Goal: Communication & Community: Answer question/provide support

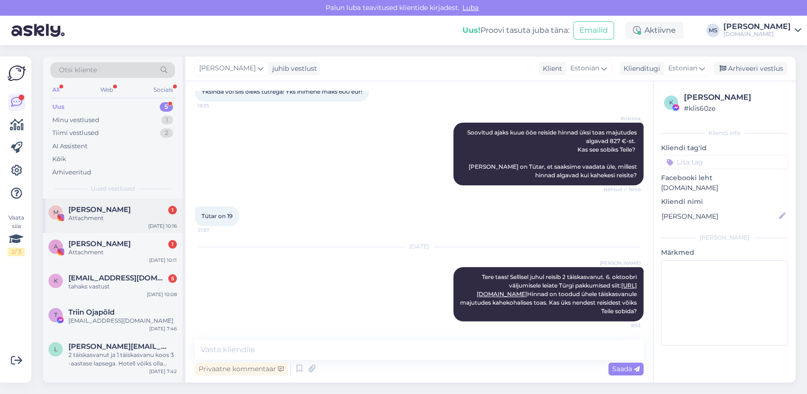
click at [124, 216] on div "Attachment" at bounding box center [122, 218] width 108 height 9
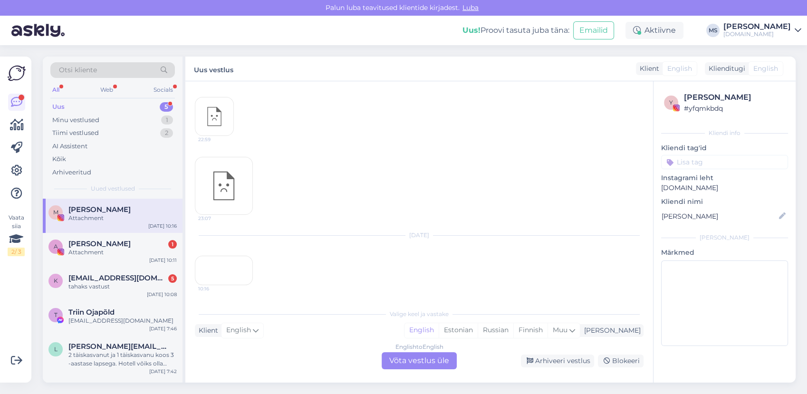
scroll to position [175, 0]
click at [549, 361] on div "Arhiveeri vestlus" at bounding box center [557, 361] width 73 height 13
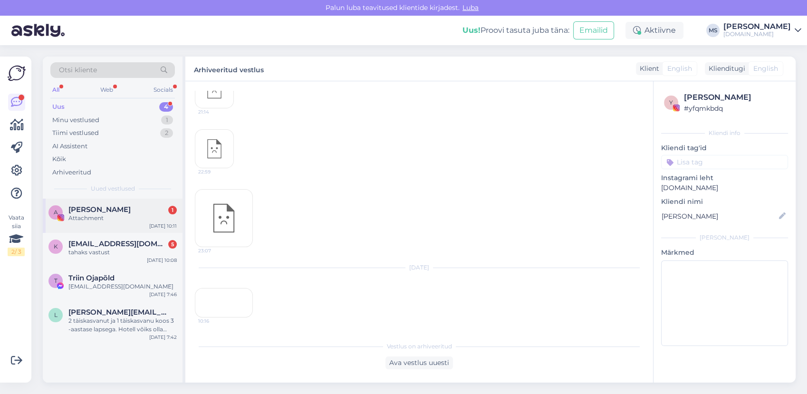
click at [98, 210] on span "[PERSON_NAME]" at bounding box center [99, 209] width 62 height 9
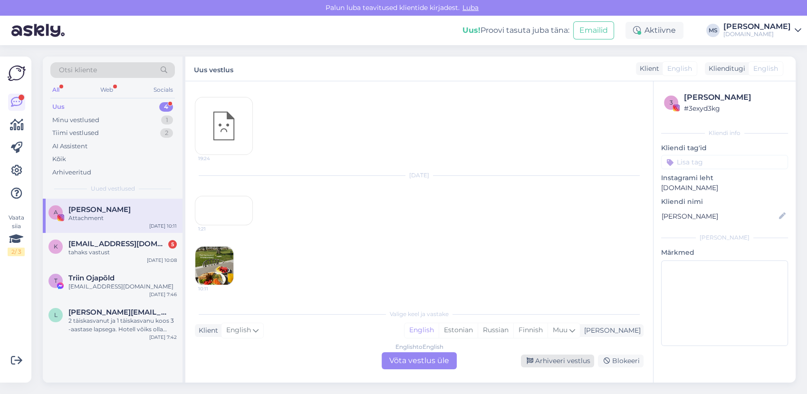
click at [544, 358] on div "Arhiveeri vestlus" at bounding box center [557, 361] width 73 height 13
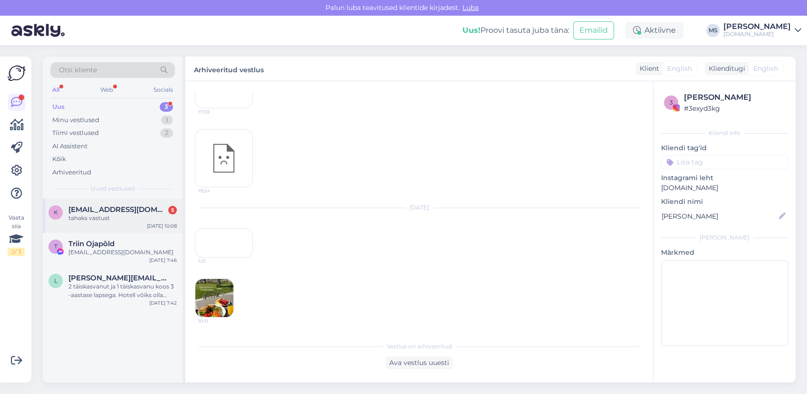
click at [124, 211] on span "[EMAIL_ADDRESS][DOMAIN_NAME]" at bounding box center [117, 209] width 99 height 9
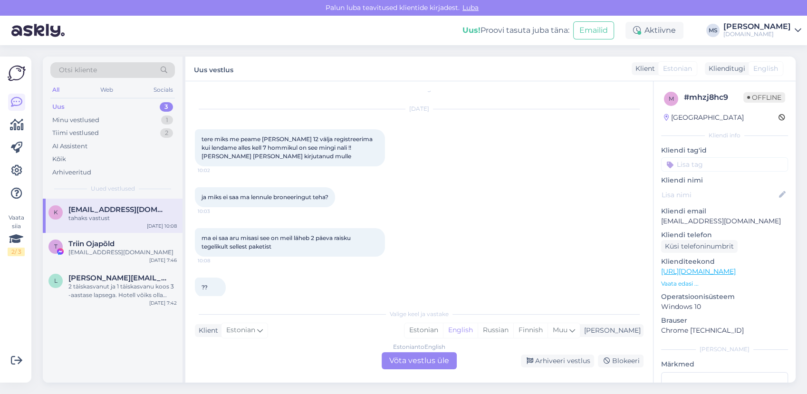
scroll to position [65, 0]
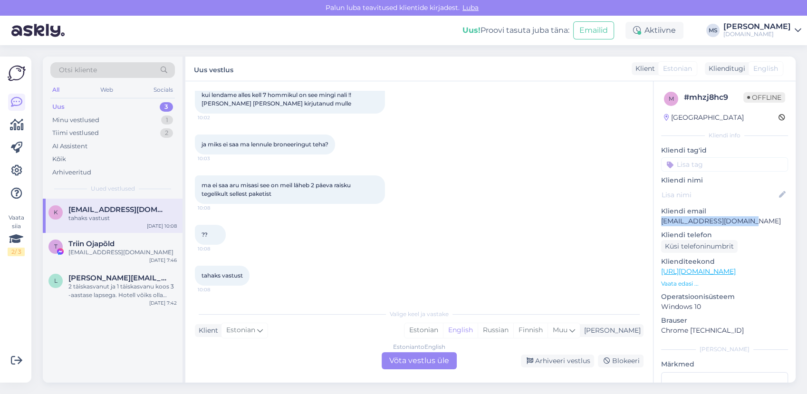
drag, startPoint x: 746, startPoint y: 220, endPoint x: 662, endPoint y: 222, distance: 83.2
click at [662, 222] on p "[EMAIL_ADDRESS][DOMAIN_NAME]" at bounding box center [724, 221] width 127 height 10
copy p "[EMAIL_ADDRESS][DOMAIN_NAME]"
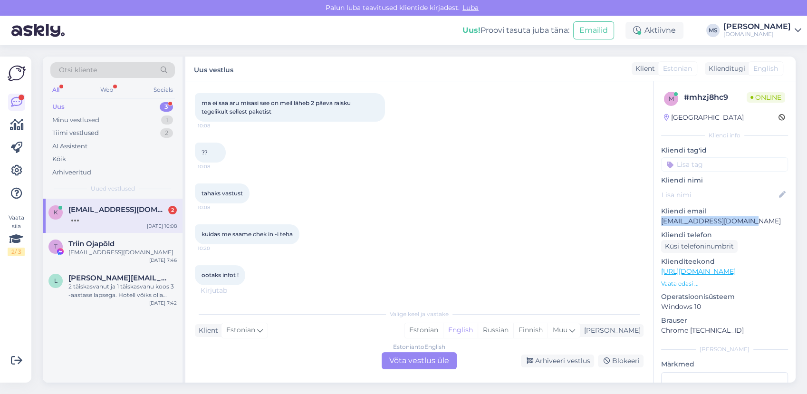
scroll to position [156, 0]
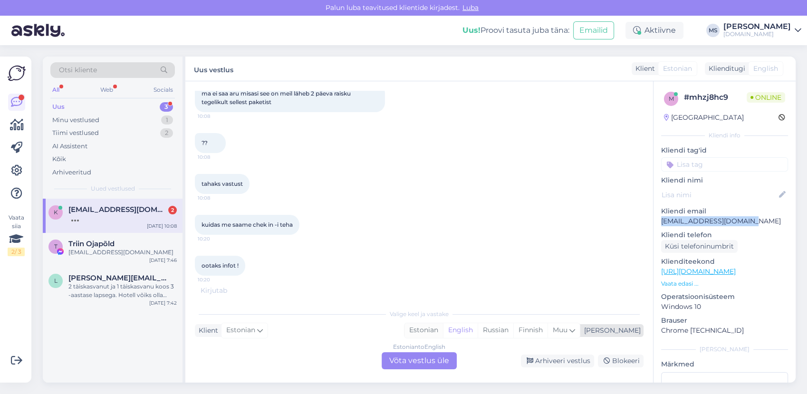
click at [443, 330] on div "Estonian" at bounding box center [423, 330] width 38 height 14
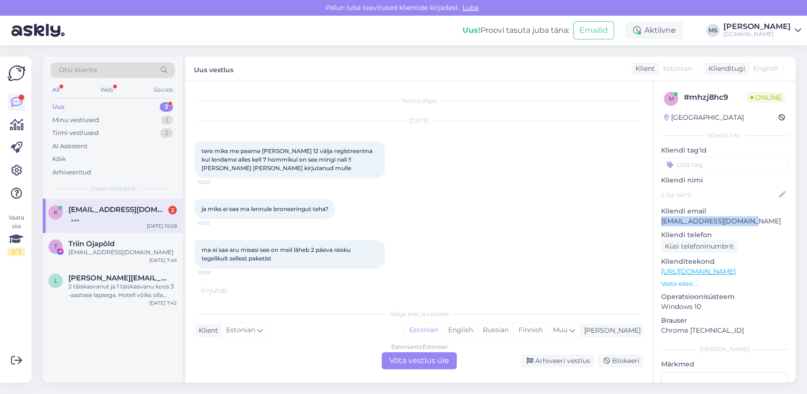
scroll to position [187, 0]
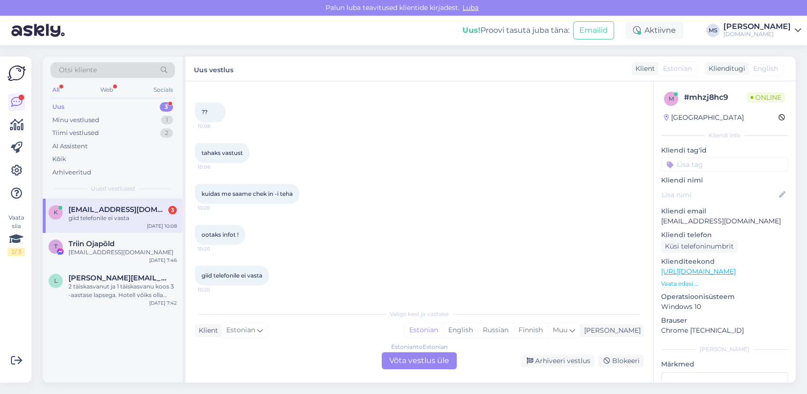
click at [436, 359] on div "Estonian to Estonian Võta vestlus üle" at bounding box center [419, 360] width 75 height 17
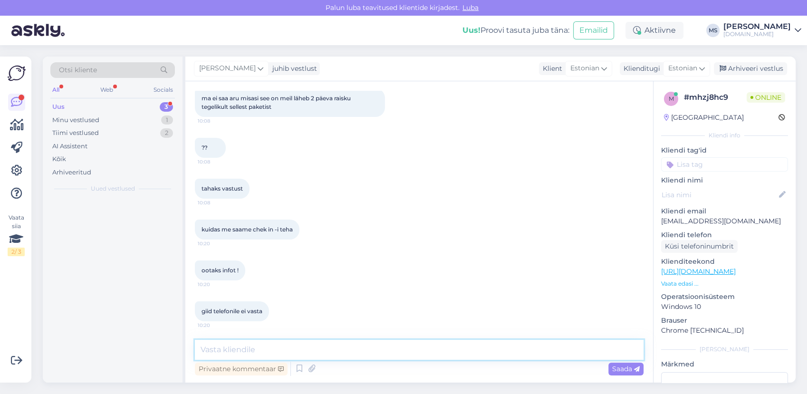
click at [413, 348] on textarea at bounding box center [419, 350] width 449 height 20
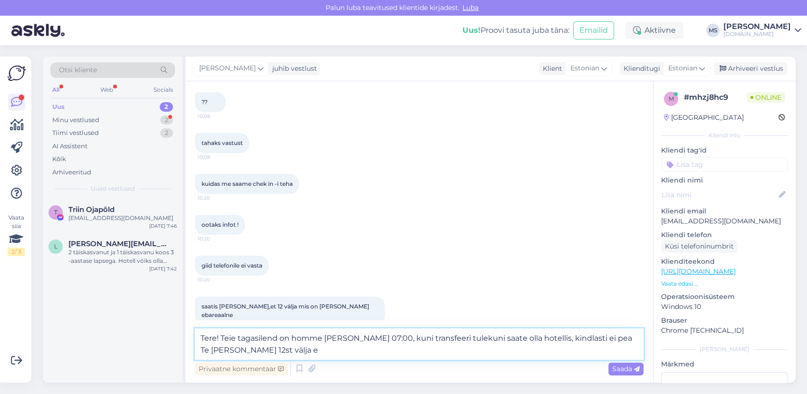
scroll to position [245, 0]
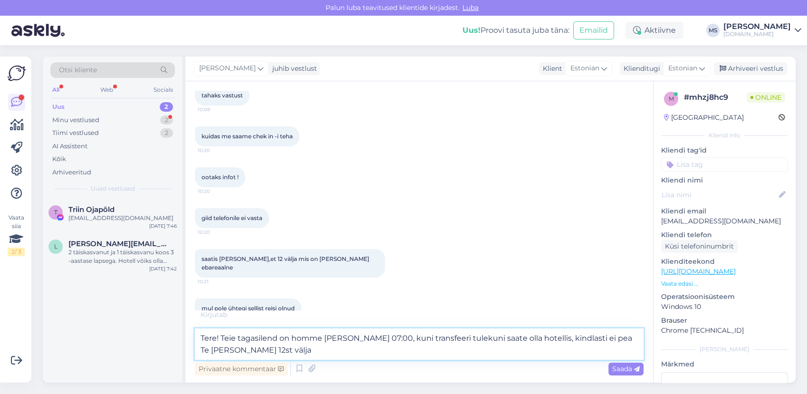
drag, startPoint x: 319, startPoint y: 354, endPoint x: 523, endPoint y: 341, distance: 204.3
click at [519, 342] on textarea "Tere! Teie tagasilend on homme [PERSON_NAME] 07:00, kuni transfeeri tulekuni sa…" at bounding box center [419, 343] width 449 height 31
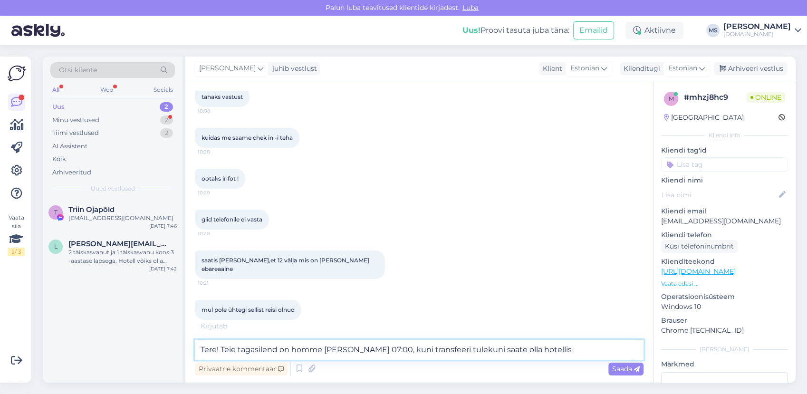
type textarea "Tere! Teie tagasilend on homme [PERSON_NAME] 07:00, kuni transfeeri tulekuni sa…"
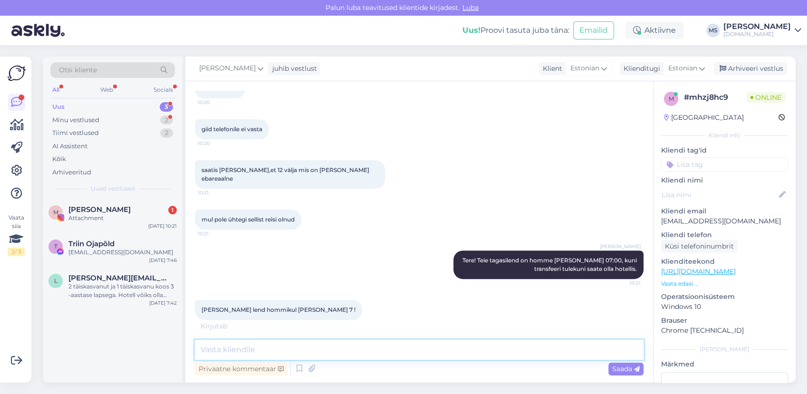
scroll to position [365, 0]
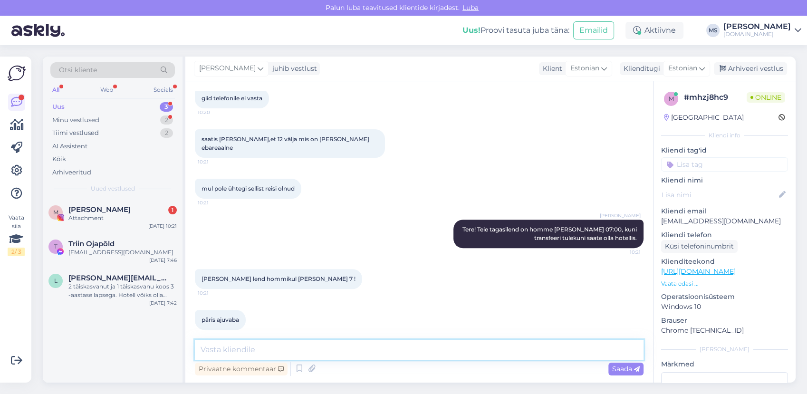
click at [281, 345] on textarea at bounding box center [419, 350] width 449 height 20
type textarea "Kas giid ütles Teile, mis kellast transfeer järele tuleb?"
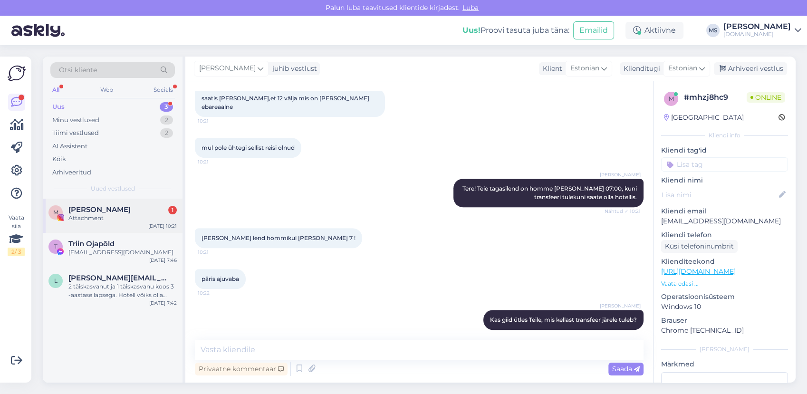
click at [117, 215] on div "Attachment" at bounding box center [122, 218] width 108 height 9
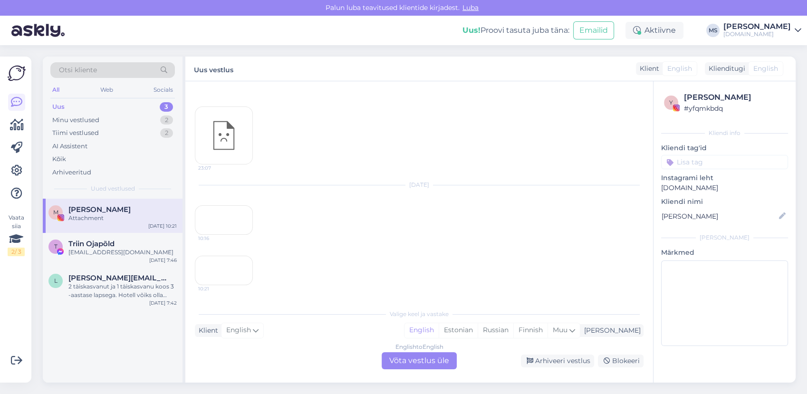
scroll to position [297, 0]
click at [542, 362] on div "Arhiveeri vestlus" at bounding box center [557, 361] width 73 height 13
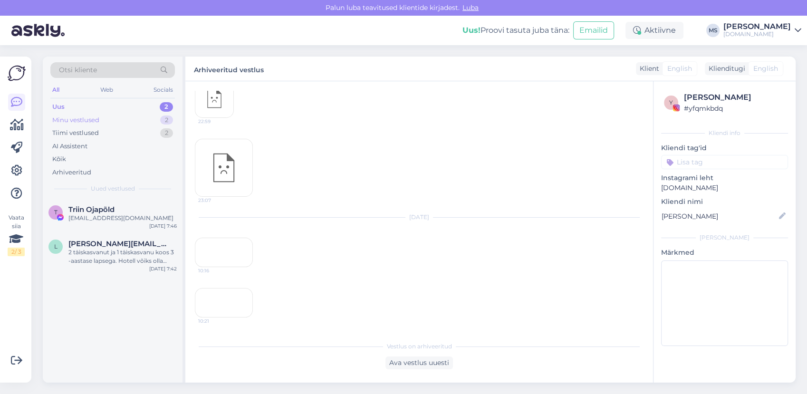
click at [86, 122] on div "Minu vestlused" at bounding box center [75, 120] width 47 height 10
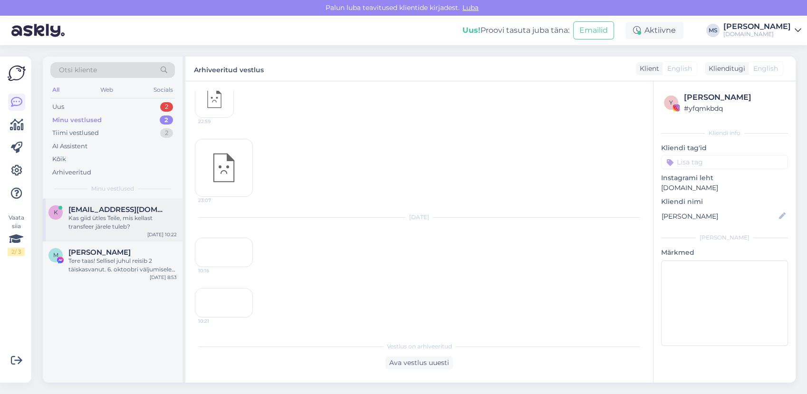
click at [112, 209] on span "[EMAIL_ADDRESS][DOMAIN_NAME]" at bounding box center [117, 209] width 99 height 9
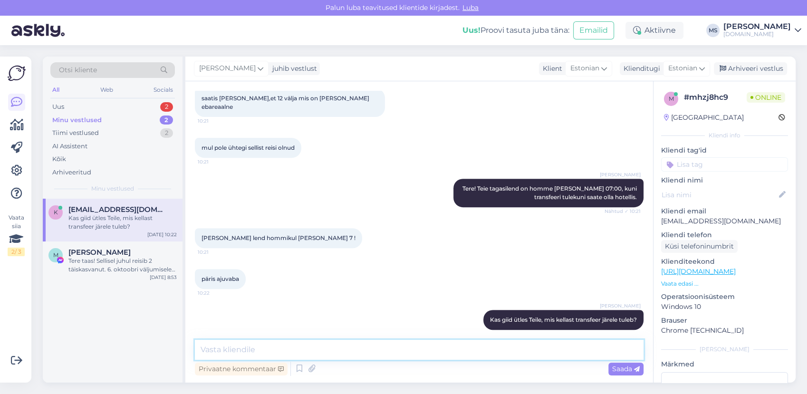
click at [318, 359] on textarea at bounding box center [419, 350] width 449 height 20
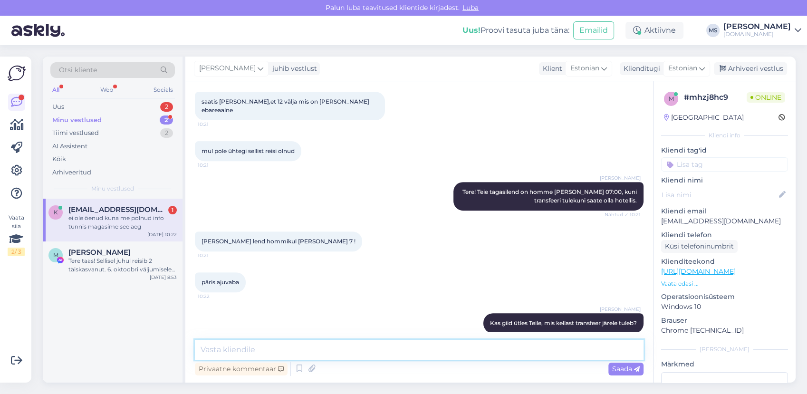
scroll to position [446, 0]
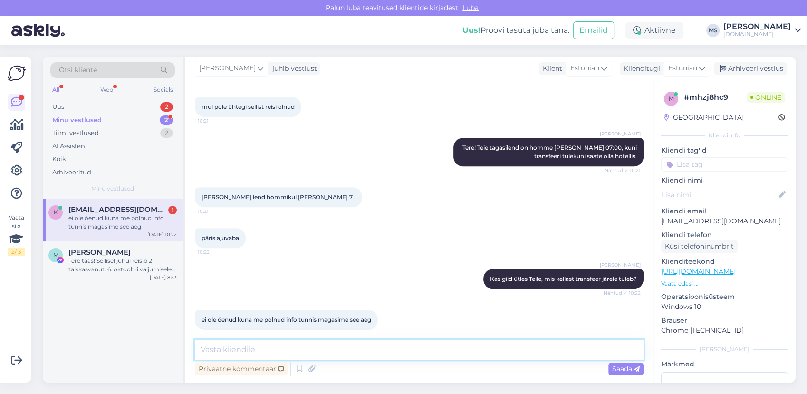
click at [331, 348] on textarea at bounding box center [419, 350] width 449 height 20
click at [334, 349] on textarea at bounding box center [419, 350] width 449 height 20
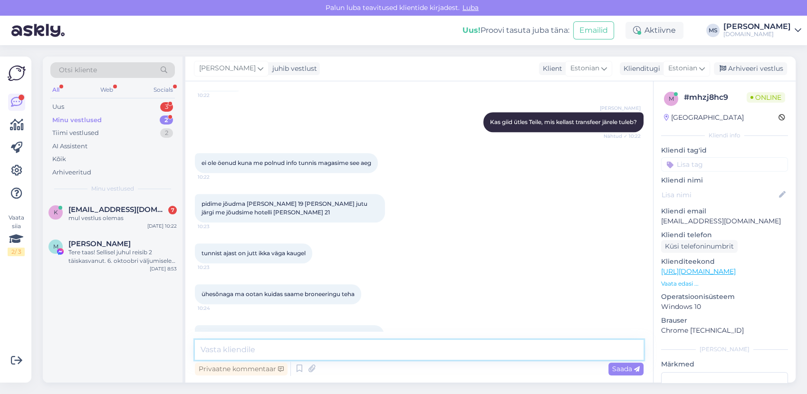
scroll to position [709, 0]
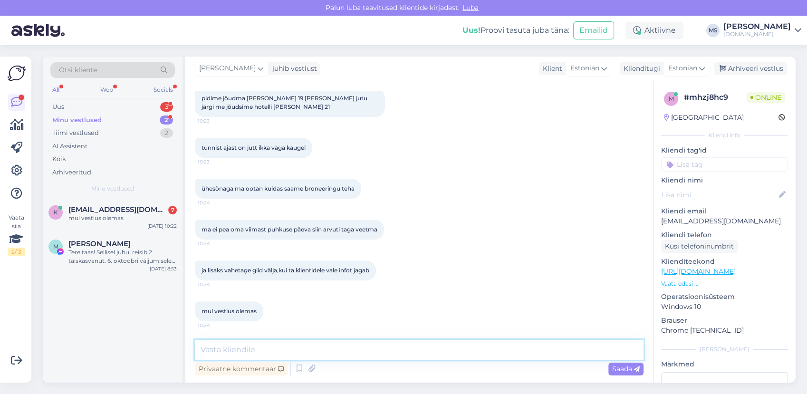
click at [322, 340] on textarea at bounding box center [419, 350] width 449 height 20
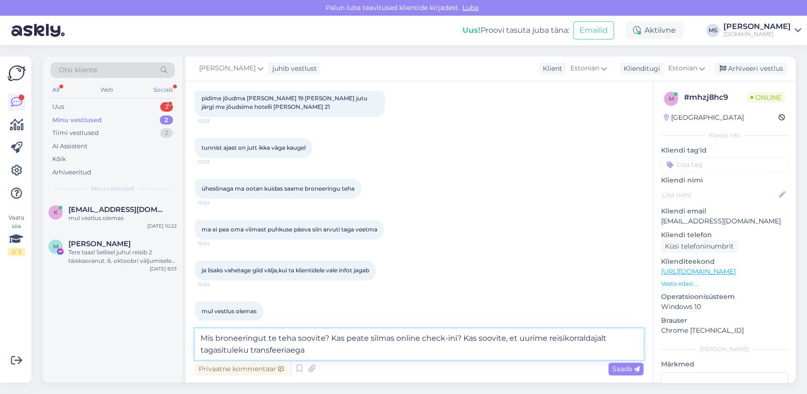
type textarea "Mis broneeringut te teha soovite? Kas peate silmas online check-ini? Kas soovit…"
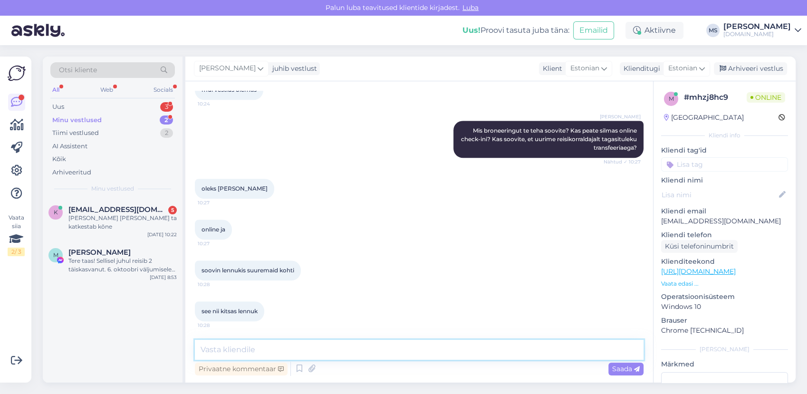
scroll to position [971, 0]
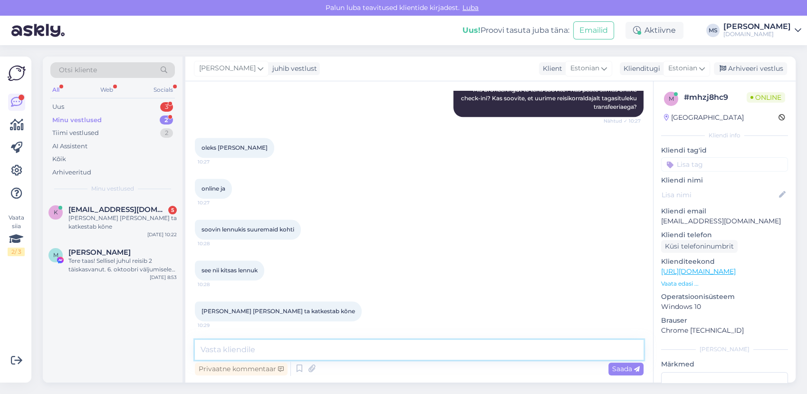
click at [235, 346] on textarea at bounding box center [419, 350] width 449 height 20
paste textarea "Online check-in on võimalik teha Freebird Airlines kodulehel MY BOOKING - TOUR …"
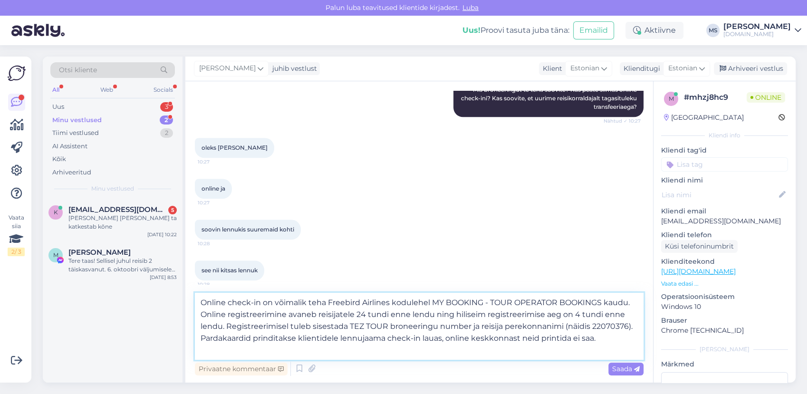
scroll to position [981, 0]
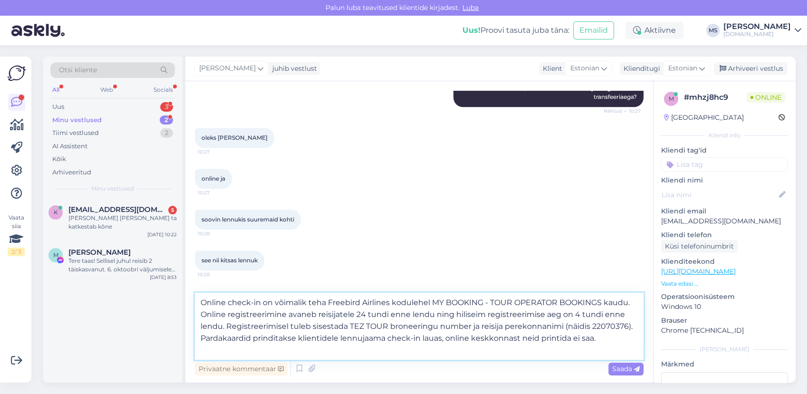
drag, startPoint x: 571, startPoint y: 326, endPoint x: 626, endPoint y: 327, distance: 55.6
click at [626, 327] on textarea "Online check-in on võimalik teha Freebird Airlines kodulehel MY BOOKING - TOUR …" at bounding box center [419, 326] width 449 height 67
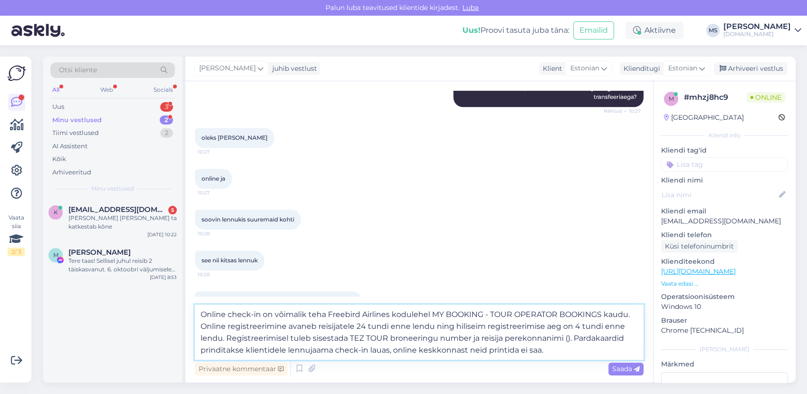
paste textarea "23296885"
drag, startPoint x: 606, startPoint y: 337, endPoint x: 565, endPoint y: 340, distance: 40.9
click at [565, 340] on textarea "Online check-in on võimalik teha Freebird Airlines kodulehel MY BOOKING - TOUR …" at bounding box center [419, 332] width 449 height 55
click at [470, 338] on textarea "Online check-in on võimalik teha Freebird Airlines kodulehel MY BOOKING - TOUR …" at bounding box center [419, 332] width 449 height 55
paste textarea "(23296885)"
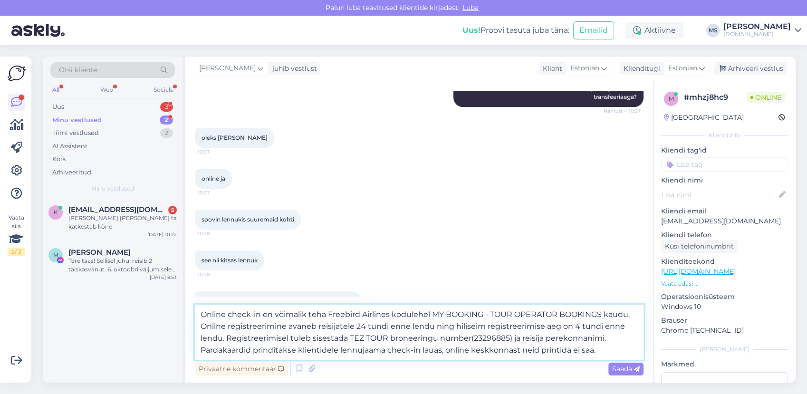
click at [471, 338] on textarea "Online check-in on võimalik teha Freebird Airlines kodulehel MY BOOKING - TOUR …" at bounding box center [419, 332] width 449 height 55
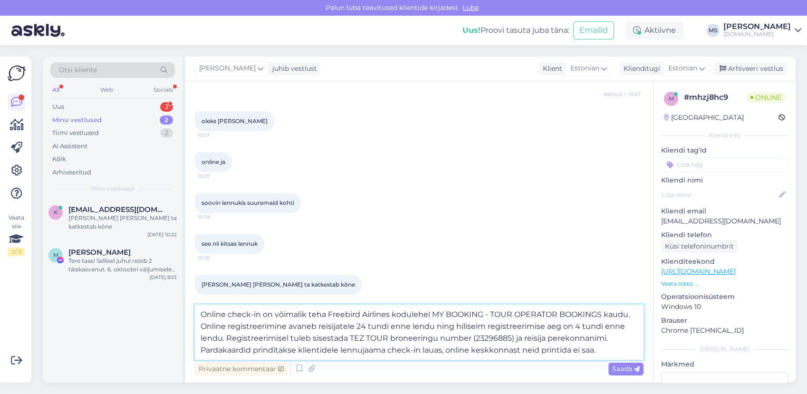
scroll to position [1007, 0]
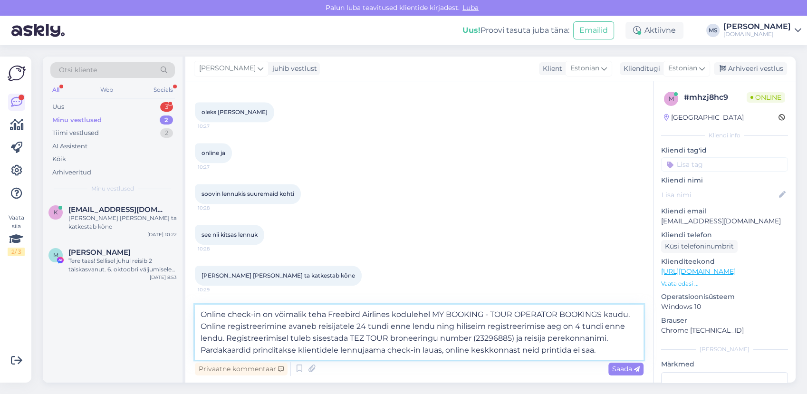
type textarea "Online check-in on võimalik teha Freebird Airlines kodulehel MY BOOKING - TOUR …"
click at [624, 371] on span "Saada" at bounding box center [626, 369] width 28 height 9
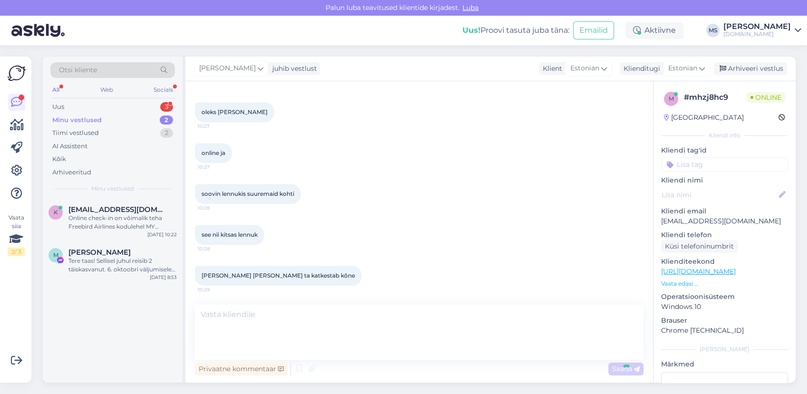
scroll to position [1072, 0]
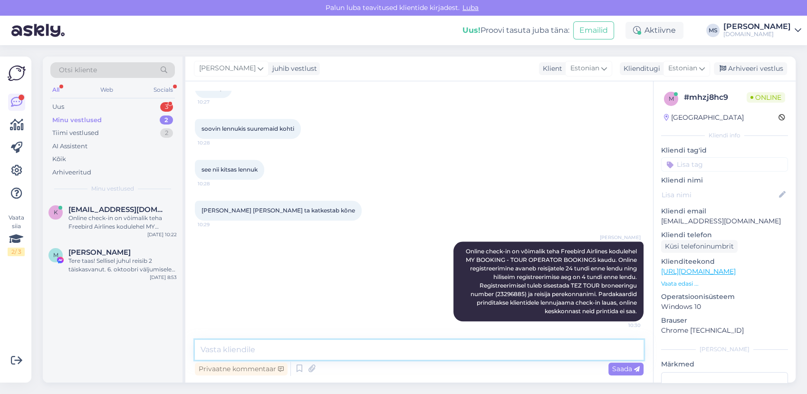
click at [431, 351] on textarea at bounding box center [419, 350] width 449 height 20
type textarea "Uurin tagasituleku transfeeriaega TEZ Tourist, kuid selle saamisega läheb veidi…"
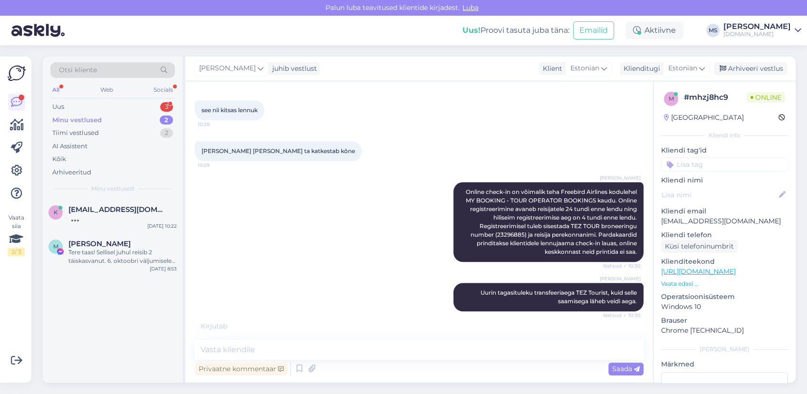
scroll to position [1121, 0]
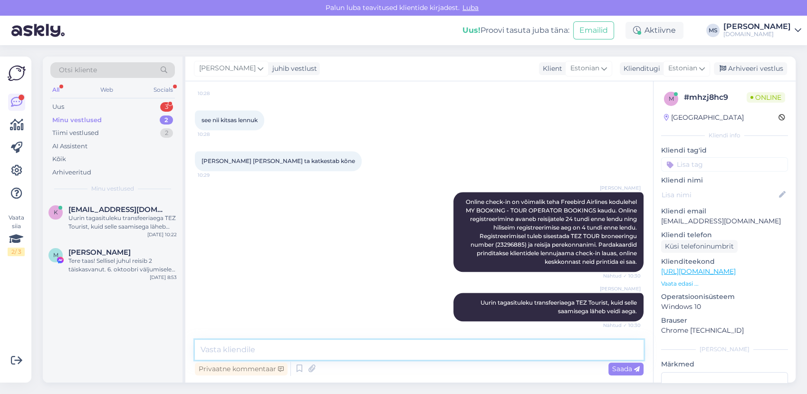
click at [267, 346] on textarea at bounding box center [419, 350] width 449 height 20
paste textarea "[URL][DOMAIN_NAME]"
type textarea "Freebirdi koduleht: [URL][DOMAIN_NAME]"
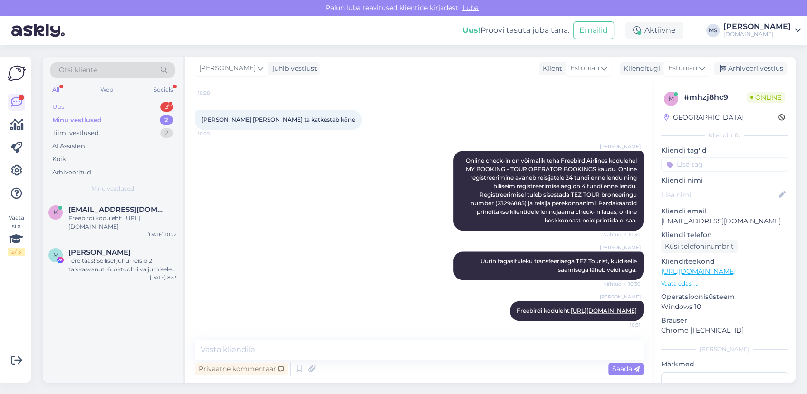
click at [111, 108] on div "Uus 3" at bounding box center [112, 106] width 125 height 13
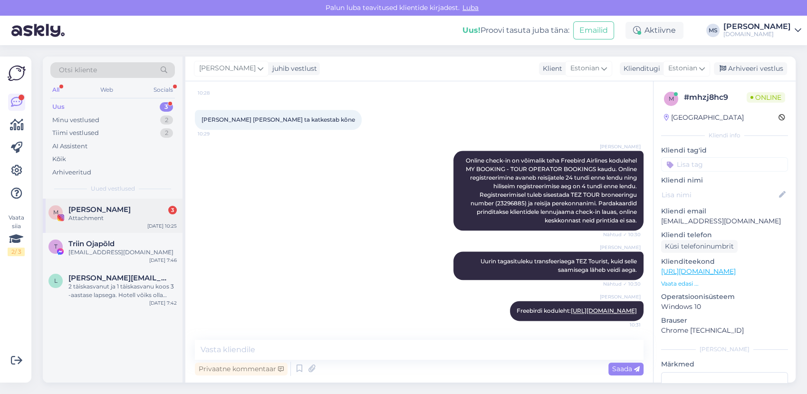
click at [125, 209] on div "[PERSON_NAME] 3" at bounding box center [122, 209] width 108 height 9
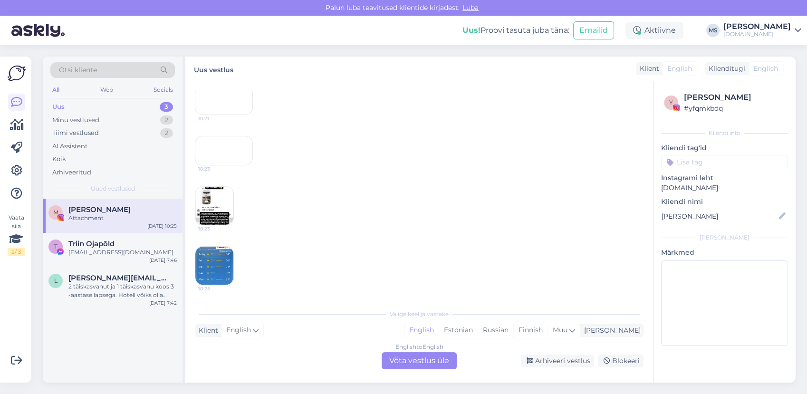
scroll to position [537, 0]
click at [536, 364] on div "Arhiveeri vestlus" at bounding box center [557, 361] width 73 height 13
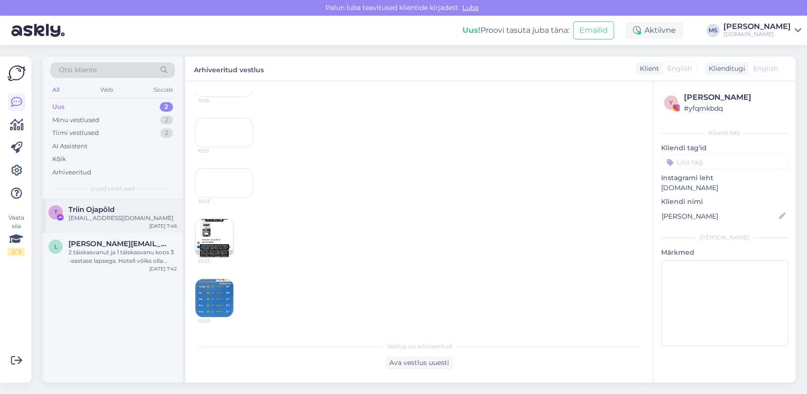
click at [129, 215] on div "[EMAIL_ADDRESS][DOMAIN_NAME]" at bounding box center [122, 218] width 108 height 9
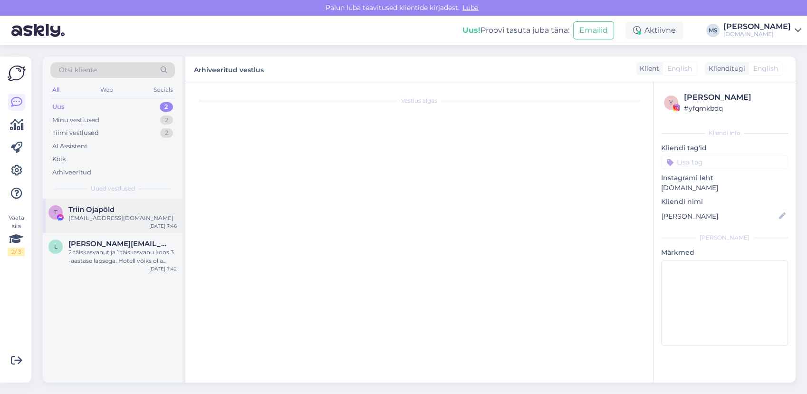
scroll to position [561, 0]
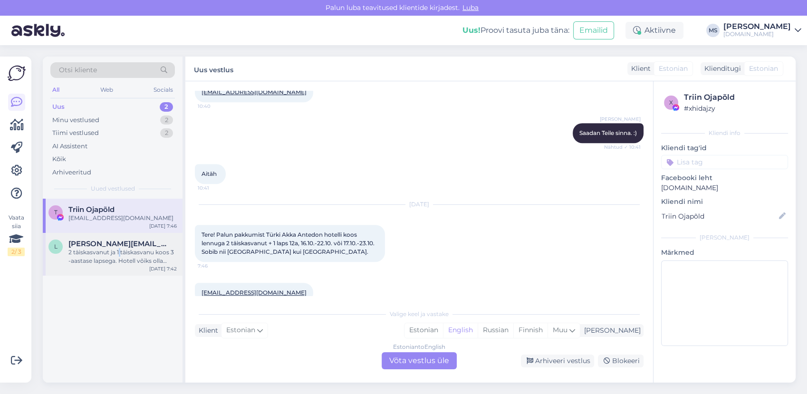
drag, startPoint x: 119, startPoint y: 251, endPoint x: 99, endPoint y: 258, distance: 20.7
click at [118, 251] on div "2 täiskasvanut ja 1 täiskasvanu koos 3 -aastase lapsega. Hotell võiks olla mitt…" at bounding box center [122, 256] width 108 height 17
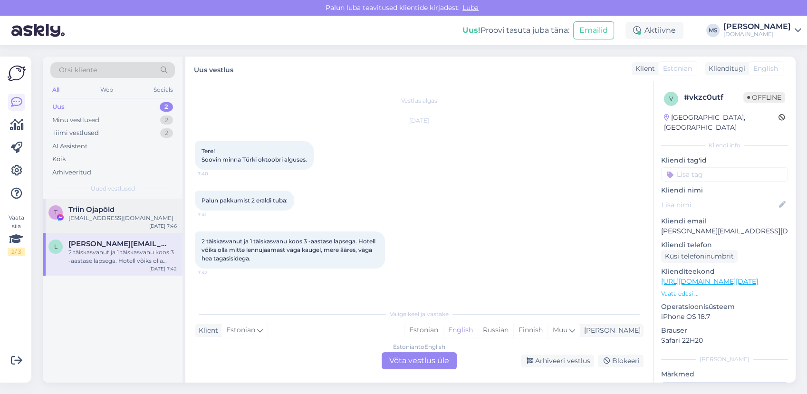
click at [103, 219] on div "[EMAIL_ADDRESS][DOMAIN_NAME]" at bounding box center [122, 218] width 108 height 9
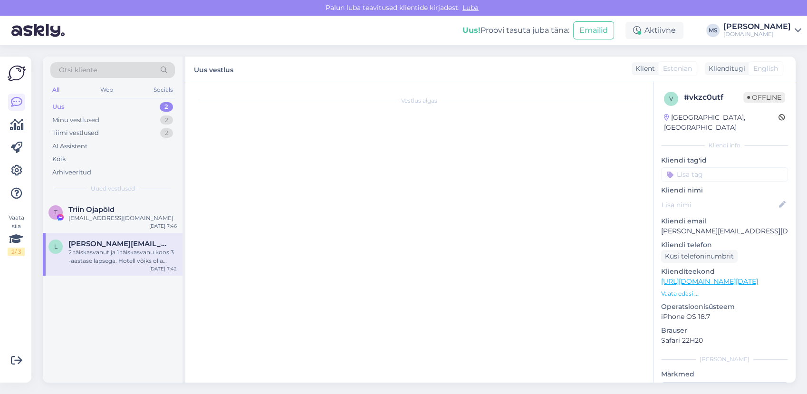
scroll to position [561, 0]
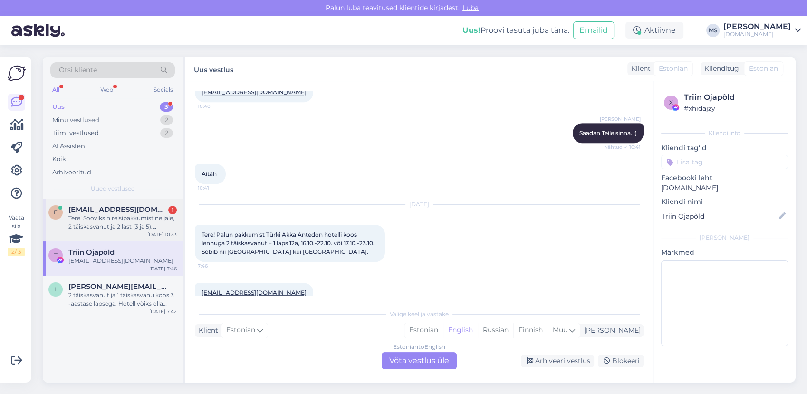
click at [101, 211] on span "[EMAIL_ADDRESS][DOMAIN_NAME]" at bounding box center [117, 209] width 99 height 9
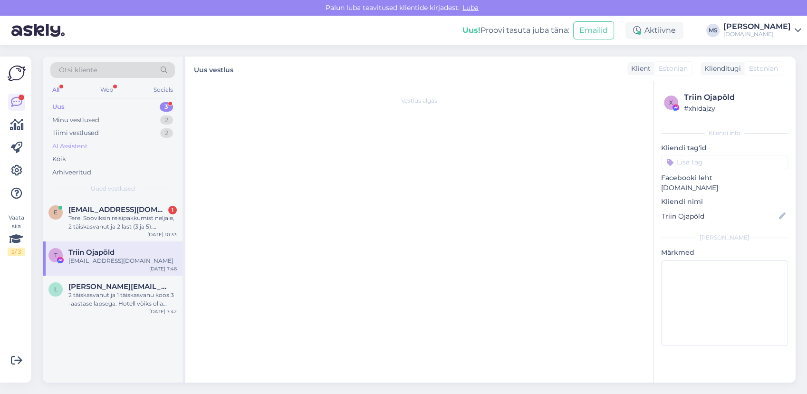
scroll to position [0, 0]
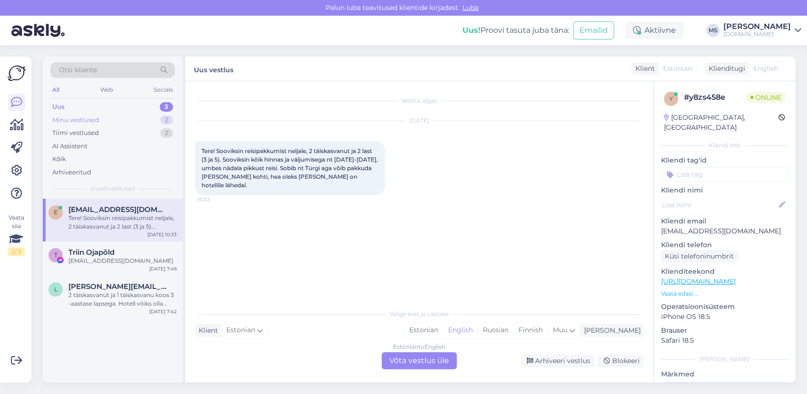
click at [105, 117] on div "Minu vestlused 2" at bounding box center [112, 120] width 125 height 13
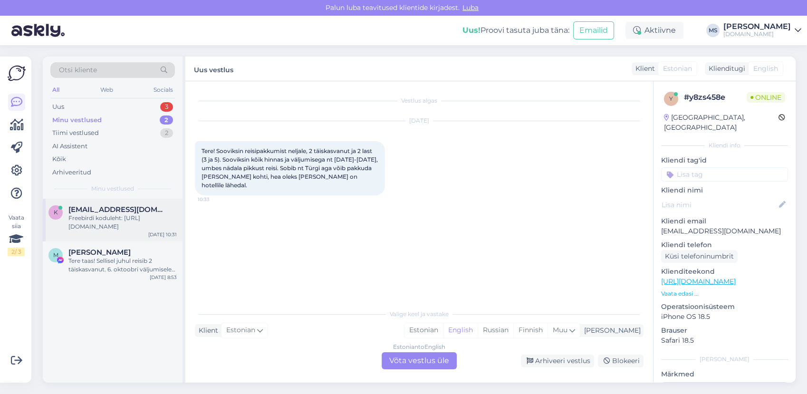
click at [125, 219] on div "Freebirdi koduleht: [URL][DOMAIN_NAME]" at bounding box center [122, 222] width 108 height 17
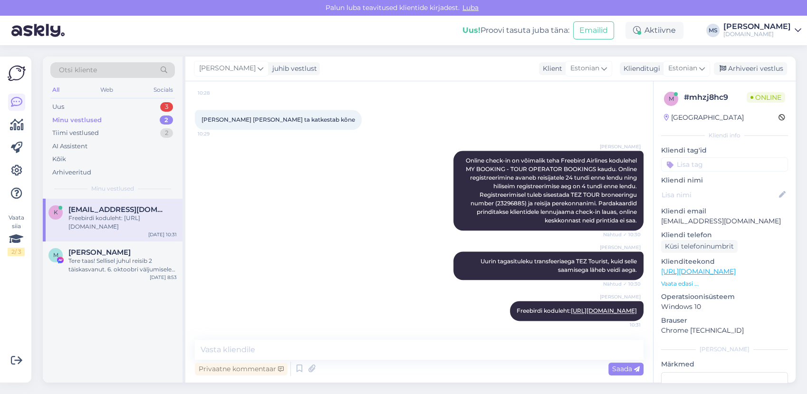
scroll to position [1179, 0]
click at [100, 105] on div "Uus 3" at bounding box center [112, 106] width 125 height 13
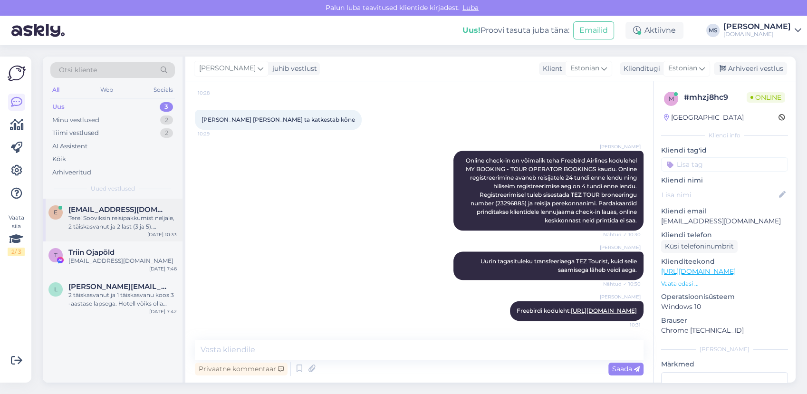
click at [125, 225] on div "Tere! Sooviksin reisipakkumist neljale, 2 täiskasvanut ja 2 last (3 ja 5). Soov…" at bounding box center [122, 222] width 108 height 17
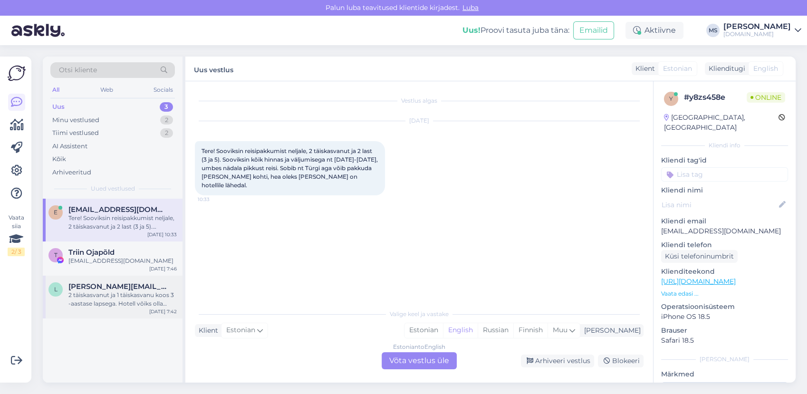
scroll to position [0, 0]
click at [83, 117] on div "Minu vestlused" at bounding box center [75, 120] width 47 height 10
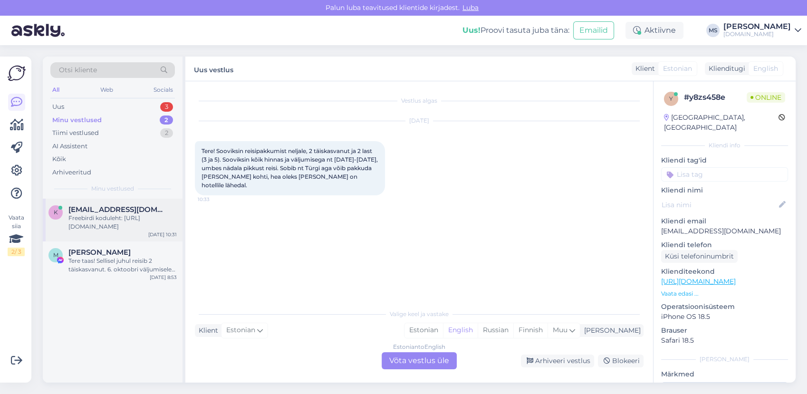
click at [127, 217] on div "Freebirdi koduleht: [URL][DOMAIN_NAME]" at bounding box center [122, 222] width 108 height 17
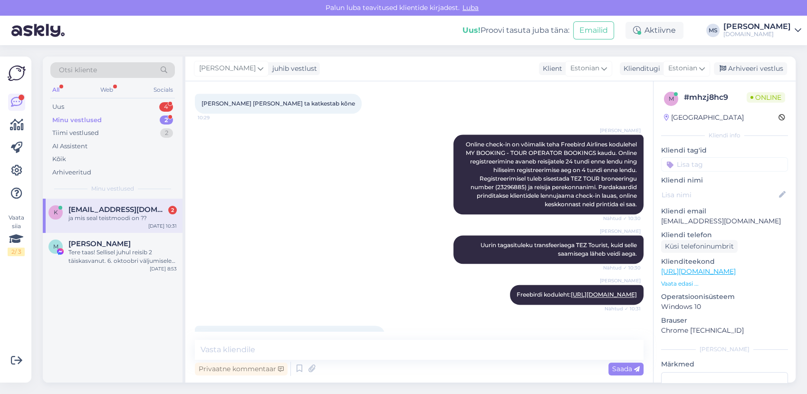
scroll to position [1269, 0]
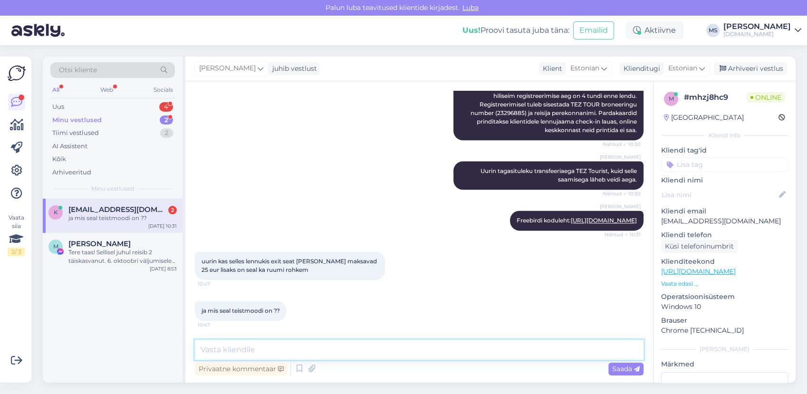
click at [290, 343] on textarea at bounding box center [419, 350] width 449 height 20
drag, startPoint x: 87, startPoint y: 207, endPoint x: 99, endPoint y: 224, distance: 21.0
click at [88, 208] on span "[EMAIL_ADDRESS][DOMAIN_NAME]" at bounding box center [117, 209] width 99 height 9
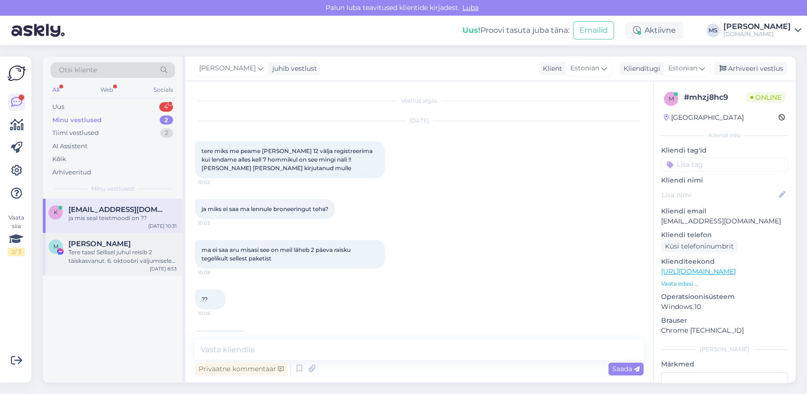
click at [107, 249] on div "Tere taas! Sellisel juhul reisib 2 täiskasvanut. 6. oktoobri väljumisele leiate…" at bounding box center [122, 256] width 108 height 17
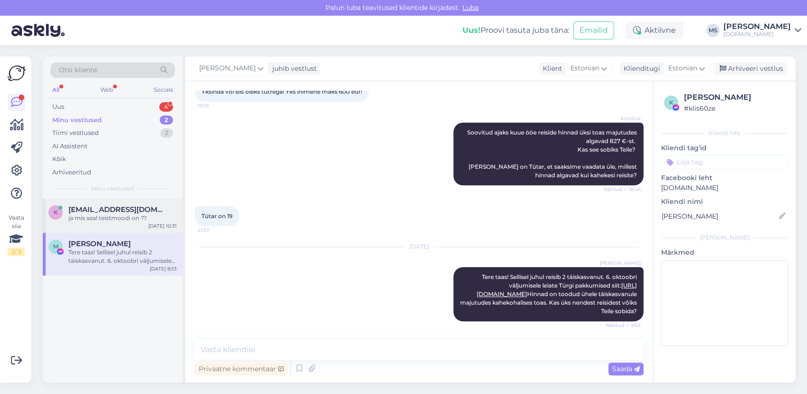
click at [111, 225] on div "k [EMAIL_ADDRESS][DOMAIN_NAME] ja mis seal teistmoodi on ?? [DATE] 10:31" at bounding box center [113, 216] width 140 height 34
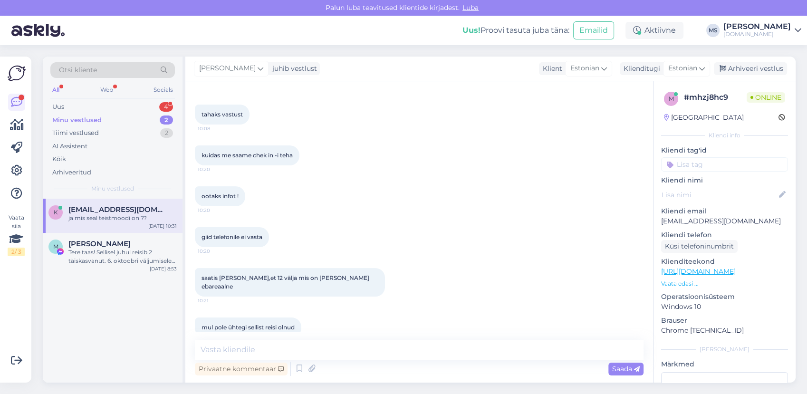
scroll to position [1269, 0]
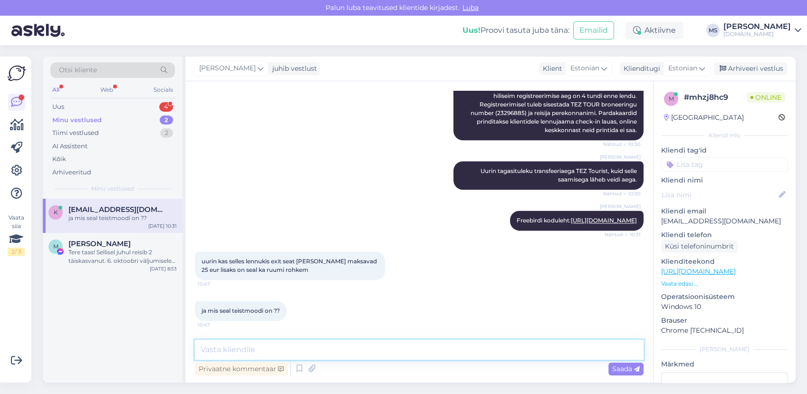
click at [249, 345] on textarea at bounding box center [419, 350] width 449 height 20
type textarea "e"
type textarea "exitis on suurem jalavahe, muud erinevust ei ole."
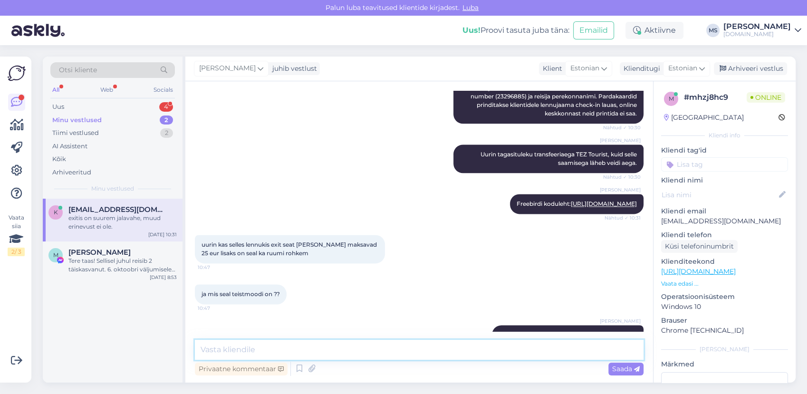
scroll to position [1310, 0]
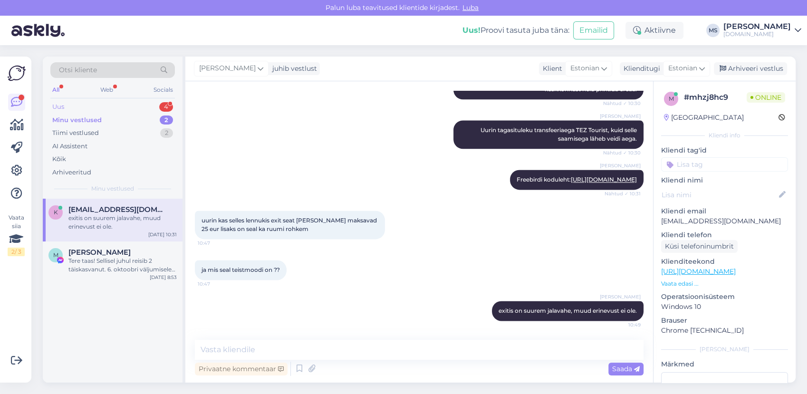
click at [109, 104] on div "Uus 4" at bounding box center [112, 106] width 125 height 13
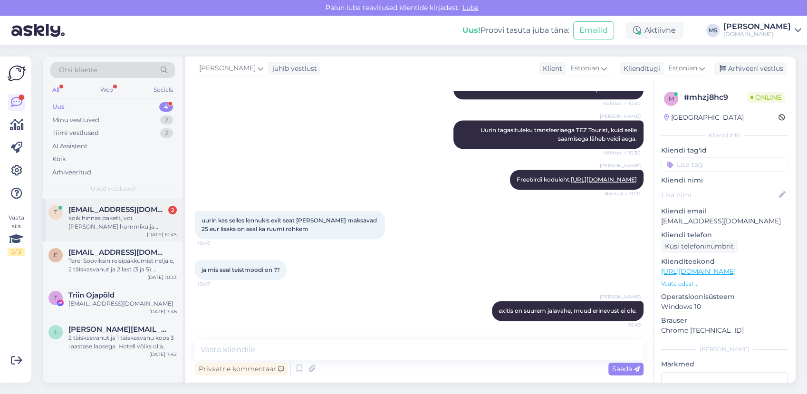
drag, startPoint x: 142, startPoint y: 211, endPoint x: 146, endPoint y: 213, distance: 5.1
click at [143, 212] on div "[EMAIL_ADDRESS][DOMAIN_NAME] 2" at bounding box center [122, 209] width 108 height 9
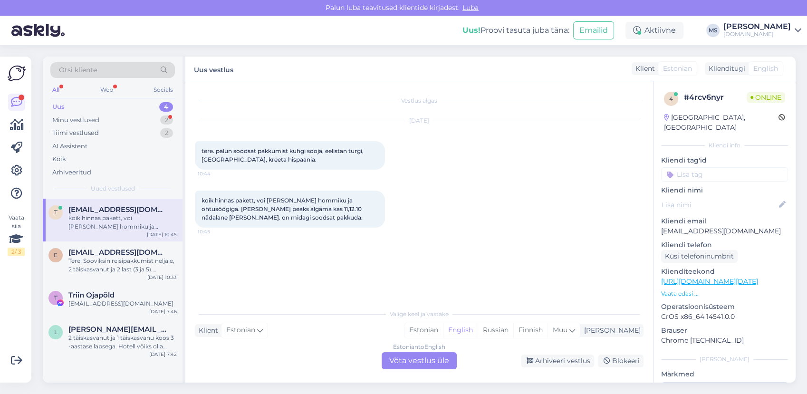
click at [92, 110] on div "Uus 4" at bounding box center [112, 106] width 125 height 13
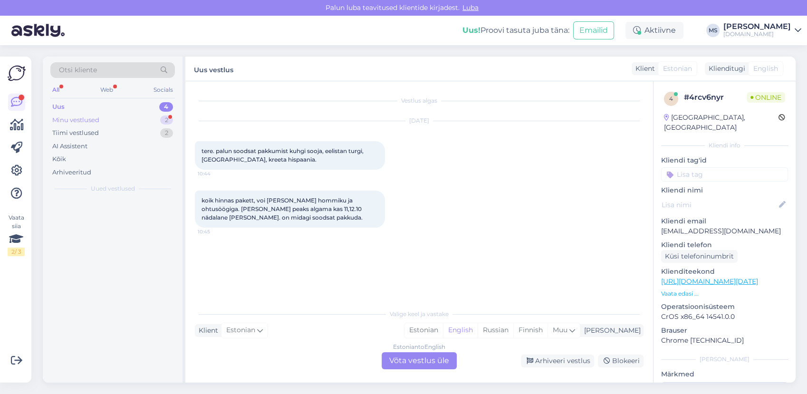
click at [91, 115] on div "Minu vestlused 2" at bounding box center [112, 120] width 125 height 13
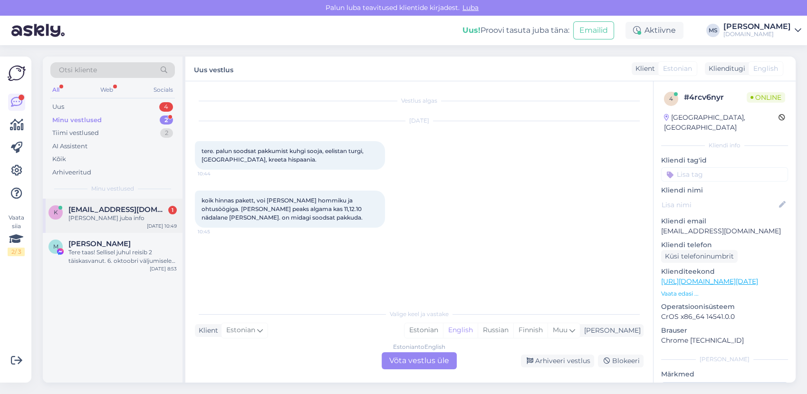
click at [99, 217] on div "[PERSON_NAME] juba info" at bounding box center [122, 218] width 108 height 9
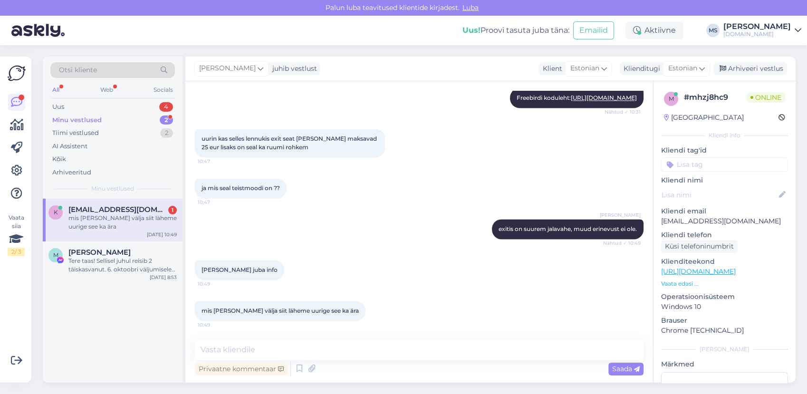
scroll to position [1391, 0]
click at [323, 355] on textarea at bounding box center [419, 350] width 449 height 20
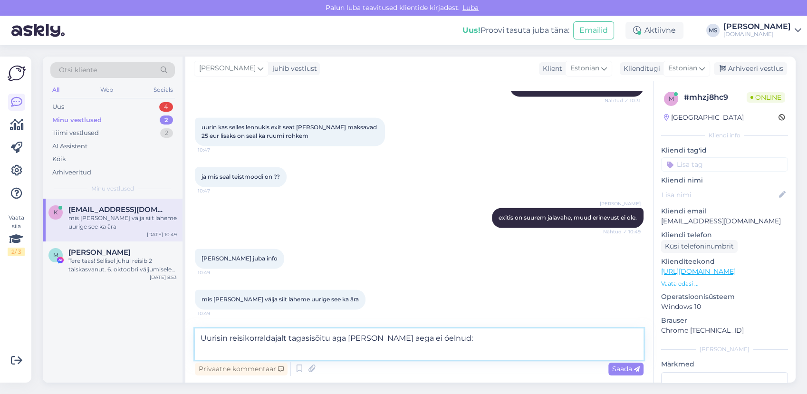
paste textarea "Päev enne lahkumist, orienteeruvalt [PERSON_NAME] 16:00, peaksid reisijad pöörd…"
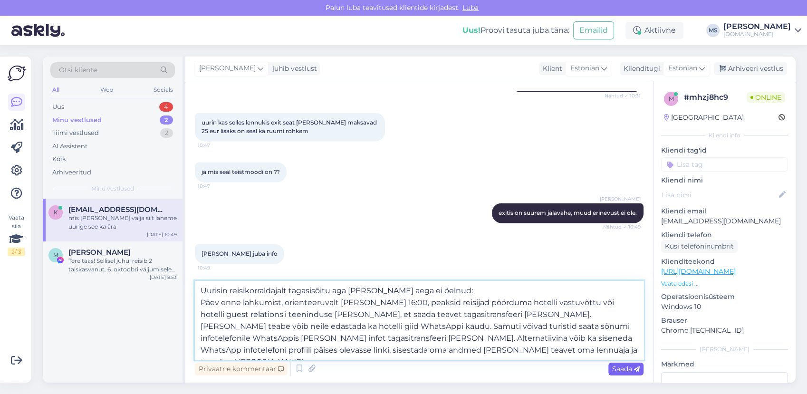
type textarea "Uurisin reisikorraldajalt tagasisõitu aga [PERSON_NAME] aega ei öelnud: Päev en…"
click at [618, 372] on span "Saada" at bounding box center [626, 369] width 28 height 9
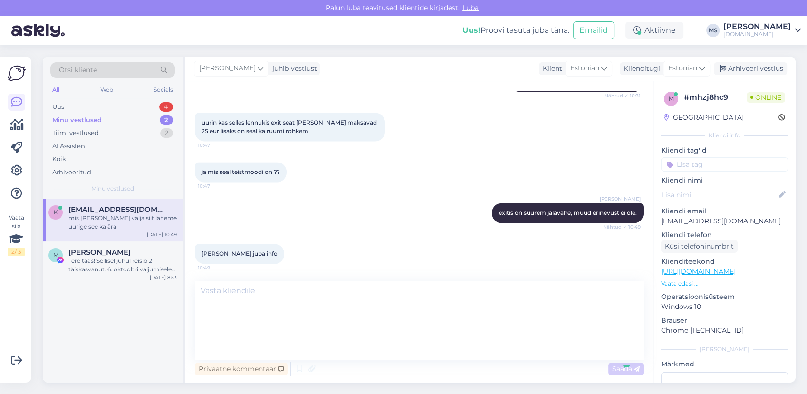
scroll to position [1518, 0]
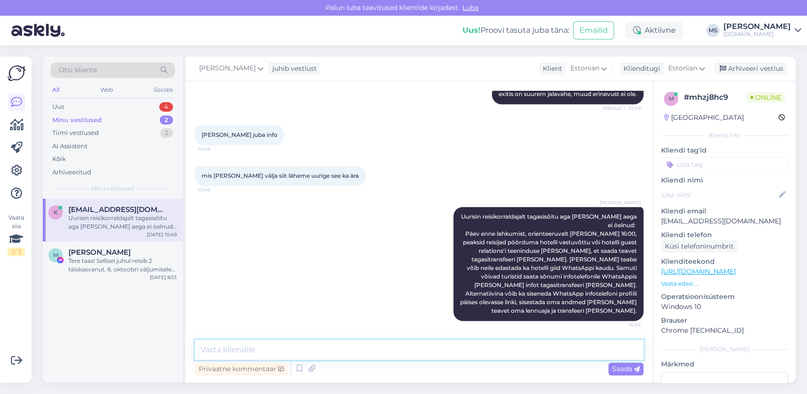
click at [447, 355] on textarea at bounding box center [419, 350] width 449 height 20
click at [96, 102] on div "Uus 4" at bounding box center [112, 106] width 125 height 13
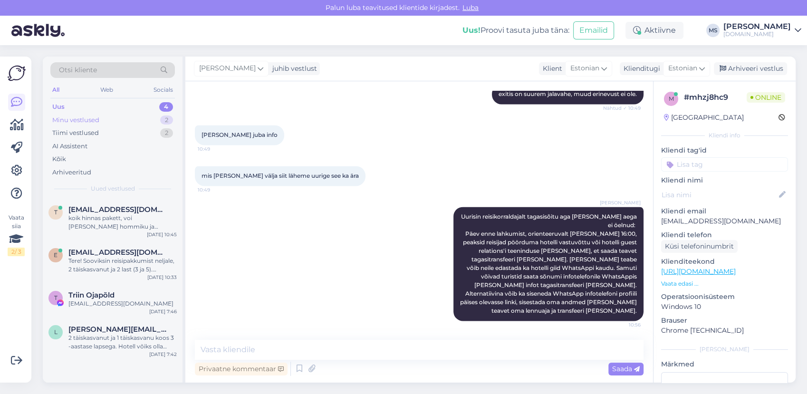
click at [125, 115] on div "Minu vestlused 2" at bounding box center [112, 120] width 125 height 13
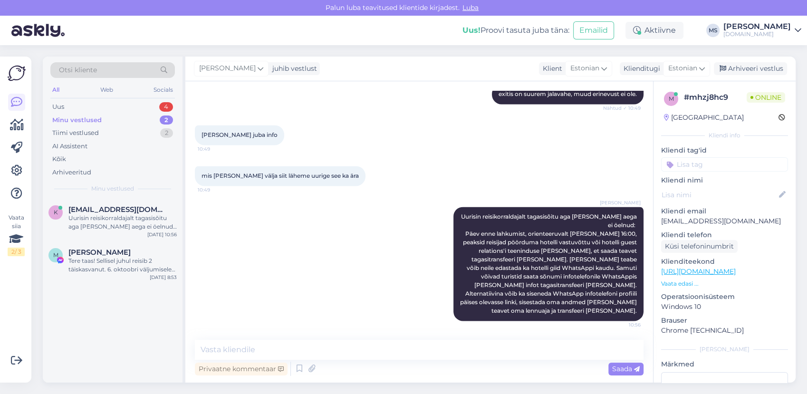
drag, startPoint x: 109, startPoint y: 220, endPoint x: 192, endPoint y: 260, distance: 92.9
click at [109, 221] on div "Uurisin reisikorraldajalt tagasisõitu aga [PERSON_NAME] aega ei öelnud: Päev en…" at bounding box center [122, 222] width 108 height 17
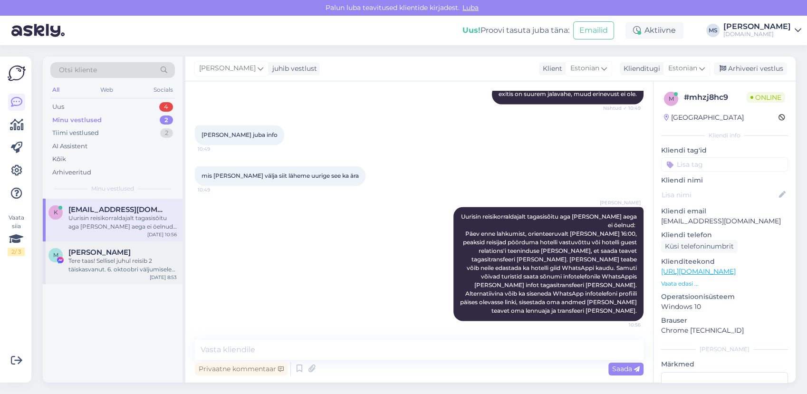
click at [103, 252] on span "[PERSON_NAME]" at bounding box center [99, 252] width 62 height 9
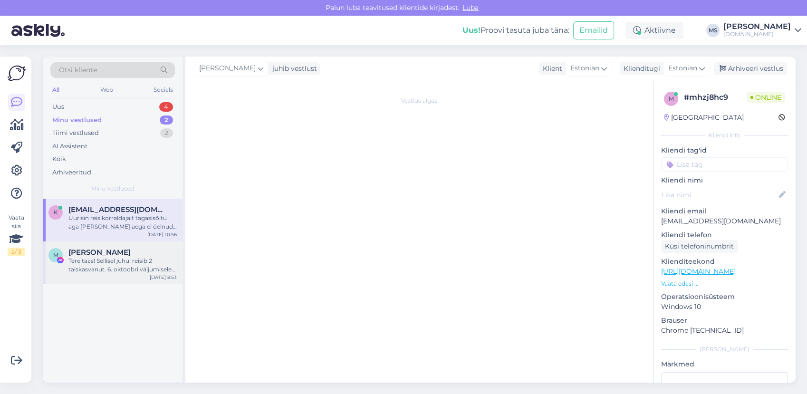
scroll to position [226, 0]
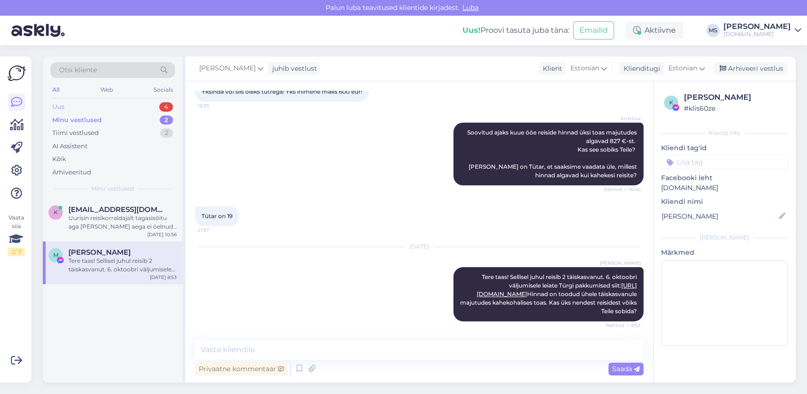
click at [76, 108] on div "Uus 4" at bounding box center [112, 106] width 125 height 13
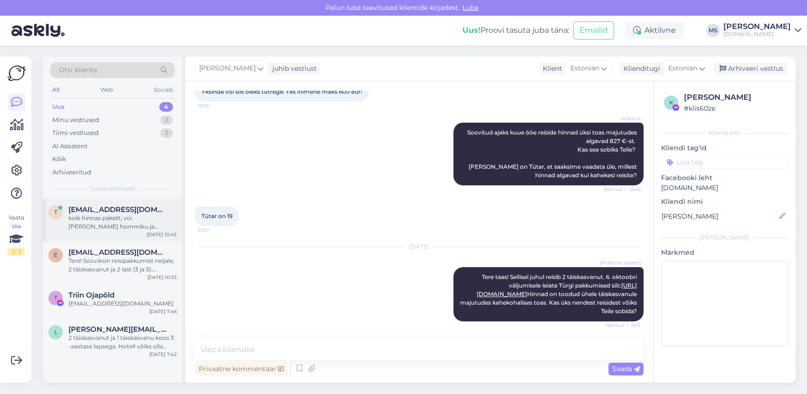
click at [132, 225] on div "koik hinnas pakett, voi [PERSON_NAME] hommiku ja ohtusöögiga. [PERSON_NAME] pea…" at bounding box center [122, 222] width 108 height 17
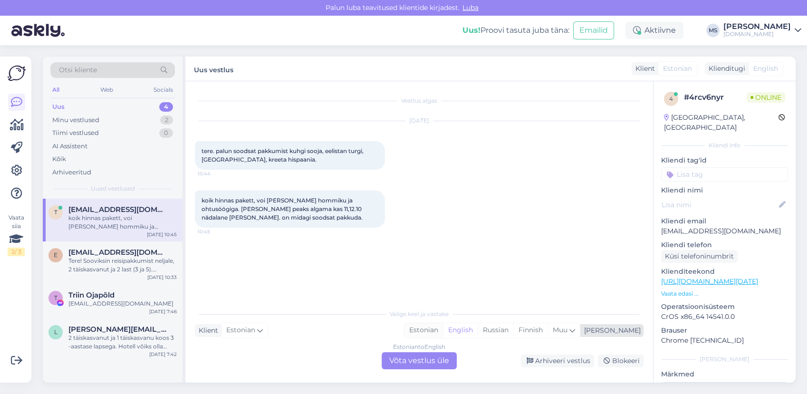
click at [443, 331] on div "Estonian" at bounding box center [423, 330] width 38 height 14
click at [425, 363] on div "Estonian to Estonian Võta vestlus üle" at bounding box center [419, 360] width 75 height 17
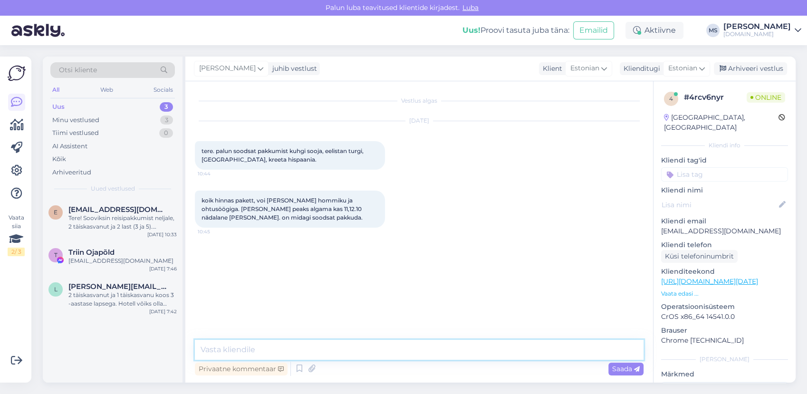
drag, startPoint x: 425, startPoint y: 363, endPoint x: 406, endPoint y: 350, distance: 23.2
click at [406, 350] on textarea at bounding box center [419, 350] width 449 height 20
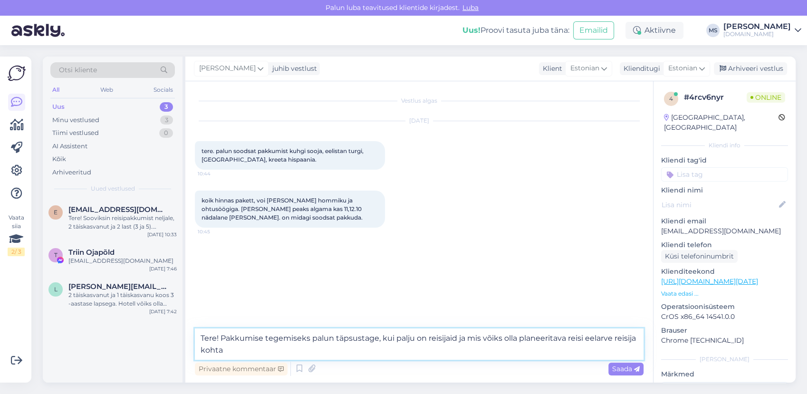
type textarea "Tere! Pakkumise tegemiseks palun täpsustage, kui palju on reisijaid ja mis võik…"
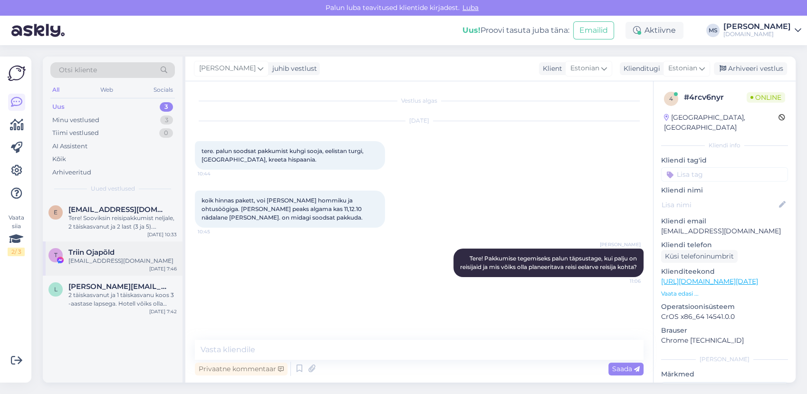
click at [121, 260] on div "[EMAIL_ADDRESS][DOMAIN_NAME]" at bounding box center [122, 261] width 108 height 9
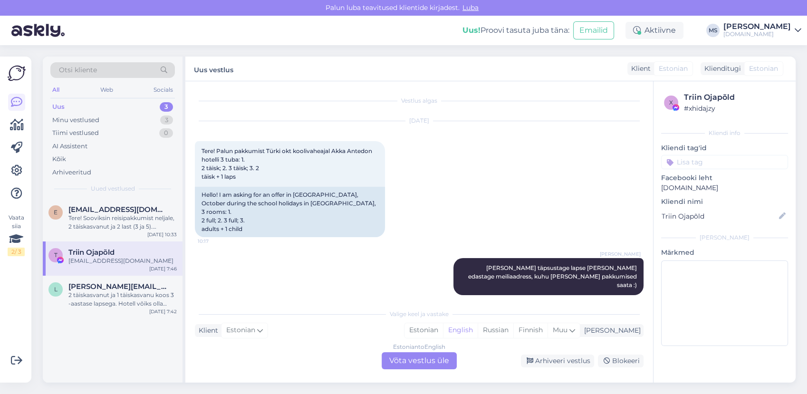
scroll to position [561, 0]
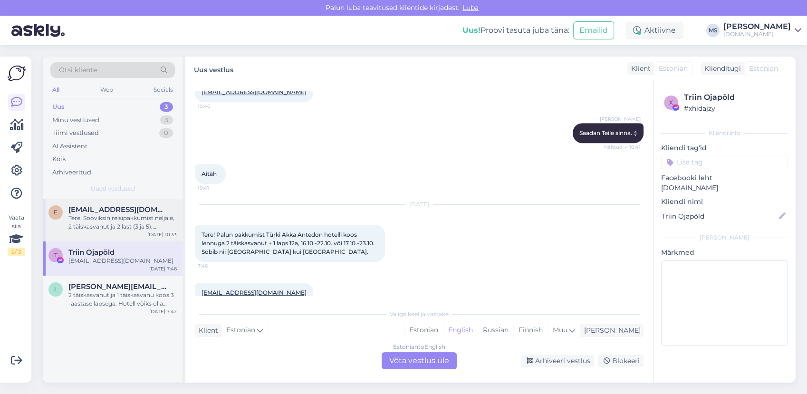
click at [122, 218] on div "Tere! Sooviksin reisipakkumist neljale, 2 täiskasvanut ja 2 last (3 ja 5). Soov…" at bounding box center [122, 222] width 108 height 17
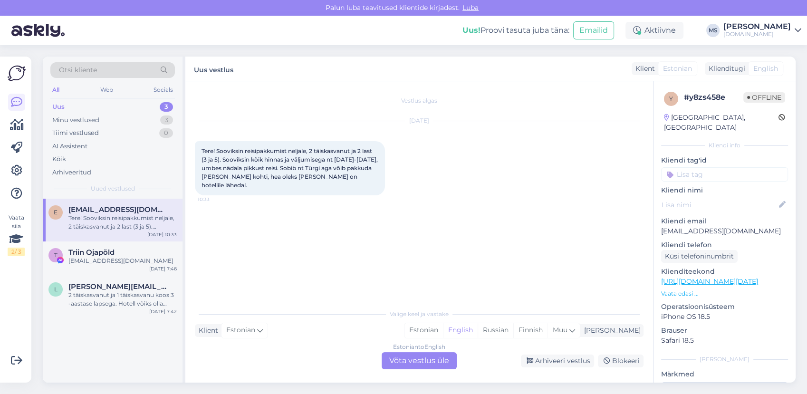
scroll to position [0, 0]
click at [443, 333] on div "Estonian" at bounding box center [423, 330] width 38 height 14
click at [428, 354] on div "Estonian to Estonian Võta vestlus üle" at bounding box center [419, 360] width 75 height 17
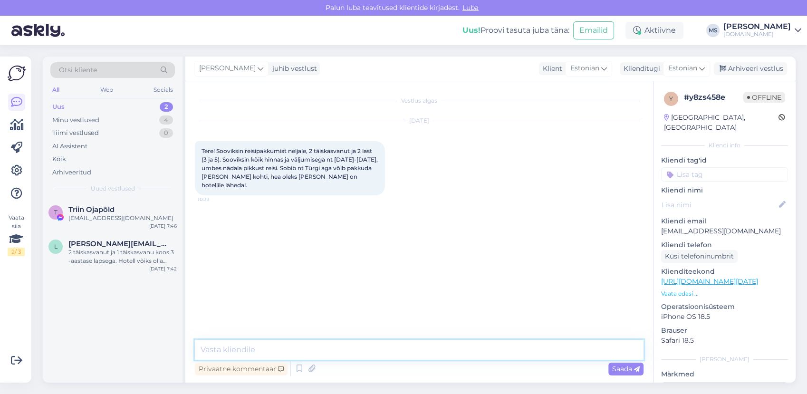
click at [413, 352] on textarea at bounding box center [419, 350] width 449 height 20
click at [222, 349] on textarea "Tere! Soovitud ajal on parimad pakkumised Egiptuse reisidele. Kas see sihtkoht …" at bounding box center [419, 350] width 449 height 20
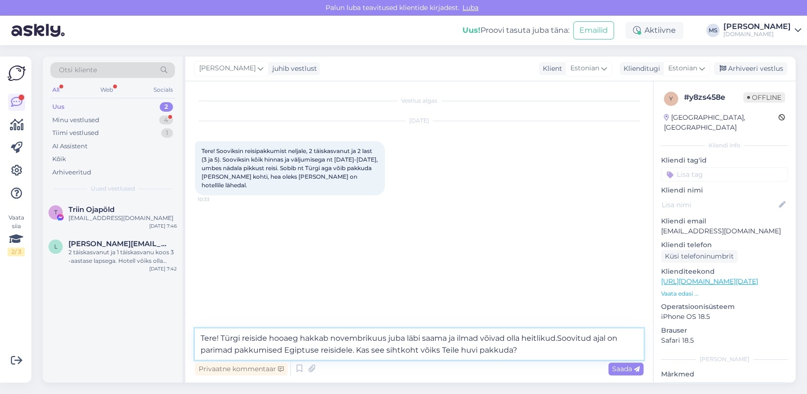
type textarea "Tere! Türgi reiside hooaeg hakkab novembrikuus juba läbi saama ja ilmad võivad …"
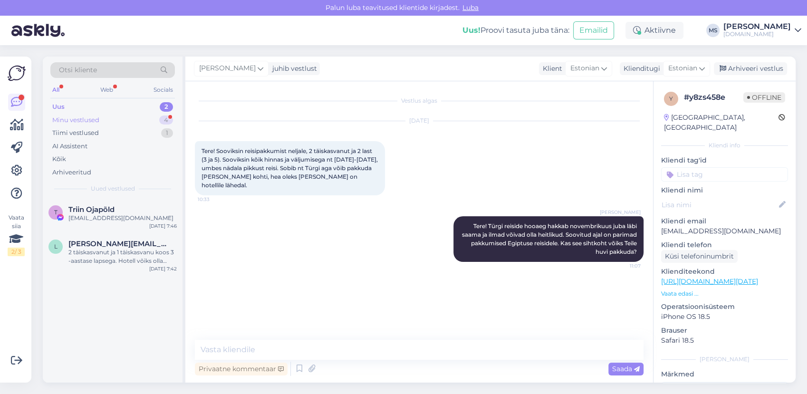
click at [132, 116] on div "Minu vestlused 4" at bounding box center [112, 120] width 125 height 13
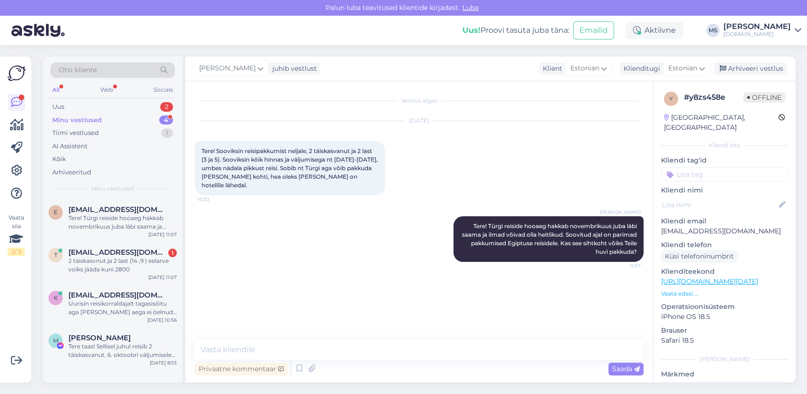
drag, startPoint x: 134, startPoint y: 255, endPoint x: 191, endPoint y: 277, distance: 61.1
click at [134, 255] on div "[EMAIL_ADDRESS][DOMAIN_NAME] 1" at bounding box center [122, 252] width 108 height 9
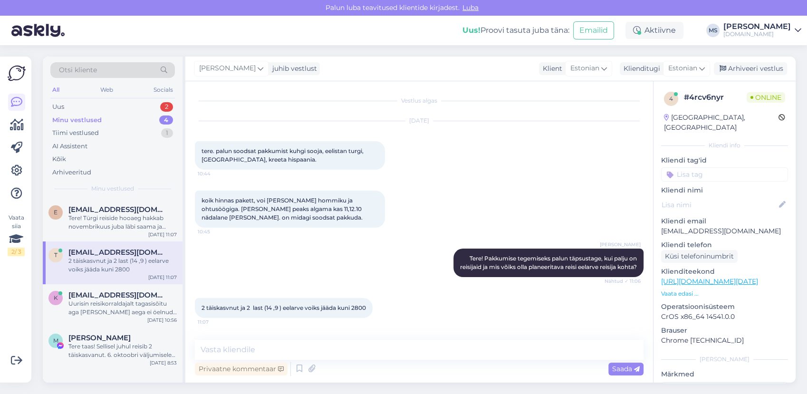
scroll to position [5, 0]
click at [300, 352] on textarea at bounding box center [419, 350] width 449 height 20
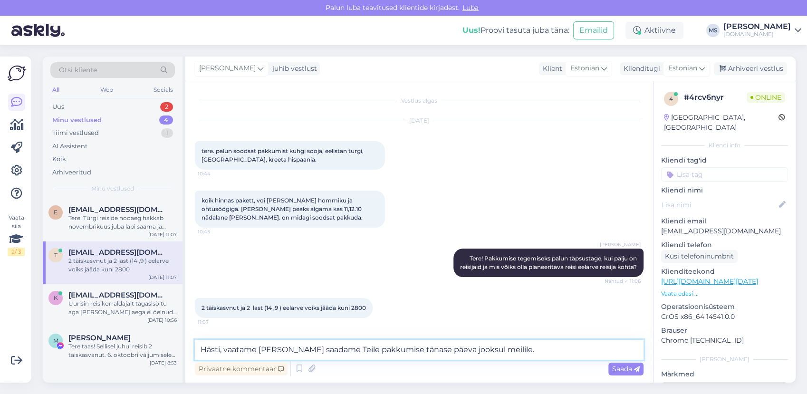
type textarea "Hästi, vaatame [PERSON_NAME] saadame Teile pakkumise tänase päeva jooksul meili…"
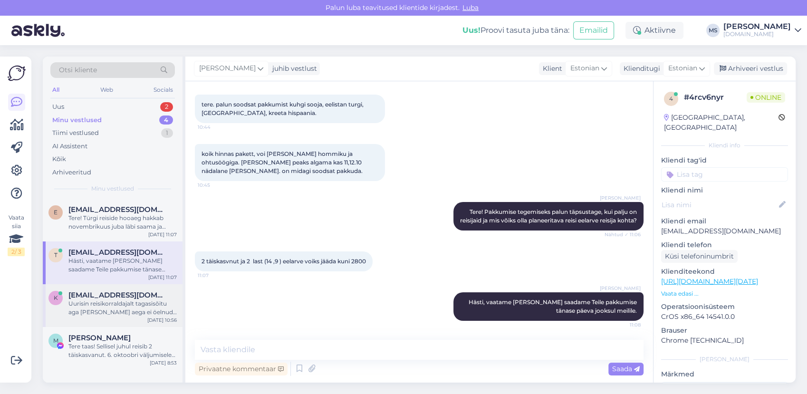
drag, startPoint x: 111, startPoint y: 304, endPoint x: 117, endPoint y: 305, distance: 6.7
click at [114, 304] on div "Uurisin reisikorraldajalt tagasisõitu aga [PERSON_NAME] aega ei öelnud: Päev en…" at bounding box center [122, 307] width 108 height 17
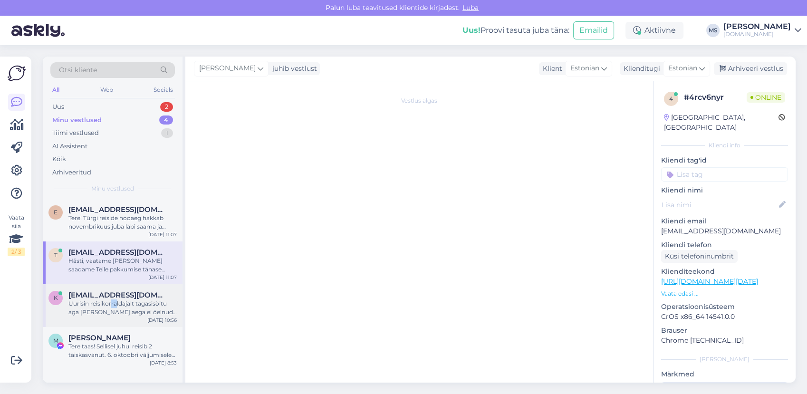
scroll to position [1518, 0]
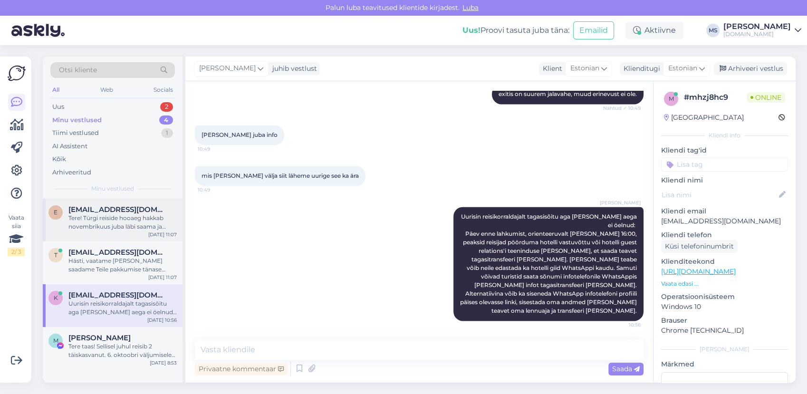
click at [95, 222] on div "Tere! Türgi reiside hooaeg hakkab novembrikuus juba läbi saama ja ilmad võivad …" at bounding box center [122, 222] width 108 height 17
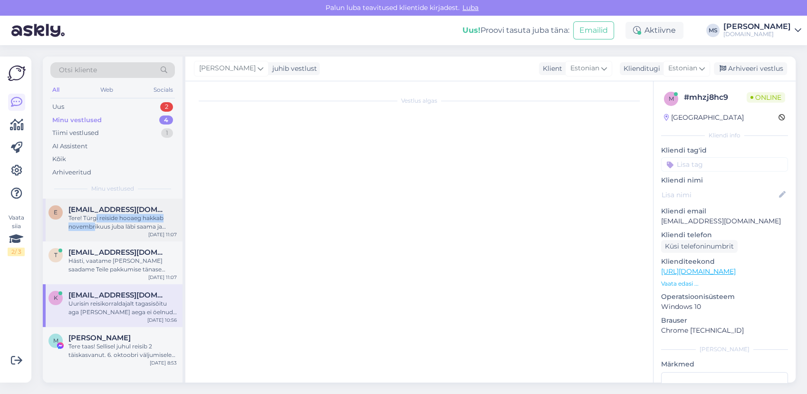
scroll to position [0, 0]
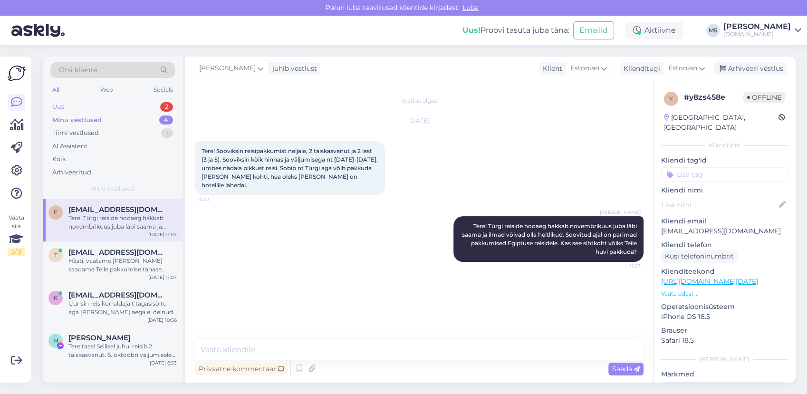
drag, startPoint x: 95, startPoint y: 222, endPoint x: 82, endPoint y: 101, distance: 121.8
click at [82, 101] on div "Otsi kliente All Web Socials Uus 2 Minu vestlused 4 Tiimi vestlused 1 AI Assist…" at bounding box center [113, 128] width 140 height 142
click at [82, 104] on div "Uus 2" at bounding box center [112, 106] width 125 height 13
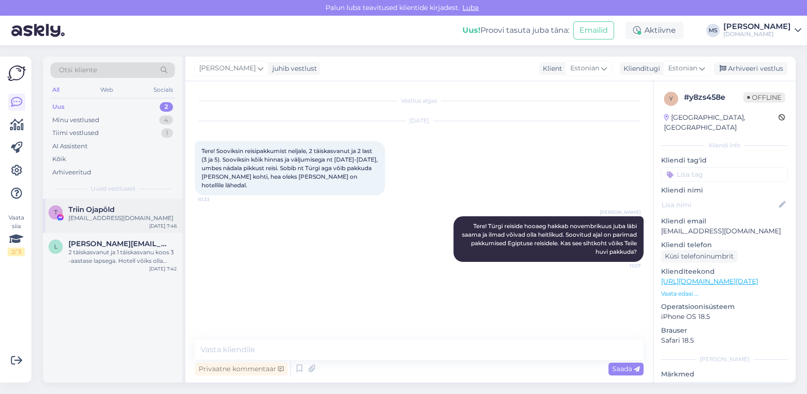
click at [101, 218] on div "[EMAIL_ADDRESS][DOMAIN_NAME]" at bounding box center [122, 218] width 108 height 9
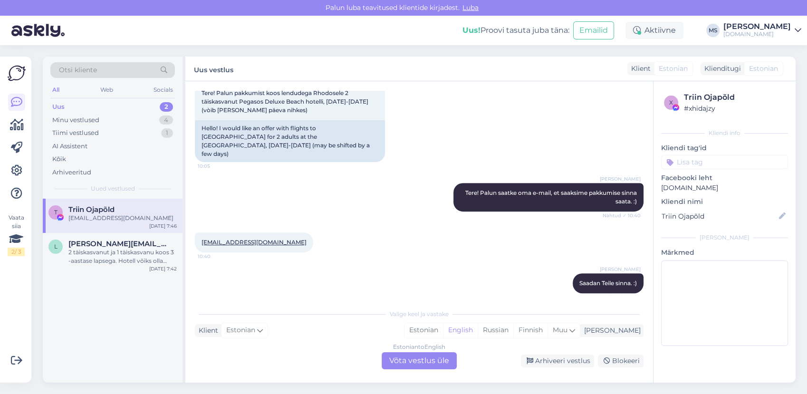
scroll to position [561, 0]
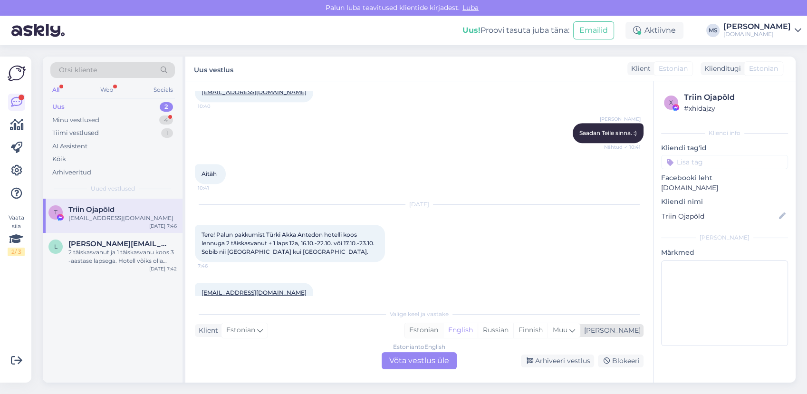
click at [443, 331] on div "Estonian" at bounding box center [423, 330] width 38 height 14
click at [432, 357] on div "Estonian to Estonian Võta vestlus üle" at bounding box center [419, 360] width 75 height 17
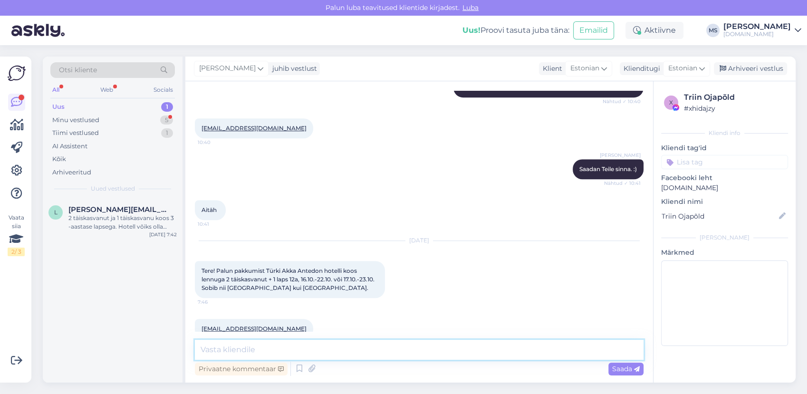
drag, startPoint x: 432, startPoint y: 357, endPoint x: 393, endPoint y: 346, distance: 40.3
click at [393, 346] on textarea at bounding box center [419, 350] width 449 height 20
type textarea "Tere! Saatsime pakkumised Teile meilile. :)"
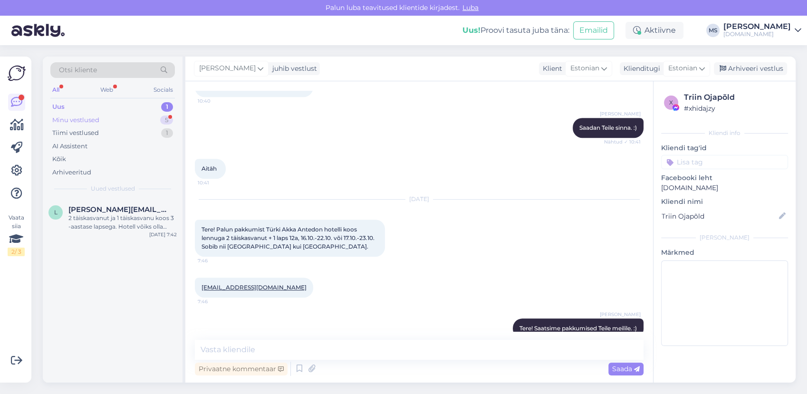
click at [94, 120] on div "Minu vestlused" at bounding box center [75, 120] width 47 height 10
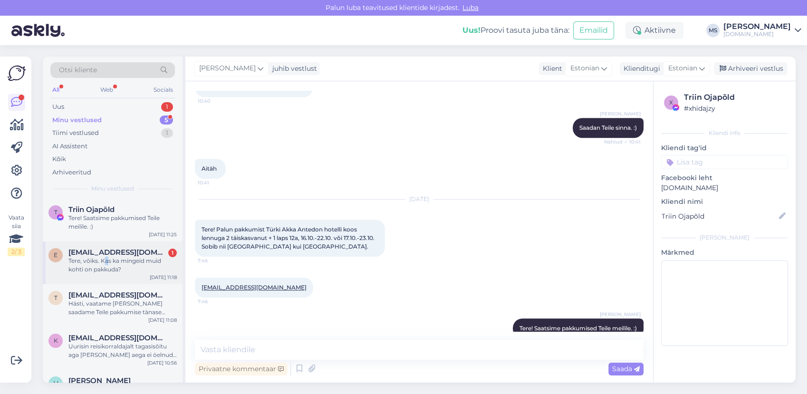
click at [105, 258] on div "Tere, võiks. Kas ka mingeid muid kohti on pakkuda?" at bounding box center [122, 265] width 108 height 17
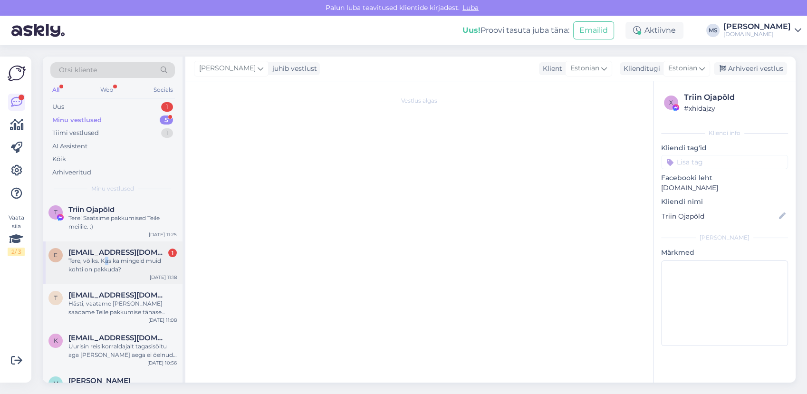
scroll to position [0, 0]
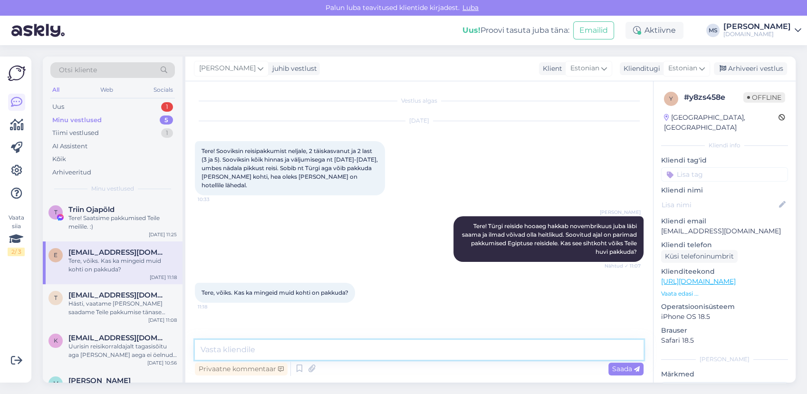
click at [294, 345] on textarea at bounding box center [419, 350] width 449 height 20
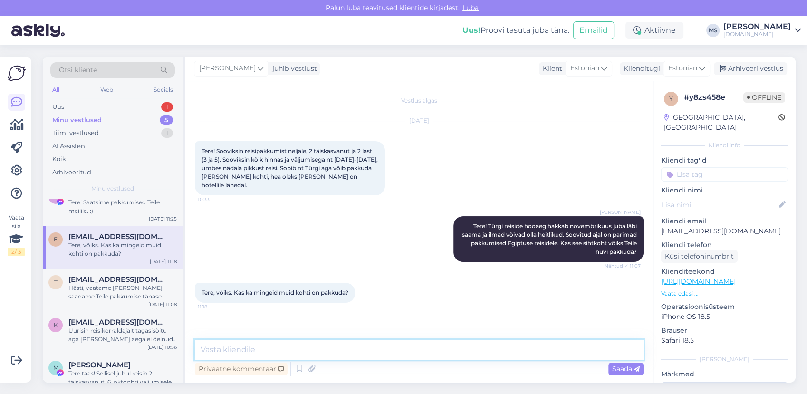
scroll to position [29, 0]
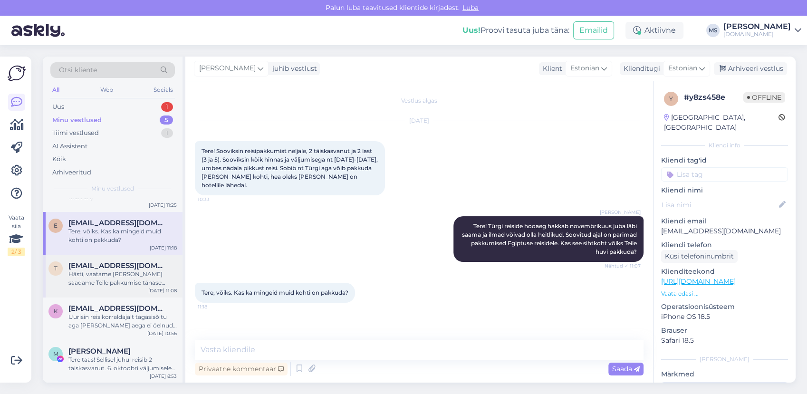
drag, startPoint x: 110, startPoint y: 268, endPoint x: 114, endPoint y: 273, distance: 6.8
click at [110, 269] on div "[EMAIL_ADDRESS][DOMAIN_NAME] Hästi, vaatame [PERSON_NAME] saadame Teile pakkumi…" at bounding box center [122, 274] width 108 height 26
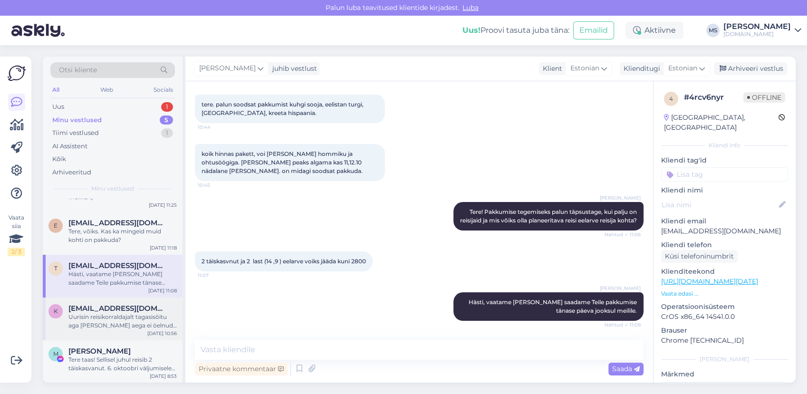
click at [134, 308] on span "[EMAIL_ADDRESS][DOMAIN_NAME]" at bounding box center [117, 308] width 99 height 9
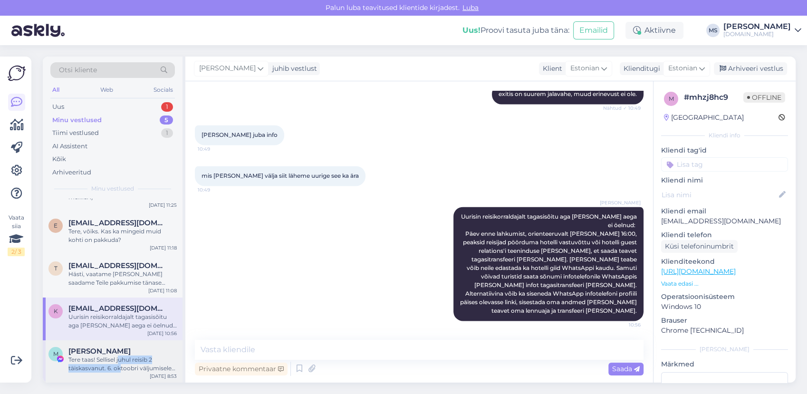
click at [119, 365] on div "Tere taas! Sellisel juhul reisib 2 täiskasvanut. 6. oktoobri väljumisele leiate…" at bounding box center [122, 363] width 108 height 17
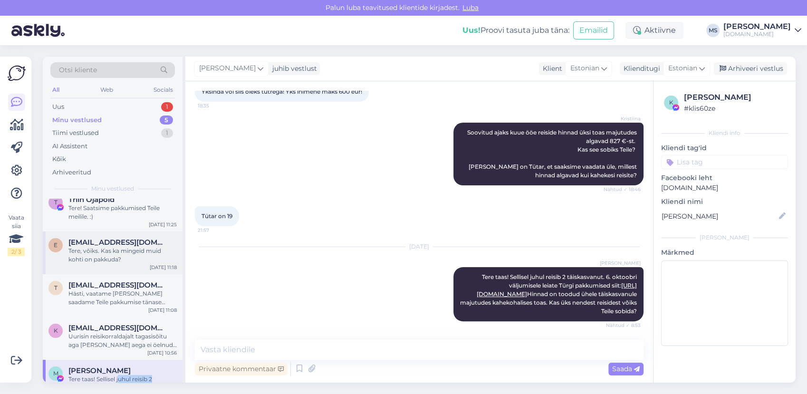
scroll to position [0, 0]
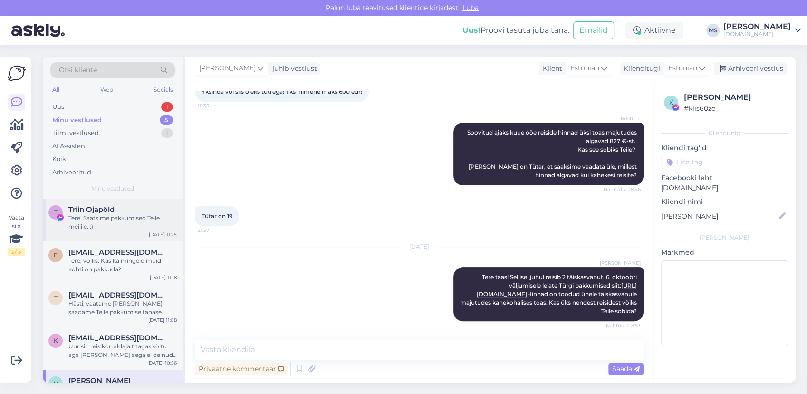
click at [111, 226] on div "Tere! Saatsime pakkumised Teile meilile. :)" at bounding box center [122, 222] width 108 height 17
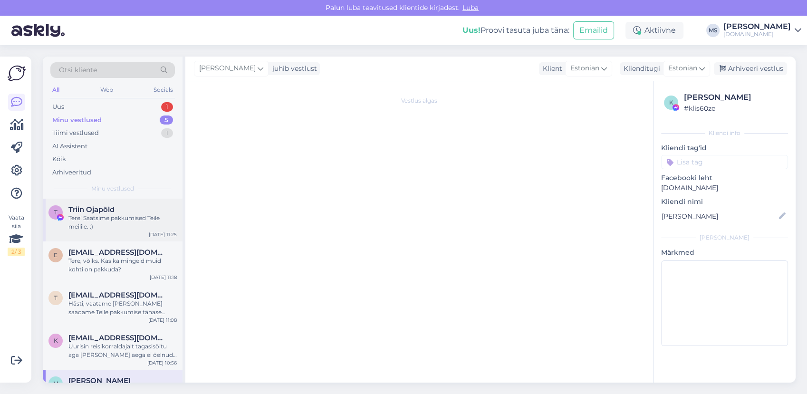
scroll to position [566, 0]
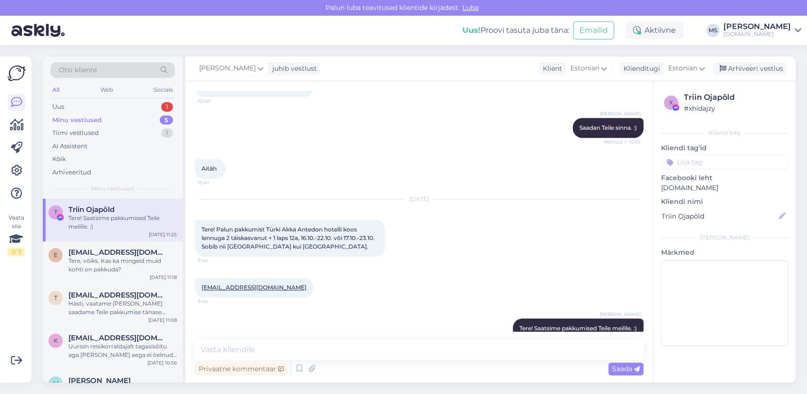
click at [72, 114] on div "Minu vestlused 5" at bounding box center [112, 120] width 125 height 13
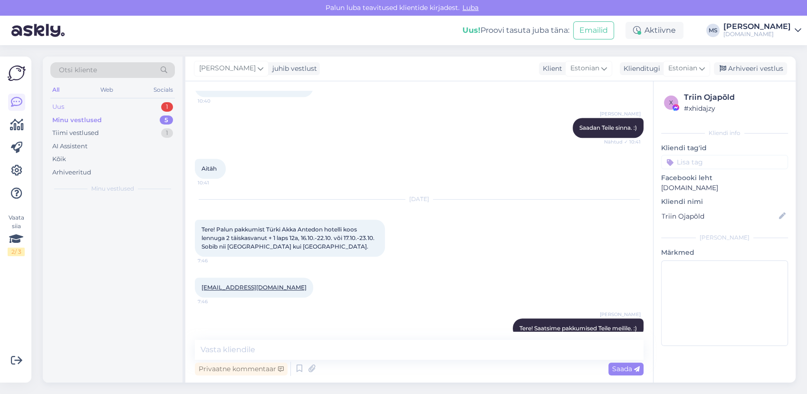
click at [72, 104] on div "Uus 1" at bounding box center [112, 106] width 125 height 13
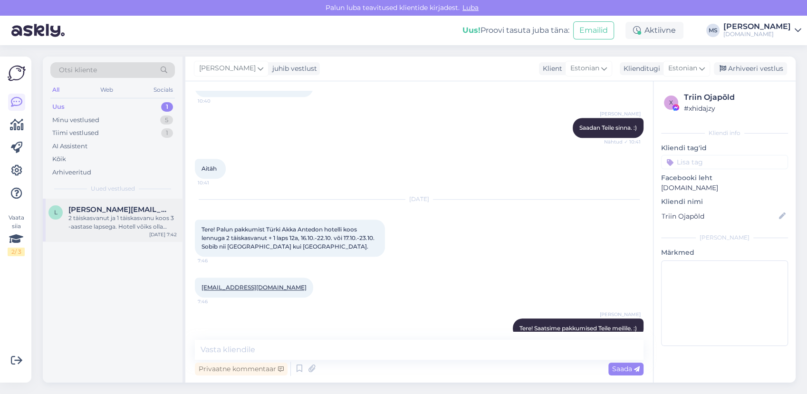
click at [110, 221] on div "2 täiskasvanut ja 1 täiskasvanu koos 3 -aastase lapsega. Hotell võiks olla mitt…" at bounding box center [122, 222] width 108 height 17
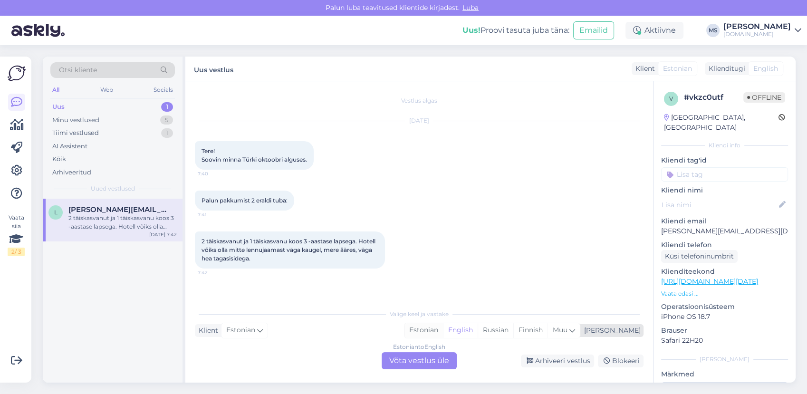
click at [443, 327] on div "Estonian" at bounding box center [423, 330] width 38 height 14
click at [433, 359] on div "Estonian to Estonian Võta vestlus üle" at bounding box center [419, 360] width 75 height 17
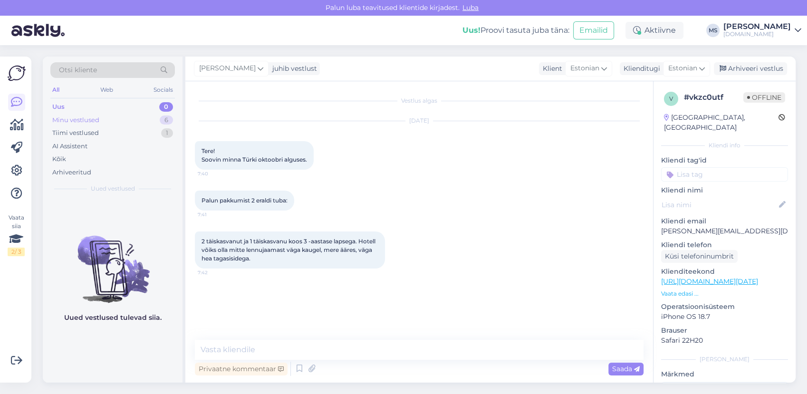
click at [107, 117] on div "Minu vestlused 6" at bounding box center [112, 120] width 125 height 13
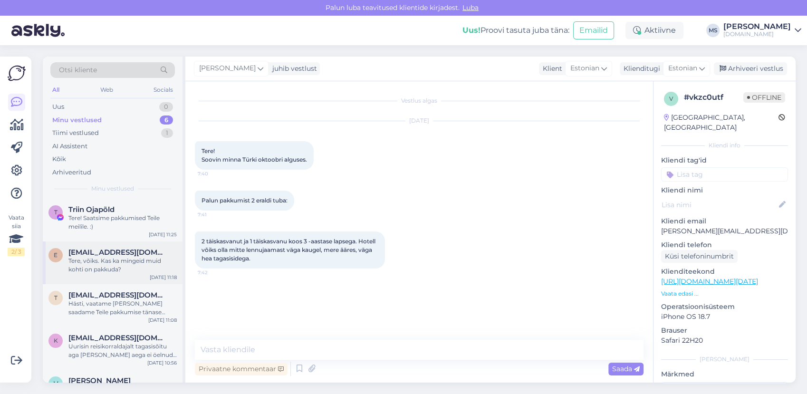
click at [118, 261] on div "Tere, võiks. Kas ka mingeid muid kohti on pakkuda?" at bounding box center [122, 265] width 108 height 17
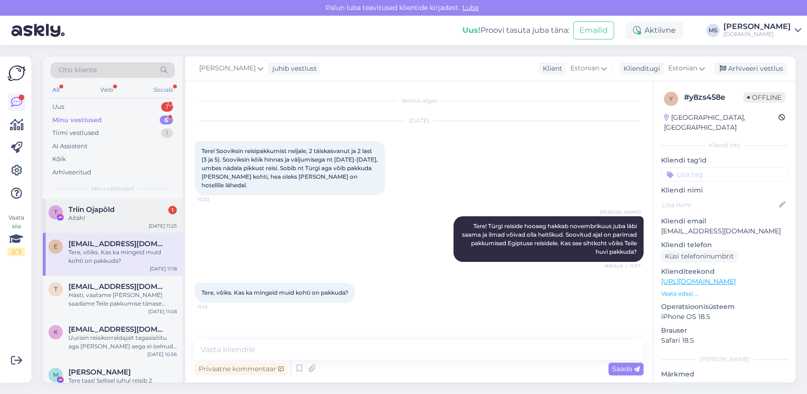
click at [106, 218] on div "Aitäh!" at bounding box center [122, 218] width 108 height 9
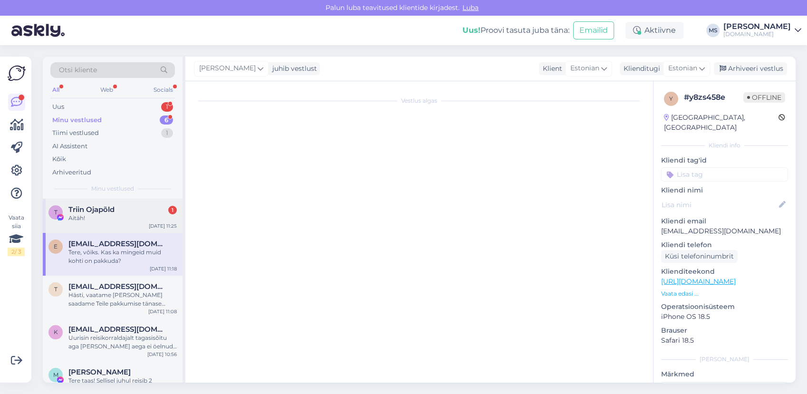
scroll to position [607, 0]
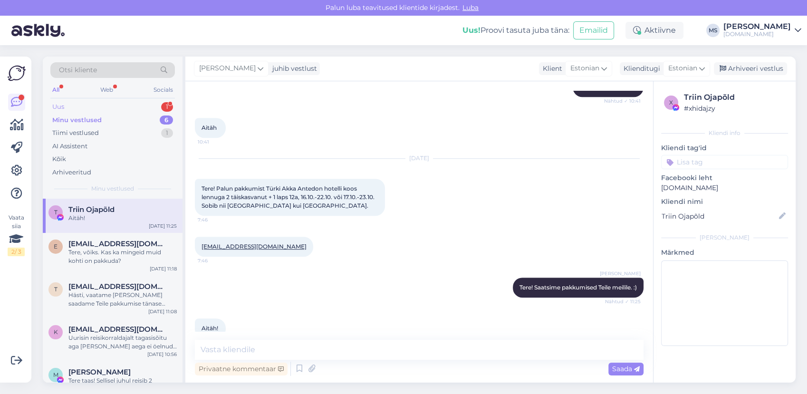
click at [104, 106] on div "Uus 1" at bounding box center [112, 106] width 125 height 13
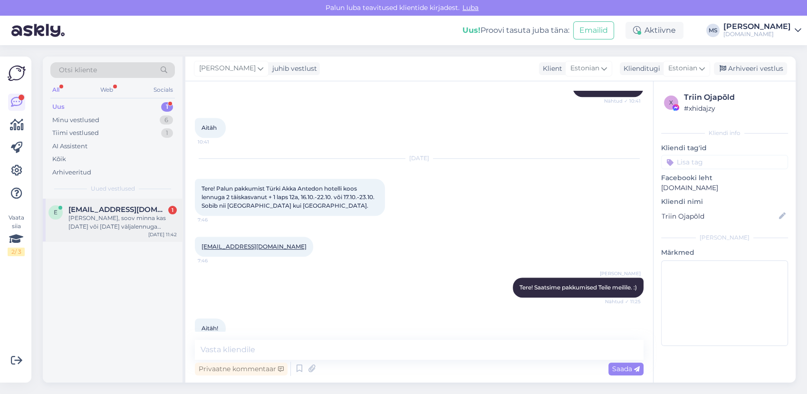
click at [117, 226] on div "[PERSON_NAME], soov minna kas [DATE] või [DATE] väljalennuga [GEOGRAPHIC_DATA] …" at bounding box center [122, 222] width 108 height 17
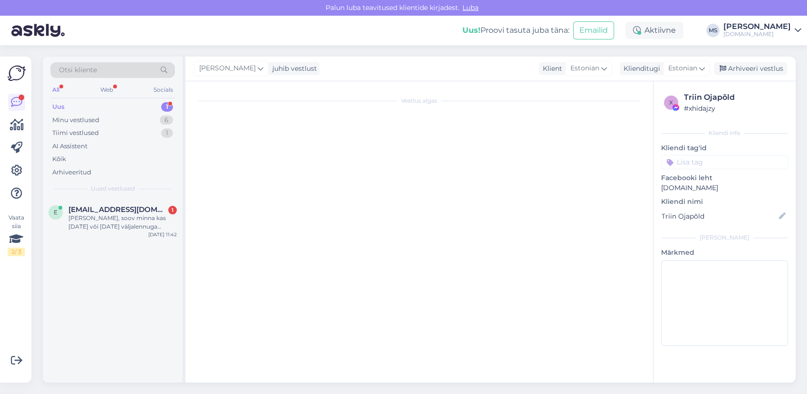
scroll to position [0, 0]
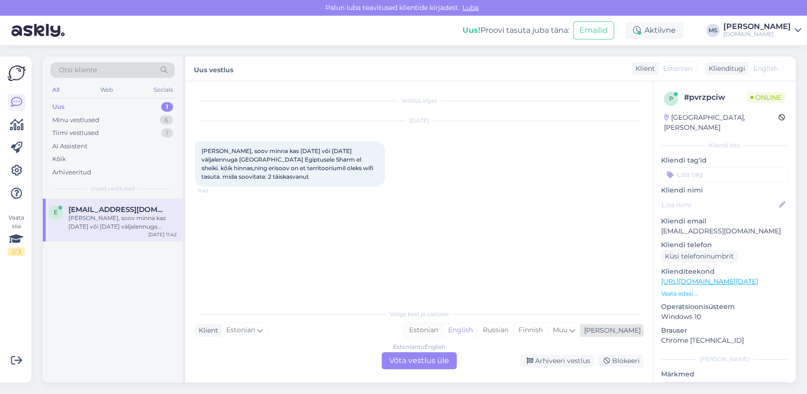
click at [443, 324] on div "Estonian" at bounding box center [423, 330] width 38 height 14
click at [432, 358] on div "Estonian to Estonian Võta vestlus üle" at bounding box center [419, 360] width 75 height 17
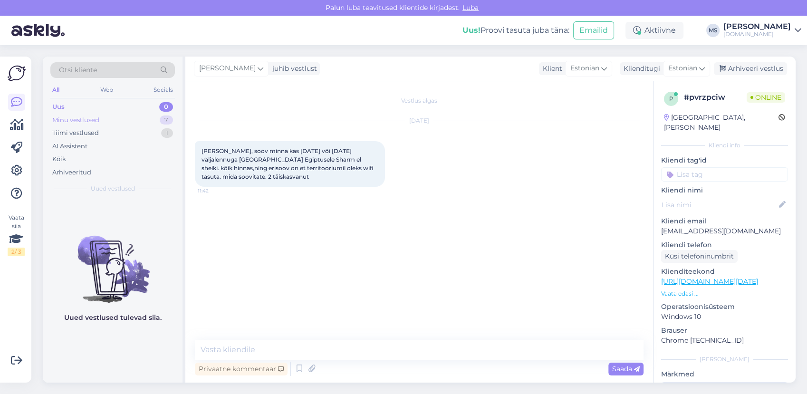
click at [120, 114] on div "Minu vestlused 7" at bounding box center [112, 120] width 125 height 13
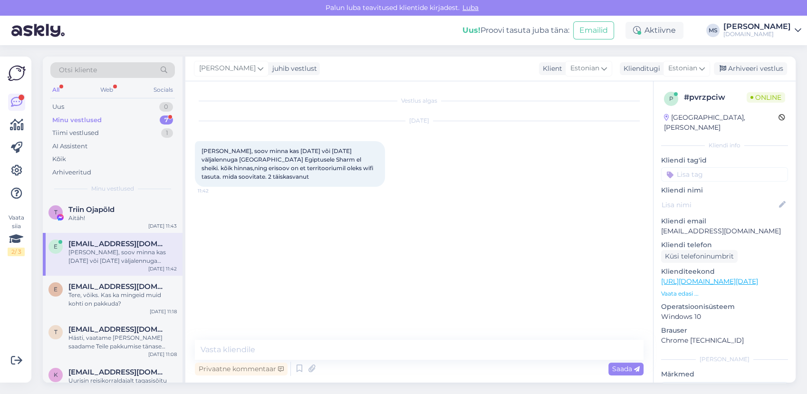
click at [106, 121] on div "Minu vestlused 7" at bounding box center [112, 120] width 125 height 13
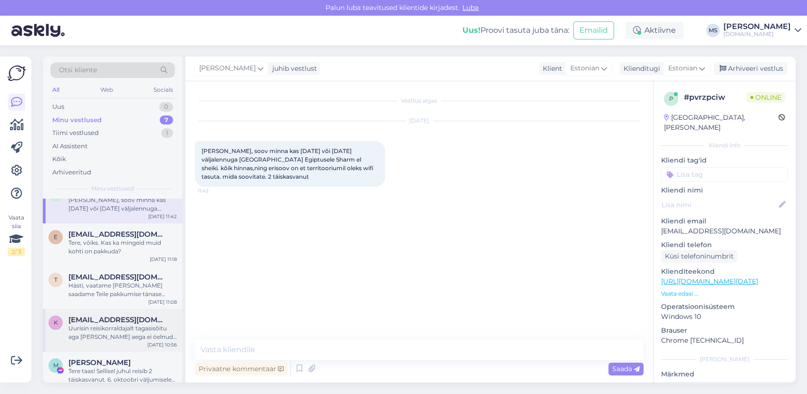
scroll to position [106, 0]
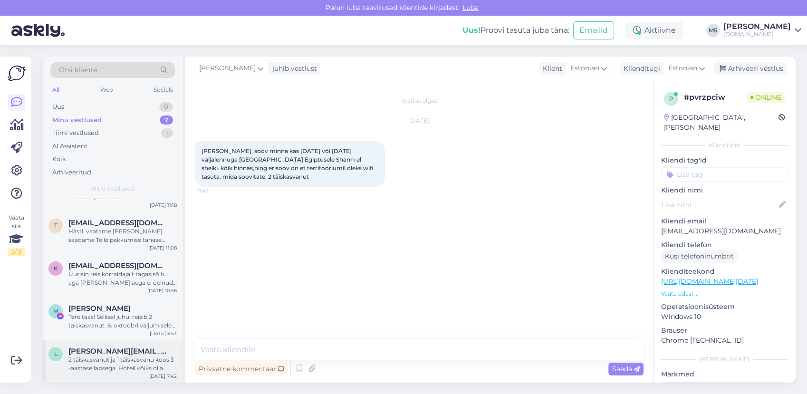
click at [98, 359] on div "2 täiskasvanut ja 1 täiskasvanu koos 3 -aastase lapsega. Hotell võiks olla mitt…" at bounding box center [122, 363] width 108 height 17
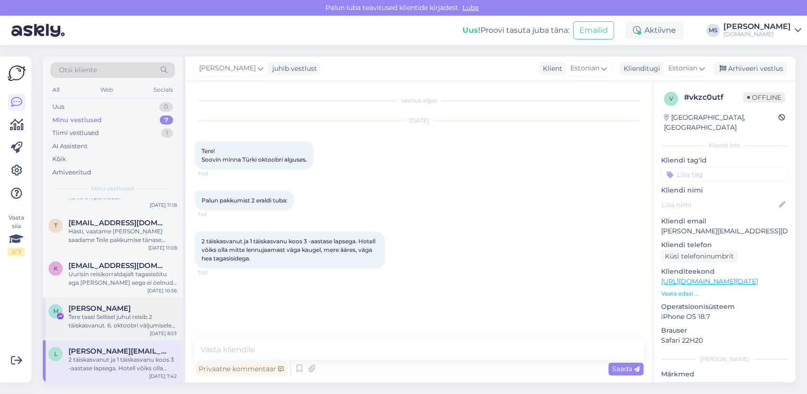
click at [111, 301] on div "M [PERSON_NAME] Tere taas! Sellisel juhul reisib 2 täiskasvanut. 6. oktoobri vä…" at bounding box center [113, 318] width 140 height 43
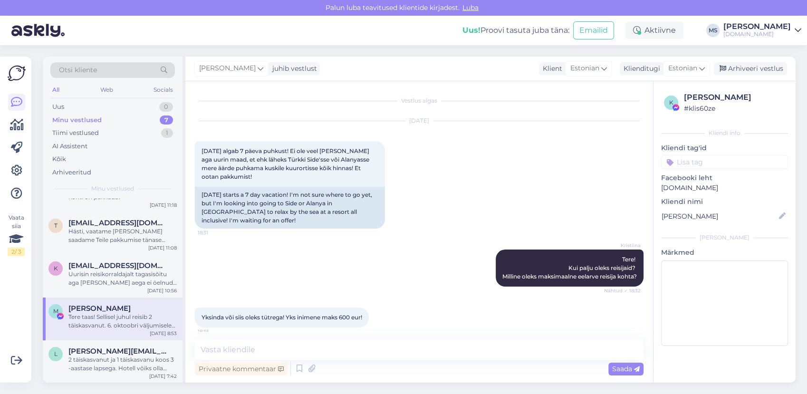
scroll to position [226, 0]
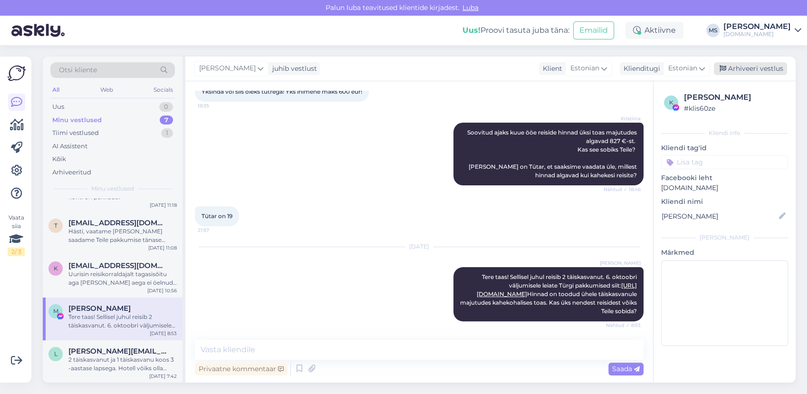
click at [749, 68] on div "Arhiveeri vestlus" at bounding box center [750, 68] width 73 height 13
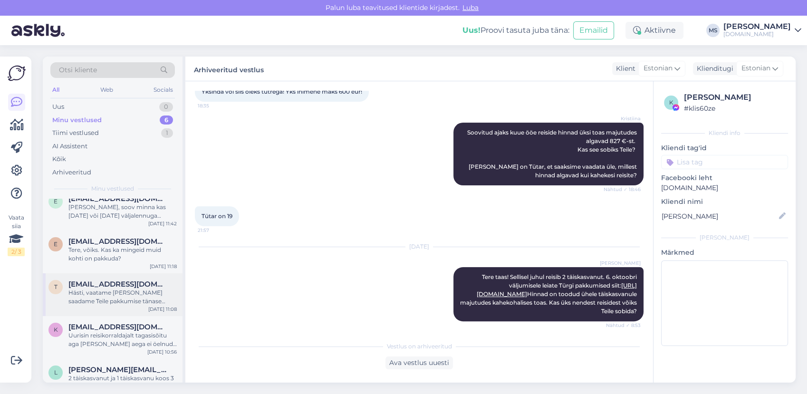
scroll to position [64, 0]
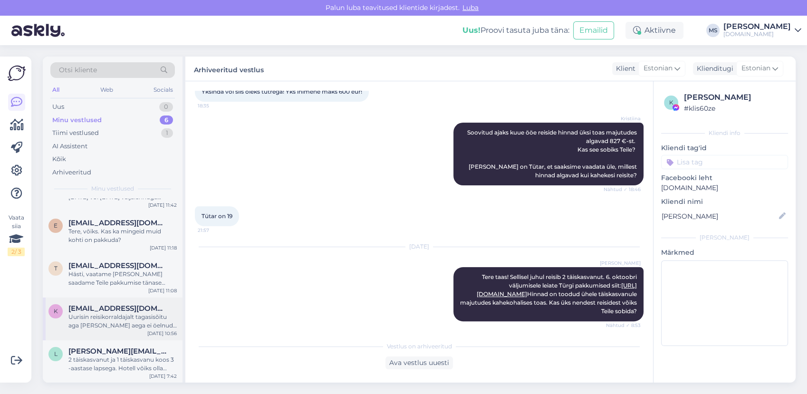
click at [131, 310] on span "[EMAIL_ADDRESS][DOMAIN_NAME]" at bounding box center [117, 308] width 99 height 9
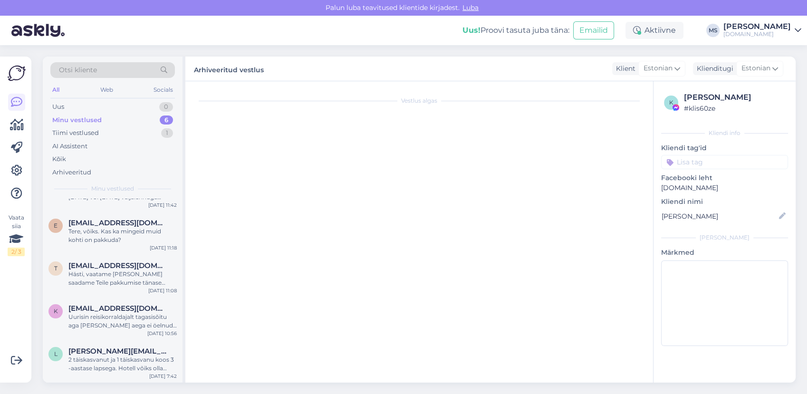
scroll to position [1518, 0]
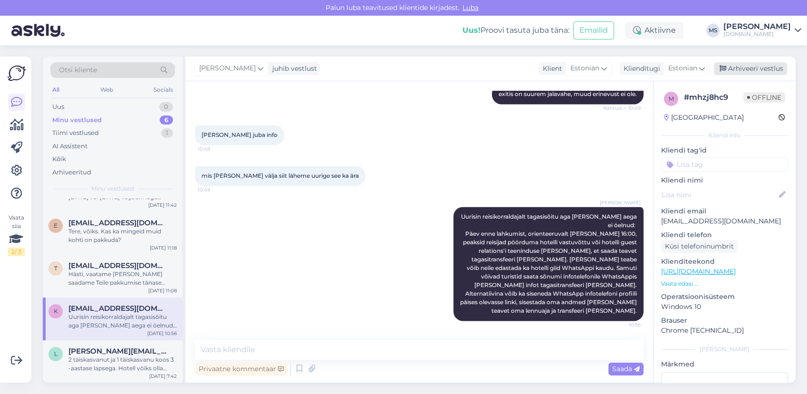
click at [773, 66] on div "Arhiveeri vestlus" at bounding box center [750, 68] width 73 height 13
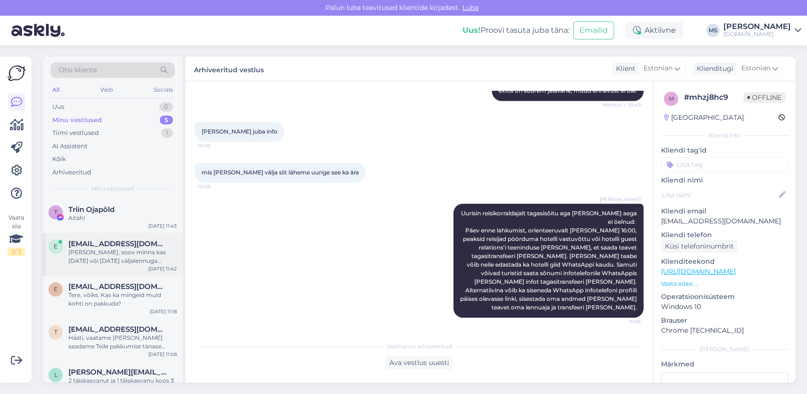
click at [135, 255] on div "[PERSON_NAME], soov minna kas [DATE] või [DATE] väljalennuga [GEOGRAPHIC_DATA] …" at bounding box center [122, 256] width 108 height 17
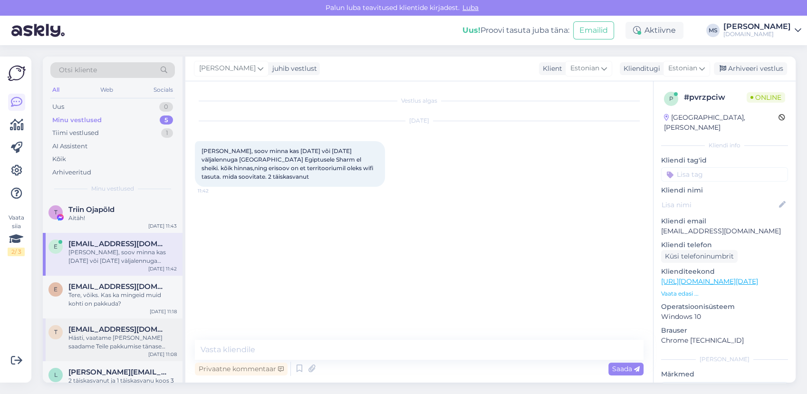
click at [99, 317] on div "e [EMAIL_ADDRESS][DOMAIN_NAME] Tere, võiks. Kas ka mingeid muid kohti on pakkud…" at bounding box center [113, 297] width 140 height 43
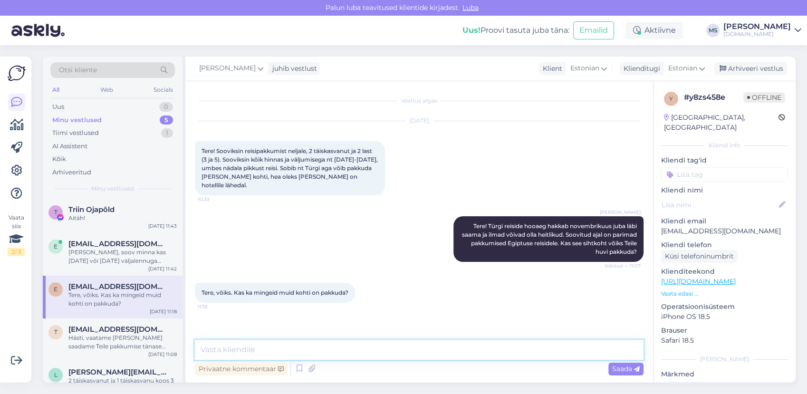
click at [262, 352] on textarea at bounding box center [419, 350] width 449 height 20
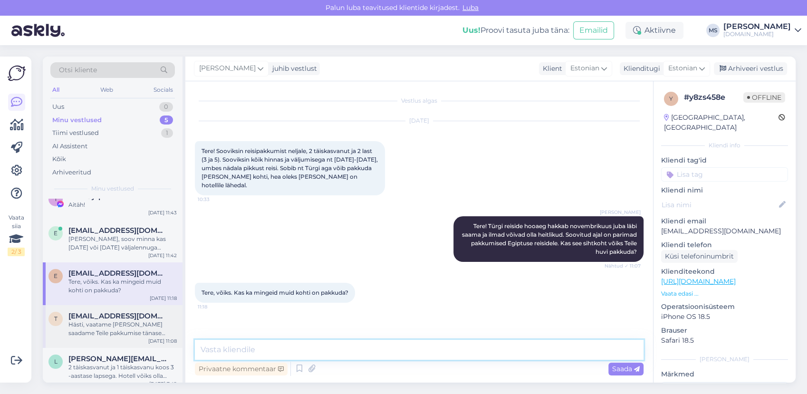
scroll to position [21, 0]
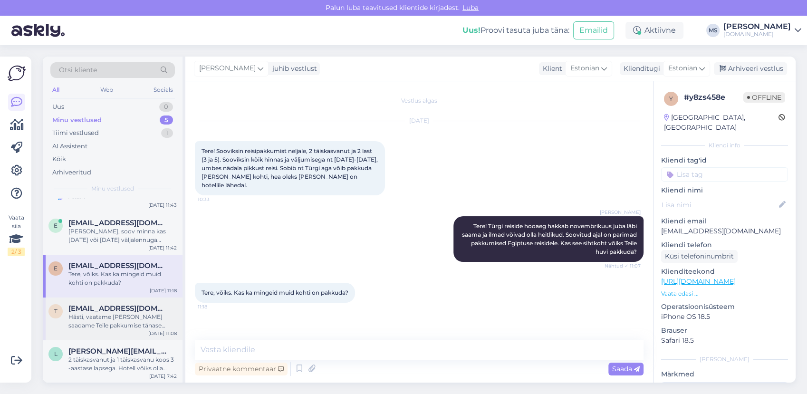
click at [133, 315] on div "Hästi, vaatame [PERSON_NAME] saadame Teile pakkumise tänase päeva jooksul meili…" at bounding box center [122, 321] width 108 height 17
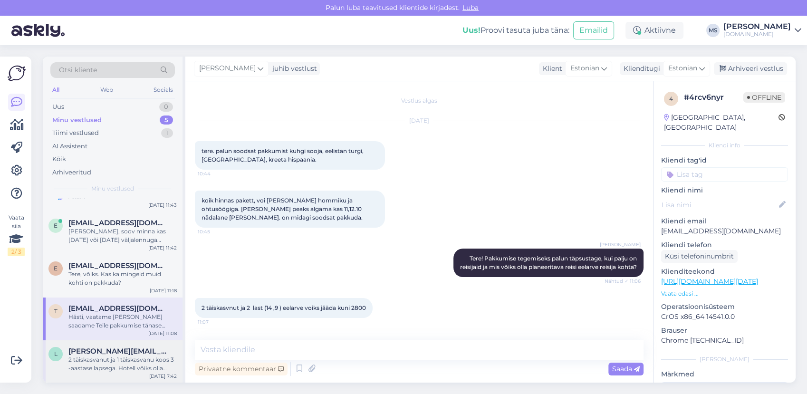
scroll to position [55, 0]
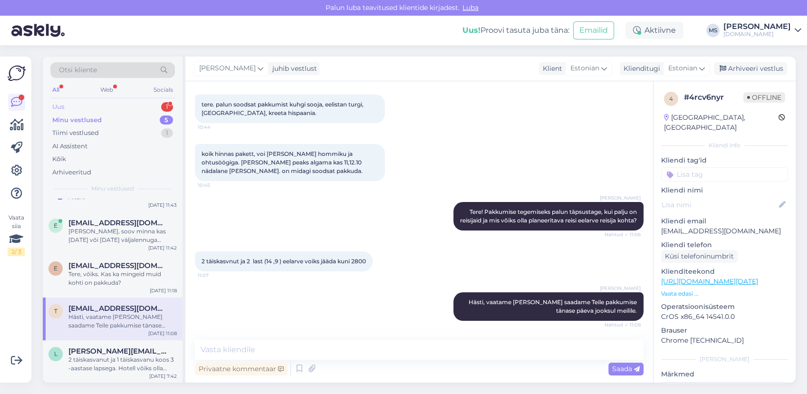
click at [86, 105] on div "Uus 1" at bounding box center [112, 106] width 125 height 13
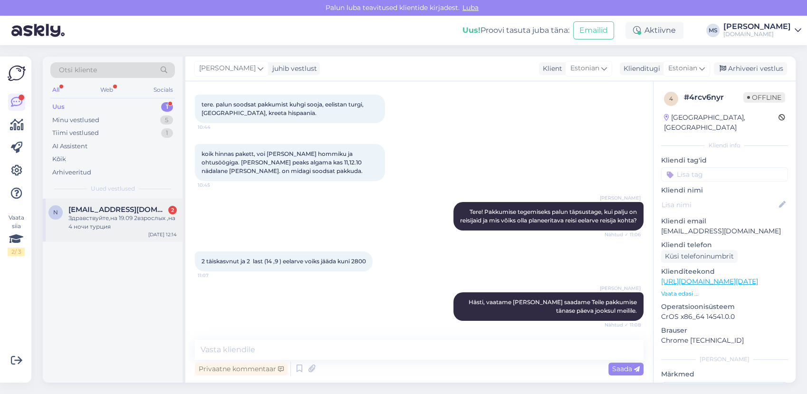
click at [112, 209] on span "[EMAIL_ADDRESS][DOMAIN_NAME]" at bounding box center [117, 209] width 99 height 9
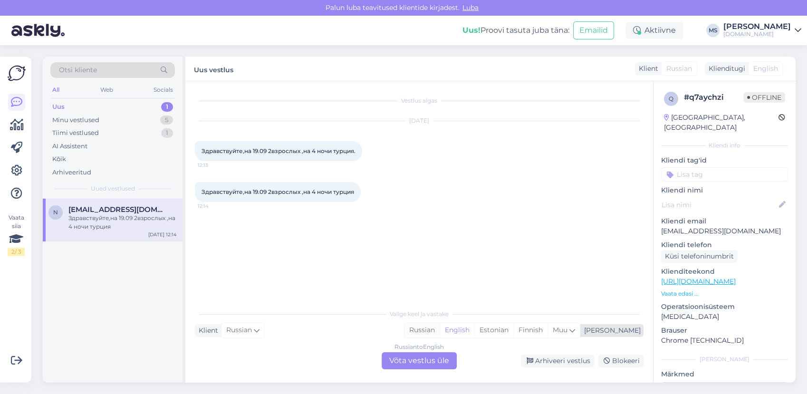
click at [440, 333] on div "Russian" at bounding box center [421, 330] width 35 height 14
click at [434, 358] on div "Russian to Russian Võta vestlus üle" at bounding box center [419, 360] width 75 height 17
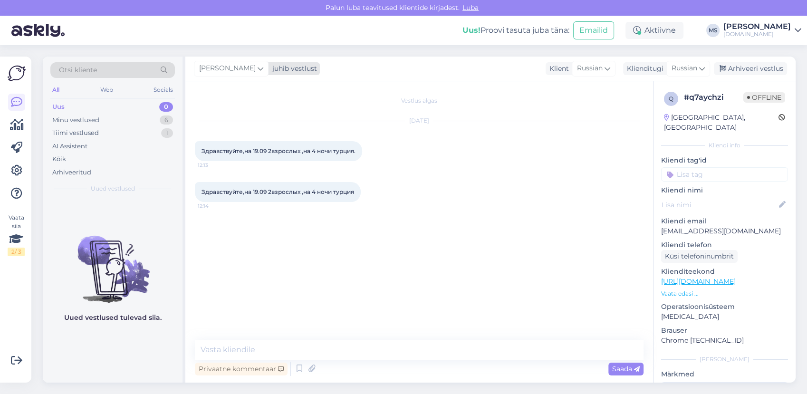
click at [236, 73] on span "[PERSON_NAME]" at bounding box center [227, 68] width 57 height 10
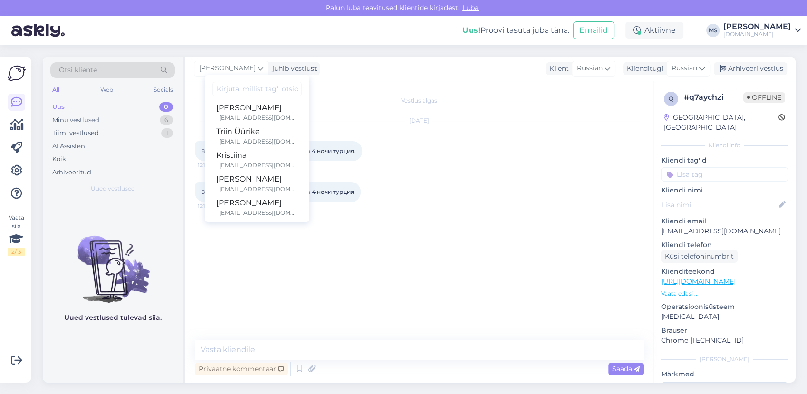
scroll to position [245, 0]
click at [243, 204] on div "[PERSON_NAME][EMAIL_ADDRESS][DOMAIN_NAME]" at bounding box center [258, 208] width 79 height 9
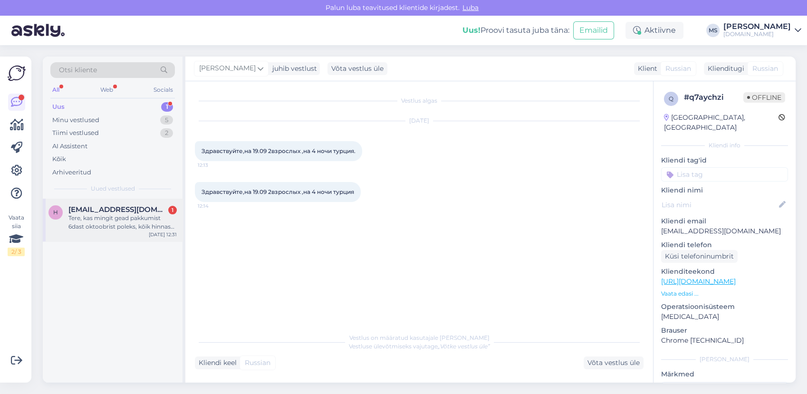
click at [125, 226] on div "Tere, kas mingit gead pakkumist 6dast oktoobrist poleks, kõik hinnas türgi või …" at bounding box center [122, 222] width 108 height 17
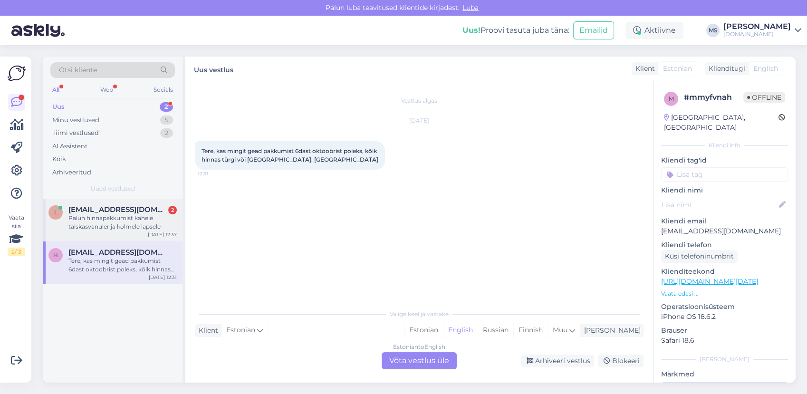
click at [135, 203] on div "L [EMAIL_ADDRESS][DOMAIN_NAME] 2 Palun hinnapakkumist [PERSON_NAME] täiskasvanu…" at bounding box center [113, 220] width 140 height 43
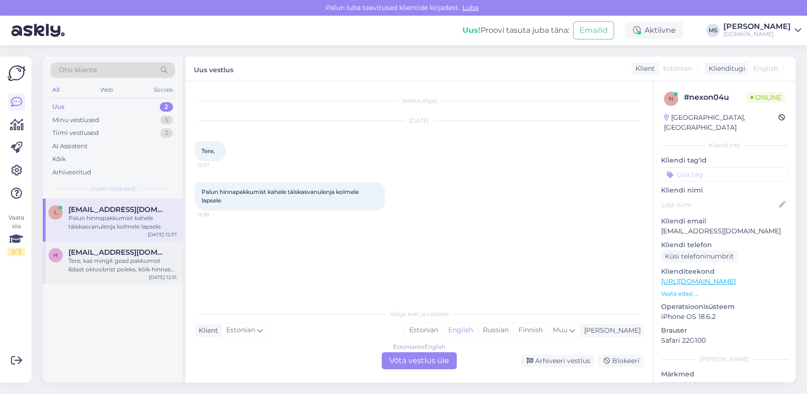
click at [138, 267] on div "Tere, kas mingit gead pakkumist 6dast oktoobrist poleks, kõik hinnas türgi või …" at bounding box center [122, 265] width 108 height 17
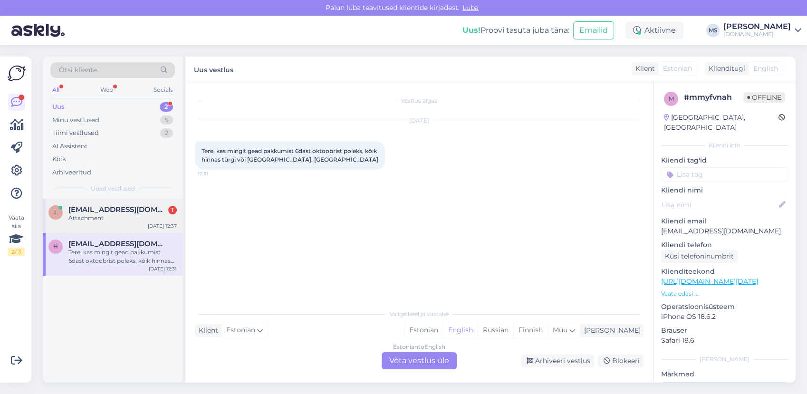
click at [99, 204] on div "L [EMAIL_ADDRESS][DOMAIN_NAME] 1 Attachment [DATE] 12:37" at bounding box center [113, 216] width 140 height 34
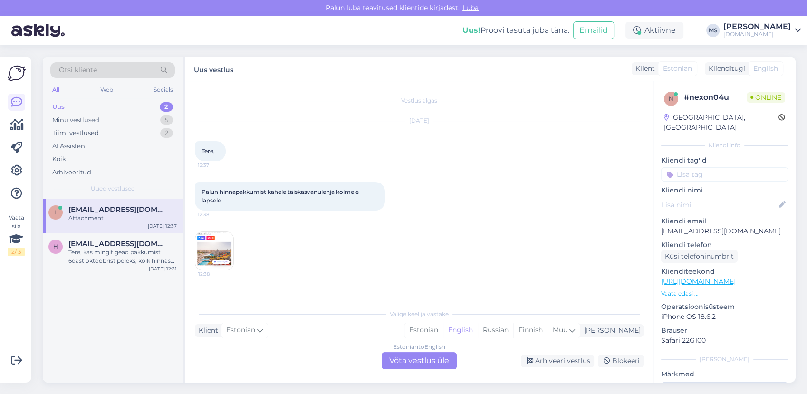
click at [209, 249] on img at bounding box center [214, 251] width 38 height 38
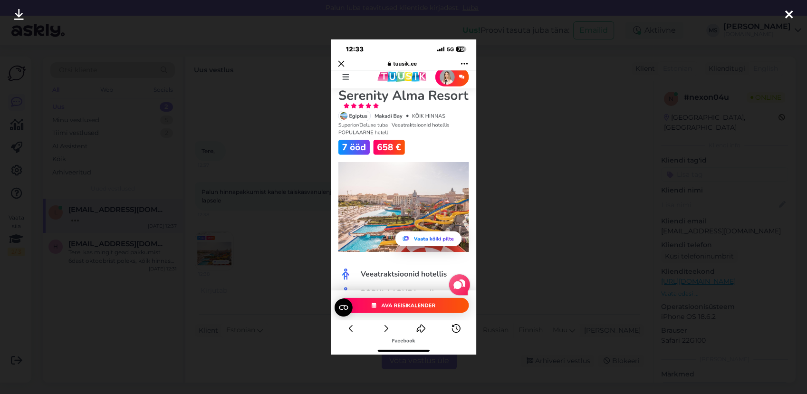
click at [222, 219] on div at bounding box center [403, 197] width 807 height 394
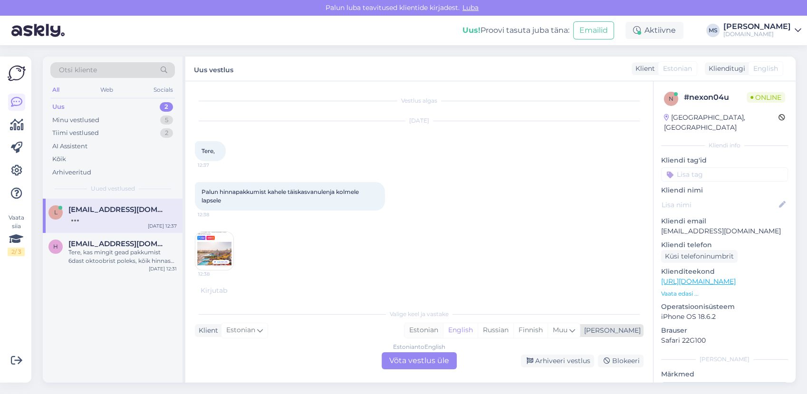
click at [443, 333] on div "Estonian" at bounding box center [423, 330] width 38 height 14
click at [104, 255] on div "Tere, kas mingit gead pakkumist 6dast oktoobrist poleks, kõik hinnas türgi või …" at bounding box center [122, 256] width 108 height 17
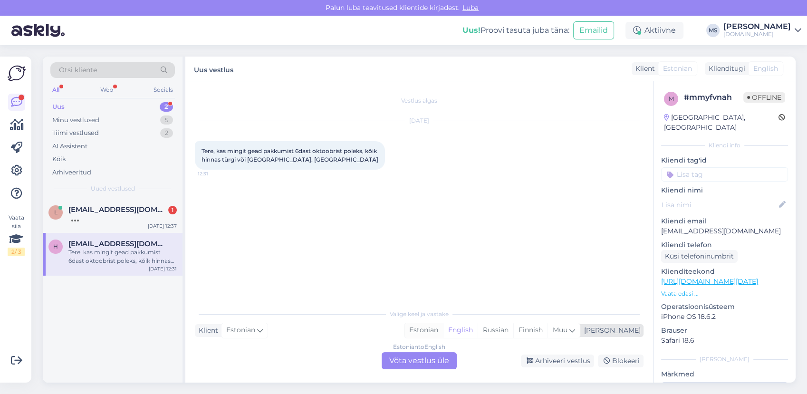
click at [443, 333] on div "Estonian" at bounding box center [423, 330] width 38 height 14
click at [426, 363] on div "Estonian to Estonian Võta vestlus üle" at bounding box center [419, 360] width 75 height 17
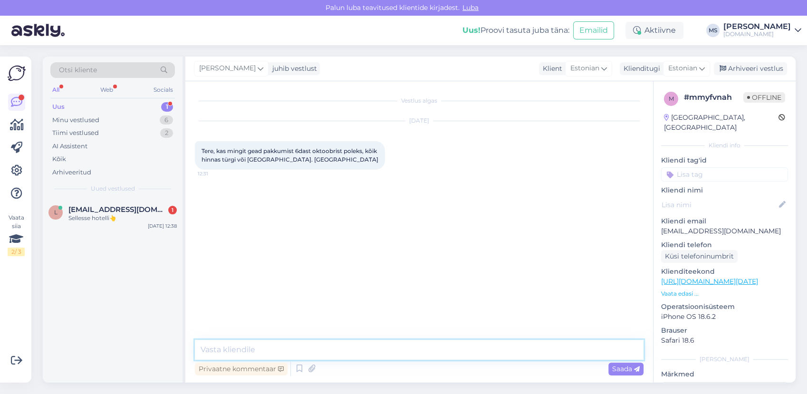
click at [384, 351] on textarea at bounding box center [419, 350] width 449 height 20
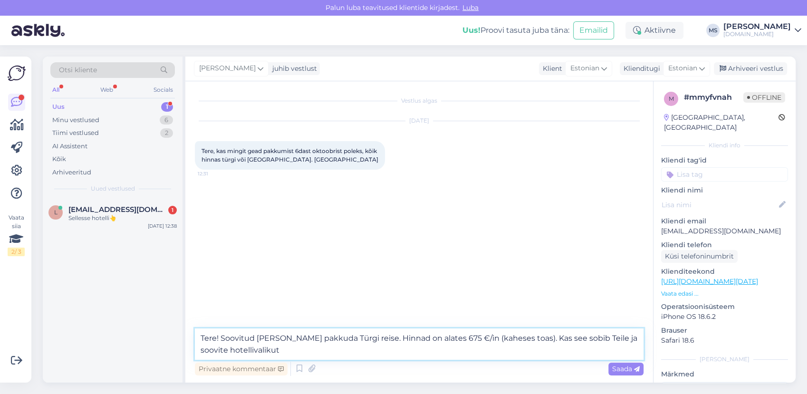
type textarea "Tere! Soovitud [PERSON_NAME] pakkuda Türgi reise. Hinnad on alates 675 €/in (ka…"
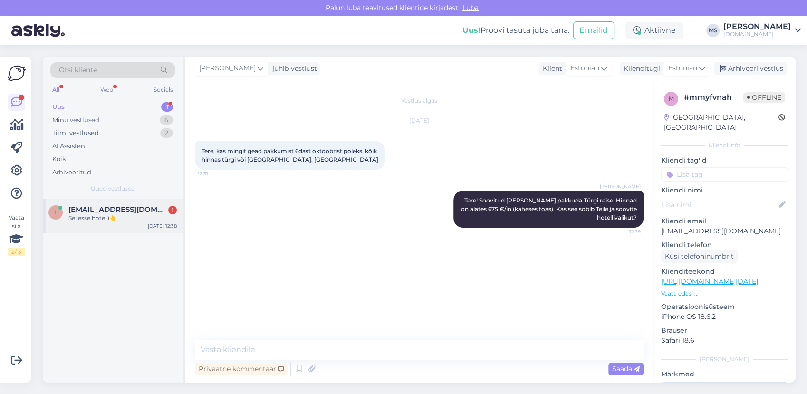
click at [118, 208] on span "[EMAIL_ADDRESS][DOMAIN_NAME]" at bounding box center [117, 209] width 99 height 9
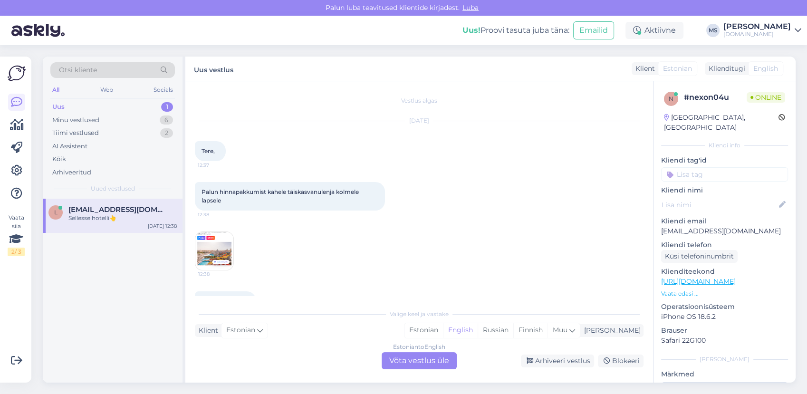
scroll to position [26, 0]
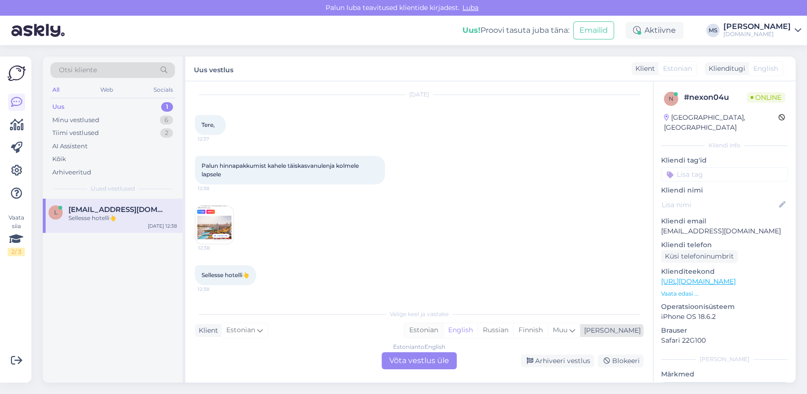
click at [443, 331] on div "Estonian" at bounding box center [423, 330] width 38 height 14
click at [437, 360] on div "Estonian to Estonian Võta vestlus üle" at bounding box center [419, 360] width 75 height 17
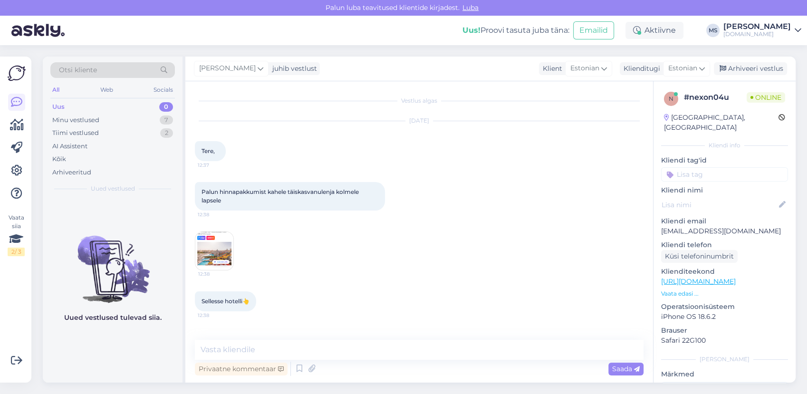
click at [418, 350] on textarea at bounding box center [419, 350] width 449 height 20
type textarea "Tere! Pakkumise tegemiseks palun täpsustage laste vanused ja mis kuupäeva välju…"
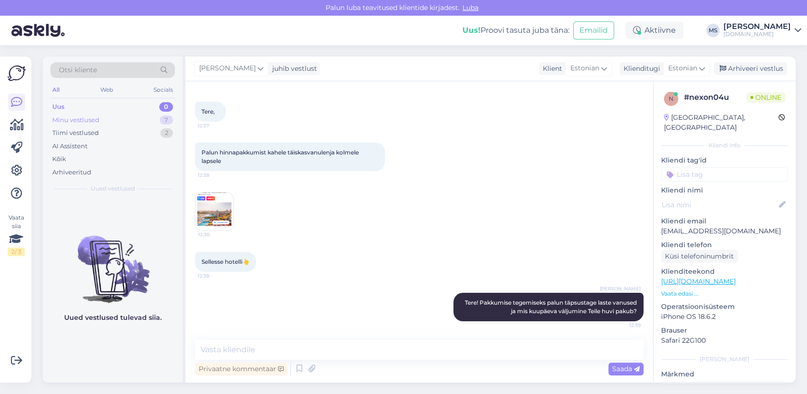
drag, startPoint x: 90, startPoint y: 116, endPoint x: 108, endPoint y: 121, distance: 18.7
click at [90, 116] on div "Minu vestlused" at bounding box center [75, 120] width 47 height 10
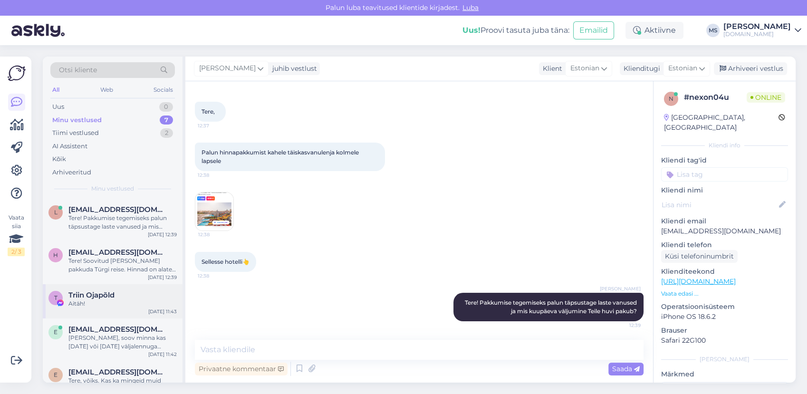
click at [119, 305] on div "Aitäh!" at bounding box center [122, 303] width 108 height 9
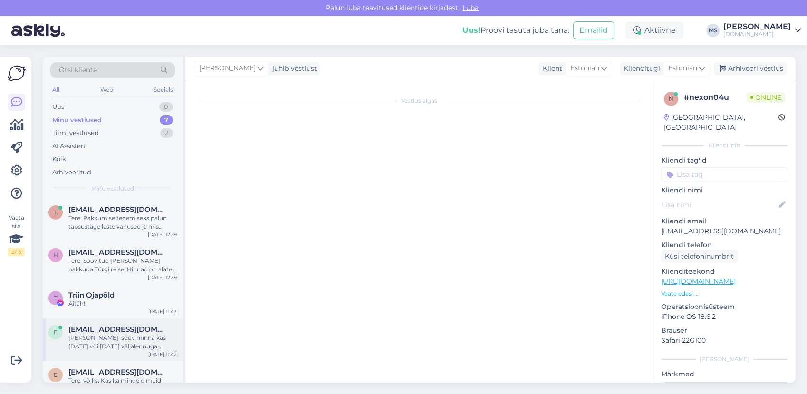
scroll to position [607, 0]
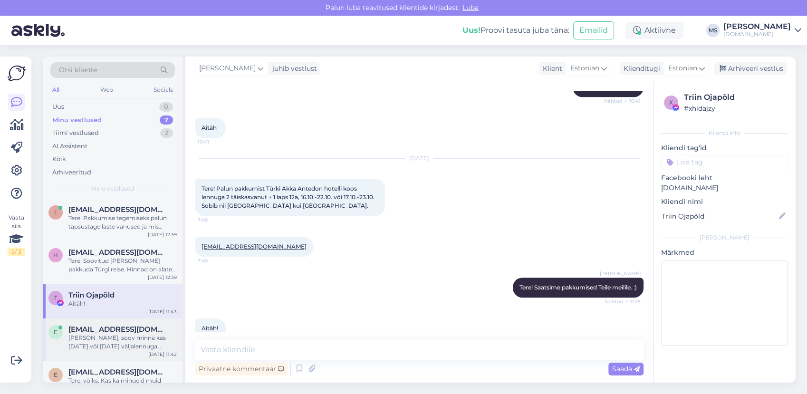
click at [115, 332] on span "[EMAIL_ADDRESS][DOMAIN_NAME]" at bounding box center [117, 329] width 99 height 9
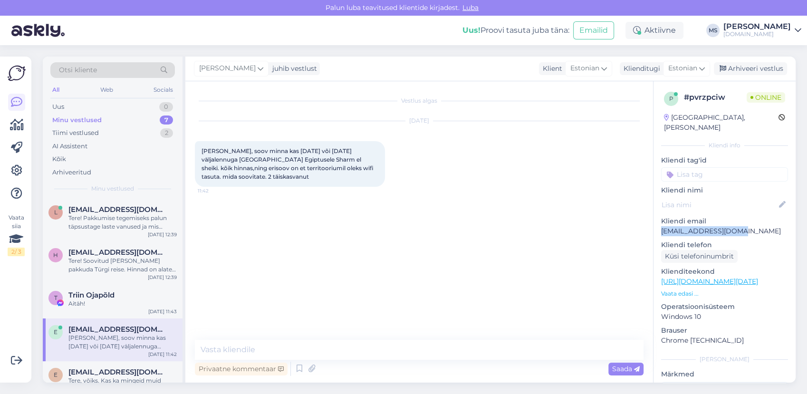
drag, startPoint x: 750, startPoint y: 218, endPoint x: 662, endPoint y: 219, distance: 88.9
click at [662, 226] on p "[EMAIL_ADDRESS][DOMAIN_NAME]" at bounding box center [724, 231] width 127 height 10
drag, startPoint x: 662, startPoint y: 219, endPoint x: 666, endPoint y: 219, distance: 4.8
copy p "[EMAIL_ADDRESS][DOMAIN_NAME]"
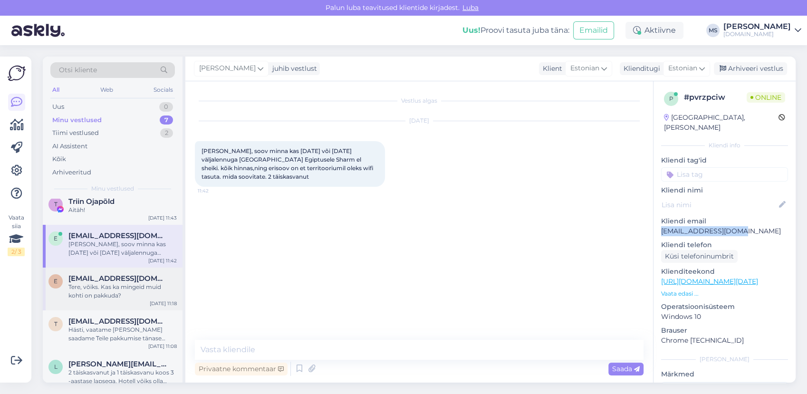
scroll to position [106, 0]
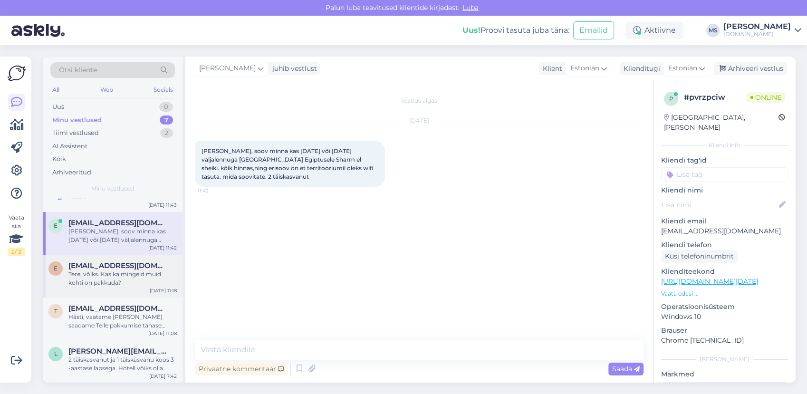
click at [116, 281] on div "Tere, võiks. Kas ka mingeid muid kohti on pakkuda?" at bounding box center [122, 278] width 108 height 17
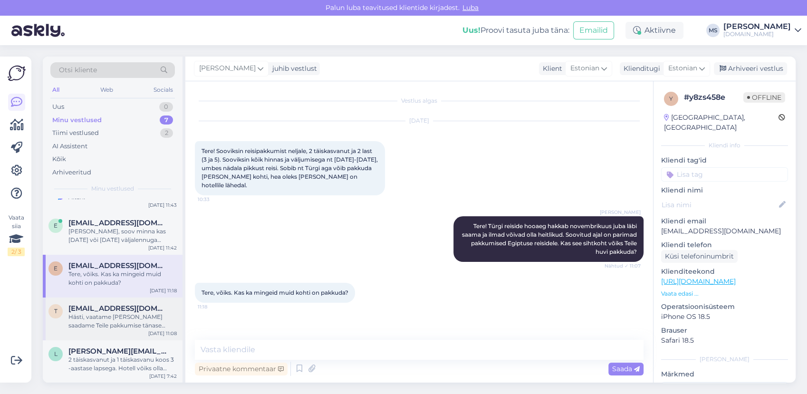
click at [109, 303] on div "t [EMAIL_ADDRESS][DOMAIN_NAME] Hästi, vaatame [PERSON_NAME] saadame Teile pakku…" at bounding box center [113, 318] width 140 height 43
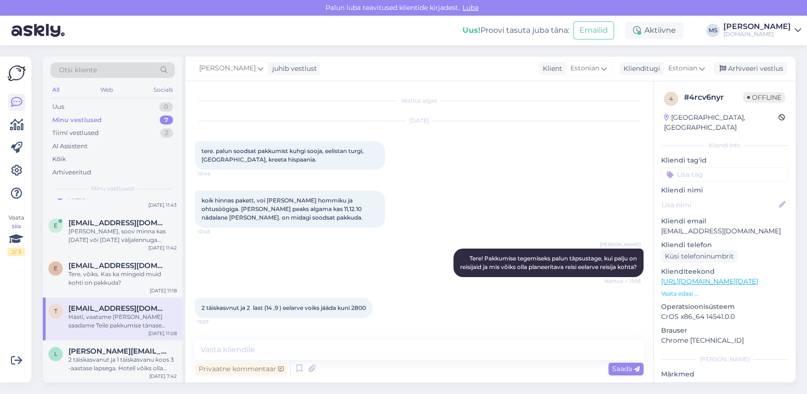
scroll to position [55, 0]
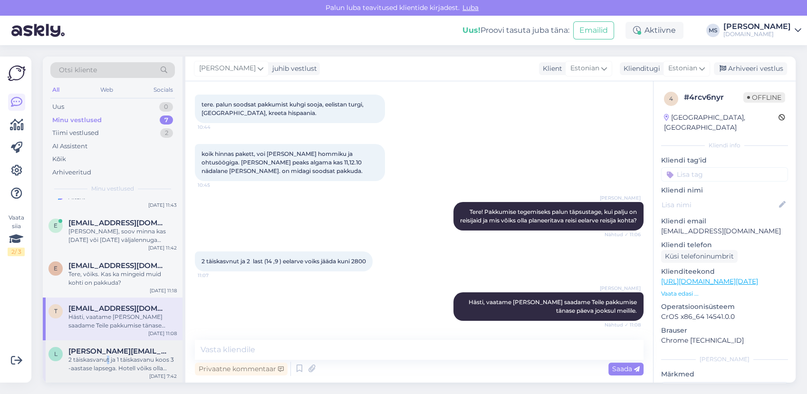
click at [107, 361] on div "2 täiskasvanut ja 1 täiskasvanu koos 3 -aastase lapsega. Hotell võiks olla mitt…" at bounding box center [122, 363] width 108 height 17
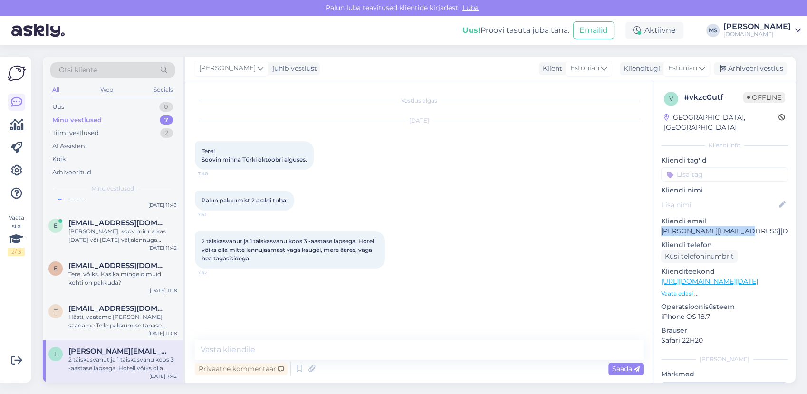
drag, startPoint x: 760, startPoint y: 219, endPoint x: 661, endPoint y: 220, distance: 99.8
click at [661, 226] on p "[PERSON_NAME][EMAIL_ADDRESS][DOMAIN_NAME]" at bounding box center [724, 231] width 127 height 10
copy p "[PERSON_NAME][EMAIL_ADDRESS][DOMAIN_NAME]"
click at [102, 116] on div "Minu vestlused 7" at bounding box center [112, 120] width 125 height 13
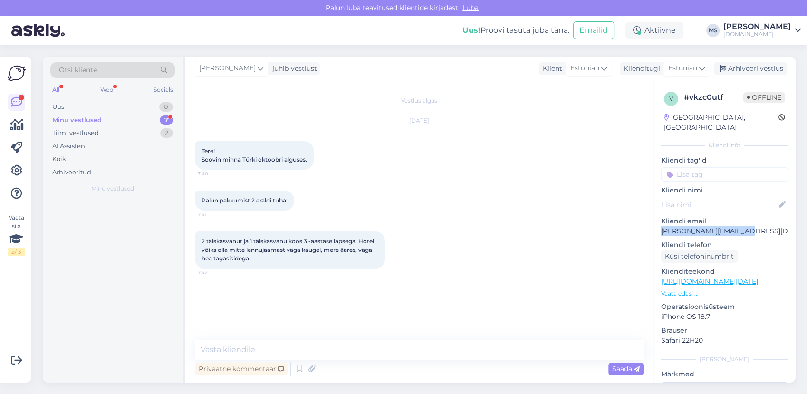
scroll to position [0, 0]
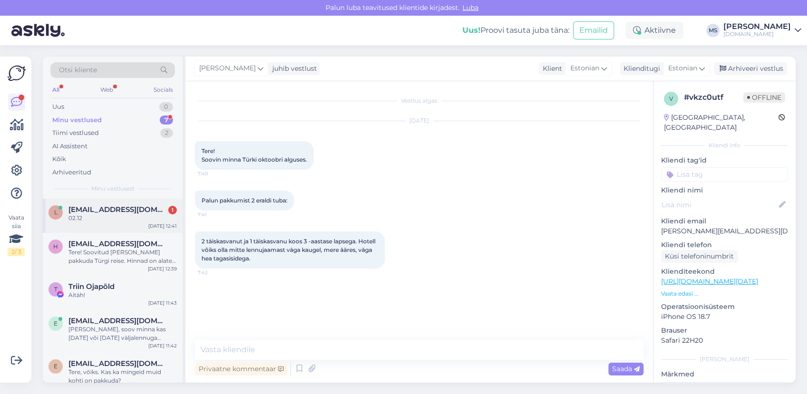
click at [89, 208] on span "[EMAIL_ADDRESS][DOMAIN_NAME]" at bounding box center [117, 209] width 99 height 9
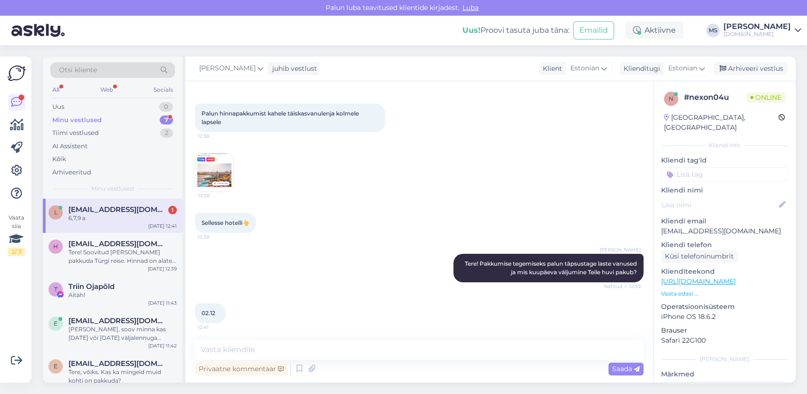
scroll to position [121, 0]
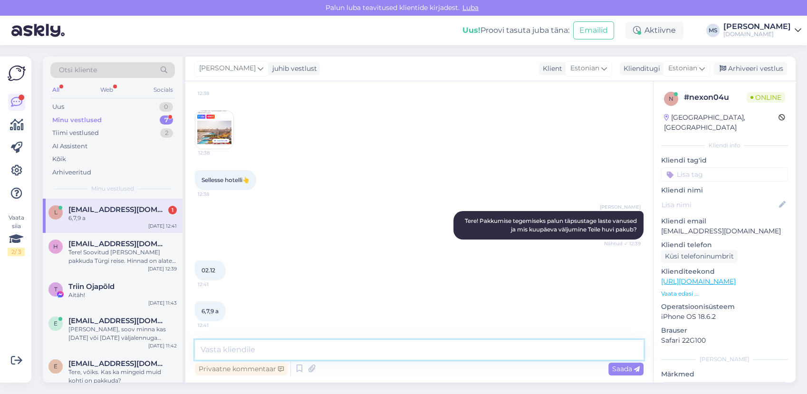
click at [285, 350] on textarea at bounding box center [419, 350] width 449 height 20
type textarea "Hästi vaatame [PERSON_NAME] saadame Teile pakkumise meilile. Kas sobib kui saad…"
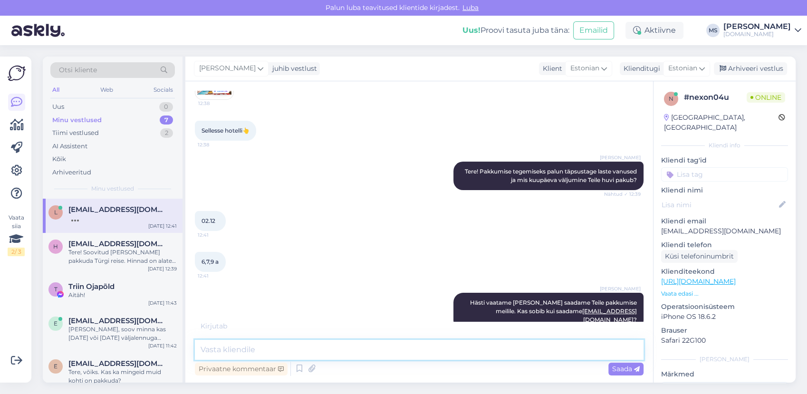
scroll to position [211, 0]
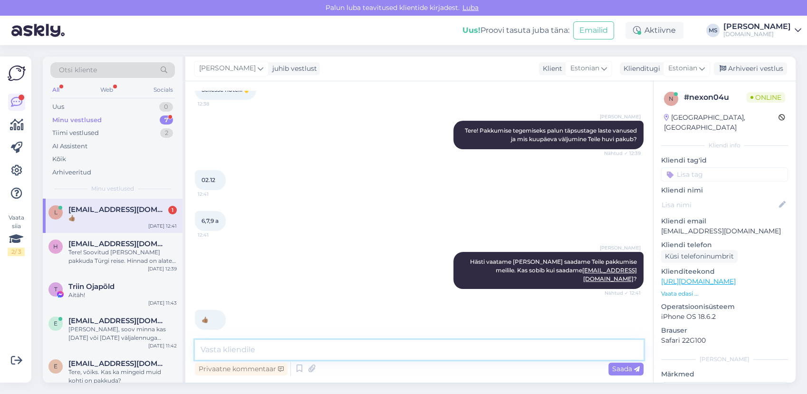
click at [285, 351] on textarea at bounding box center [419, 350] width 449 height 20
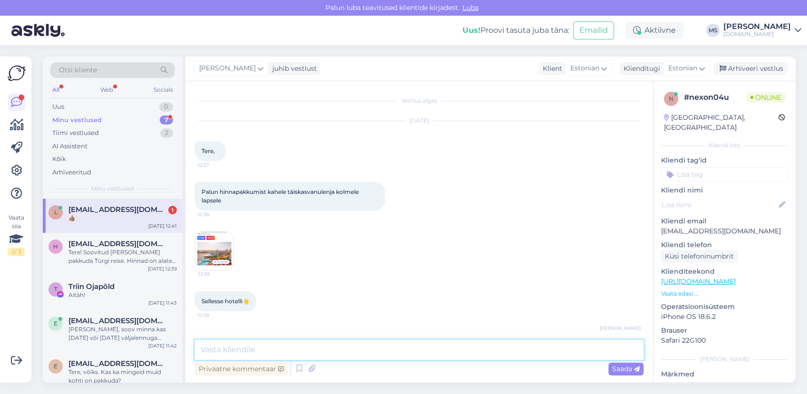
scroll to position [0, 0]
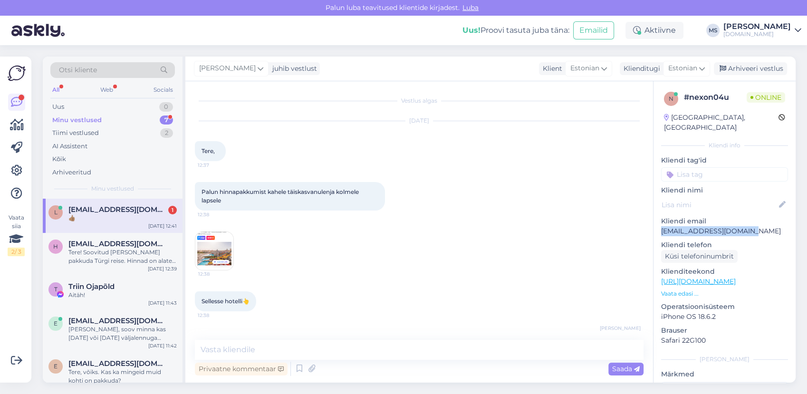
drag, startPoint x: 724, startPoint y: 219, endPoint x: 662, endPoint y: 222, distance: 62.4
click at [662, 226] on p "[EMAIL_ADDRESS][DOMAIN_NAME]" at bounding box center [724, 231] width 127 height 10
copy p "[EMAIL_ADDRESS][DOMAIN_NAME]"
click at [197, 244] on img at bounding box center [214, 251] width 38 height 38
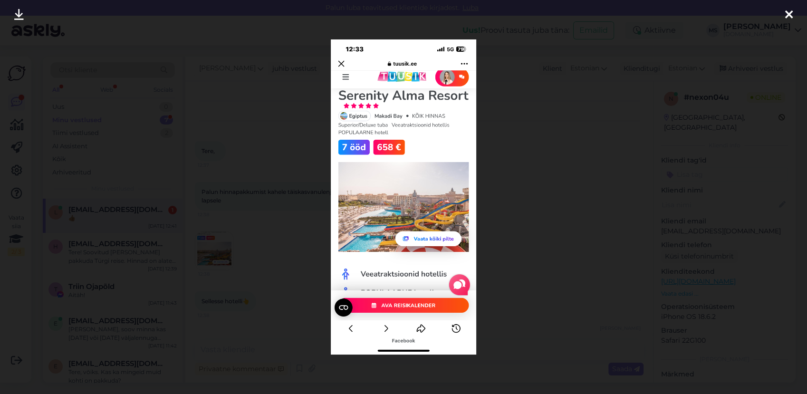
click at [563, 204] on div at bounding box center [403, 197] width 807 height 394
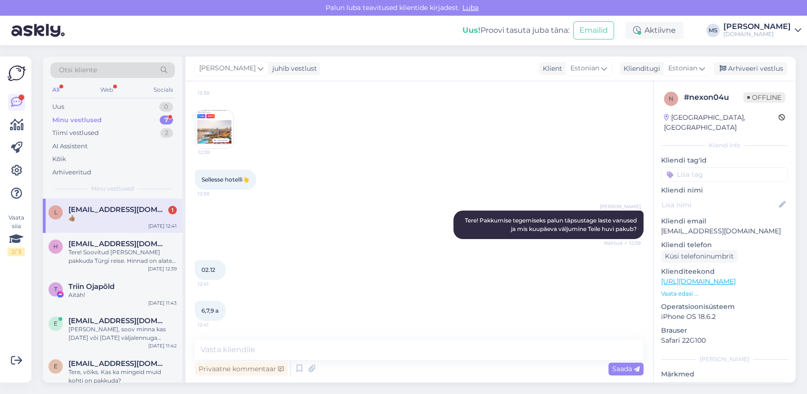
scroll to position [211, 0]
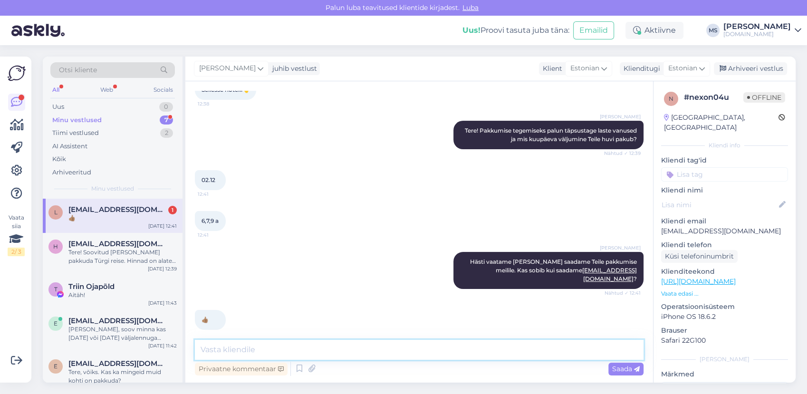
click at [275, 345] on textarea at bounding box center [419, 350] width 449 height 20
type textarea "p"
type textarea "Pakkumine on saadetud Teile meilile."
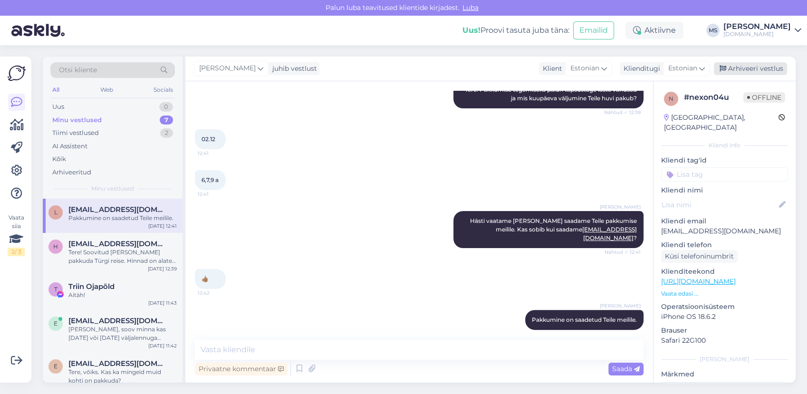
click at [745, 67] on div "Arhiveeri vestlus" at bounding box center [750, 68] width 73 height 13
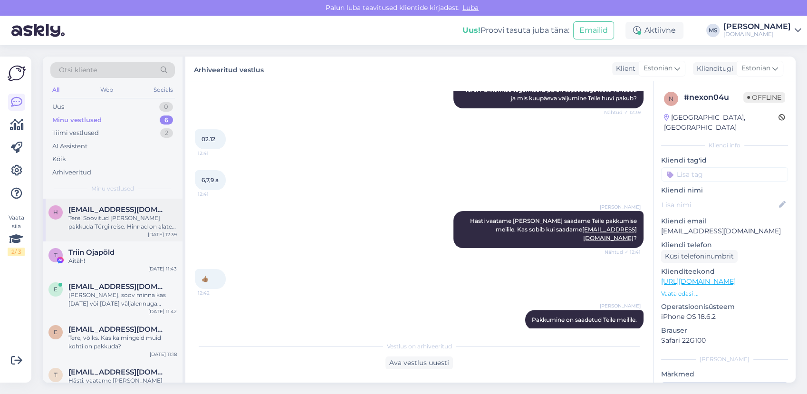
click at [107, 215] on div "Tere! Soovitud [PERSON_NAME] pakkuda Türgi reise. Hinnad on alates 675 €/in (ka…" at bounding box center [122, 222] width 108 height 17
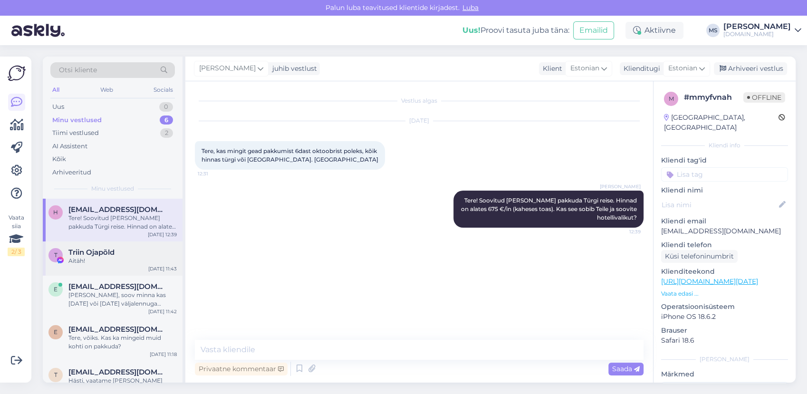
click at [112, 262] on div "Aitäh!" at bounding box center [122, 261] width 108 height 9
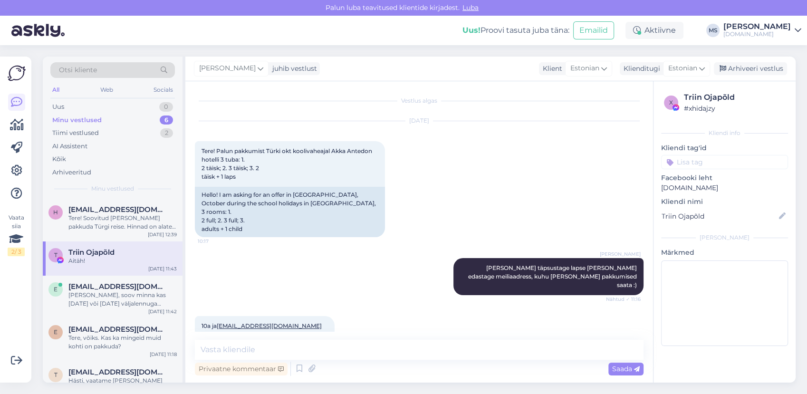
scroll to position [607, 0]
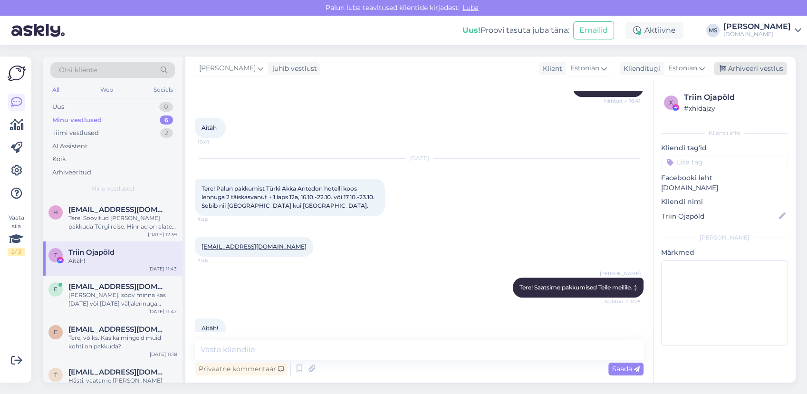
drag, startPoint x: 759, startPoint y: 64, endPoint x: 728, endPoint y: 81, distance: 35.5
click at [759, 65] on div "Arhiveeri vestlus" at bounding box center [750, 68] width 73 height 13
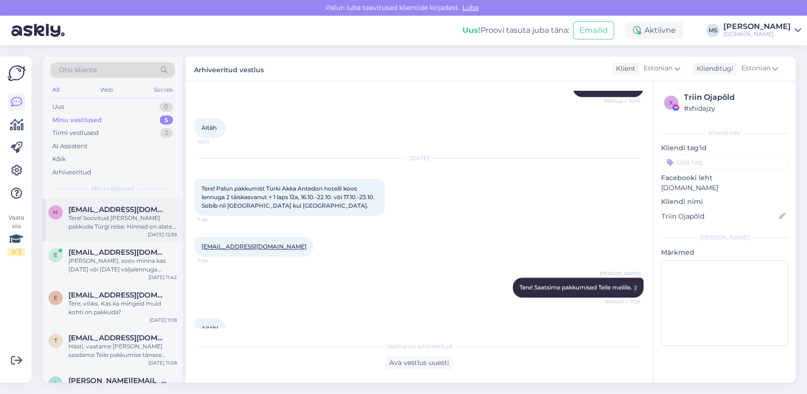
click at [82, 223] on div "Tere! Soovitud [PERSON_NAME] pakkuda Türgi reise. Hinnad on alates 675 €/in (ka…" at bounding box center [122, 222] width 108 height 17
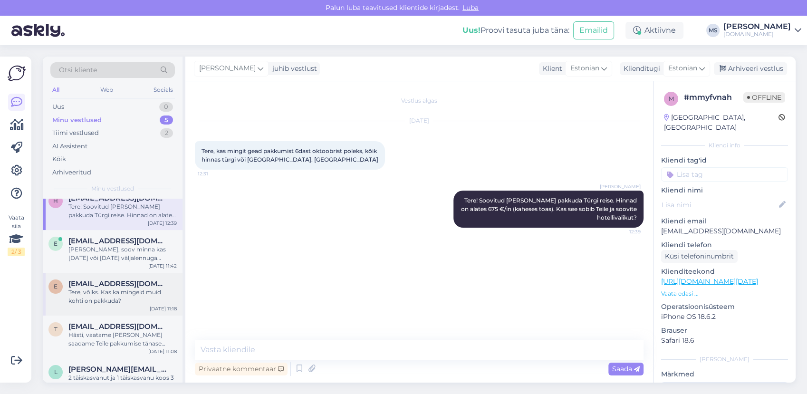
scroll to position [29, 0]
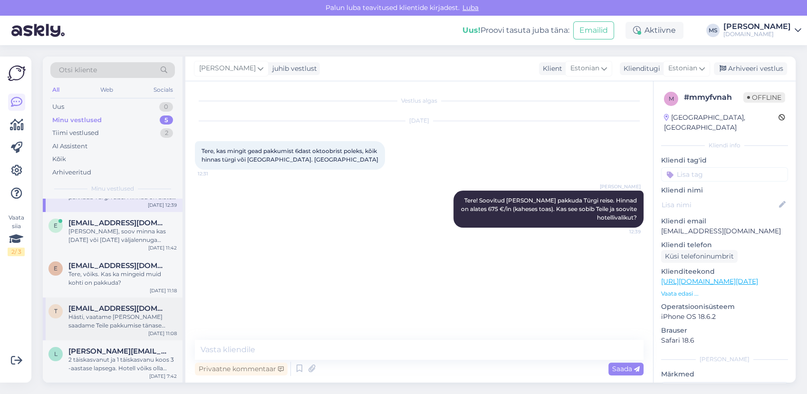
click at [106, 314] on div "Hästi, vaatame [PERSON_NAME] saadame Teile pakkumise tänase päeva jooksul meili…" at bounding box center [122, 321] width 108 height 17
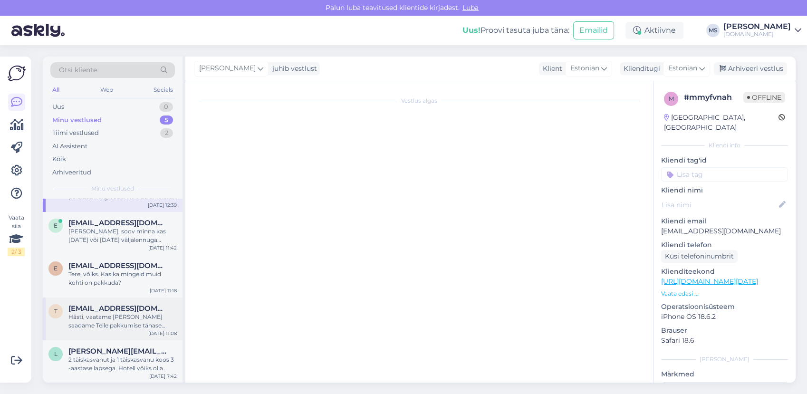
scroll to position [55, 0]
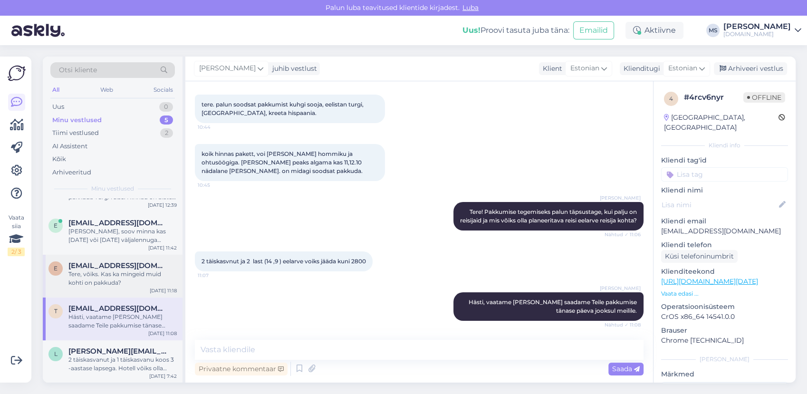
click at [126, 276] on div "Tere, võiks. Kas ka mingeid muid kohti on pakkuda?" at bounding box center [122, 278] width 108 height 17
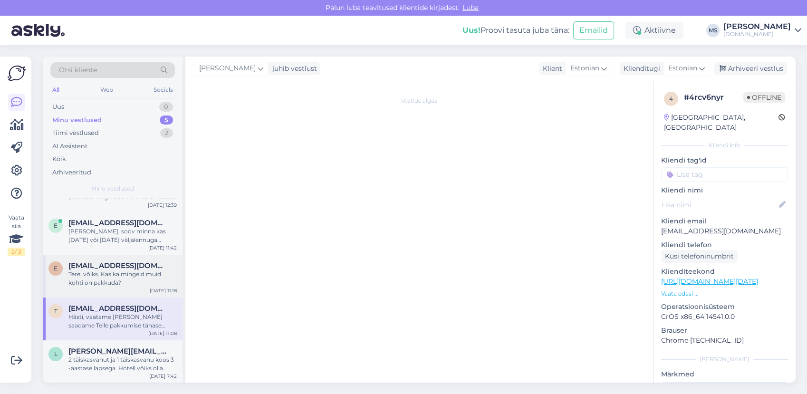
scroll to position [0, 0]
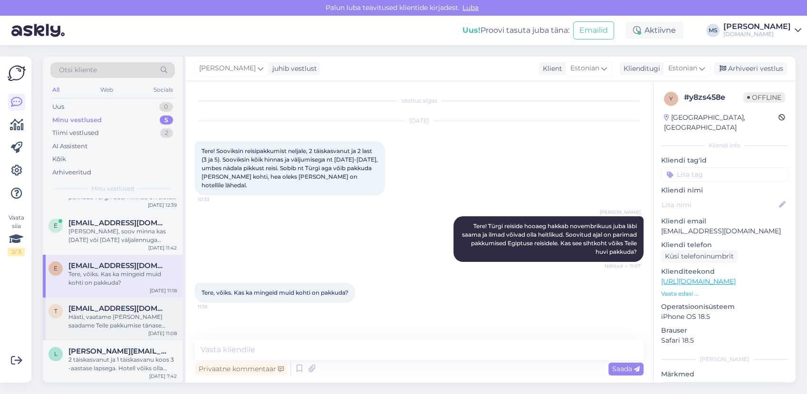
click at [110, 314] on div "Hästi, vaatame [PERSON_NAME] saadame Teile pakkumise tänase päeva jooksul meili…" at bounding box center [122, 321] width 108 height 17
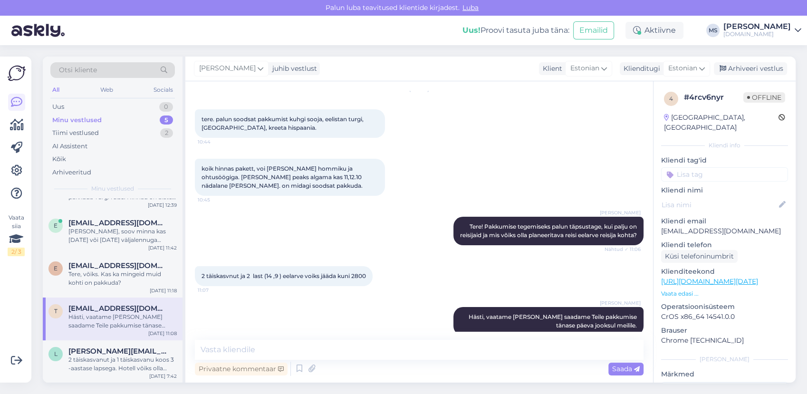
scroll to position [55, 0]
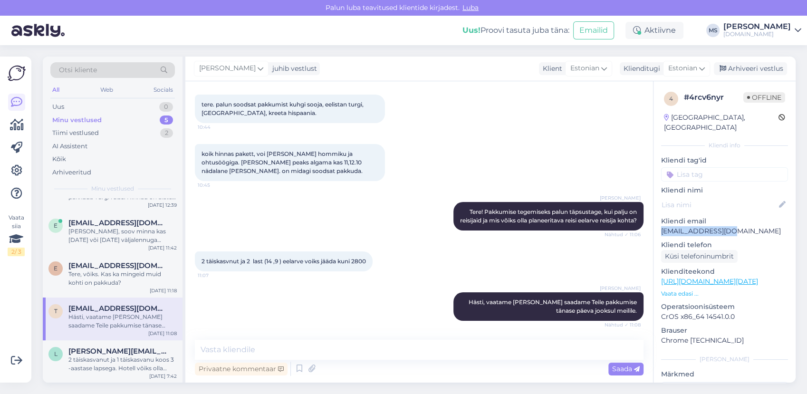
drag, startPoint x: 722, startPoint y: 219, endPoint x: 662, endPoint y: 221, distance: 60.9
click at [662, 226] on p "[EMAIL_ADDRESS][DOMAIN_NAME]" at bounding box center [724, 231] width 127 height 10
drag, startPoint x: 662, startPoint y: 221, endPoint x: 666, endPoint y: 221, distance: 4.8
copy p "[EMAIL_ADDRESS][DOMAIN_NAME]"
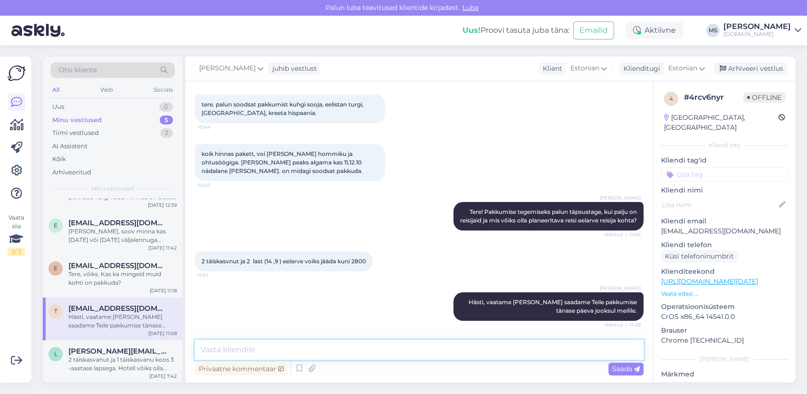
click at [255, 347] on textarea at bounding box center [419, 350] width 449 height 20
type textarea "Saatsime Teile pakkumised meilile."
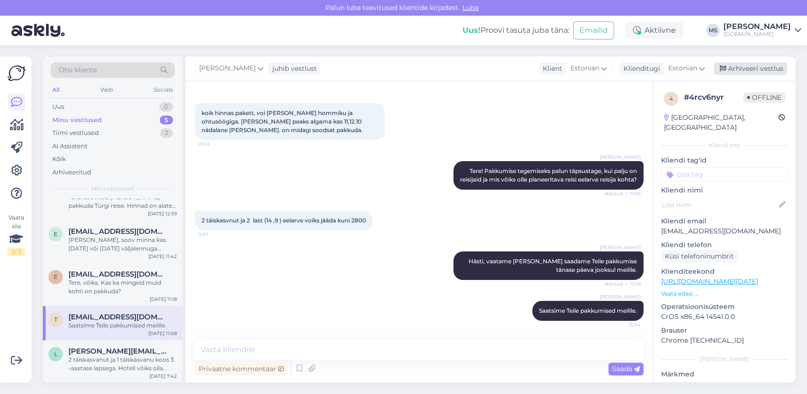
click at [745, 72] on div "Arhiveeri vestlus" at bounding box center [750, 68] width 73 height 13
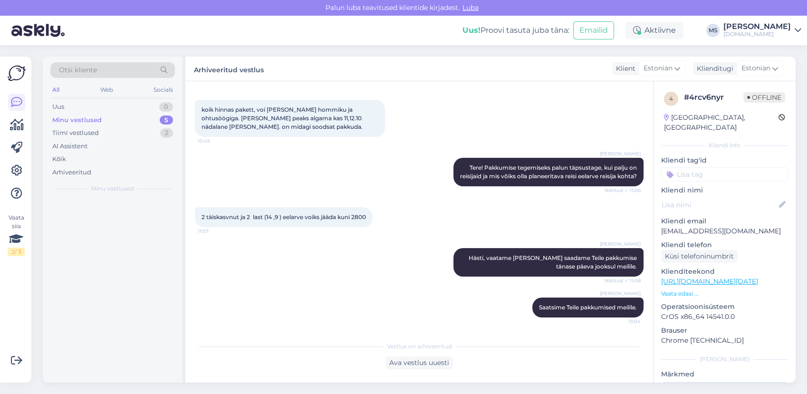
scroll to position [0, 0]
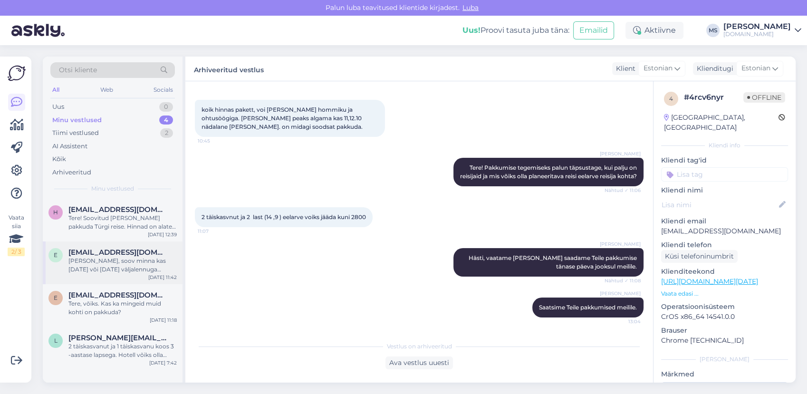
drag, startPoint x: 121, startPoint y: 265, endPoint x: 169, endPoint y: 276, distance: 48.8
click at [121, 266] on div "[PERSON_NAME], soov minna kas [DATE] või [DATE] väljalennuga [GEOGRAPHIC_DATA] …" at bounding box center [122, 265] width 108 height 17
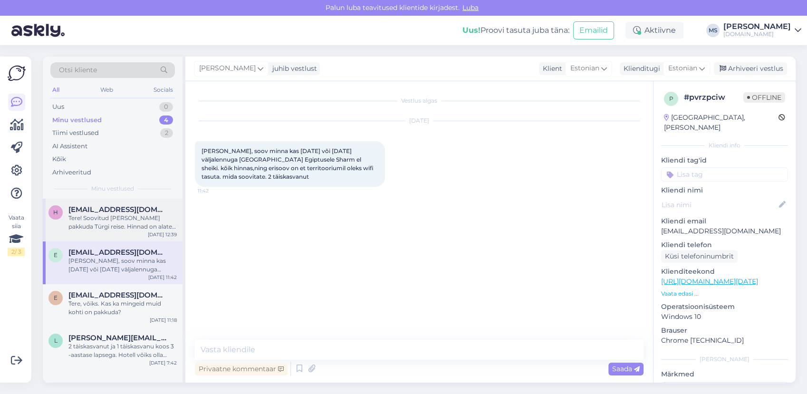
drag, startPoint x: 129, startPoint y: 228, endPoint x: 137, endPoint y: 226, distance: 7.8
click at [129, 228] on div "Tere! Soovitud [PERSON_NAME] pakkuda Türgi reise. Hinnad on alates 675 €/in (ka…" at bounding box center [122, 222] width 108 height 17
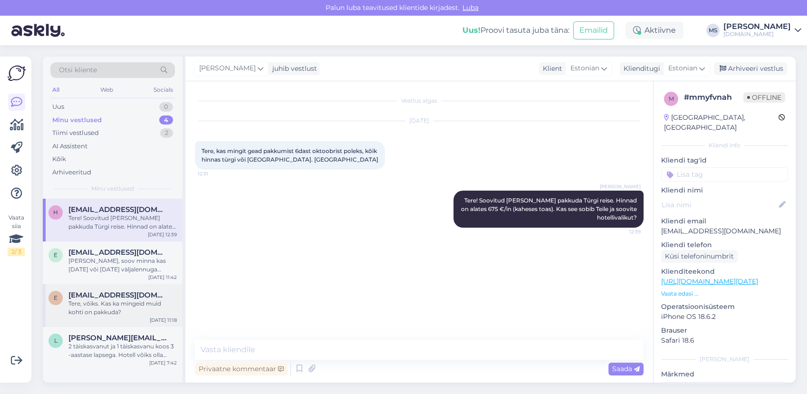
click at [107, 312] on div "Tere, võiks. Kas ka mingeid muid kohti on pakkuda?" at bounding box center [122, 307] width 108 height 17
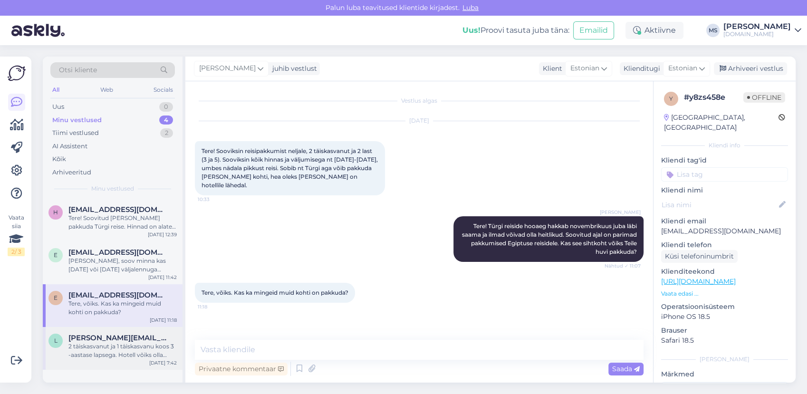
click at [155, 336] on span "[PERSON_NAME][EMAIL_ADDRESS][DOMAIN_NAME]" at bounding box center [117, 338] width 99 height 9
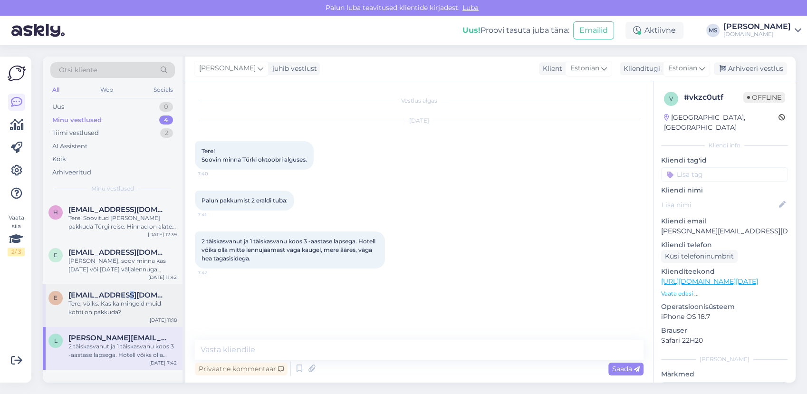
click at [137, 298] on div "[EMAIL_ADDRESS][DOMAIN_NAME] Tere, võiks. Kas ka mingeid muid kohti on pakkuda?" at bounding box center [122, 304] width 108 height 26
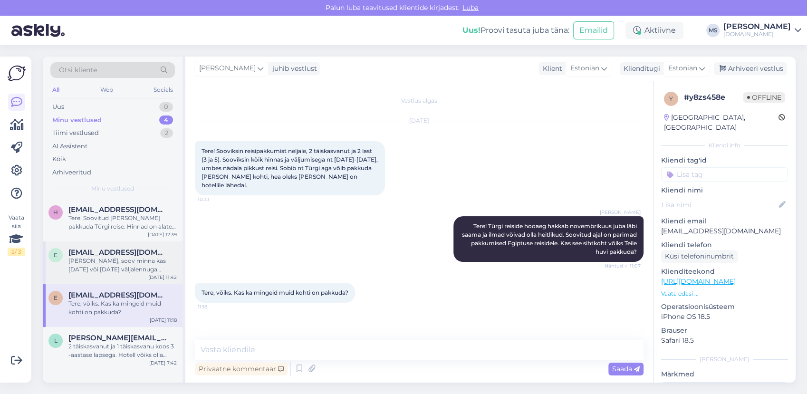
drag, startPoint x: 137, startPoint y: 298, endPoint x: 120, endPoint y: 244, distance: 56.7
click at [120, 246] on div "e [EMAIL_ADDRESS][DOMAIN_NAME] [PERSON_NAME], soov minna kas [DATE] või [DATE] …" at bounding box center [113, 262] width 140 height 43
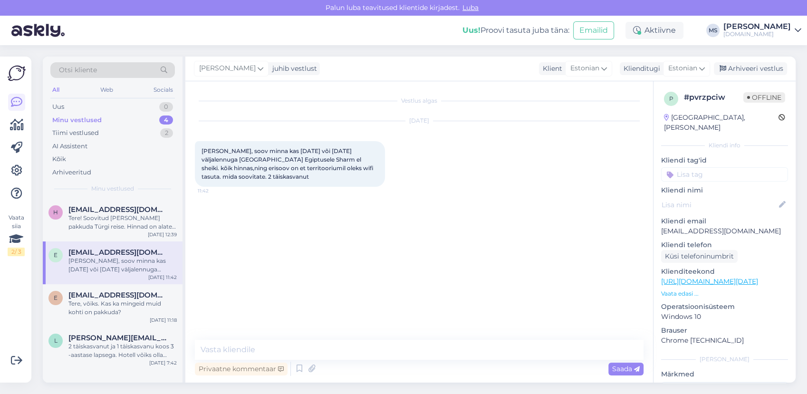
click at [327, 225] on div "Vestlus algas [DATE] Tere, soov minna kas [DATE] või [DATE] väljalennuga [GEOGR…" at bounding box center [423, 211] width 457 height 240
drag, startPoint x: 742, startPoint y: 219, endPoint x: 662, endPoint y: 222, distance: 79.4
click at [662, 226] on p "[EMAIL_ADDRESS][DOMAIN_NAME]" at bounding box center [724, 231] width 127 height 10
copy p "[EMAIL_ADDRESS][DOMAIN_NAME]"
click at [77, 106] on div "Uus 1" at bounding box center [112, 106] width 125 height 13
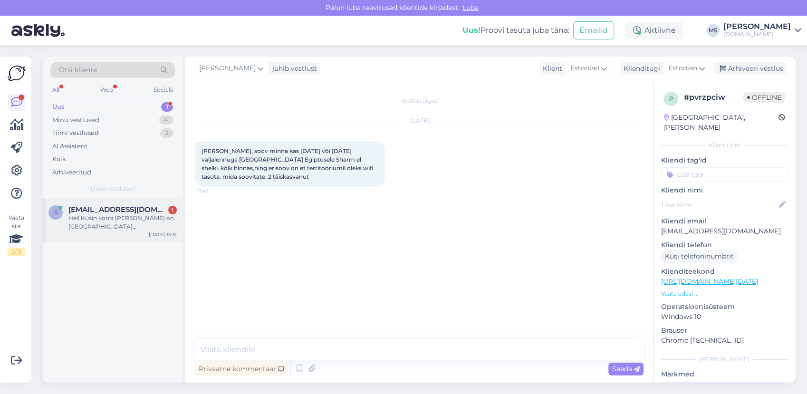
click at [97, 216] on div "Hei! Küsin korra [PERSON_NAME] on [GEOGRAPHIC_DATA][PERSON_NAME] tulemas [DATE]…" at bounding box center [122, 222] width 108 height 17
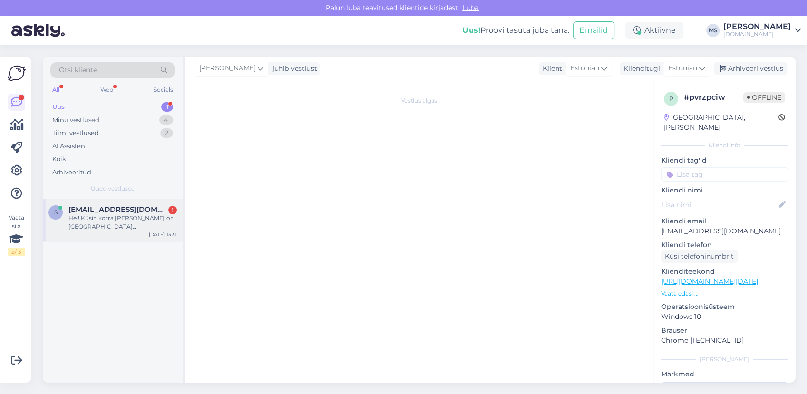
scroll to position [2056, 0]
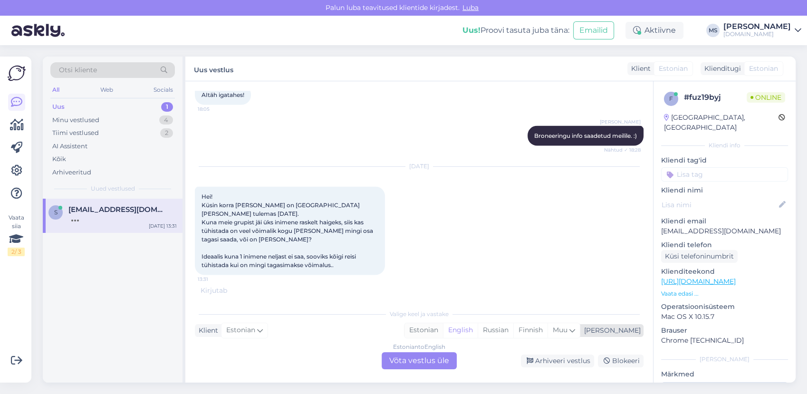
click at [443, 331] on div "Estonian" at bounding box center [423, 330] width 38 height 14
click at [422, 365] on div "Estonian to Estonian Võta vestlus üle" at bounding box center [419, 360] width 75 height 17
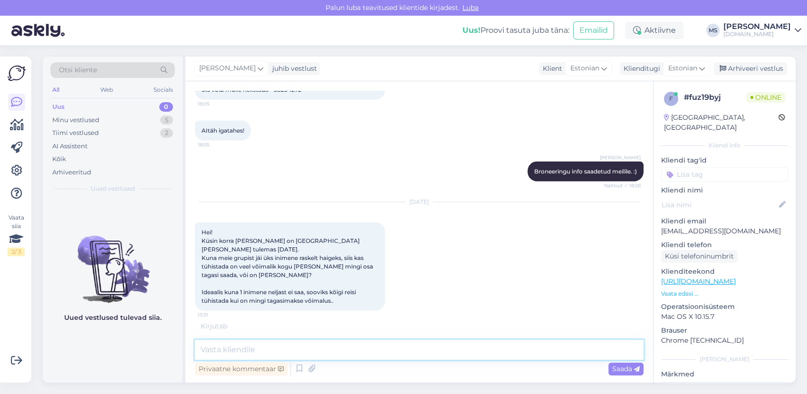
click at [404, 347] on textarea at bounding box center [419, 350] width 449 height 20
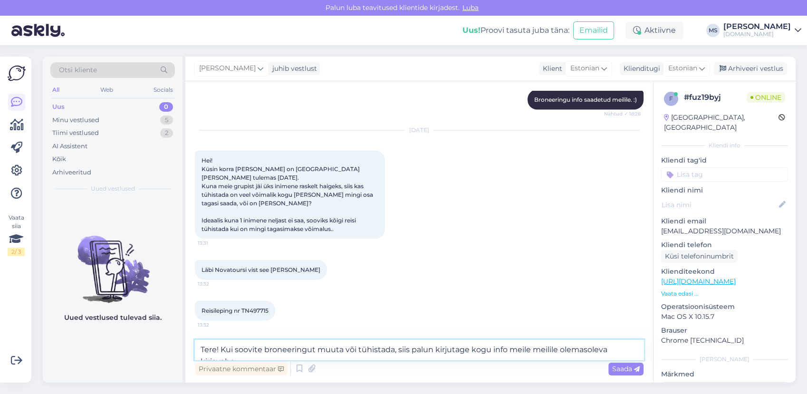
scroll to position [2112, 0]
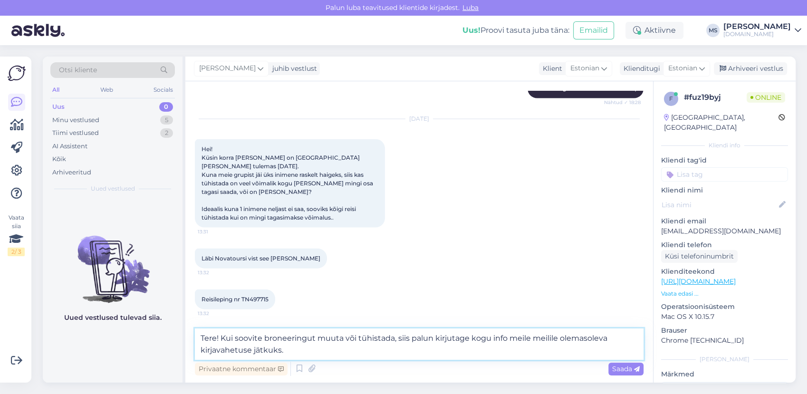
type textarea "Tere! Kui soovite broneeringut muuta või tühistada, siis palun kirjutage kogu i…"
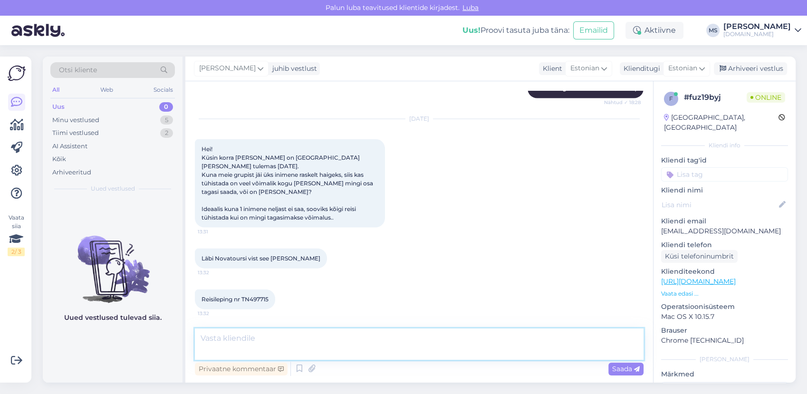
scroll to position [2160, 0]
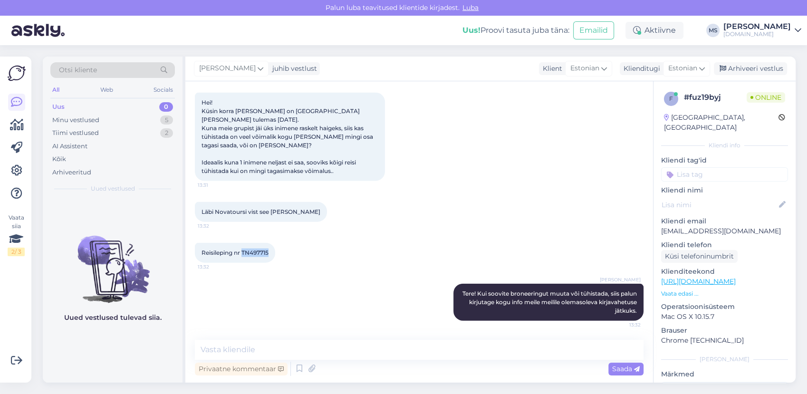
drag, startPoint x: 243, startPoint y: 252, endPoint x: 269, endPoint y: 256, distance: 25.9
click at [269, 256] on span "Reisileping nr TN497715" at bounding box center [234, 252] width 67 height 7
copy span "TN497715"
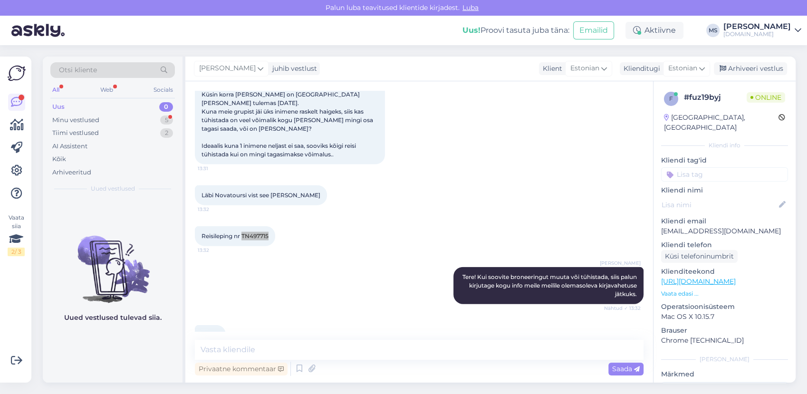
scroll to position [2242, 0]
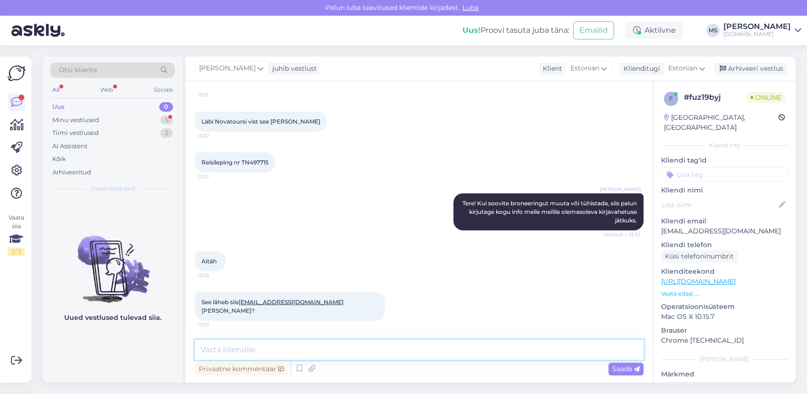
click at [259, 345] on textarea at bounding box center [419, 350] width 449 height 20
type textarea "Jah."
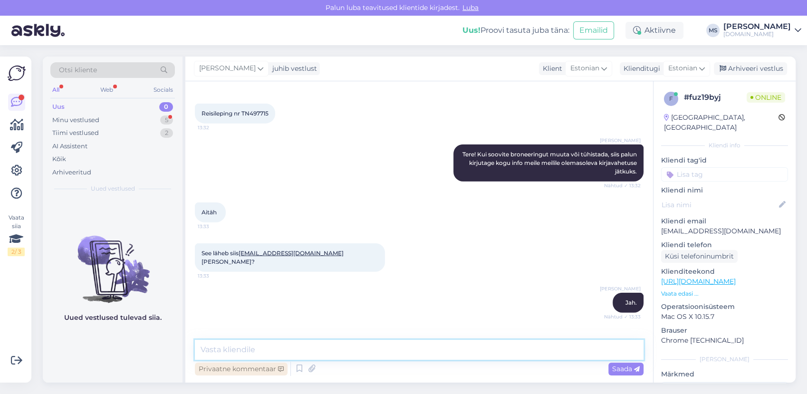
scroll to position [2323, 0]
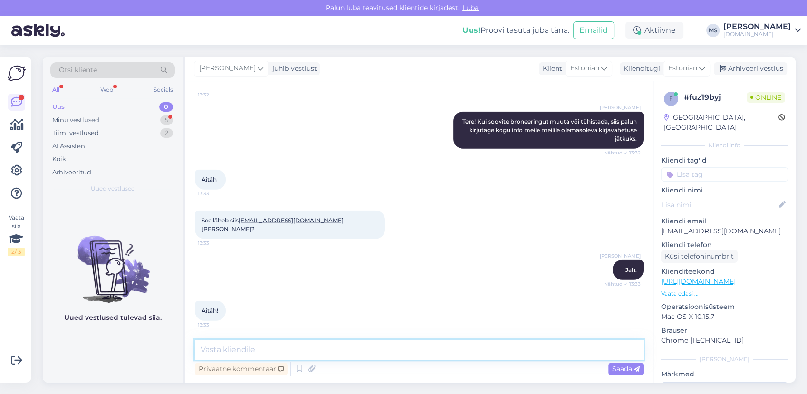
click at [240, 344] on textarea at bounding box center [419, 350] width 449 height 20
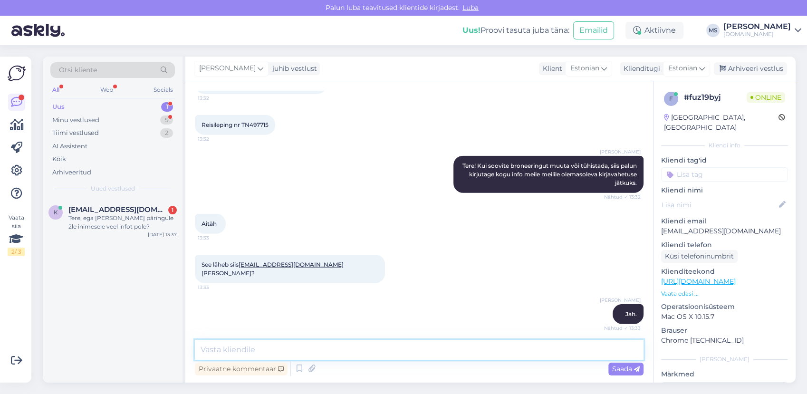
scroll to position [2218, 0]
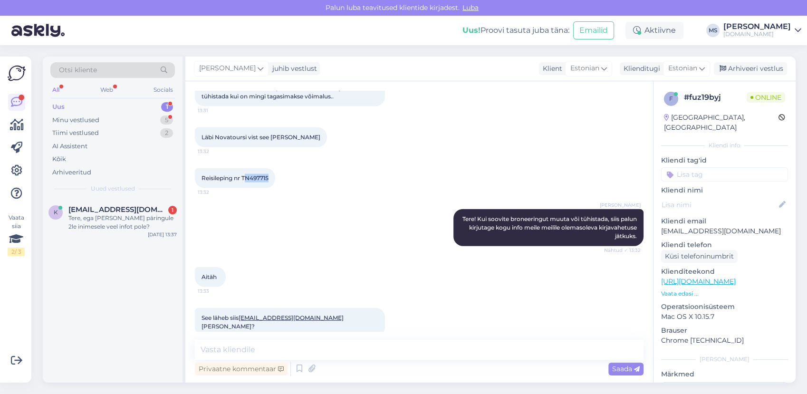
drag, startPoint x: 250, startPoint y: 195, endPoint x: 268, endPoint y: 193, distance: 17.2
click at [268, 182] on span "Reisileping nr TN497715" at bounding box center [234, 177] width 67 height 7
drag, startPoint x: 268, startPoint y: 193, endPoint x: 262, endPoint y: 192, distance: 5.4
copy span "N49771"
click at [121, 226] on div "Tere, ega [PERSON_NAME] päringule 2le inimesele veel infot pole?" at bounding box center [122, 222] width 108 height 17
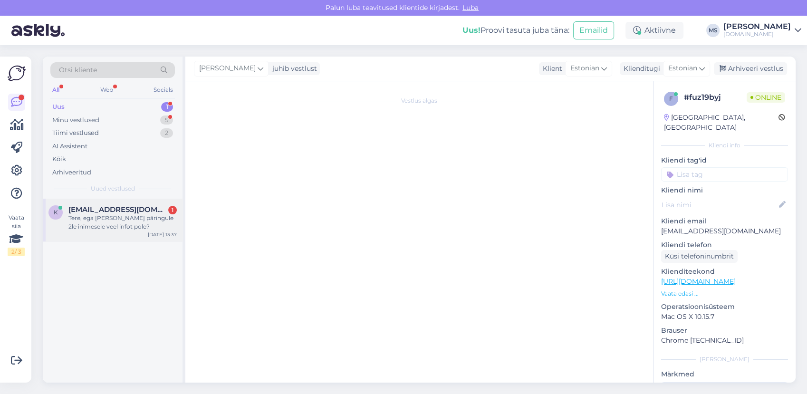
scroll to position [0, 0]
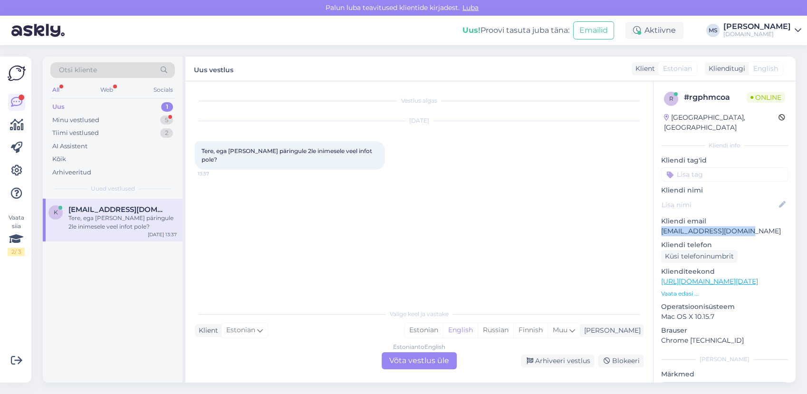
drag, startPoint x: 751, startPoint y: 221, endPoint x: 662, endPoint y: 222, distance: 88.9
click at [662, 226] on p "[EMAIL_ADDRESS][DOMAIN_NAME]" at bounding box center [724, 231] width 127 height 10
copy p "[EMAIL_ADDRESS][DOMAIN_NAME]"
click at [99, 115] on div "Minu vestlused 5" at bounding box center [112, 120] width 125 height 13
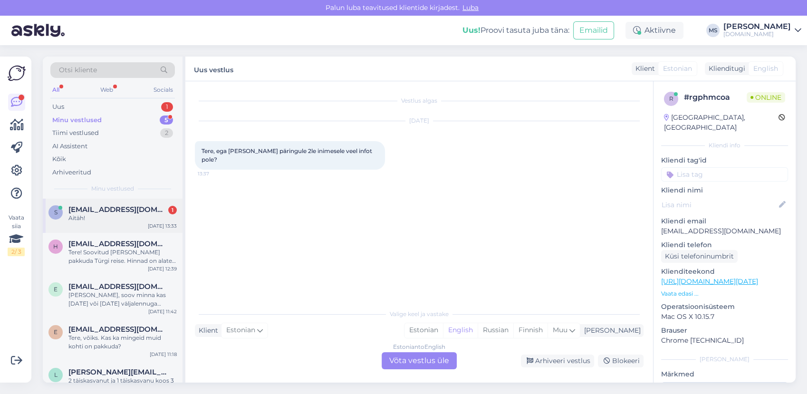
click at [127, 210] on span "[EMAIL_ADDRESS][DOMAIN_NAME]" at bounding box center [117, 209] width 99 height 9
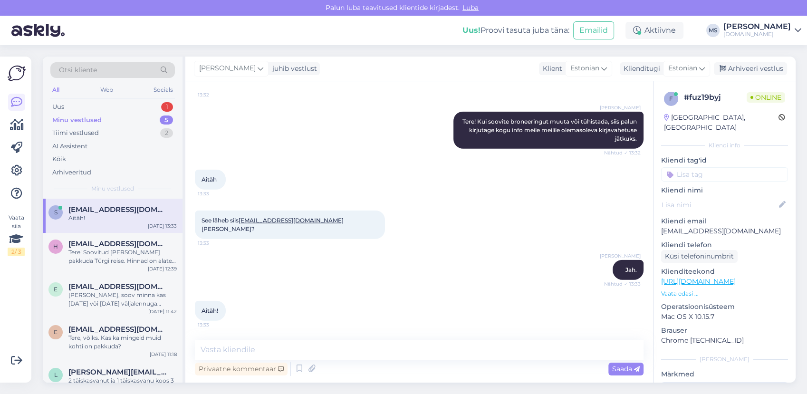
scroll to position [2323, 0]
click at [745, 67] on div "Arhiveeri vestlus" at bounding box center [750, 68] width 73 height 13
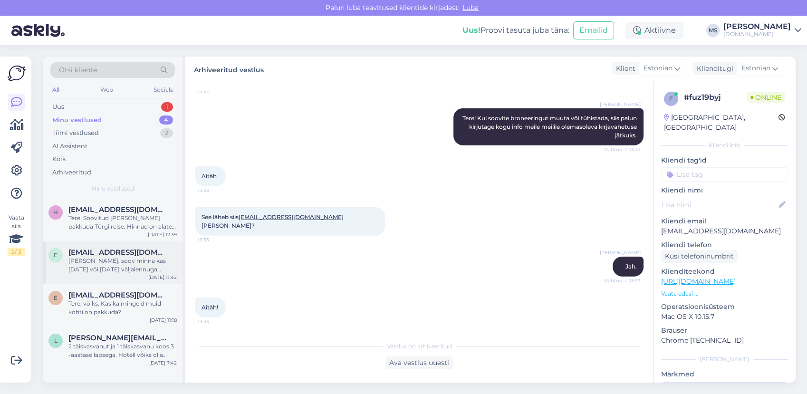
click at [98, 268] on div "[PERSON_NAME], soov minna kas [DATE] või [DATE] väljalennuga [GEOGRAPHIC_DATA] …" at bounding box center [122, 265] width 108 height 17
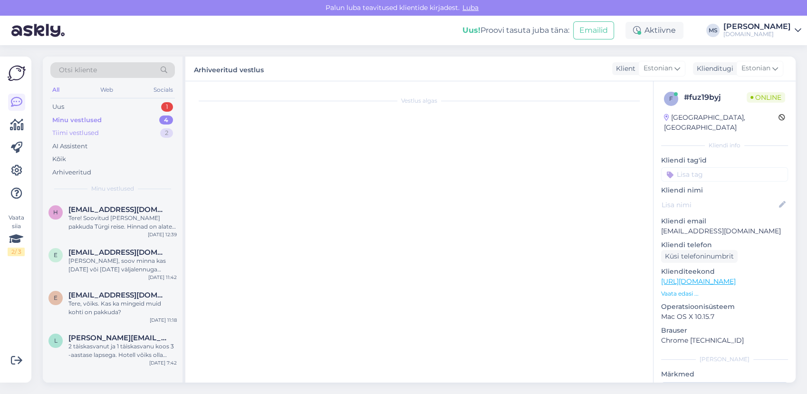
scroll to position [0, 0]
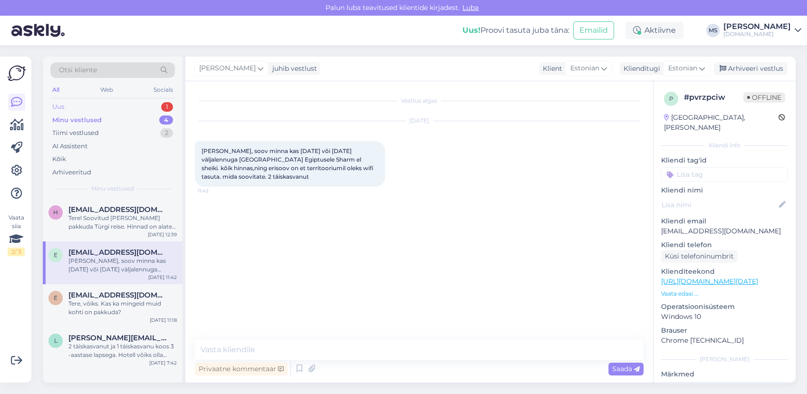
click at [93, 106] on div "Uus 1" at bounding box center [112, 106] width 125 height 13
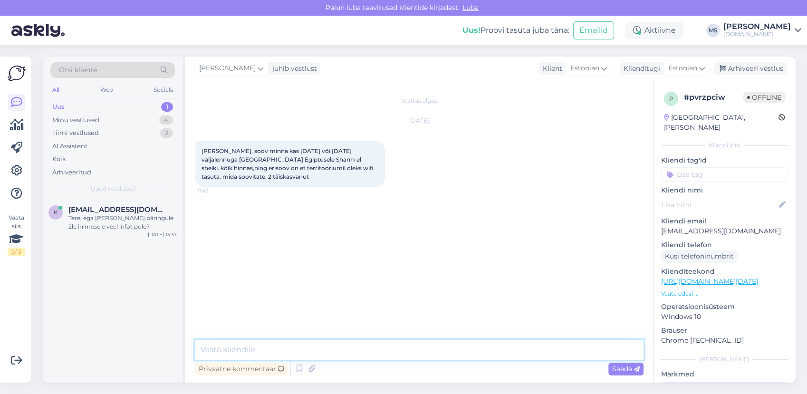
drag, startPoint x: 282, startPoint y: 343, endPoint x: 282, endPoint y: 349, distance: 6.2
click at [282, 344] on textarea at bounding box center [419, 350] width 449 height 20
type textarea "Tere"
click at [114, 229] on div "Tere, ega [PERSON_NAME] päringule 2le inimesele veel infot pole?" at bounding box center [122, 222] width 108 height 17
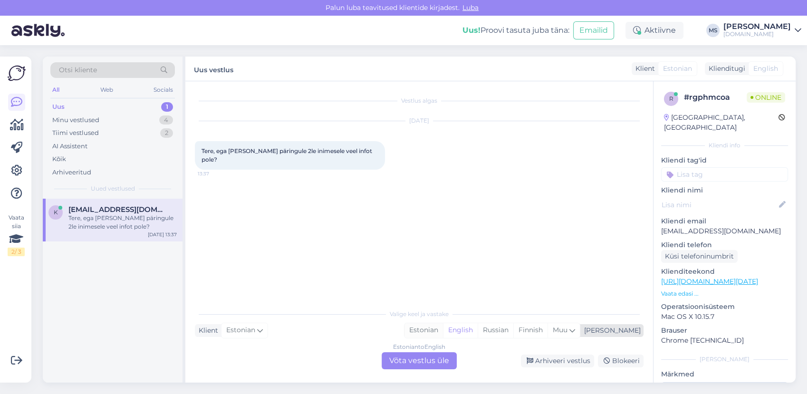
click at [443, 331] on div "Estonian" at bounding box center [423, 330] width 38 height 14
click at [446, 352] on div "Estonian to Estonian Võta vestlus üle" at bounding box center [419, 360] width 75 height 17
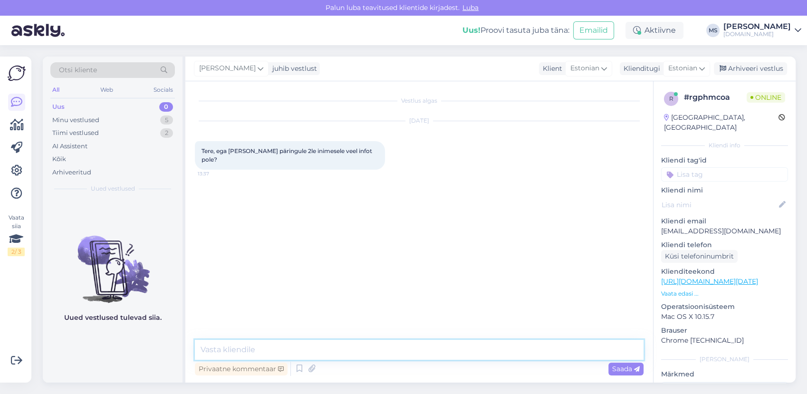
drag, startPoint x: 446, startPoint y: 352, endPoint x: 393, endPoint y: 347, distance: 53.9
click at [393, 347] on textarea at bounding box center [419, 350] width 449 height 20
type textarea "Tere! [PERSON_NAME] päringu kätte saanud ja vastame Teile esimesel võimalusel m…"
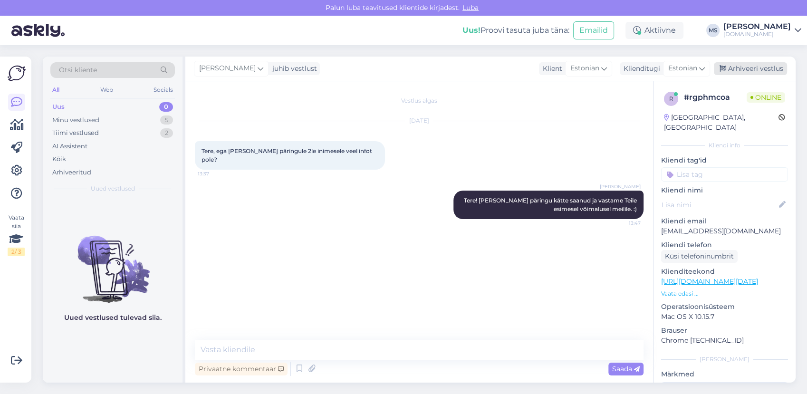
click at [755, 68] on div "Arhiveeri vestlus" at bounding box center [750, 68] width 73 height 13
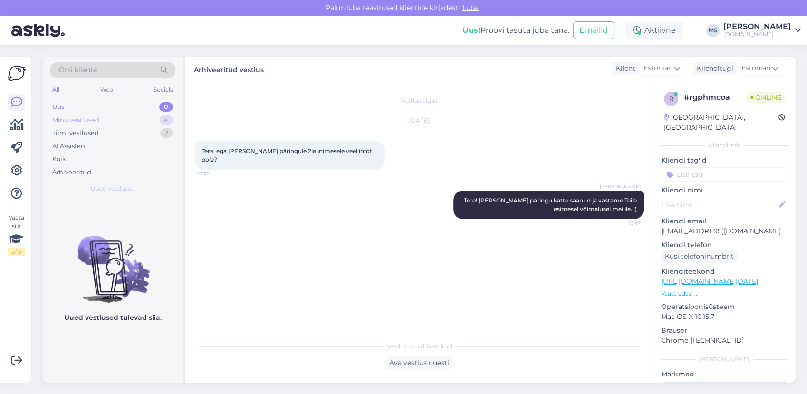
click at [113, 122] on div "Minu vestlused 4" at bounding box center [112, 120] width 125 height 13
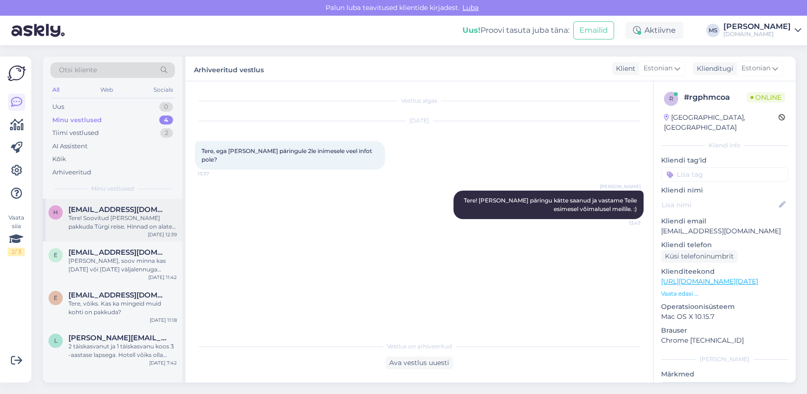
click at [108, 234] on div "h [EMAIL_ADDRESS][DOMAIN_NAME] Tere! Soovitud [PERSON_NAME] pakkuda Türgi reise…" at bounding box center [113, 220] width 140 height 43
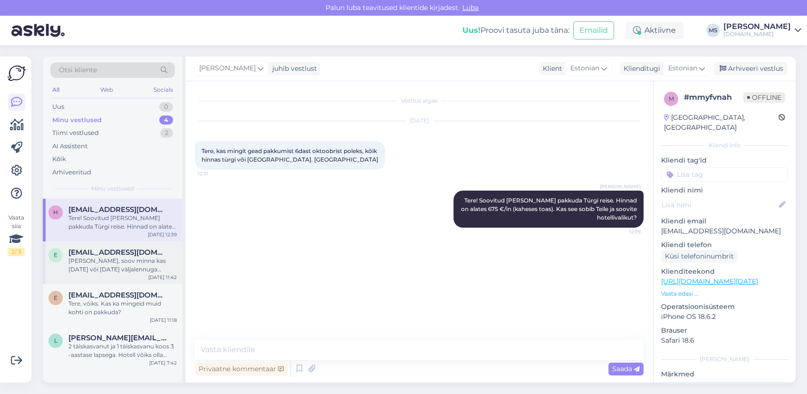
drag, startPoint x: 117, startPoint y: 268, endPoint x: 121, endPoint y: 272, distance: 5.4
click at [117, 269] on div "[PERSON_NAME], soov minna kas [DATE] või [DATE] väljalennuga [GEOGRAPHIC_DATA] …" at bounding box center [122, 265] width 108 height 17
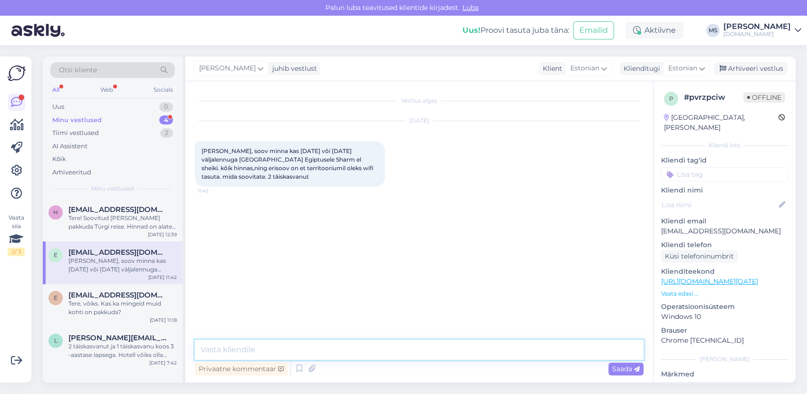
click at [225, 344] on textarea at bounding box center [419, 350] width 449 height 20
type textarea "Tere! Saatsime Teile pakkumised meilile. :)"
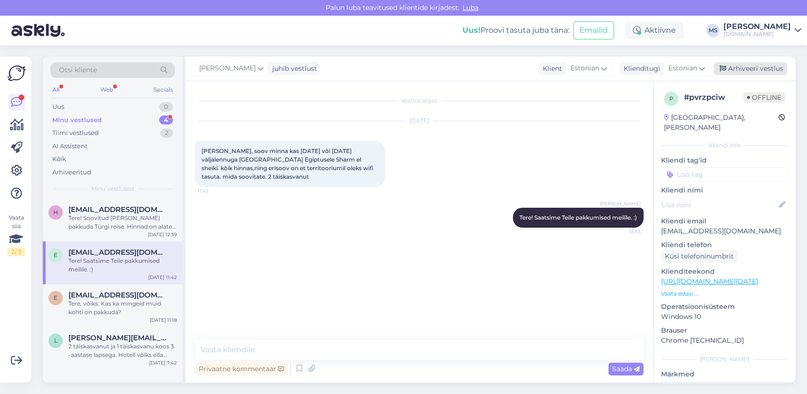
click at [737, 68] on div "Arhiveeri vestlus" at bounding box center [750, 68] width 73 height 13
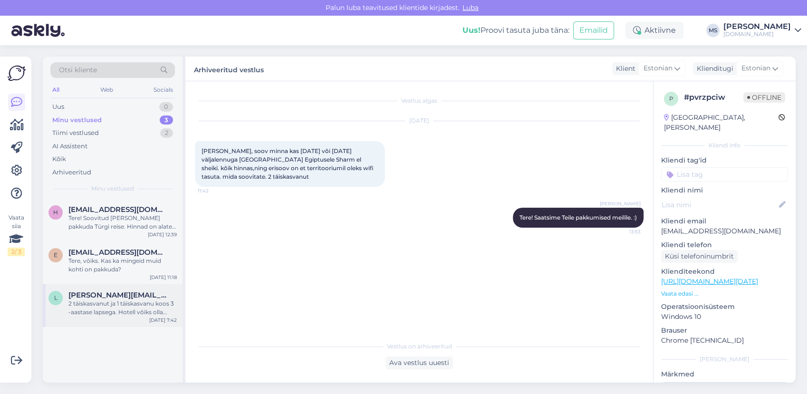
click at [106, 316] on div "2 täiskasvanut ja 1 täiskasvanu koos 3 -aastase lapsega. Hotell võiks olla mitt…" at bounding box center [122, 307] width 108 height 17
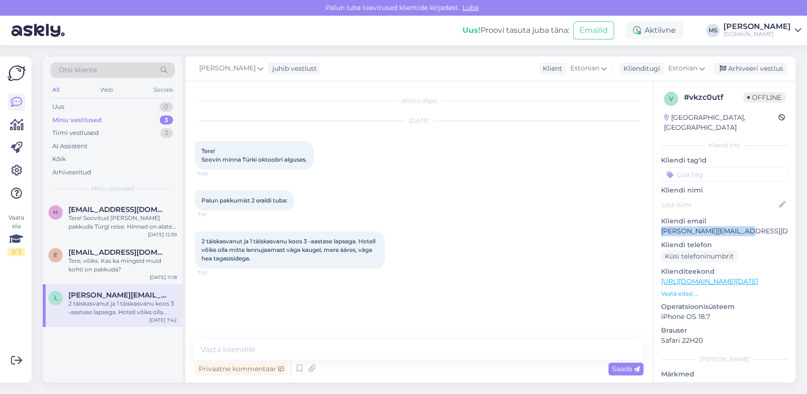
drag, startPoint x: 745, startPoint y: 223, endPoint x: 662, endPoint y: 221, distance: 83.2
click at [662, 226] on p "[PERSON_NAME][EMAIL_ADDRESS][DOMAIN_NAME]" at bounding box center [724, 231] width 127 height 10
drag, startPoint x: 662, startPoint y: 221, endPoint x: 669, endPoint y: 222, distance: 7.2
copy p "[PERSON_NAME][EMAIL_ADDRESS][DOMAIN_NAME]"
click at [95, 128] on div "Tiimi vestlused" at bounding box center [75, 133] width 47 height 10
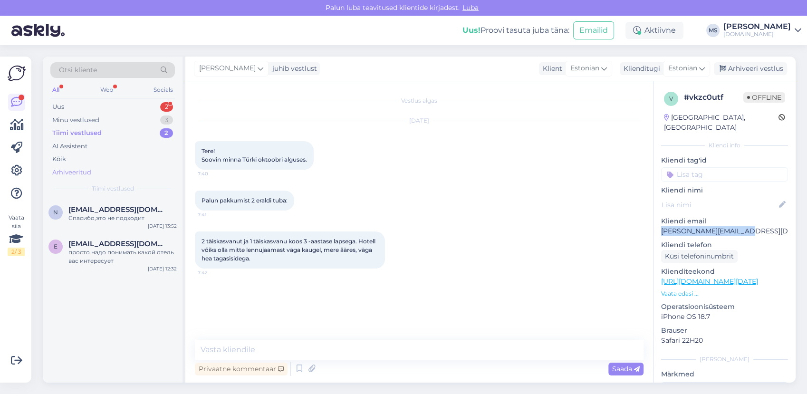
click at [76, 173] on div "Arhiveeritud" at bounding box center [71, 173] width 39 height 10
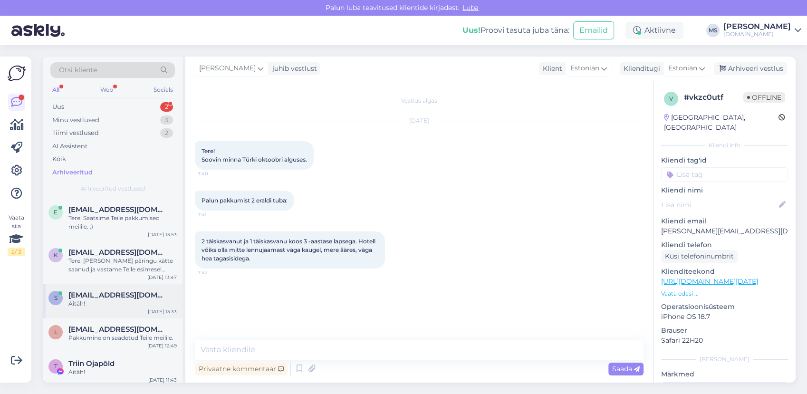
click at [102, 308] on div "s [EMAIL_ADDRESS][DOMAIN_NAME] Aitäh! [DATE] 13:33" at bounding box center [113, 301] width 140 height 34
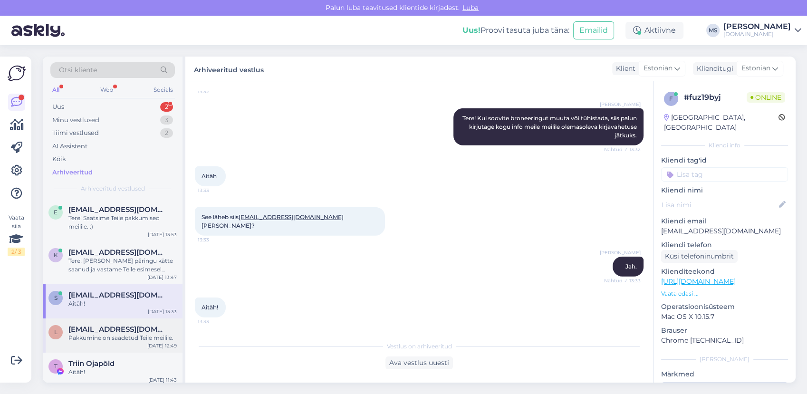
click at [101, 331] on span "[EMAIL_ADDRESS][DOMAIN_NAME]" at bounding box center [117, 329] width 99 height 9
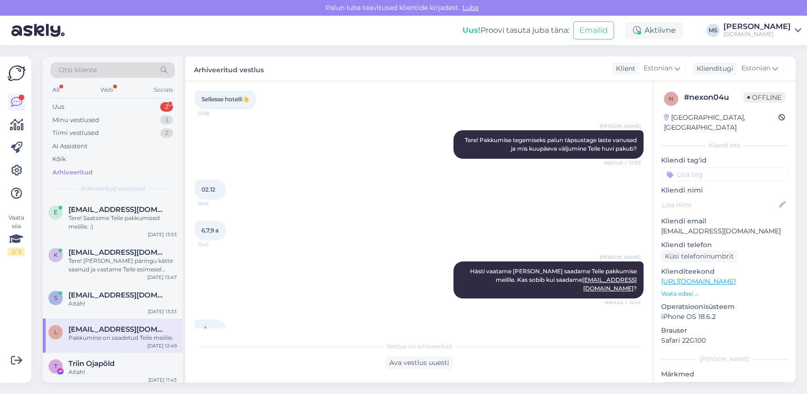
scroll to position [203, 0]
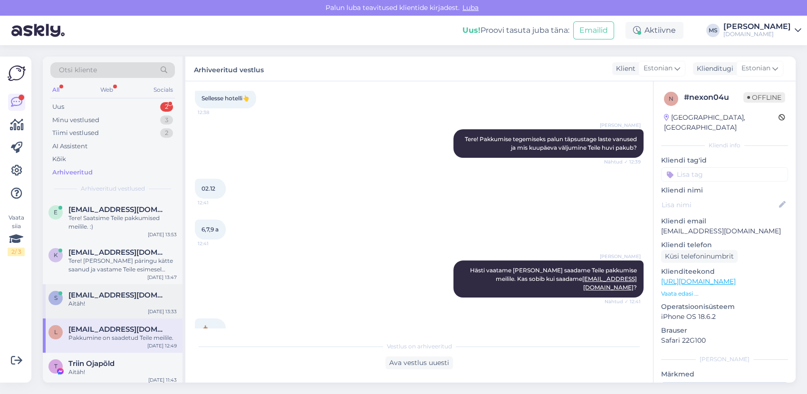
click at [111, 296] on span "[EMAIL_ADDRESS][DOMAIN_NAME]" at bounding box center [117, 295] width 99 height 9
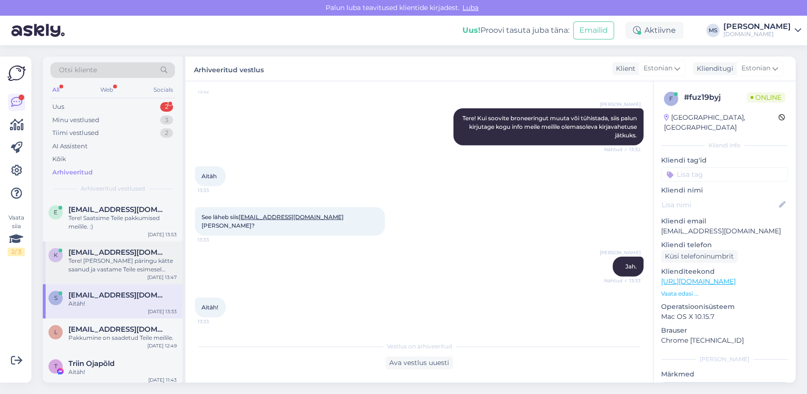
click at [115, 258] on div "Tere! [PERSON_NAME] päringu kätte saanud ja vastame Teile esimesel võimalusel m…" at bounding box center [122, 265] width 108 height 17
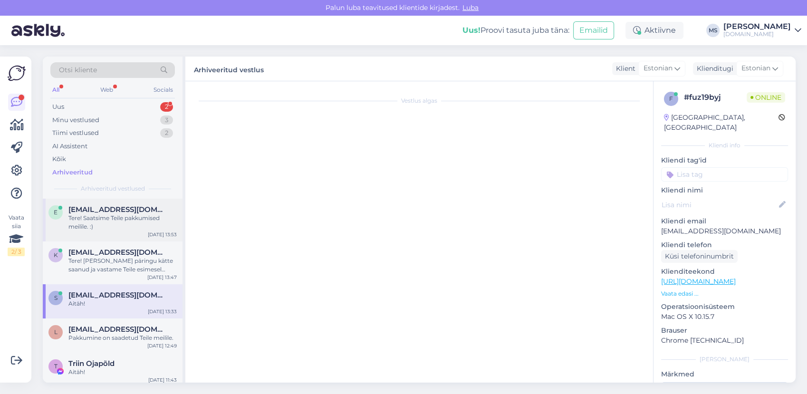
scroll to position [0, 0]
click at [112, 223] on div "Tere! Saatsime Teile pakkumised meilile. :)" at bounding box center [122, 222] width 108 height 17
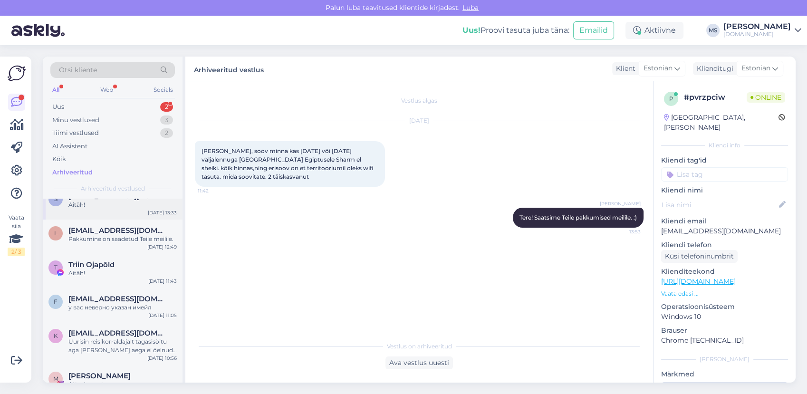
scroll to position [106, 0]
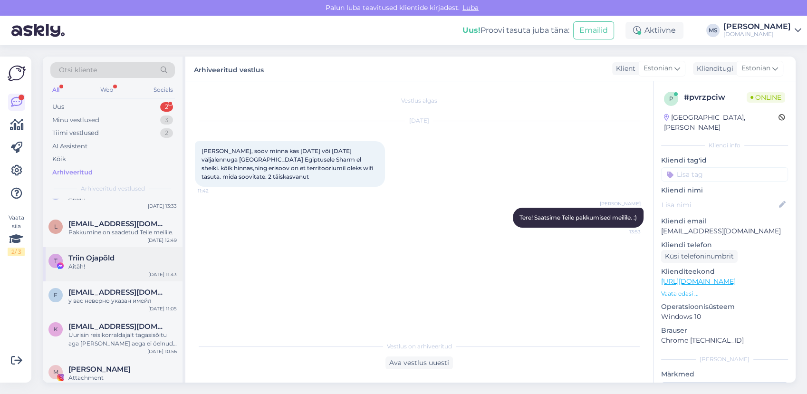
click at [101, 269] on div "Aitäh!" at bounding box center [122, 266] width 108 height 9
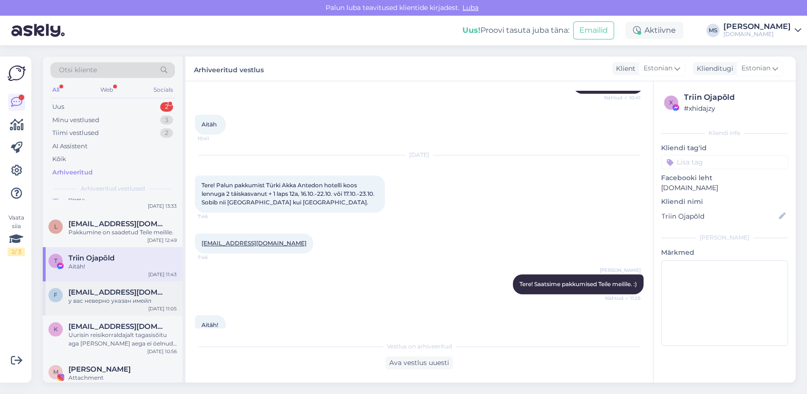
click at [96, 306] on div "f [EMAIL_ADDRESS][DOMAIN_NAME] у вас неверно указан имейл [DATE] 11:05" at bounding box center [113, 298] width 140 height 34
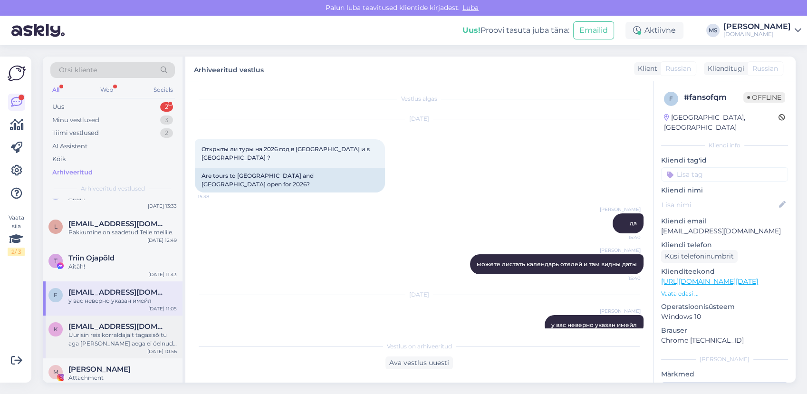
click at [99, 329] on span "[EMAIL_ADDRESS][DOMAIN_NAME]" at bounding box center [117, 326] width 99 height 9
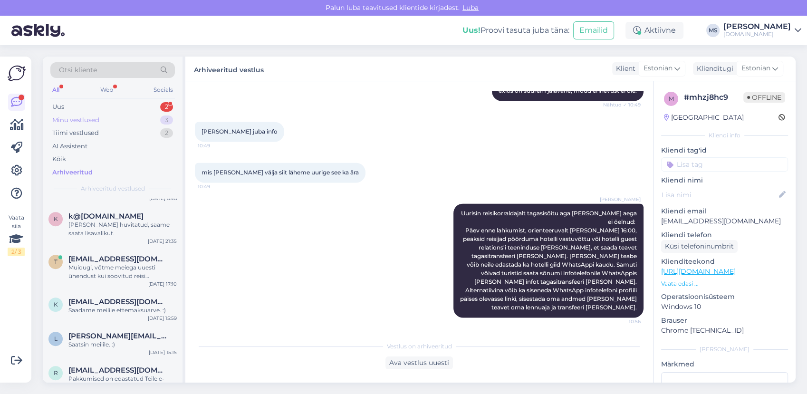
scroll to position [369, 0]
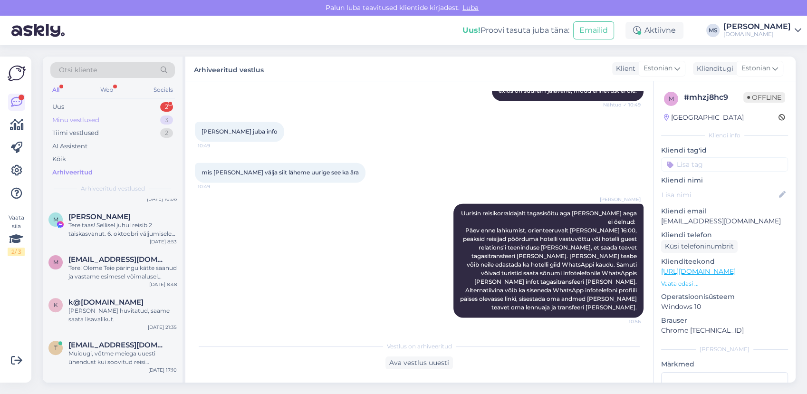
click at [101, 121] on div "Minu vestlused 3" at bounding box center [112, 120] width 125 height 13
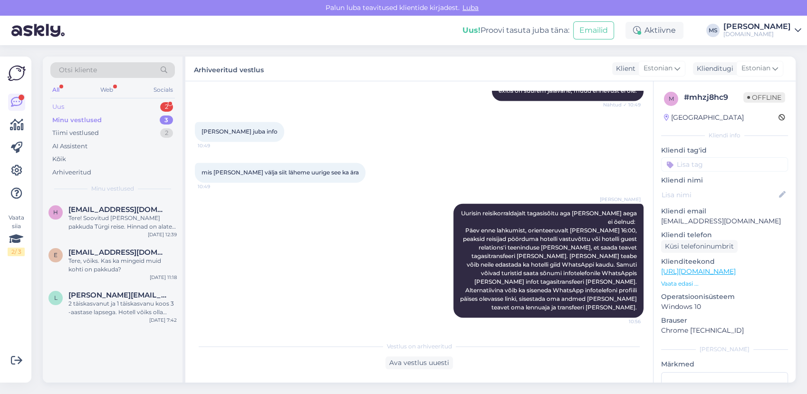
click at [95, 109] on div "Uus 2" at bounding box center [112, 106] width 125 height 13
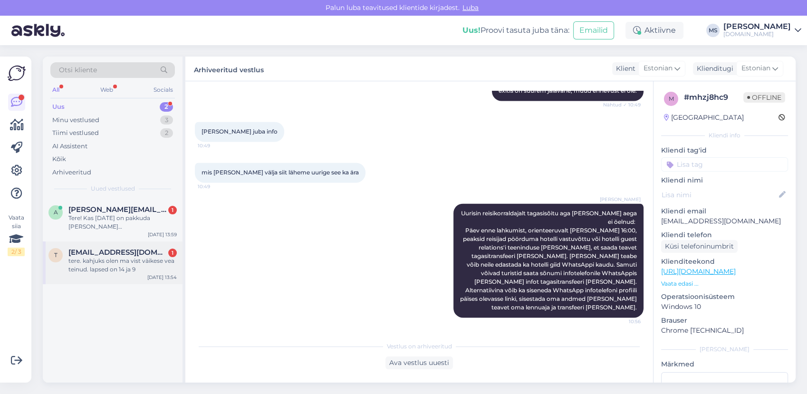
click at [94, 260] on div "tere. kahjuks olen ma vist väikese vea teinud. lapsed on 14 ja 9" at bounding box center [122, 265] width 108 height 17
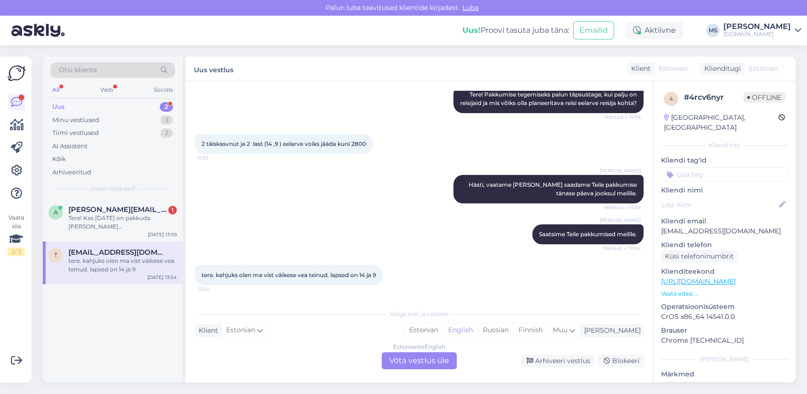
click at [408, 358] on div "Estonian to English Võta vestlus üle" at bounding box center [419, 360] width 75 height 17
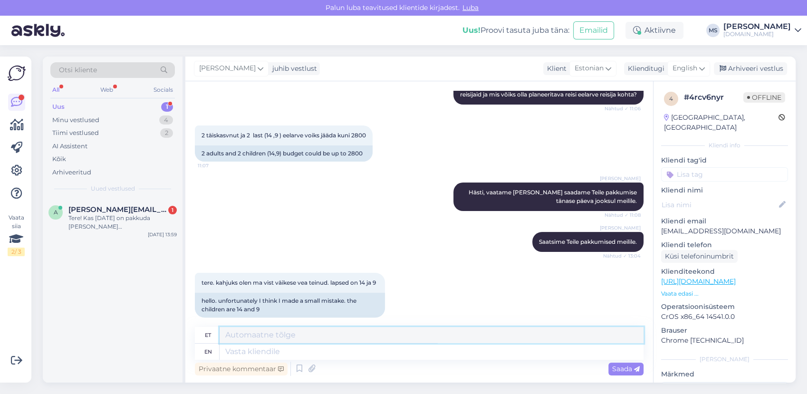
click at [379, 342] on textarea at bounding box center [432, 335] width 424 height 16
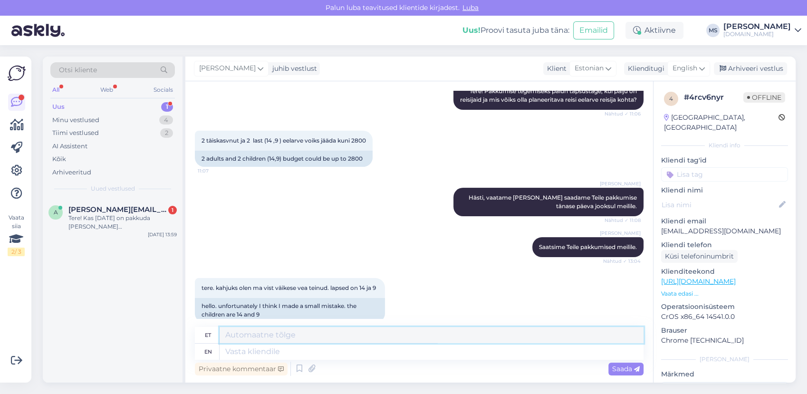
scroll to position [257, 0]
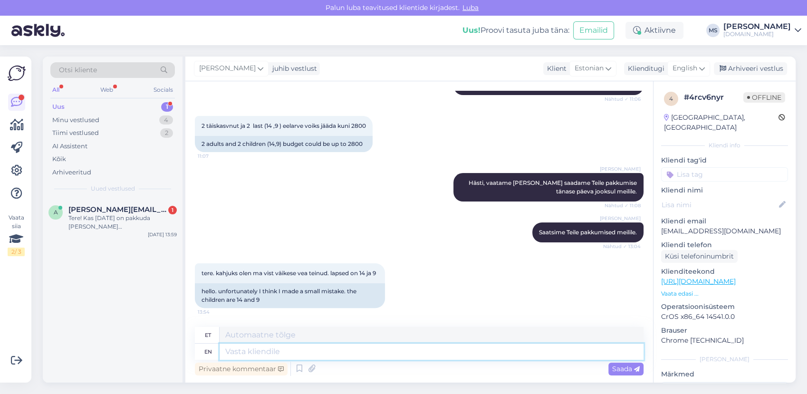
click at [314, 351] on textarea at bounding box center [432, 352] width 424 height 16
click at [683, 68] on span "English" at bounding box center [684, 68] width 25 height 10
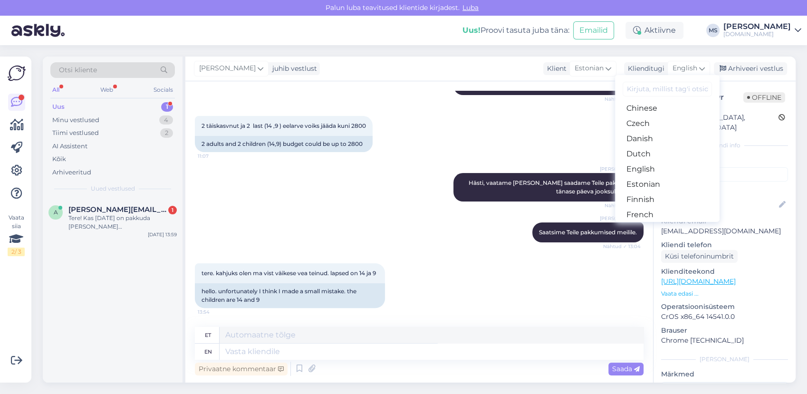
scroll to position [106, 0]
click at [644, 125] on link "Estonian" at bounding box center [667, 126] width 105 height 15
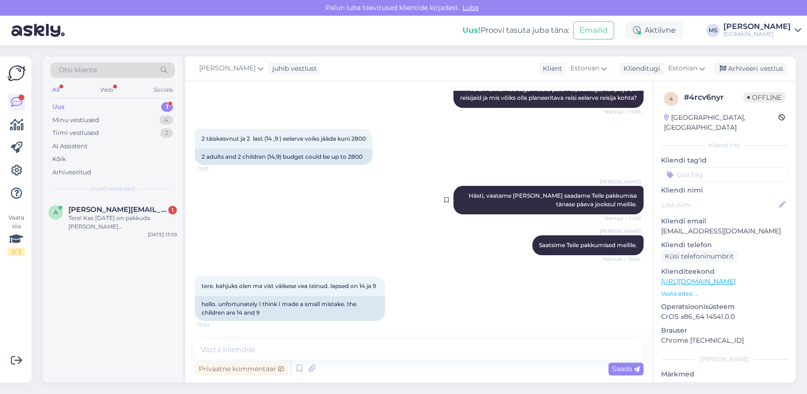
scroll to position [244, 0]
drag, startPoint x: 299, startPoint y: 367, endPoint x: 297, endPoint y: 359, distance: 8.6
click at [300, 366] on icon at bounding box center [299, 369] width 11 height 14
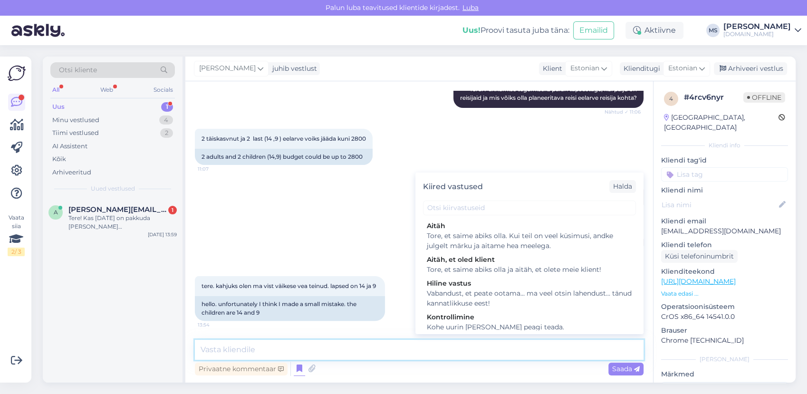
click at [297, 344] on textarea at bounding box center [419, 350] width 449 height 20
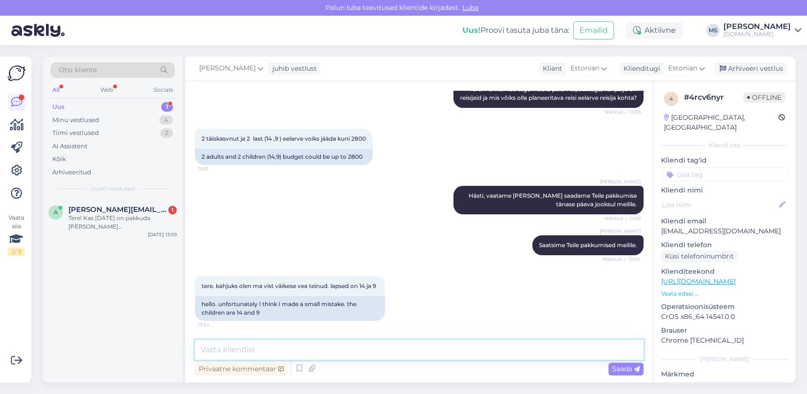
click at [297, 345] on textarea at bounding box center [419, 350] width 449 height 20
type textarea "Tere! Ei, viga hoopis minupoolne, hinnad ongi toodud 2-le täiskasvanule ja 2-le…"
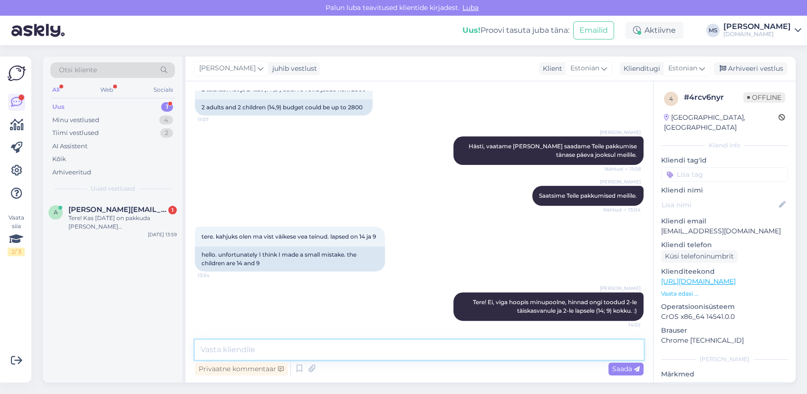
scroll to position [293, 0]
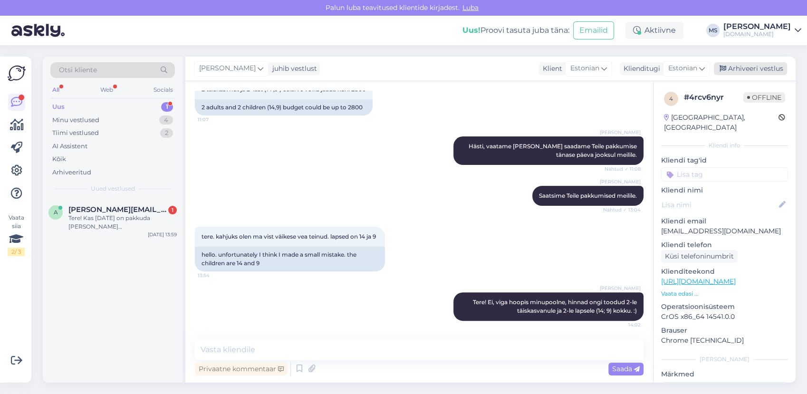
click at [741, 68] on div "Arhiveeri vestlus" at bounding box center [750, 68] width 73 height 13
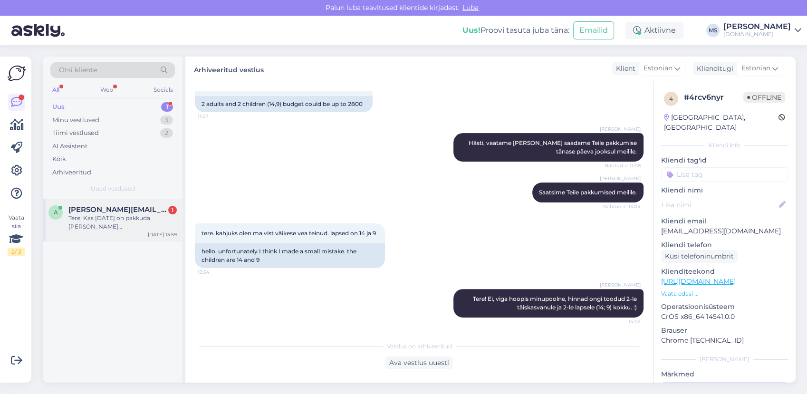
click at [95, 227] on div "Tere! Kas [DATE] on pakkuda [PERSON_NAME][GEOGRAPHIC_DATA] või [GEOGRAPHIC_DATA]" at bounding box center [122, 222] width 108 height 17
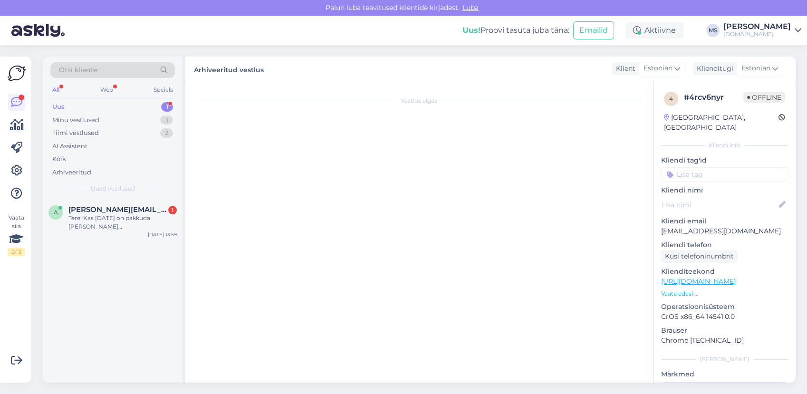
scroll to position [0, 0]
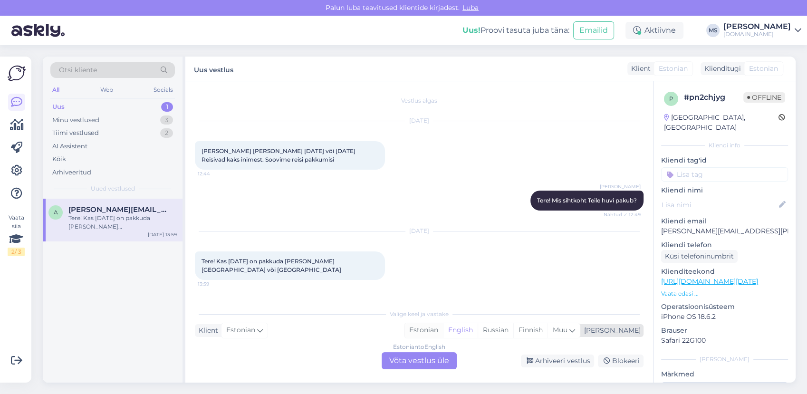
click at [443, 333] on div "Estonian" at bounding box center [423, 330] width 38 height 14
click at [435, 360] on div "Estonian to Estonian Võta vestlus üle" at bounding box center [419, 360] width 75 height 17
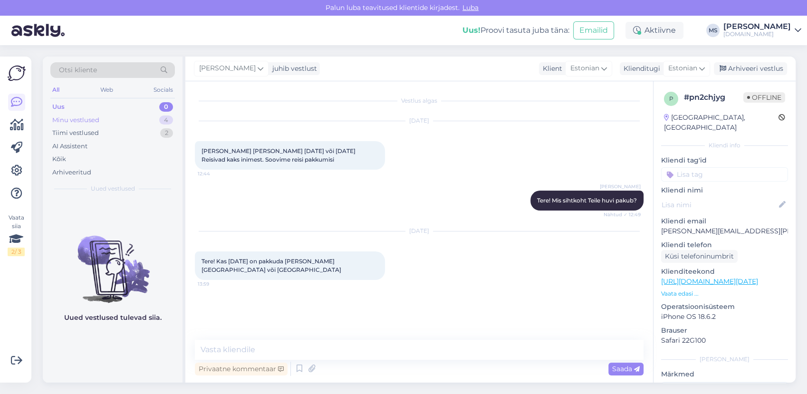
click at [105, 114] on div "Minu vestlused 4" at bounding box center [112, 120] width 125 height 13
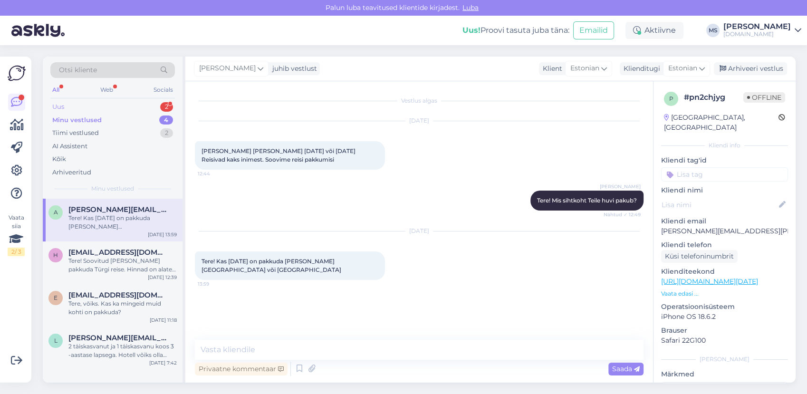
click at [121, 108] on div "Uus 2" at bounding box center [112, 106] width 125 height 13
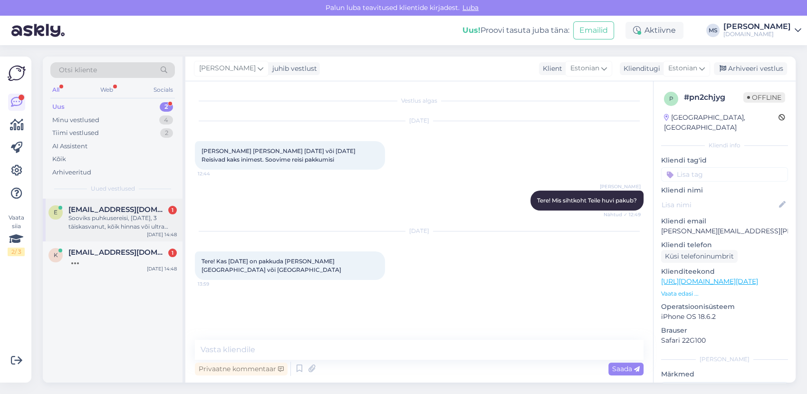
click at [108, 235] on div "e [EMAIL_ADDRESS][DOMAIN_NAME] 1 Sooviks puhkusereisi, [DATE], 3 täiskasvanut, …" at bounding box center [113, 220] width 140 height 43
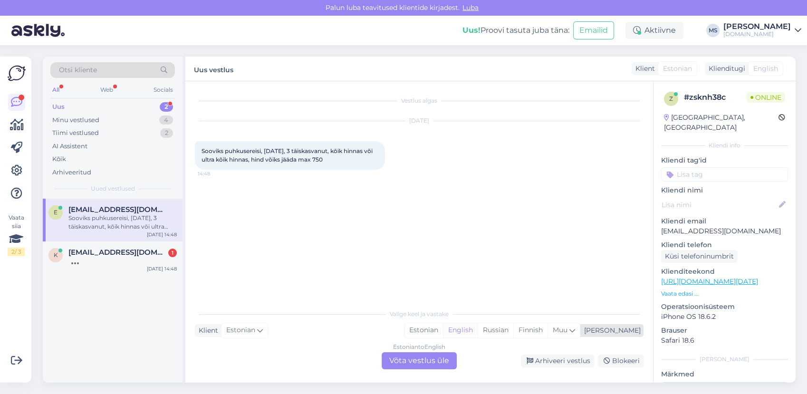
click at [478, 333] on div "English" at bounding box center [460, 330] width 35 height 14
click at [443, 333] on div "Estonian" at bounding box center [423, 330] width 38 height 14
click at [425, 366] on div "Estonian to Estonian Võta vestlus üle" at bounding box center [419, 360] width 75 height 17
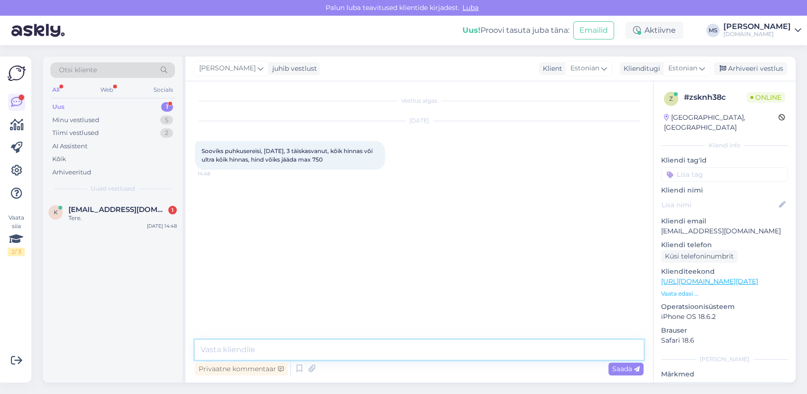
click at [412, 352] on textarea at bounding box center [419, 350] width 449 height 20
type textarea "Tere! Mis sihtkoht Teile huvi pakub?"
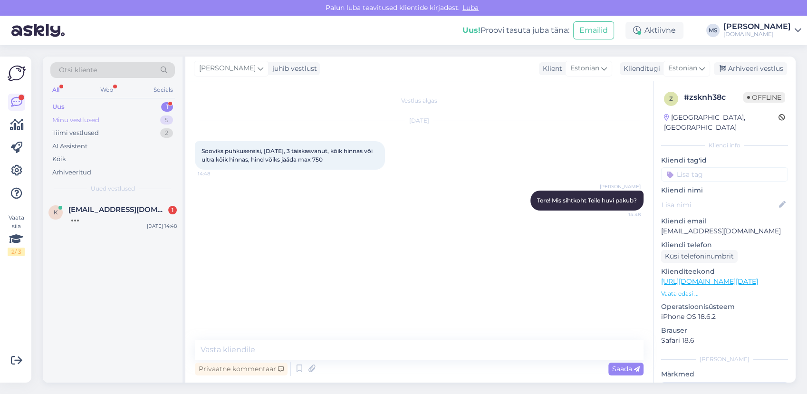
click at [103, 119] on div "Minu vestlused 5" at bounding box center [112, 120] width 125 height 13
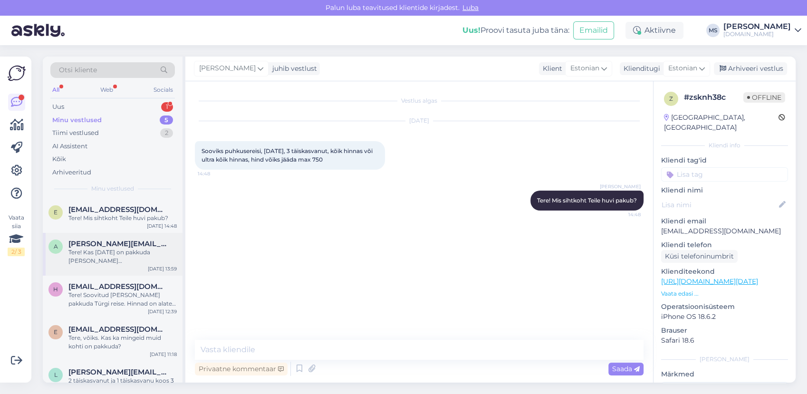
click at [109, 248] on div "Tere! Kas [DATE] on pakkuda [PERSON_NAME][GEOGRAPHIC_DATA] või [GEOGRAPHIC_DATA]" at bounding box center [122, 256] width 108 height 17
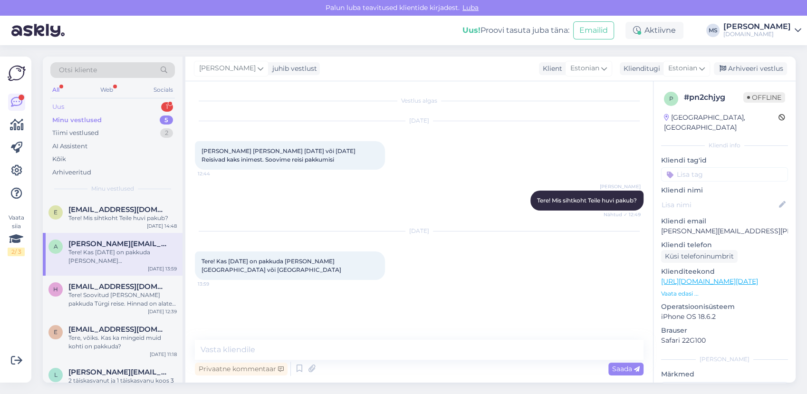
click at [96, 111] on div "Uus 1" at bounding box center [112, 106] width 125 height 13
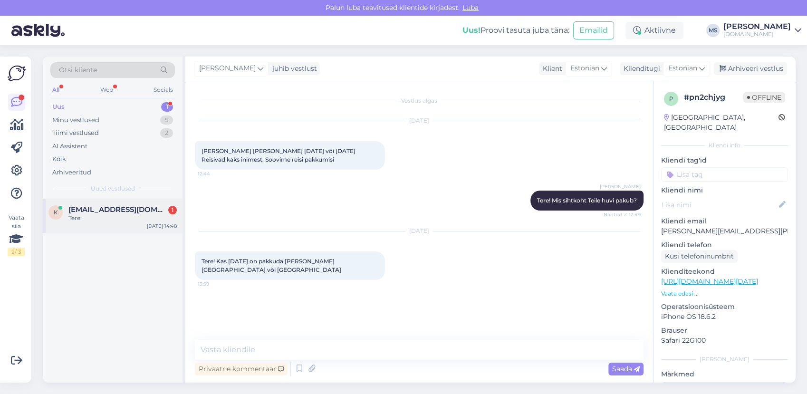
click at [87, 209] on span "[EMAIL_ADDRESS][DOMAIN_NAME]" at bounding box center [117, 209] width 99 height 9
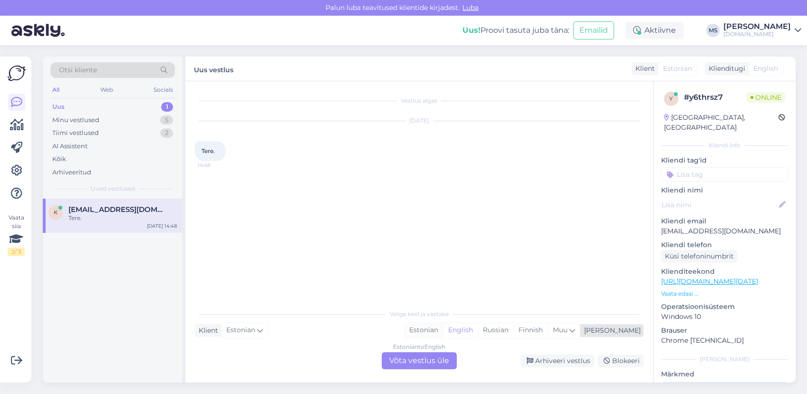
click at [443, 332] on div "Estonian" at bounding box center [423, 330] width 38 height 14
click at [443, 352] on div "Estonian to Estonian Võta vestlus üle" at bounding box center [419, 360] width 75 height 17
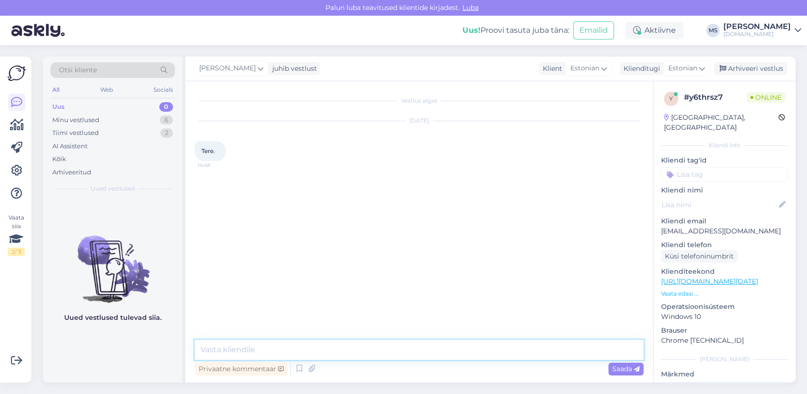
click at [410, 348] on textarea at bounding box center [419, 350] width 449 height 20
type textarea "Tere! Kuidas saame Teid aidata?"
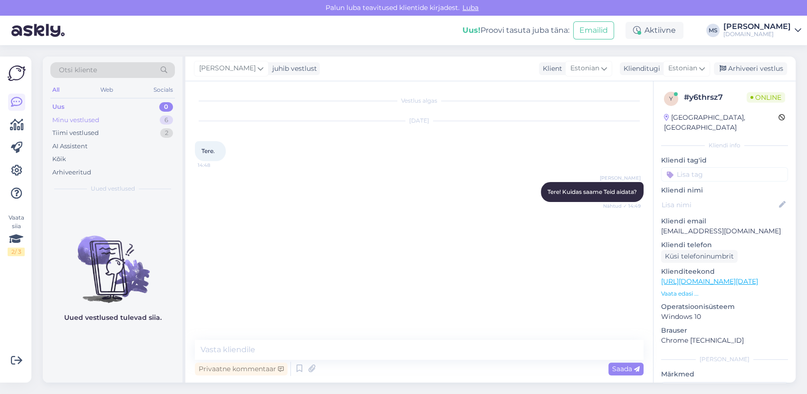
click at [71, 118] on div "Minu vestlused" at bounding box center [75, 120] width 47 height 10
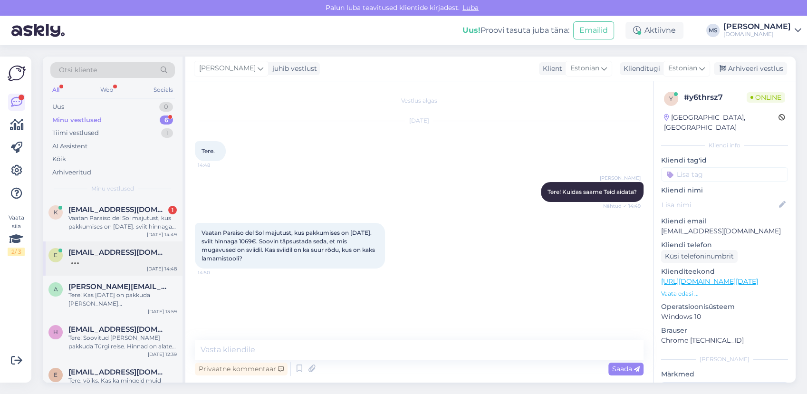
click at [114, 259] on div at bounding box center [122, 261] width 108 height 9
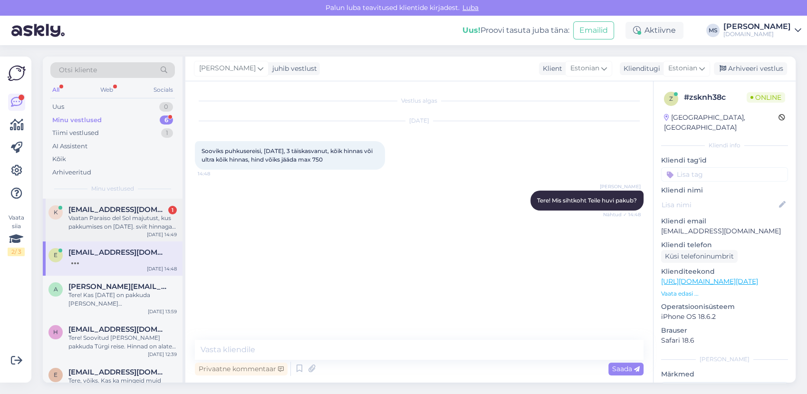
click at [106, 224] on div "Vaatan Paraiso del Sol majutust, kus pakkumises on [DATE]. sviit hinnaga 1069€.…" at bounding box center [122, 222] width 108 height 17
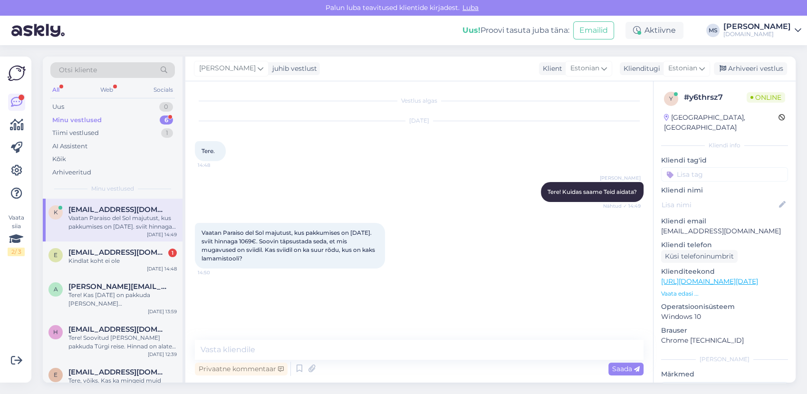
click at [311, 306] on div "Vestlus algas [DATE] Tere. 14:48 [PERSON_NAME] Tere! Kuidas saame Teid aidata? …" at bounding box center [423, 211] width 457 height 240
click at [289, 345] on textarea at bounding box center [419, 350] width 449 height 20
type textarea "T"
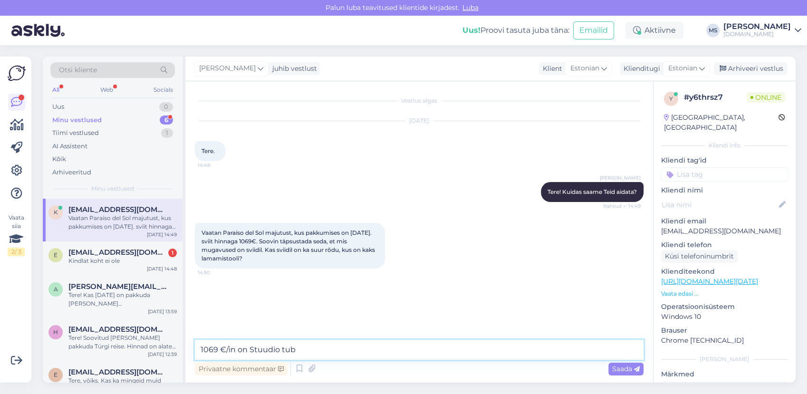
type textarea "1069 €/in on Stuudio tuba"
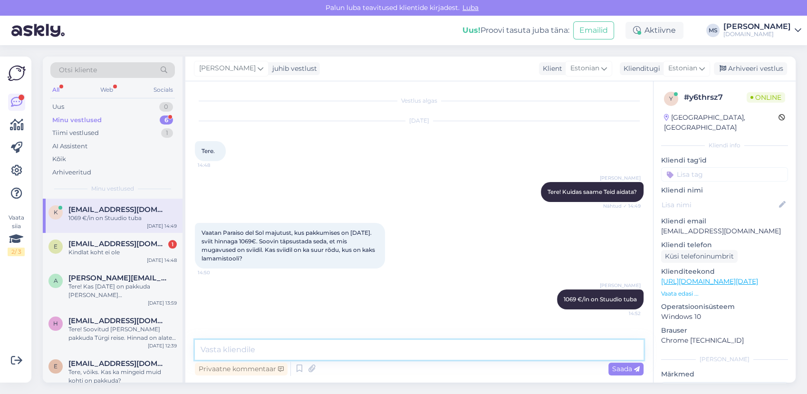
paste textarea "Stuudio Rõdu või terrass Televiisor Telefon Toa suurus umbes 28 m² Kööginurk Se…"
type textarea "Stuudio Rõdu või terrass Televiisor Telefon Toa suurus umbes 28 m² Kööginurk Se…"
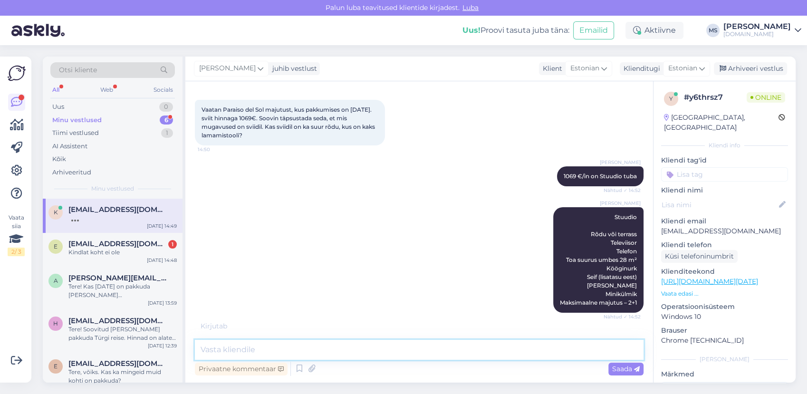
scroll to position [133, 0]
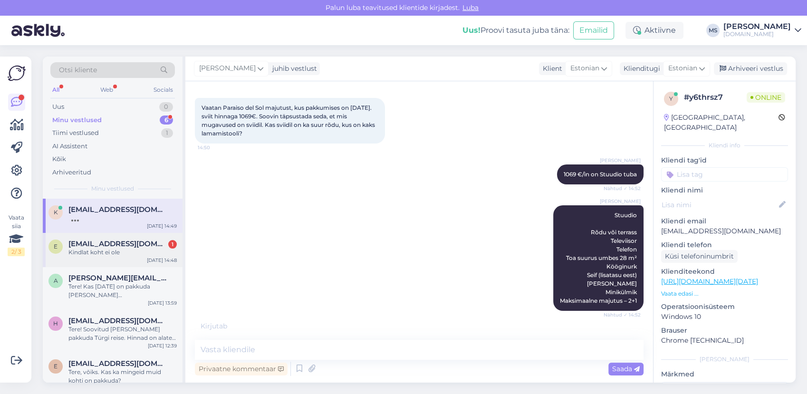
click at [138, 261] on div "e [EMAIL_ADDRESS][DOMAIN_NAME] 1 Kindlat koht ei ole [DATE] 14:48" at bounding box center [113, 250] width 140 height 34
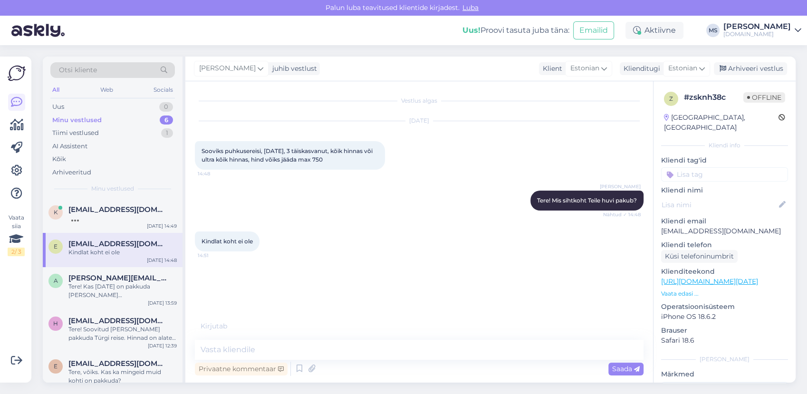
scroll to position [0, 0]
click at [91, 222] on div "k [EMAIL_ADDRESS][DOMAIN_NAME] [DATE] 14:49" at bounding box center [113, 216] width 140 height 34
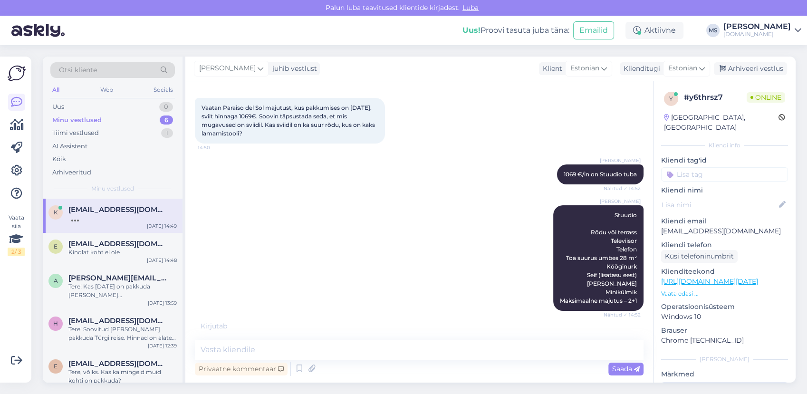
scroll to position [133, 0]
click at [95, 247] on div "[EMAIL_ADDRESS][DOMAIN_NAME] Kindlat koht ei ole" at bounding box center [122, 248] width 108 height 17
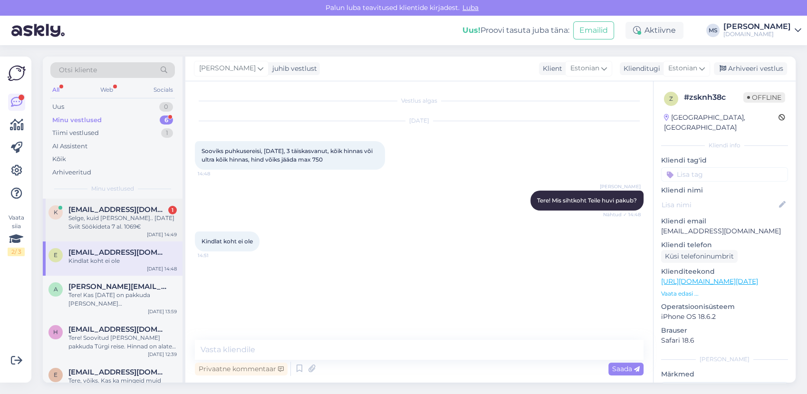
click at [114, 217] on div "Selge, kuid [PERSON_NAME].. [DATE] Sviit Söökideta 7 al. 1069€" at bounding box center [122, 222] width 108 height 17
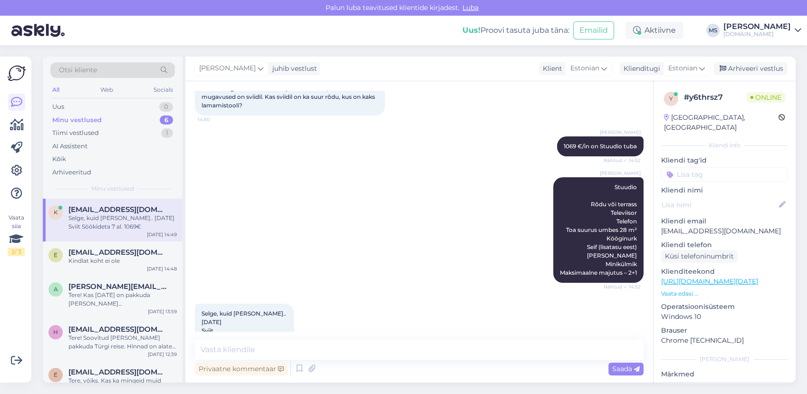
scroll to position [198, 0]
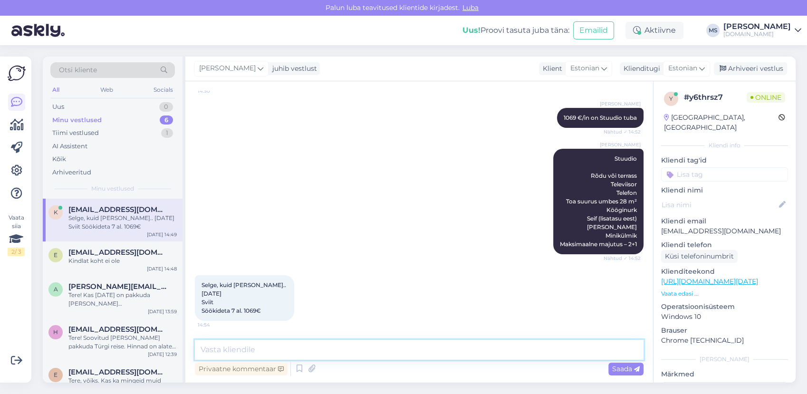
click at [282, 342] on textarea at bounding box center [419, 350] width 449 height 20
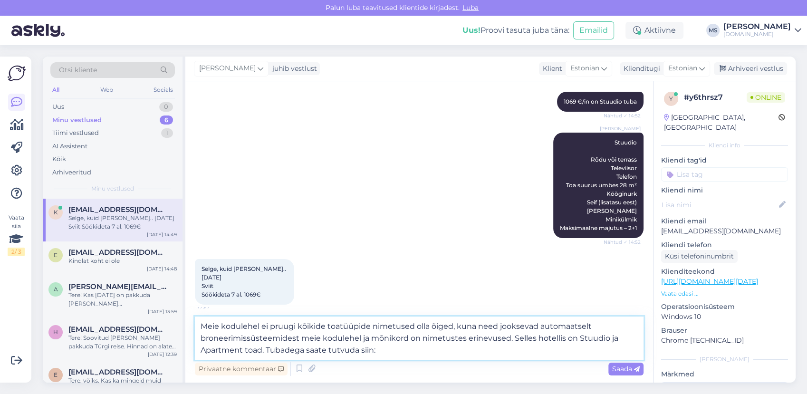
paste textarea "[URL][DOMAIN_NAME]"
type textarea "Meie kodulehel ei pruugi kõikide toatüüpide nimetused olla õiged, kuna need joo…"
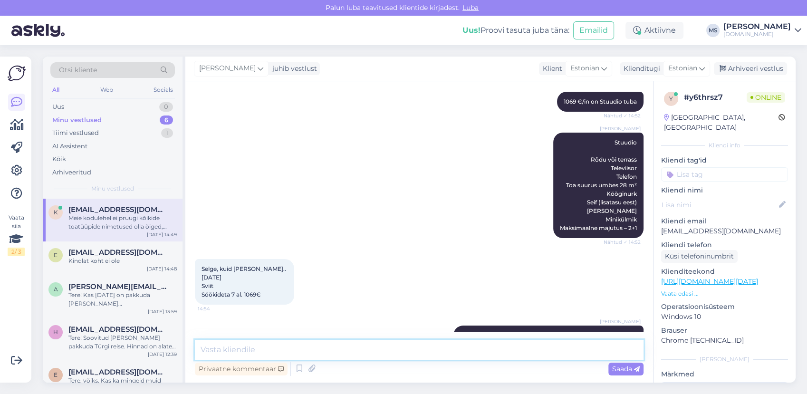
scroll to position [282, 0]
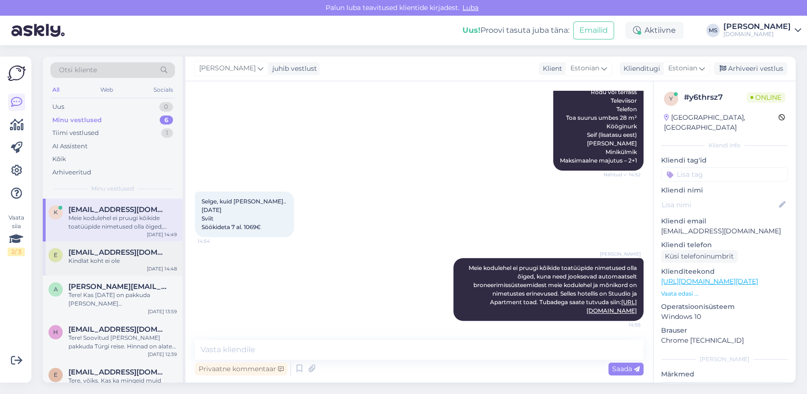
click at [92, 251] on span "[EMAIL_ADDRESS][DOMAIN_NAME]" at bounding box center [117, 252] width 99 height 9
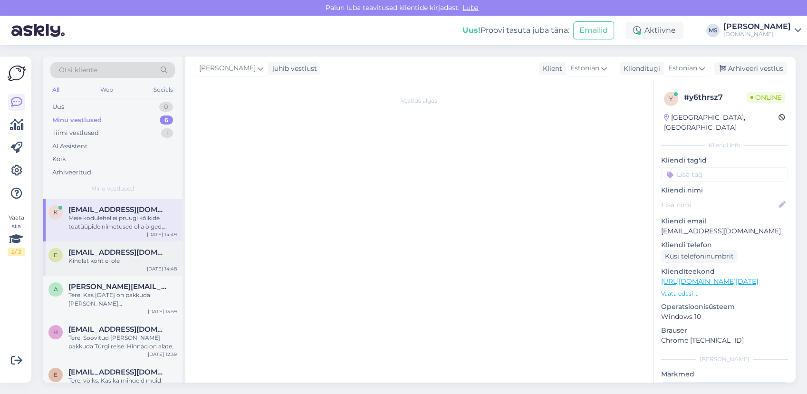
scroll to position [0, 0]
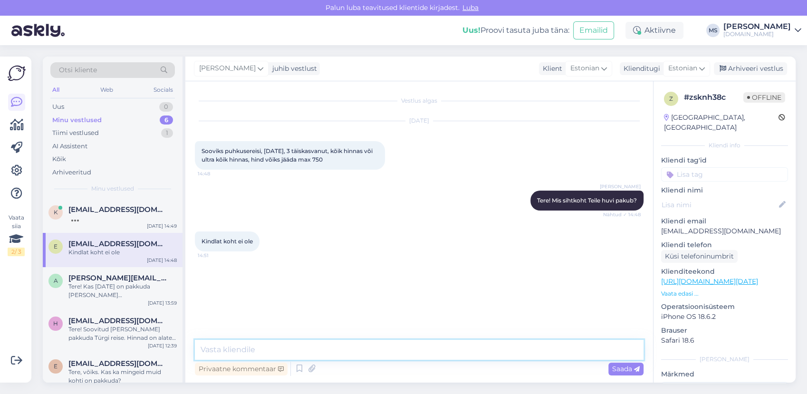
click at [295, 349] on textarea at bounding box center [419, 350] width 449 height 20
paste textarea "[URL][DOMAIN_NAME]"
type textarea "Sellel ajal soovitame Türgi reise. Pakkumistega saate tutvuda ka siin: [URL][DO…"
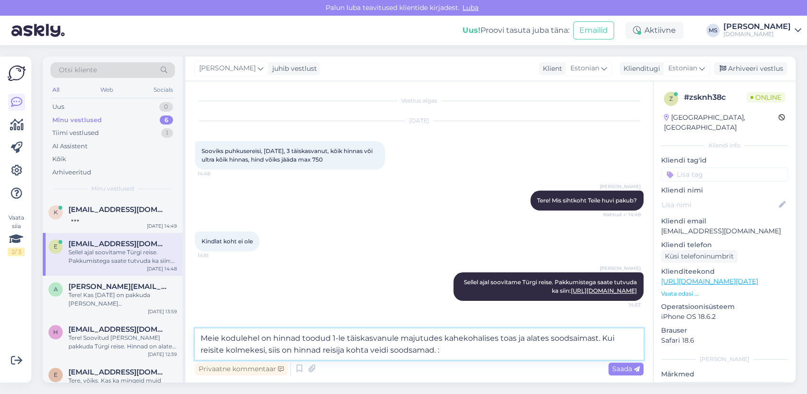
type textarea "Meie kodulehel on hinnad toodud 1-le täiskasvanule majutudes kahekohalises toas…"
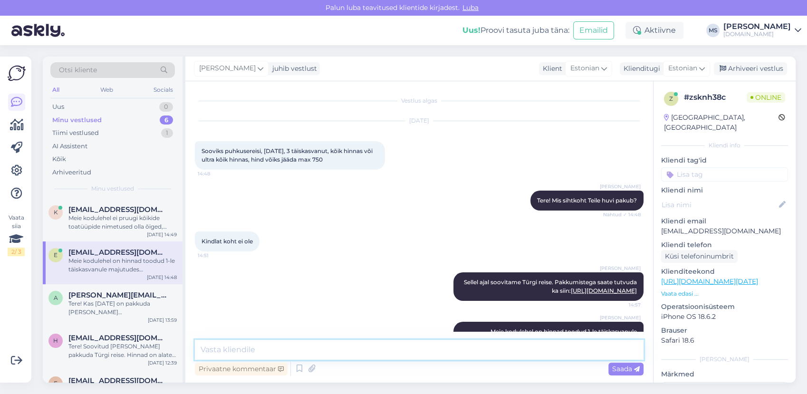
scroll to position [46, 0]
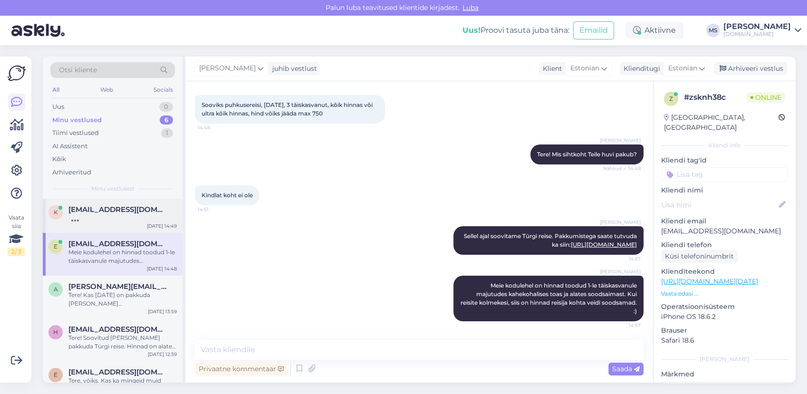
click at [111, 220] on div at bounding box center [122, 218] width 108 height 9
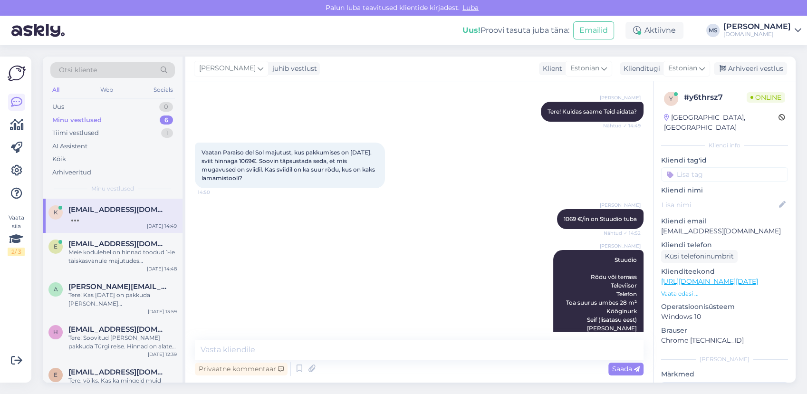
scroll to position [281, 0]
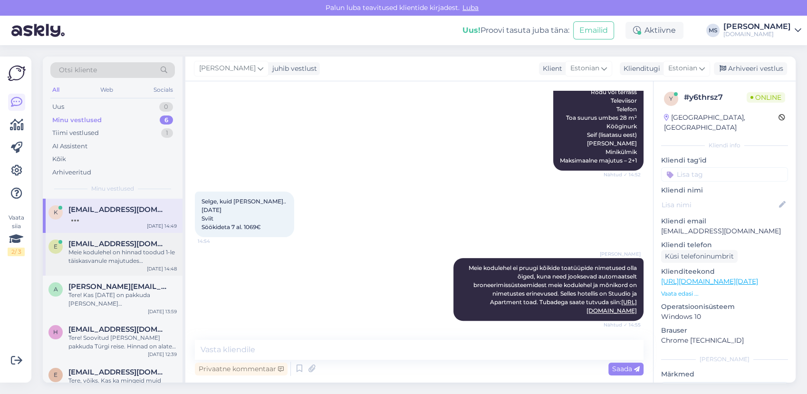
drag, startPoint x: 101, startPoint y: 264, endPoint x: 107, endPoint y: 264, distance: 6.7
click at [106, 264] on div "Meie kodulehel on hinnad toodud 1-le täiskasvanule majutudes kahekohalises toas…" at bounding box center [122, 256] width 108 height 17
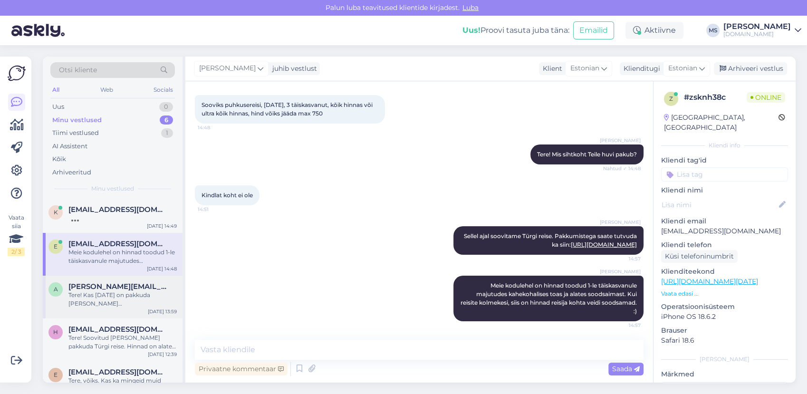
drag, startPoint x: 107, startPoint y: 264, endPoint x: 122, endPoint y: 302, distance: 40.8
click at [121, 298] on div "Tere! Kas [DATE] on pakkuda [PERSON_NAME][GEOGRAPHIC_DATA] või [GEOGRAPHIC_DATA]" at bounding box center [122, 299] width 108 height 17
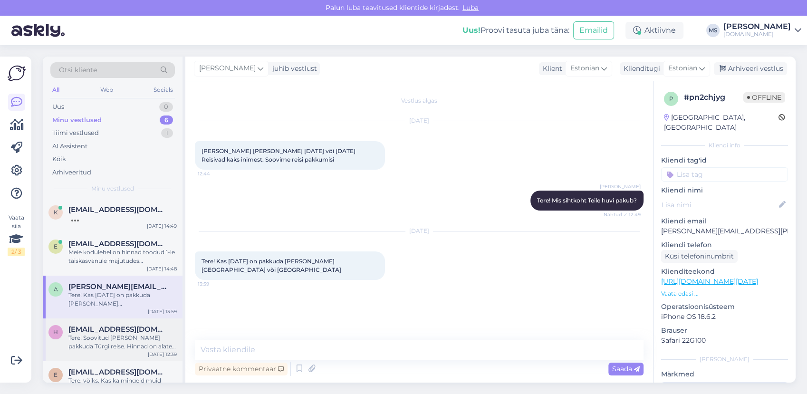
scroll to position [0, 0]
click at [125, 342] on div "Tere! Soovitud [PERSON_NAME] pakkuda Türgi reise. Hinnad on alates 675 €/in (ka…" at bounding box center [122, 342] width 108 height 17
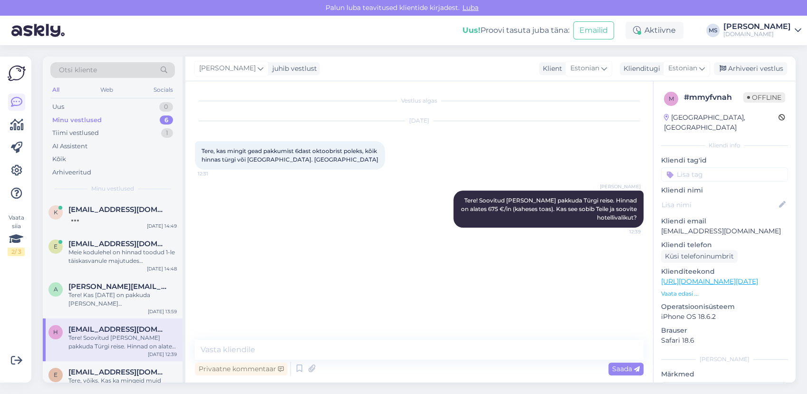
click at [434, 316] on div "Vestlus algas [DATE] Tere, kas mingit gead pakkumist 6dast oktoobrist poleks, k…" at bounding box center [423, 211] width 457 height 240
click at [135, 228] on div "k [EMAIL_ADDRESS][DOMAIN_NAME] [DATE] 14:49" at bounding box center [113, 216] width 140 height 34
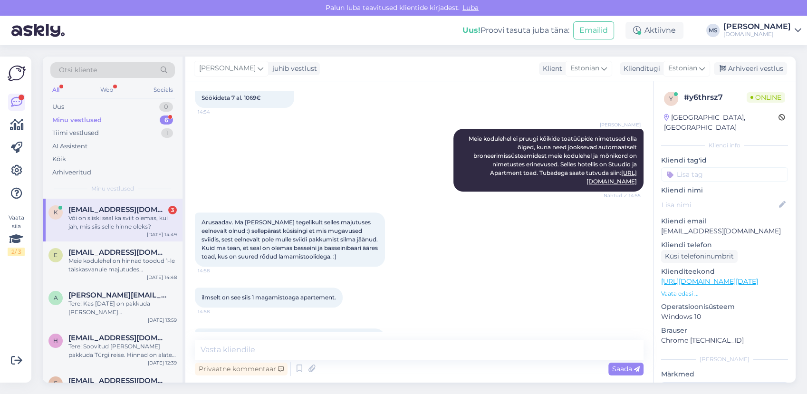
scroll to position [447, 0]
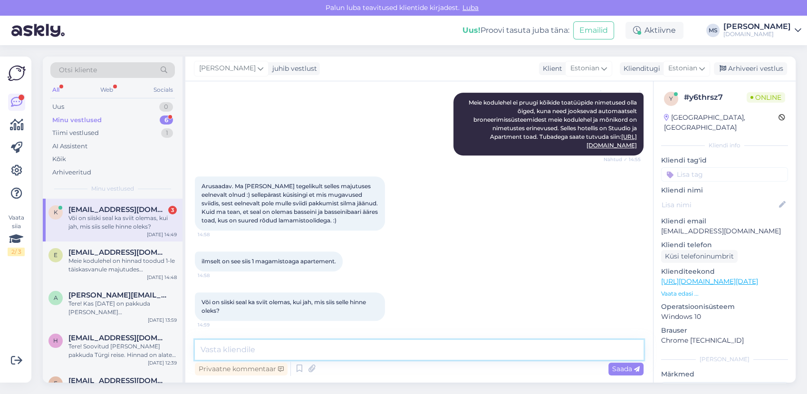
click at [392, 354] on textarea at bounding box center [419, 350] width 449 height 20
type textarea "E"
click at [596, 345] on textarea "Selles hotellis Sviite pakkuda ei ole, on ainult Studio ja Apartment toad. Hind…" at bounding box center [419, 350] width 449 height 20
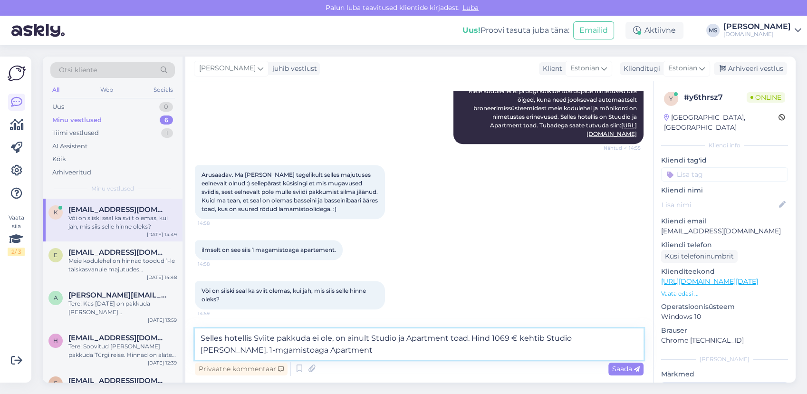
click at [336, 348] on textarea "Selles hotellis Sviite pakkuda ei ole, on ainult Studio ja Apartment toad. Hind…" at bounding box center [419, 343] width 449 height 31
type textarea "Selles hotellis Sviite pakkuda ei ole, on ainult Studio ja Apartment toad. Hind…"
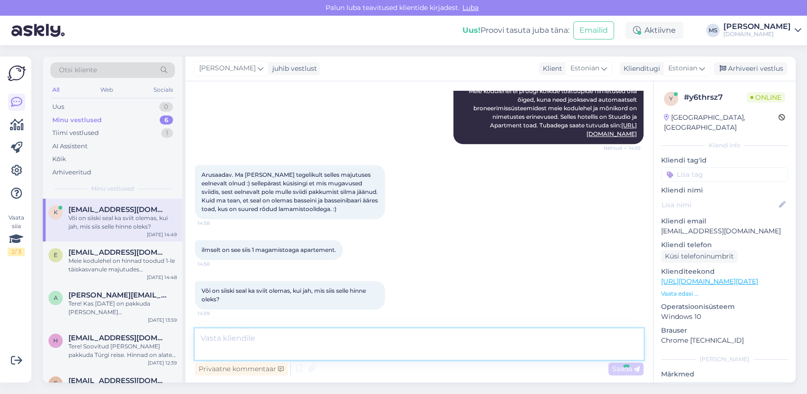
scroll to position [505, 0]
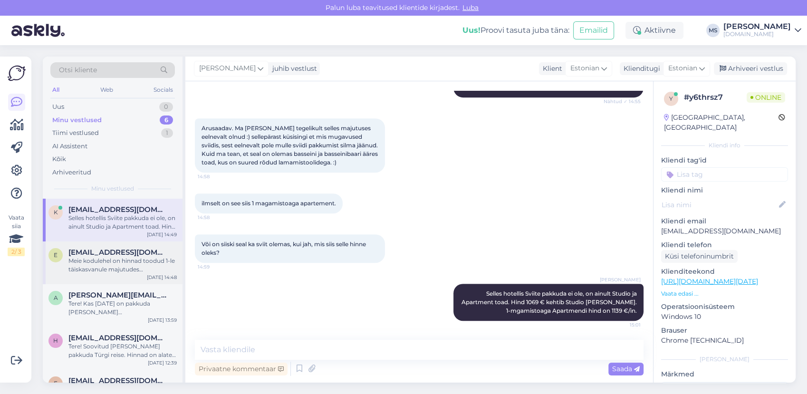
click at [135, 276] on div "e [EMAIL_ADDRESS][DOMAIN_NAME] Meie kodulehel on hinnad toodud 1-le täiskasvanu…" at bounding box center [113, 262] width 140 height 43
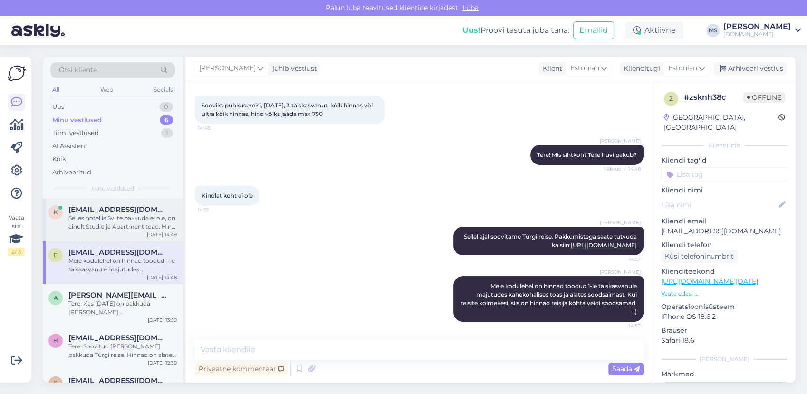
click at [136, 200] on div "k [EMAIL_ADDRESS][DOMAIN_NAME] Selles hotellis Sviite pakkuda ei ole, on ainult…" at bounding box center [113, 220] width 140 height 43
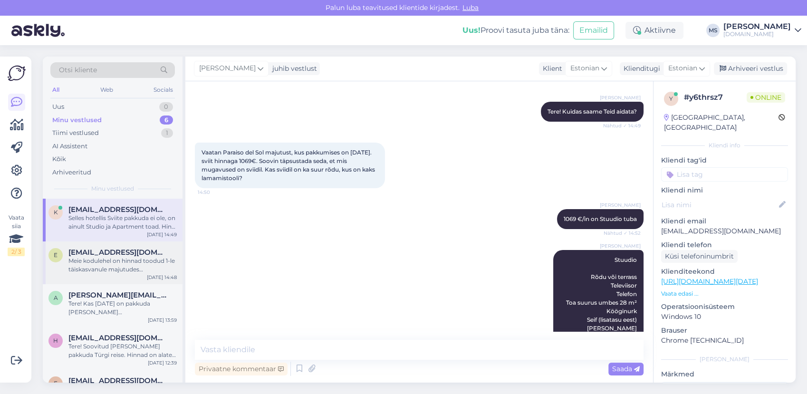
click at [117, 270] on div "Meie kodulehel on hinnad toodud 1-le täiskasvanule majutudes kahekohalises toas…" at bounding box center [122, 265] width 108 height 17
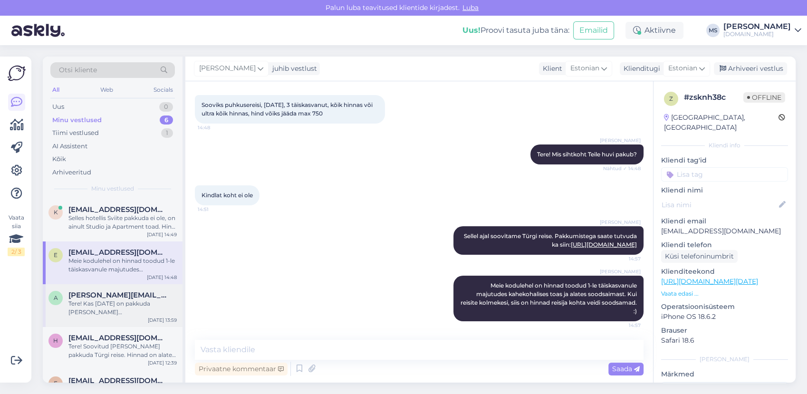
click at [130, 309] on div "Tere! Kas [DATE] on pakkuda [PERSON_NAME][GEOGRAPHIC_DATA] või [GEOGRAPHIC_DATA]" at bounding box center [122, 307] width 108 height 17
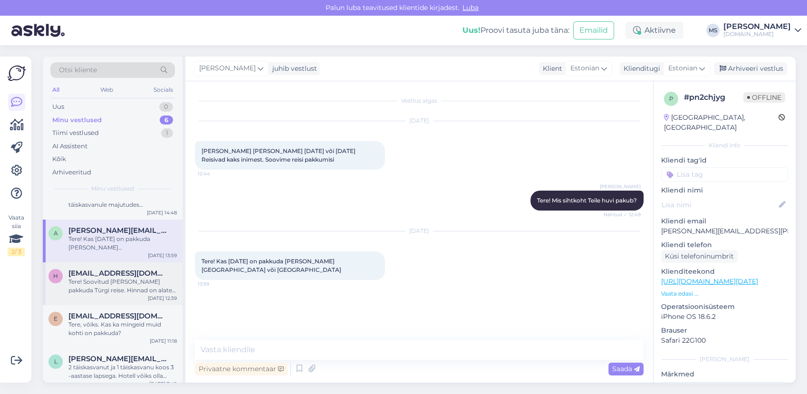
scroll to position [72, 0]
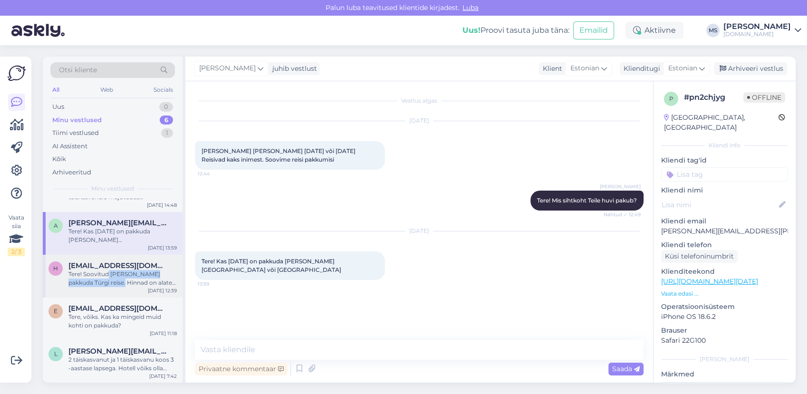
click at [108, 278] on div "Tere! Soovitud [PERSON_NAME] pakkuda Türgi reise. Hinnad on alates 675 €/in (ka…" at bounding box center [122, 278] width 108 height 17
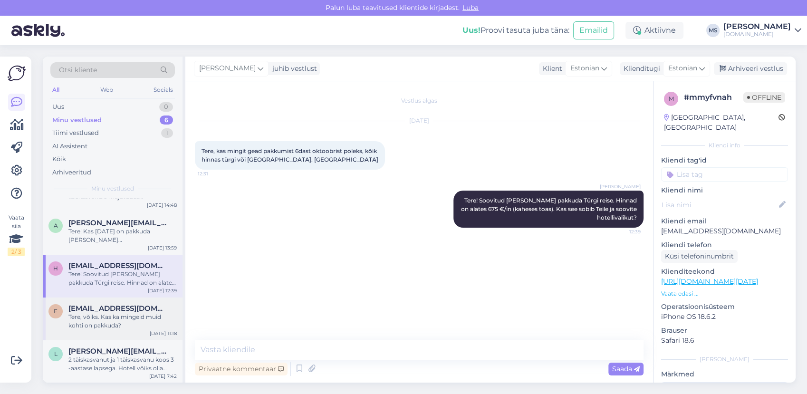
click at [128, 322] on div "Tere, võiks. Kas ka mingeid muid kohti on pakkuda?" at bounding box center [122, 321] width 108 height 17
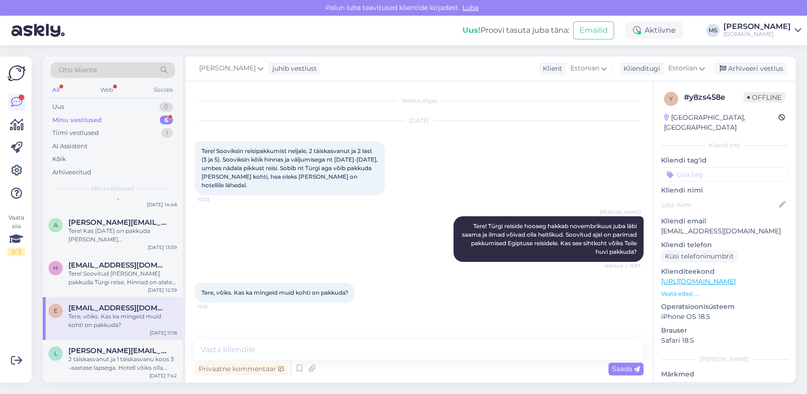
scroll to position [64, 0]
click at [125, 123] on div "Minu vestlused 6" at bounding box center [112, 120] width 125 height 13
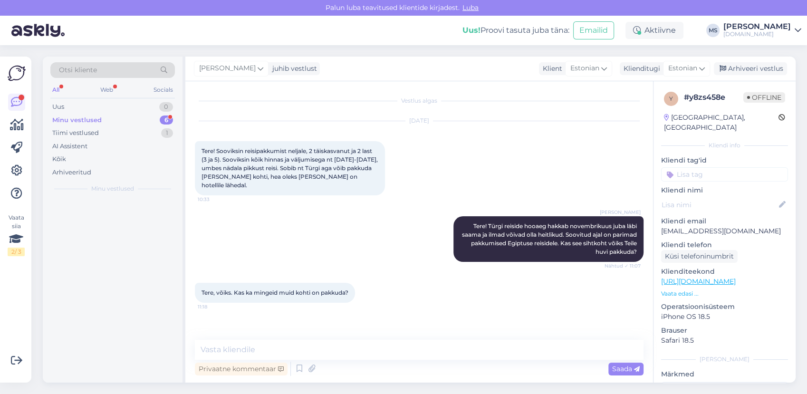
scroll to position [0, 0]
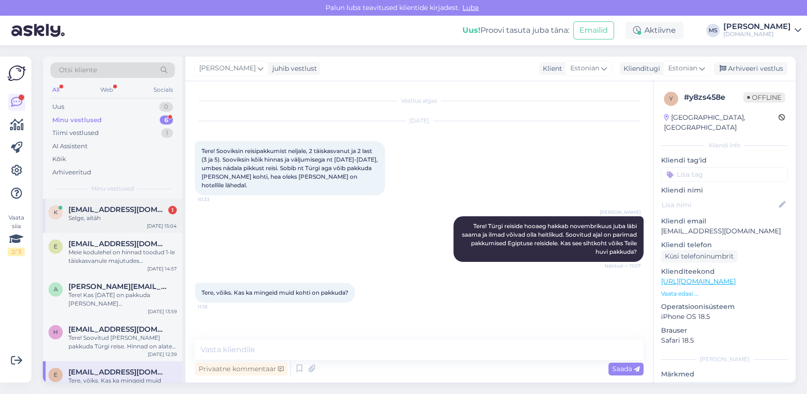
click at [114, 219] on div "Selge, aitäh" at bounding box center [122, 218] width 108 height 9
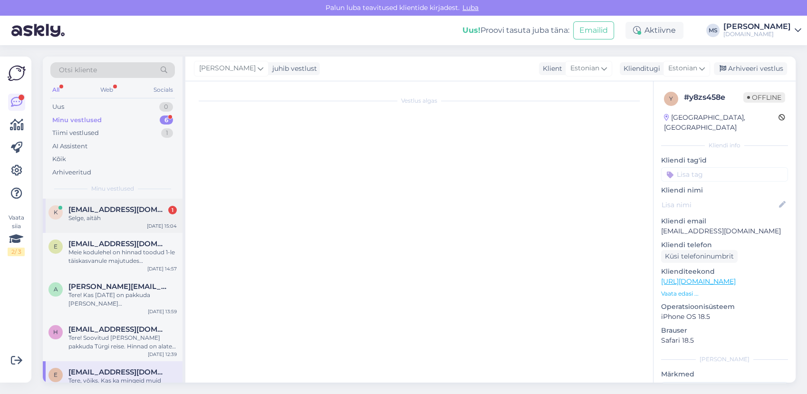
scroll to position [546, 0]
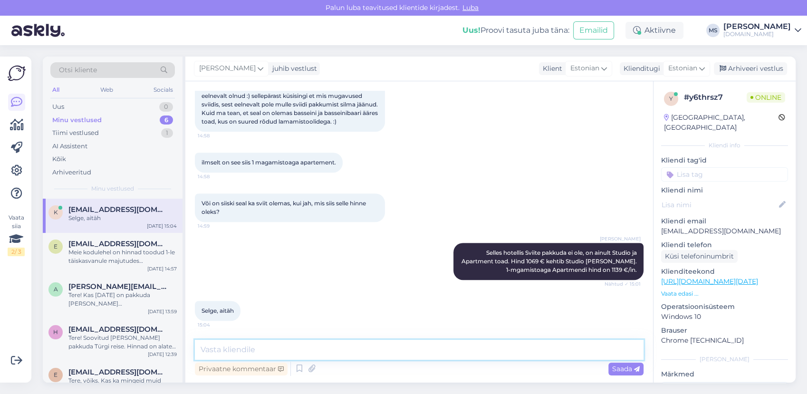
click at [270, 345] on textarea at bounding box center [419, 350] width 449 height 20
type textarea "Palun! :) Kui soovite broneerida, siis andke kindlasti teada!"
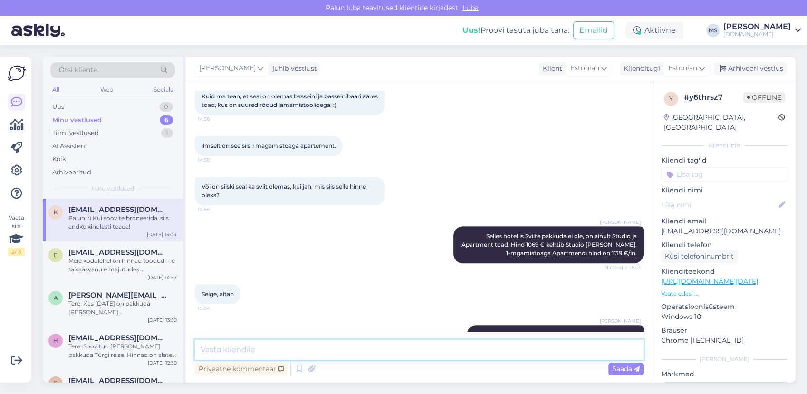
scroll to position [587, 0]
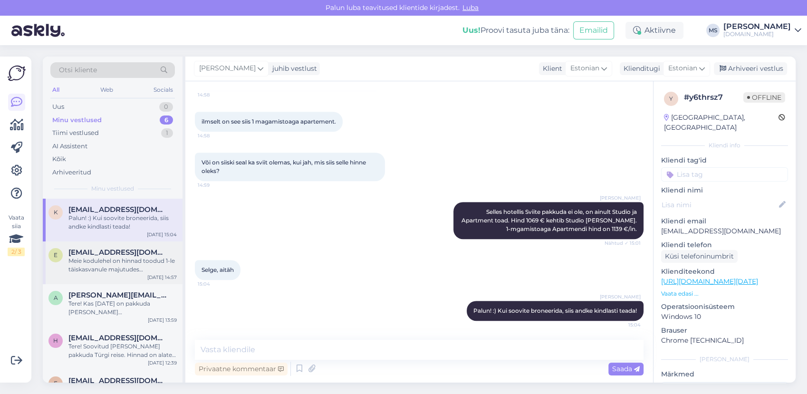
click at [113, 253] on span "[EMAIL_ADDRESS][DOMAIN_NAME]" at bounding box center [117, 252] width 99 height 9
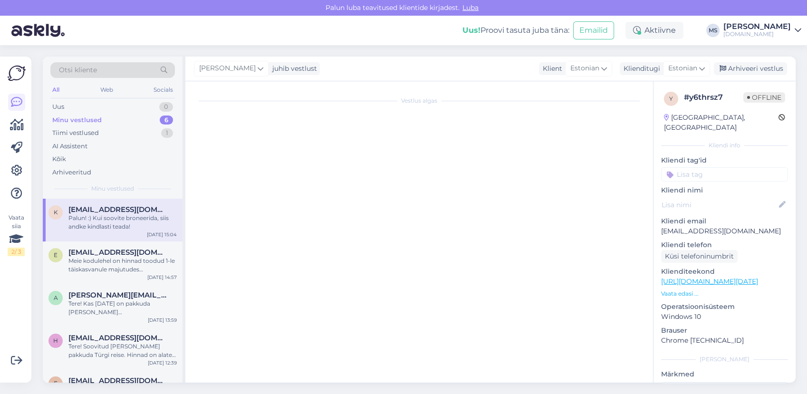
scroll to position [46, 0]
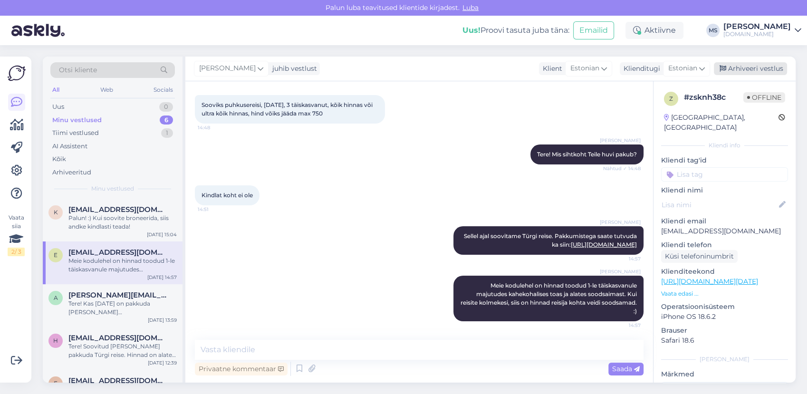
click at [768, 68] on div "Arhiveeri vestlus" at bounding box center [750, 68] width 73 height 13
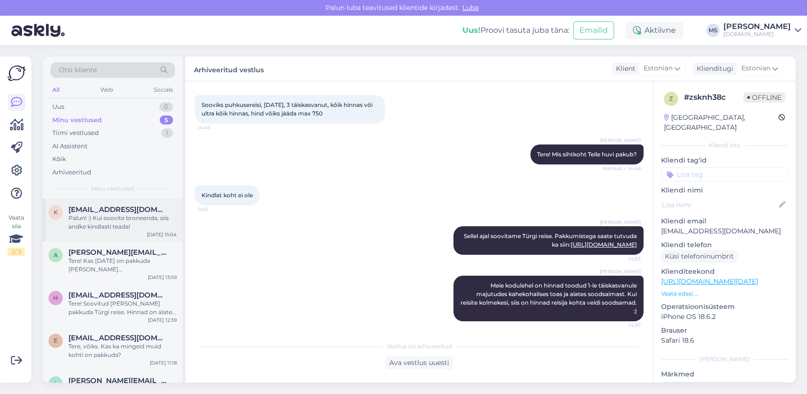
click at [90, 226] on div "Palun! :) Kui soovite broneerida, siis andke kindlasti teada!" at bounding box center [122, 222] width 108 height 17
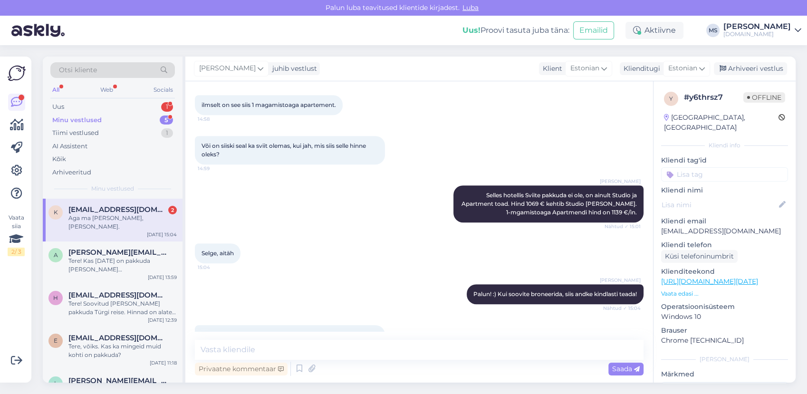
scroll to position [686, 0]
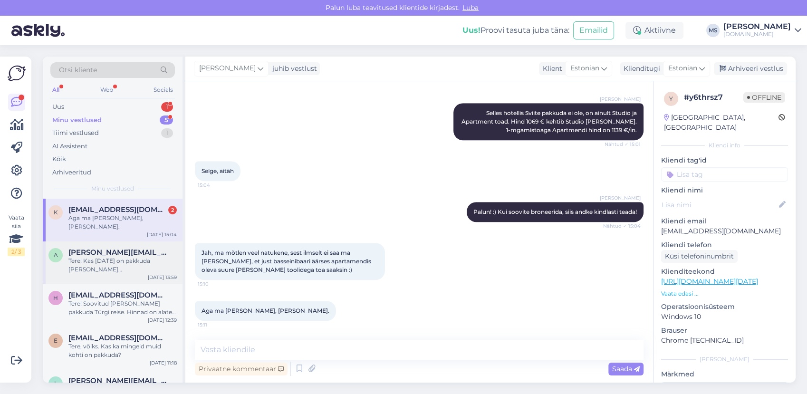
click at [109, 241] on div "a [PERSON_NAME][EMAIL_ADDRESS][PERSON_NAME][DOMAIN_NAME] Tere! Kas [DATE] on pa…" at bounding box center [113, 262] width 140 height 43
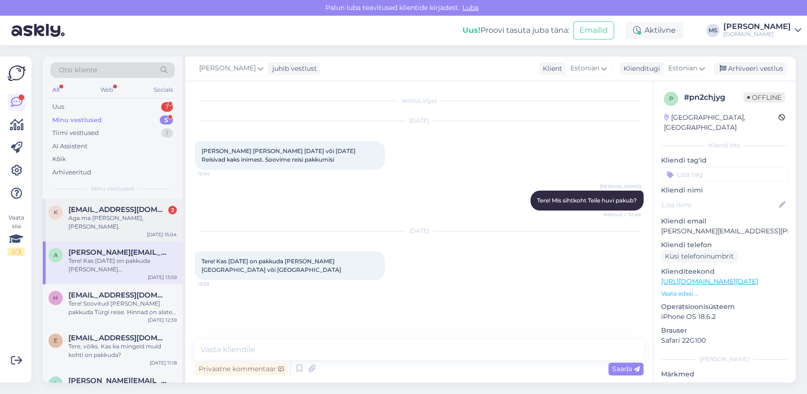
click at [160, 218] on div "Aga ma [PERSON_NAME], [PERSON_NAME]." at bounding box center [122, 222] width 108 height 17
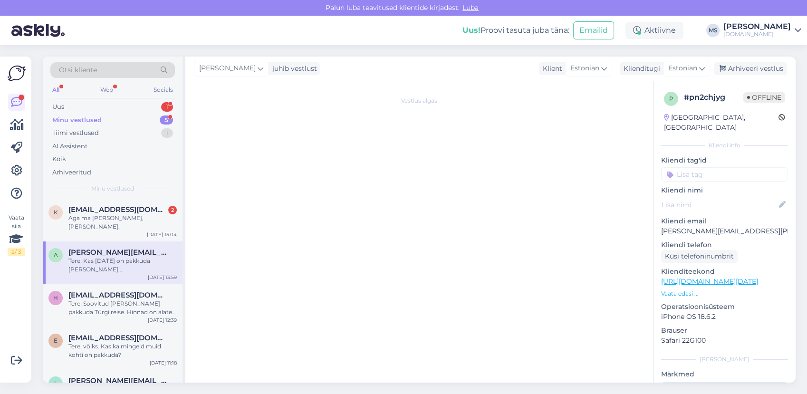
scroll to position [686, 0]
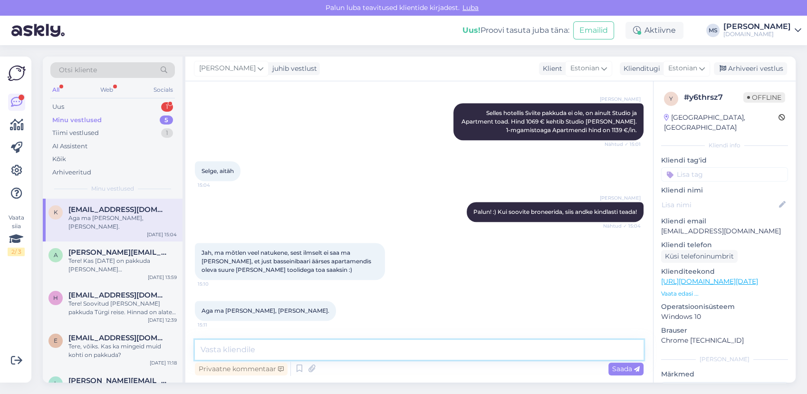
click at [243, 345] on textarea at bounding box center [419, 350] width 449 height 20
click at [242, 352] on textarea at bounding box center [419, 350] width 449 height 20
click at [304, 355] on textarea at bounding box center [419, 350] width 449 height 20
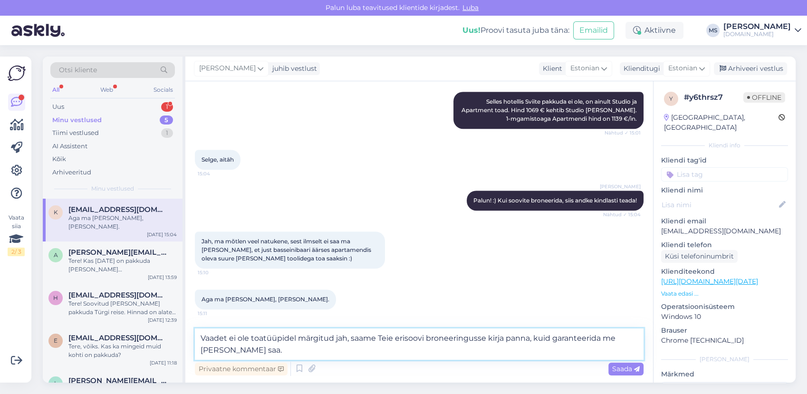
type textarea "Vaadet ei ole toatüüpidel märgitud jah, saame Teie erisoovi broneeringusse kirj…"
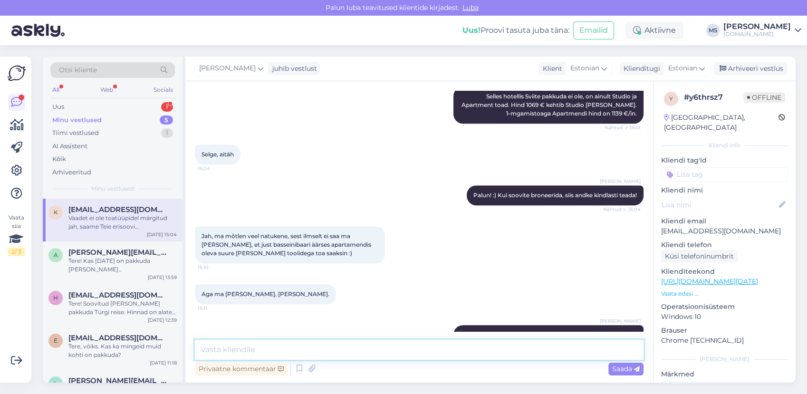
scroll to position [744, 0]
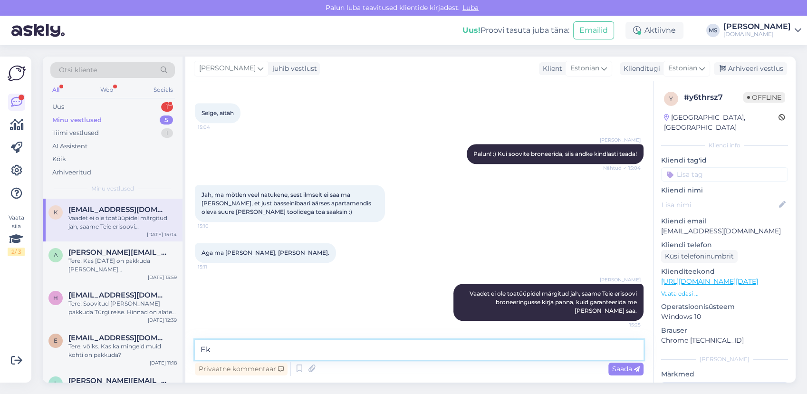
type textarea "E"
type textarea "Aga andme [PERSON_NAME] soovite broneerida. :)"
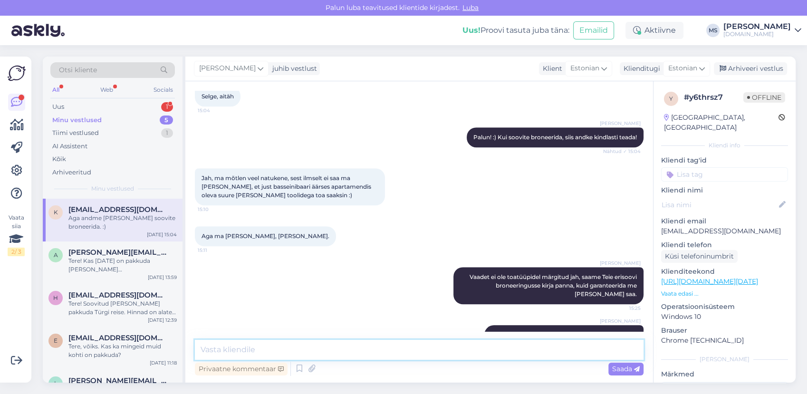
scroll to position [785, 0]
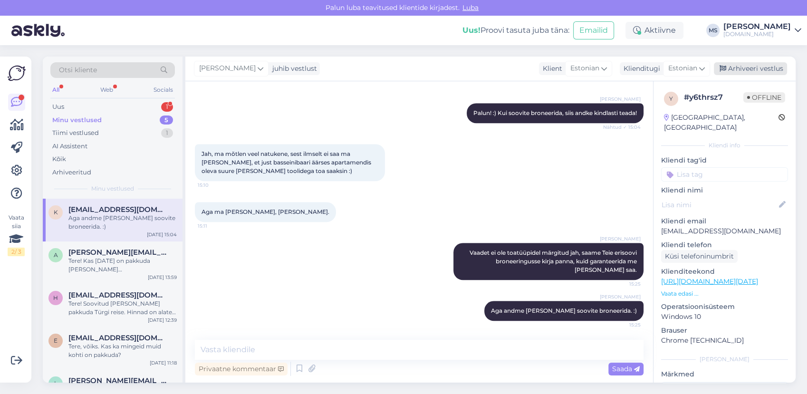
click at [764, 65] on div "Arhiveeri vestlus" at bounding box center [750, 68] width 73 height 13
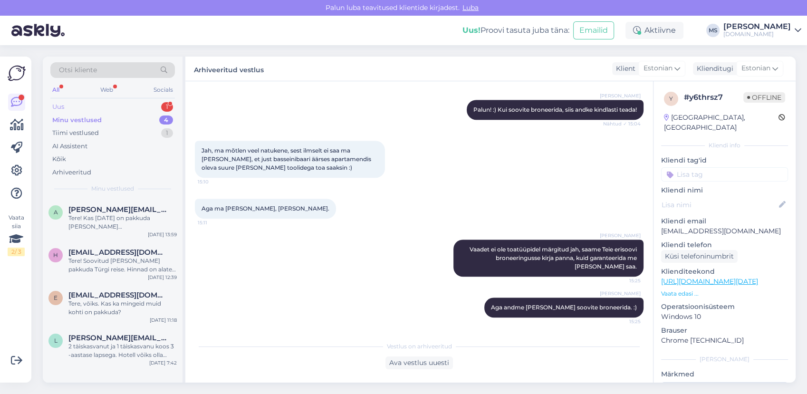
click at [113, 106] on div "Uus 1" at bounding box center [112, 106] width 125 height 13
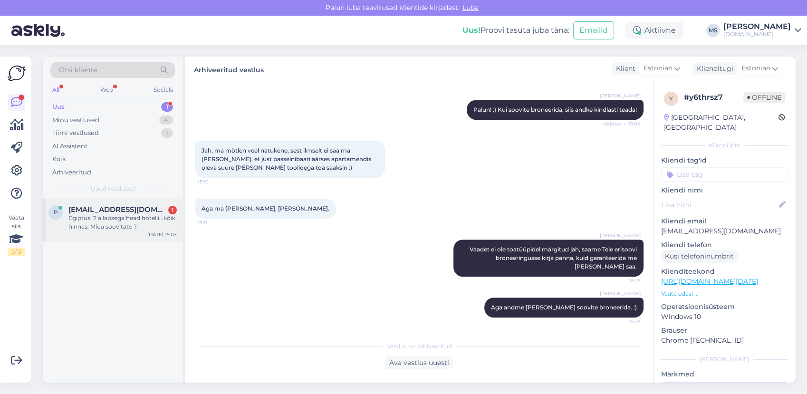
click at [99, 208] on span "[EMAIL_ADDRESS][DOMAIN_NAME]" at bounding box center [117, 209] width 99 height 9
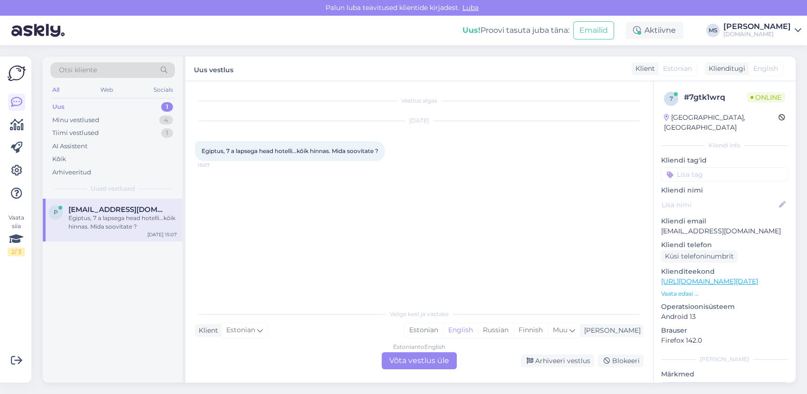
scroll to position [0, 0]
click at [443, 333] on div "Estonian" at bounding box center [423, 330] width 38 height 14
click at [435, 361] on div "Estonian to Estonian Võta vestlus üle" at bounding box center [419, 360] width 75 height 17
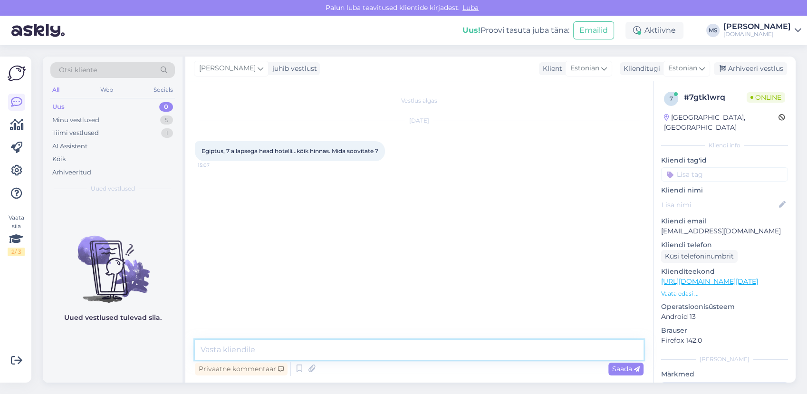
click at [397, 347] on textarea at bounding box center [419, 350] width 449 height 20
type textarea "Tere! [PERSON_NAME] soovite reisida?"
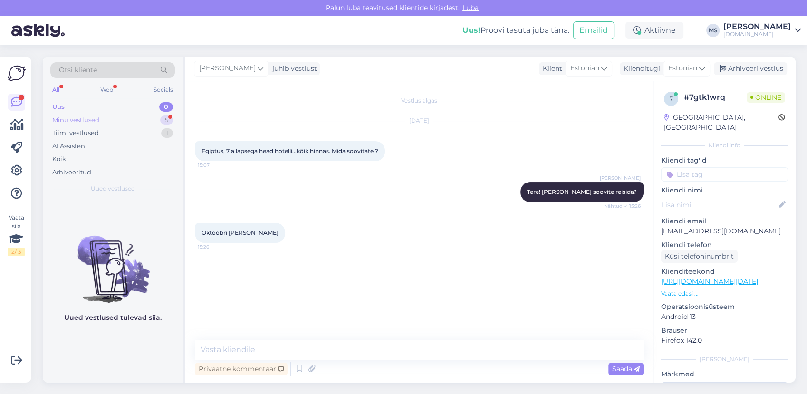
click at [80, 115] on div "Minu vestlused" at bounding box center [75, 120] width 47 height 10
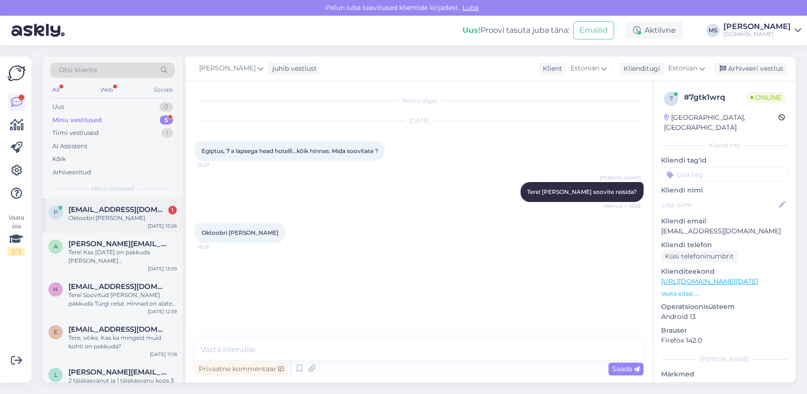
click at [107, 211] on span "[EMAIL_ADDRESS][DOMAIN_NAME]" at bounding box center [117, 209] width 99 height 9
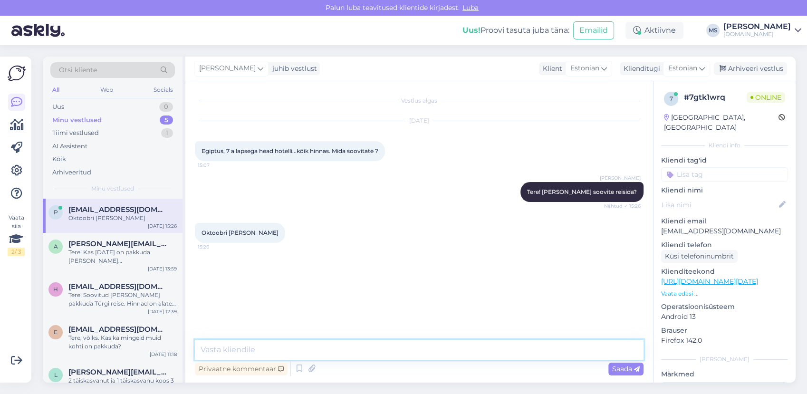
click at [305, 348] on textarea at bounding box center [419, 350] width 449 height 20
type textarea "Kas reisijateks on 1 täiskasvanu ja 7-aastane laps?"
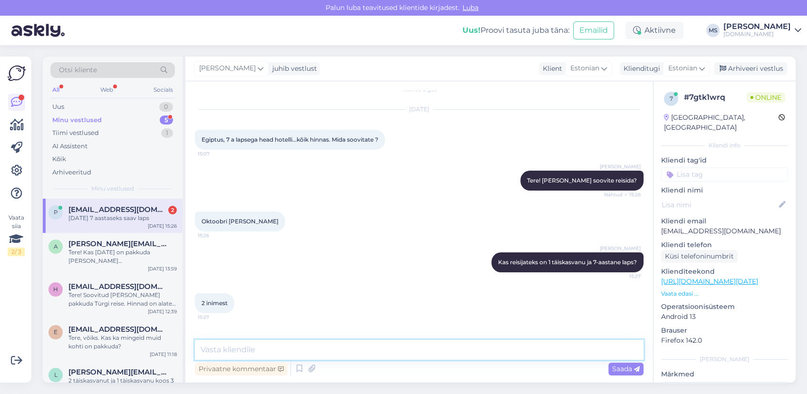
scroll to position [53, 0]
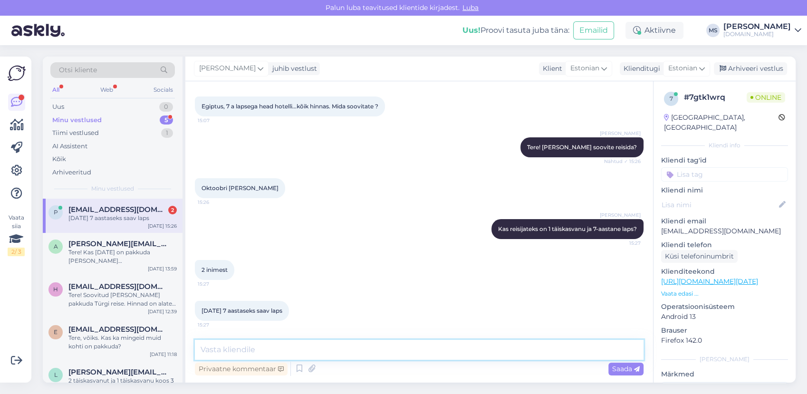
click at [261, 347] on textarea at bounding box center [419, 350] width 449 height 20
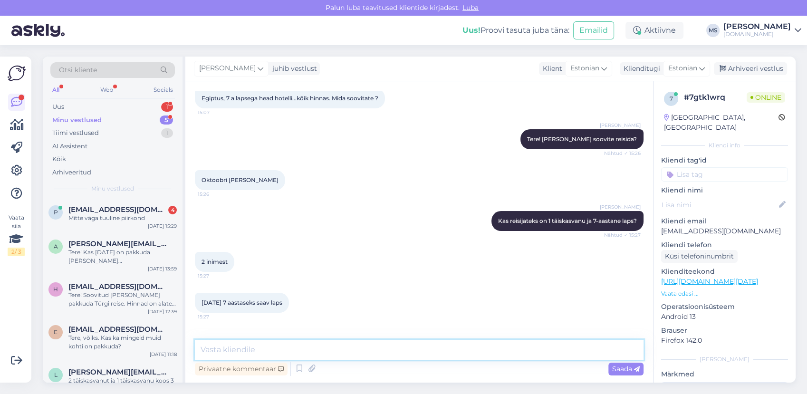
scroll to position [143, 0]
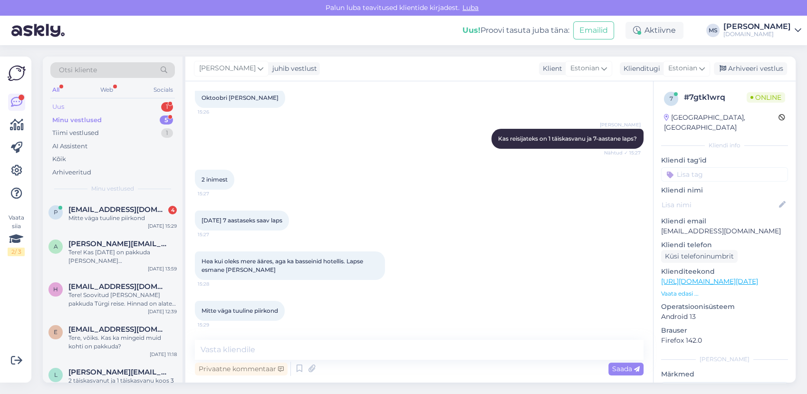
click at [74, 105] on div "Uus 1" at bounding box center [112, 106] width 125 height 13
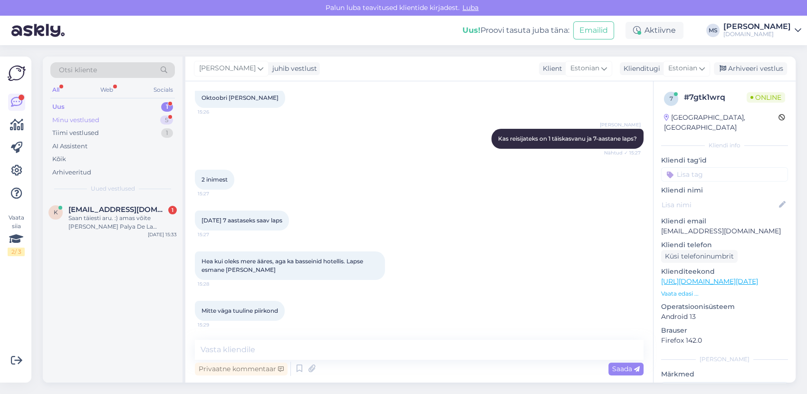
click at [74, 121] on div "Minu vestlused" at bounding box center [75, 120] width 47 height 10
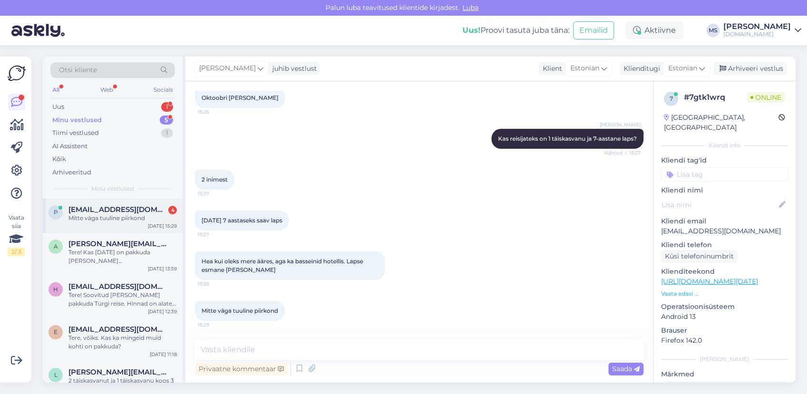
click at [115, 220] on div "Mitte väga tuuline piirkond" at bounding box center [122, 218] width 108 height 9
click at [78, 112] on div "Uus 2" at bounding box center [112, 106] width 125 height 13
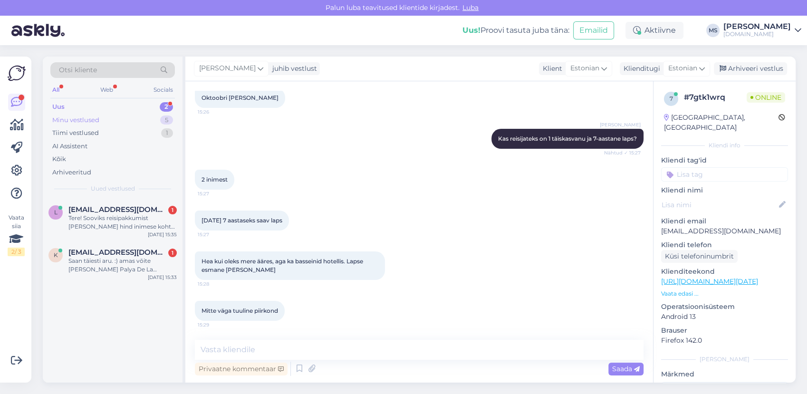
click at [74, 120] on div "Minu vestlused" at bounding box center [75, 120] width 47 height 10
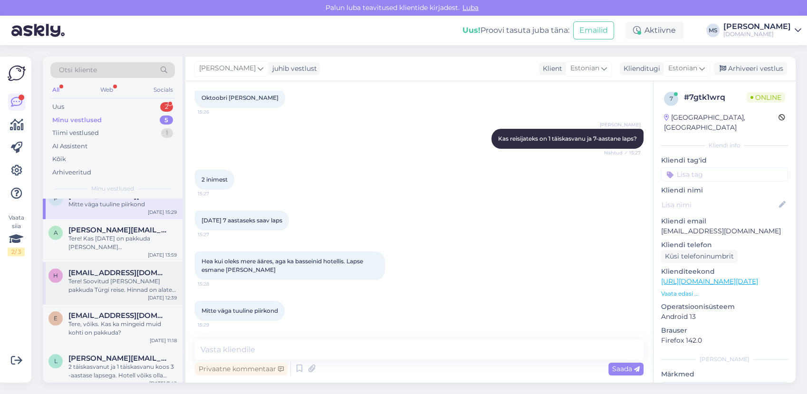
scroll to position [21, 0]
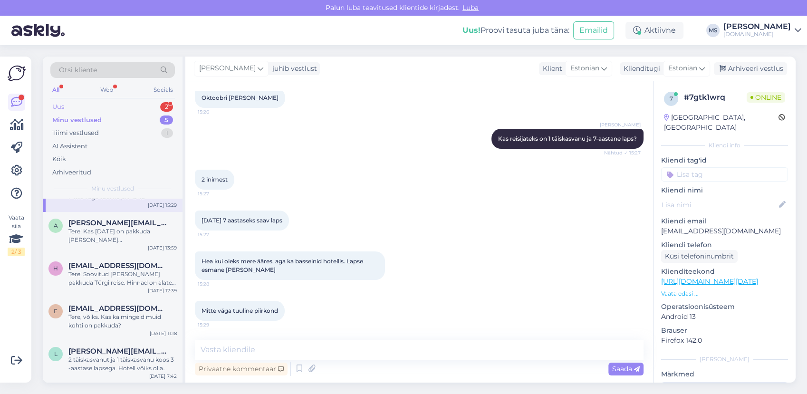
click at [70, 101] on div "Uus 2" at bounding box center [112, 106] width 125 height 13
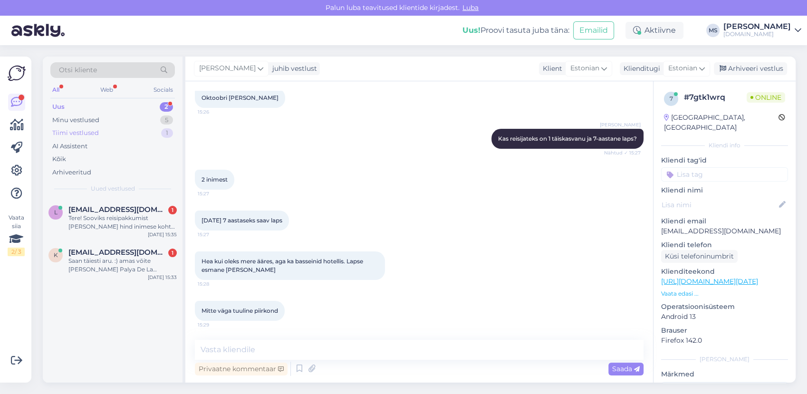
click at [68, 126] on div "Tiimi vestlused 1" at bounding box center [112, 132] width 125 height 13
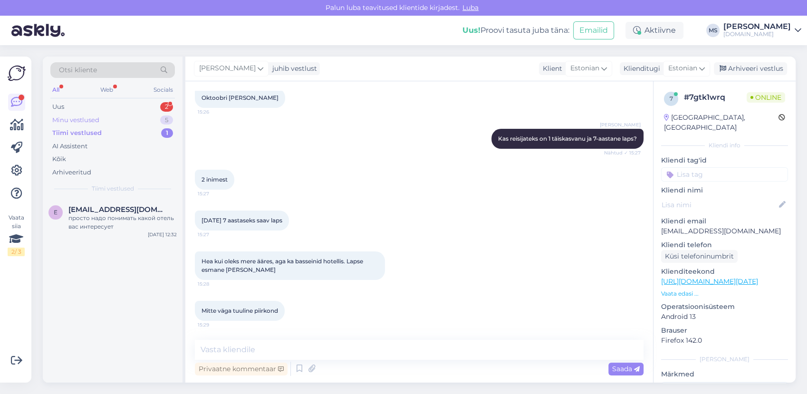
click at [67, 123] on div "Minu vestlused" at bounding box center [75, 120] width 47 height 10
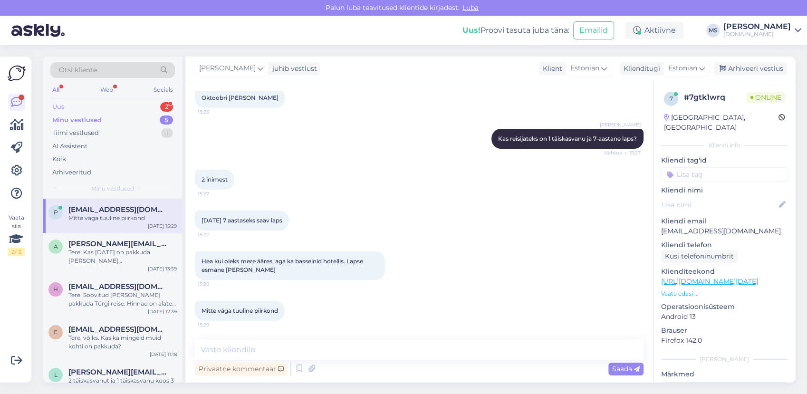
click at [72, 106] on div "Uus 2" at bounding box center [112, 106] width 125 height 13
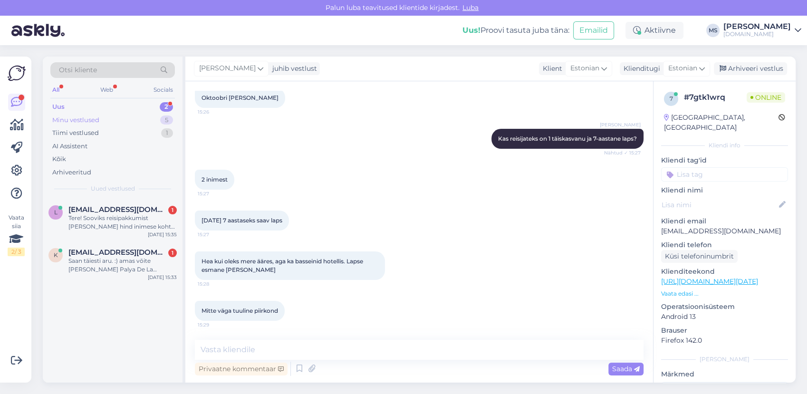
click at [73, 124] on div "Minu vestlused" at bounding box center [75, 120] width 47 height 10
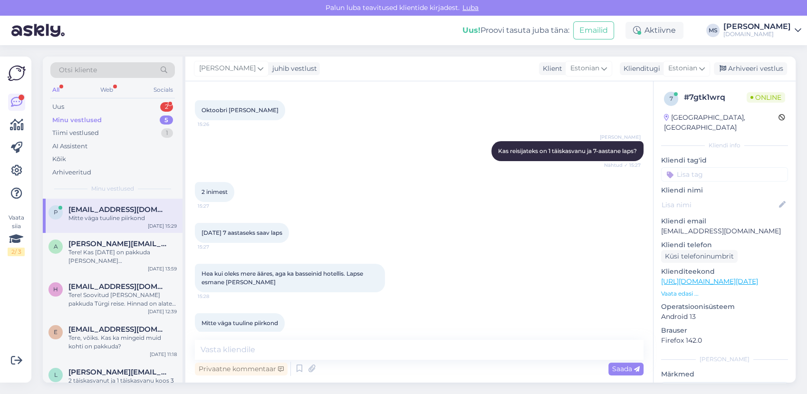
scroll to position [143, 0]
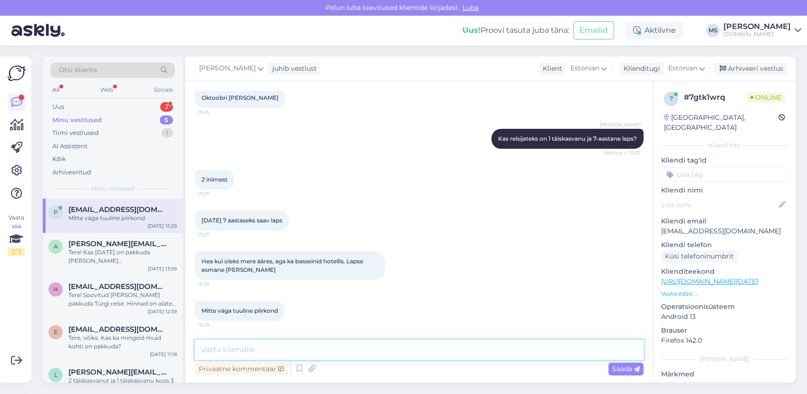
click at [330, 346] on textarea at bounding box center [419, 350] width 449 height 20
type textarea "M"
type textarea "S"
type textarea "m"
type textarea "Ehk saate täpsustada, mis kuupäevadest alates sobib reisida ja mis ajal hiljema…"
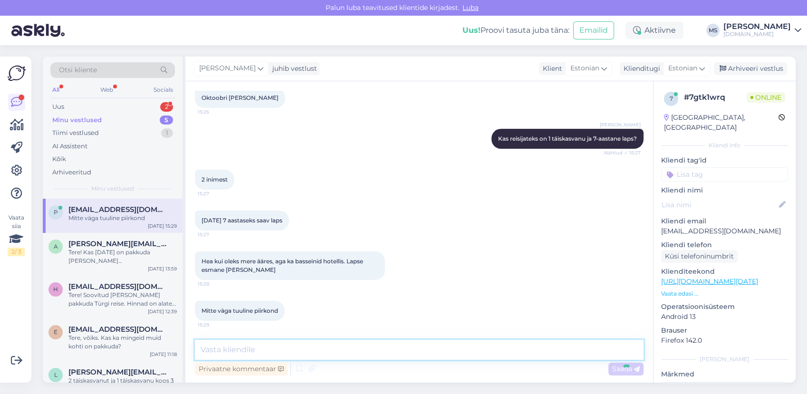
scroll to position [192, 0]
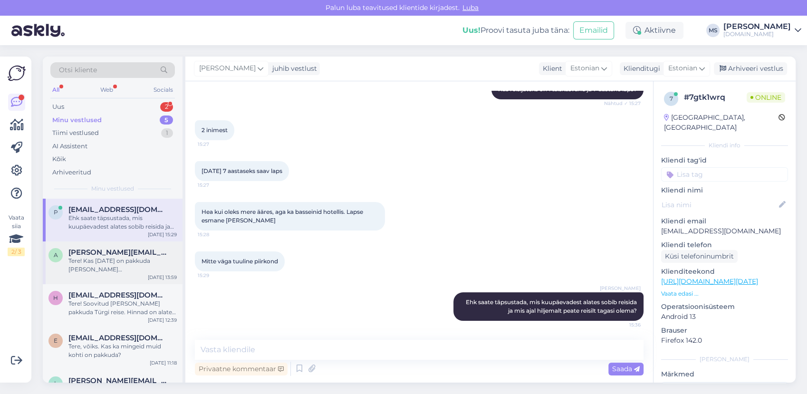
click at [146, 255] on div "[PERSON_NAME][EMAIL_ADDRESS][PERSON_NAME][DOMAIN_NAME]" at bounding box center [122, 252] width 108 height 9
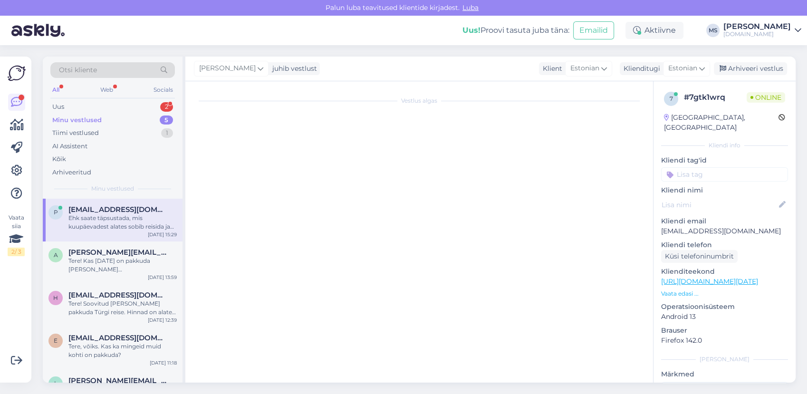
scroll to position [0, 0]
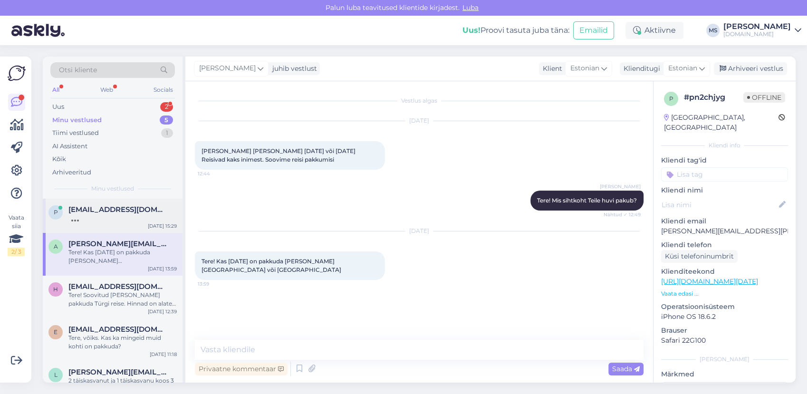
click at [107, 220] on div at bounding box center [122, 218] width 108 height 9
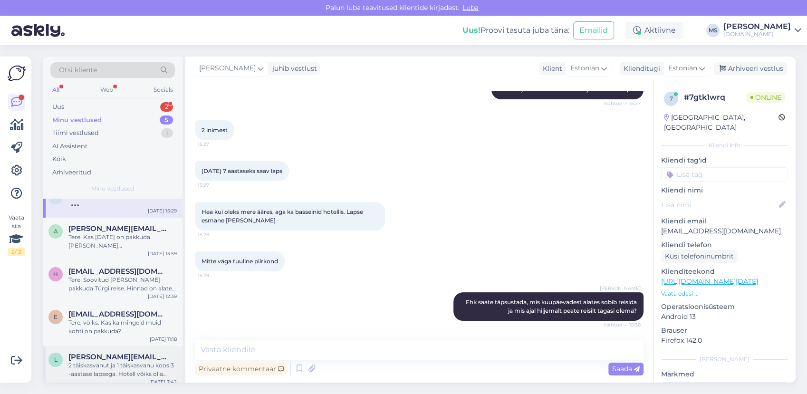
scroll to position [21, 0]
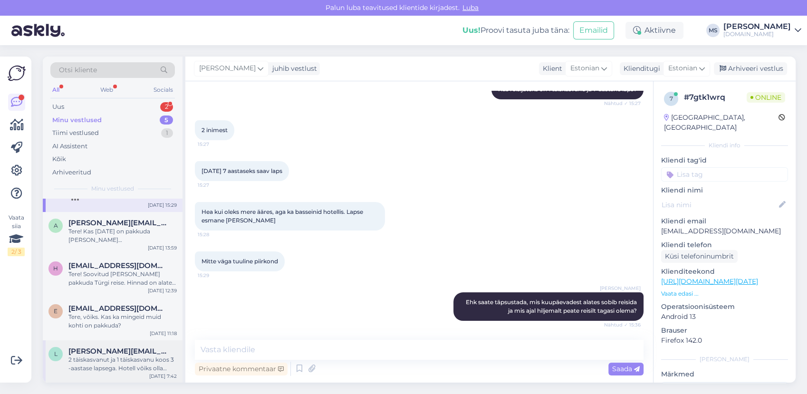
click at [114, 359] on div "2 täiskasvanut ja 1 täiskasvanu koos 3 -aastase lapsega. Hotell võiks olla mitt…" at bounding box center [122, 363] width 108 height 17
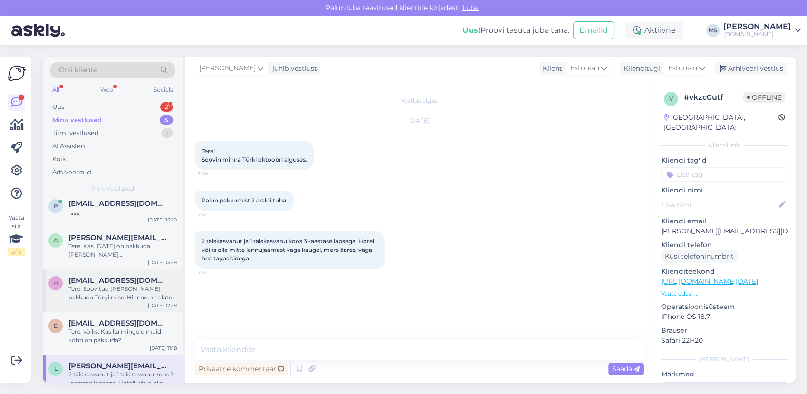
scroll to position [0, 0]
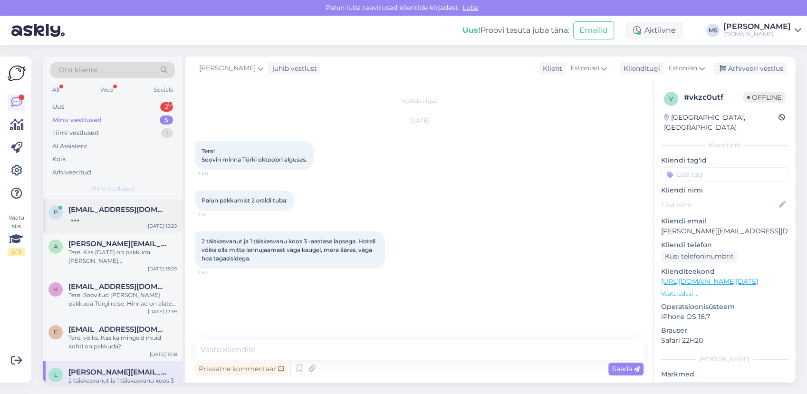
click at [103, 204] on div "P [EMAIL_ADDRESS][DOMAIN_NAME] [DATE] 15:29" at bounding box center [113, 216] width 140 height 34
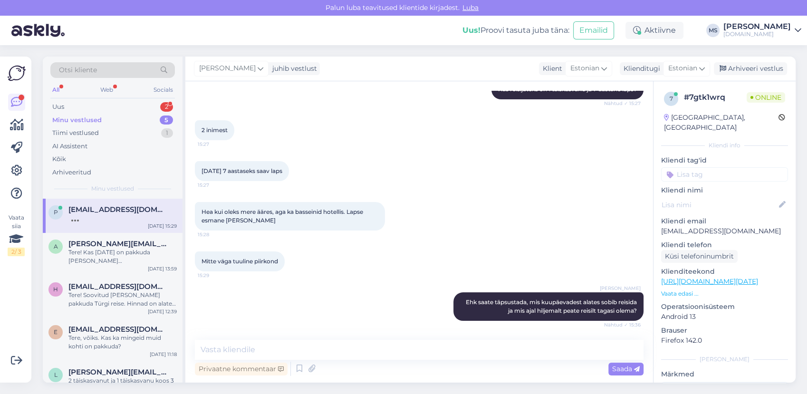
scroll to position [233, 0]
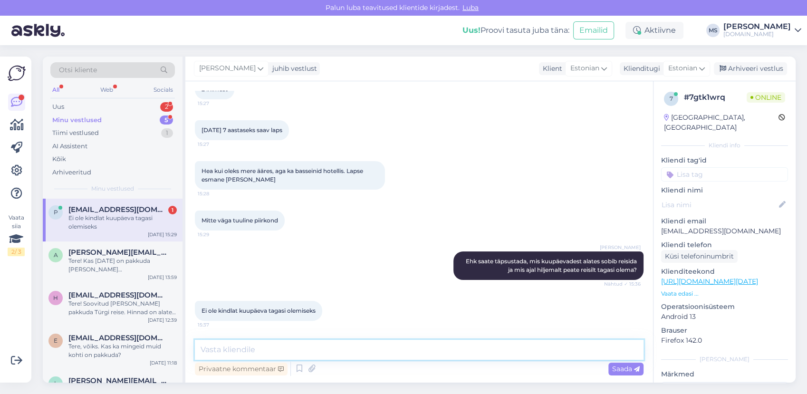
click at [274, 348] on textarea at bounding box center [419, 350] width 449 height 20
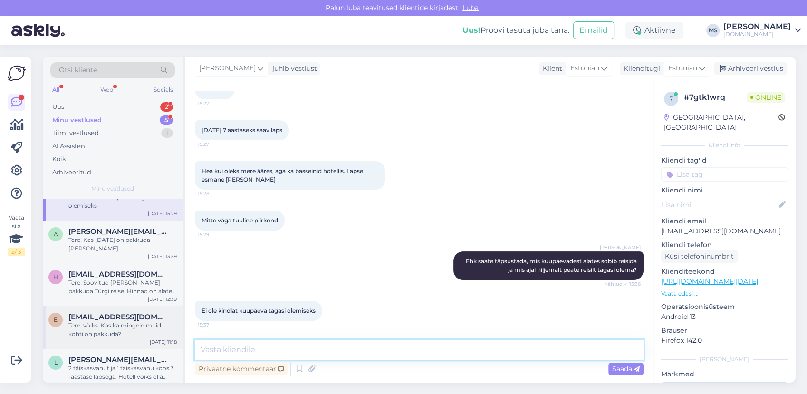
scroll to position [29, 0]
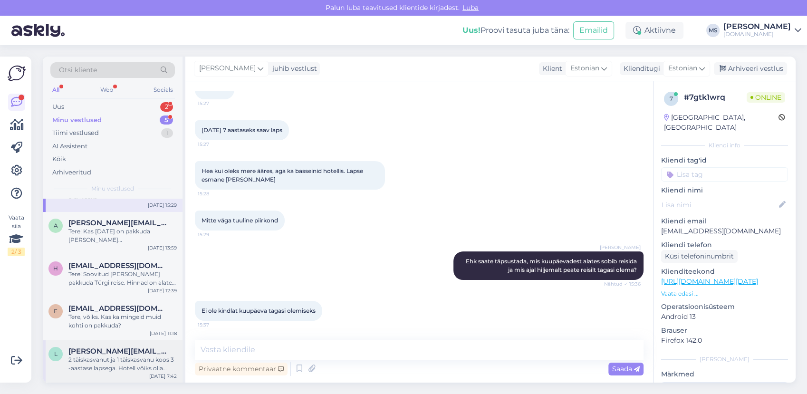
click at [123, 355] on div "2 täiskasvanut ja 1 täiskasvanu koos 3 -aastase lapsega. Hotell võiks olla mitt…" at bounding box center [122, 363] width 108 height 17
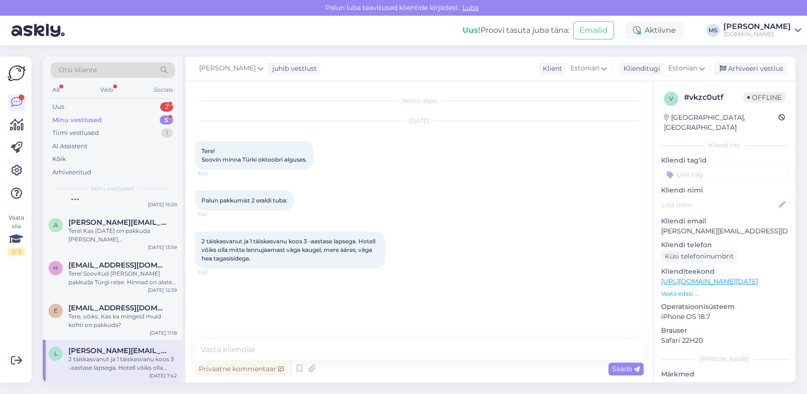
scroll to position [21, 0]
click at [353, 314] on div "Vestlus algas [DATE] Tere! Soovin minna Türki oktoobri alguses. 7:40 Palun pakk…" at bounding box center [423, 211] width 457 height 240
click at [144, 363] on div "2 täiskasvanut ja 1 täiskasvanu koos 3 -aastase lapsega. Hotell võiks olla mitt…" at bounding box center [122, 363] width 108 height 17
click at [117, 309] on span "[EMAIL_ADDRESS][DOMAIN_NAME]" at bounding box center [117, 308] width 99 height 9
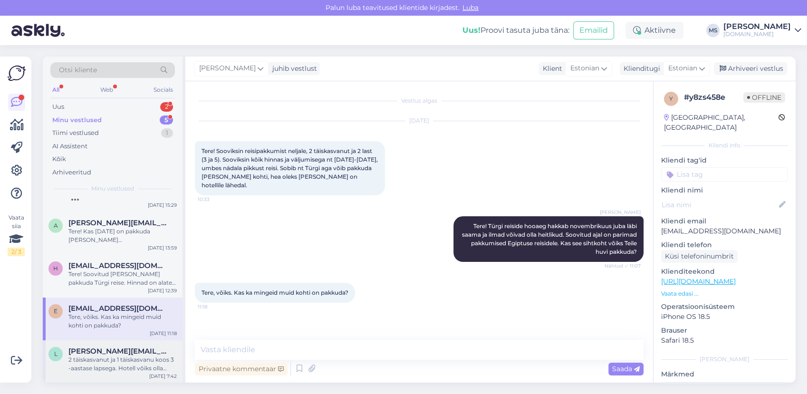
click at [109, 348] on span "[PERSON_NAME][EMAIL_ADDRESS][DOMAIN_NAME]" at bounding box center [117, 351] width 99 height 9
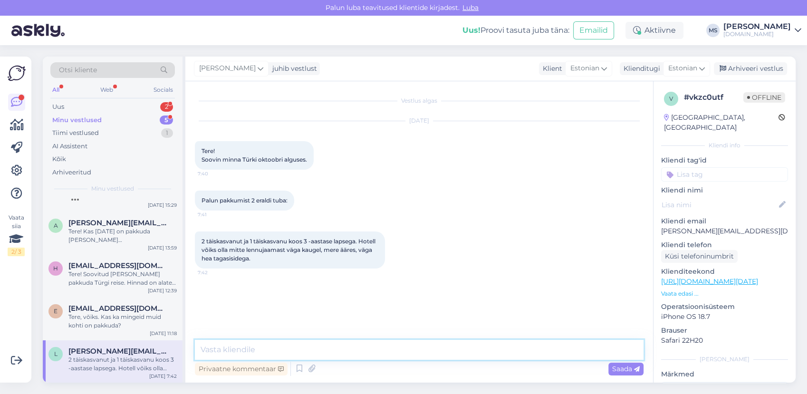
click at [241, 348] on textarea at bounding box center [419, 350] width 449 height 20
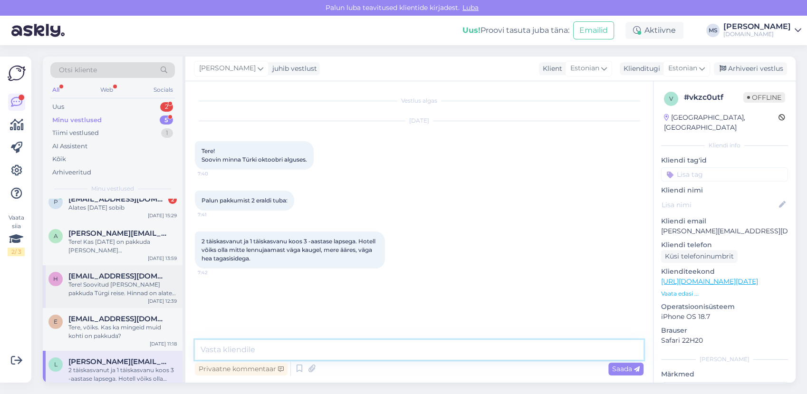
scroll to position [0, 0]
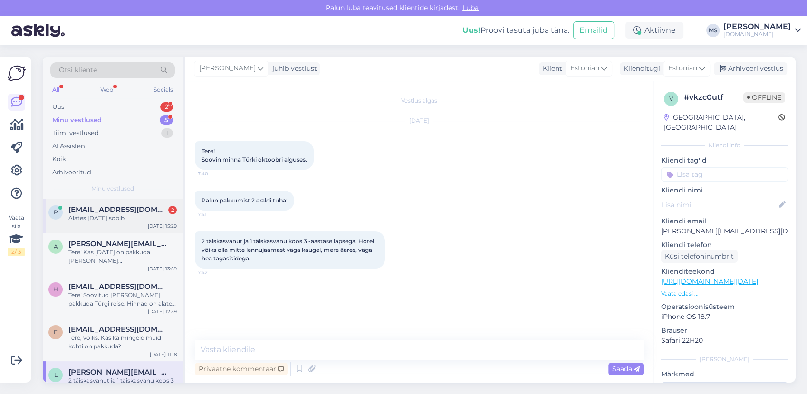
click at [97, 213] on span "[EMAIL_ADDRESS][DOMAIN_NAME]" at bounding box center [117, 209] width 99 height 9
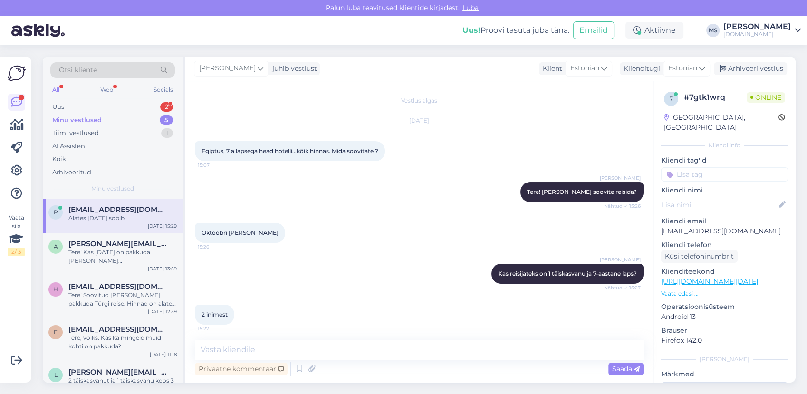
scroll to position [274, 0]
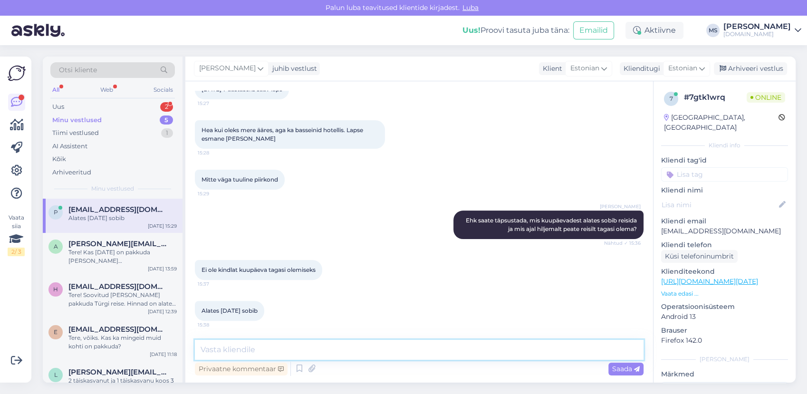
click at [285, 352] on textarea at bounding box center [419, 350] width 449 height 20
click at [313, 351] on textarea at bounding box center [419, 350] width 449 height 20
type textarea "Hästi, vaatame [PERSON_NAME] saadame Teil e pakkumised esimesel võimalusel meil…"
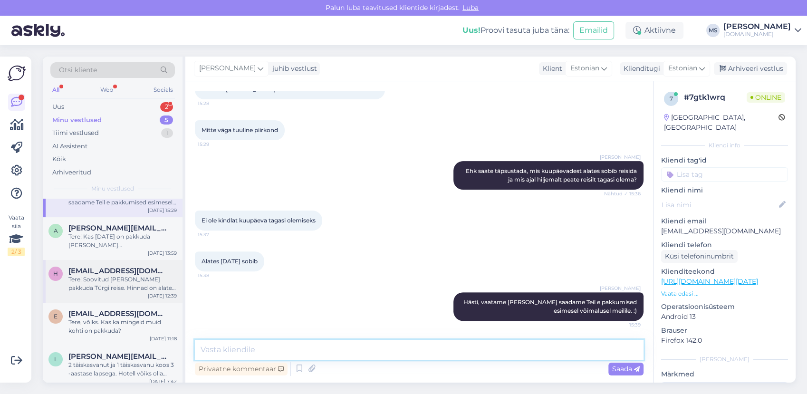
scroll to position [29, 0]
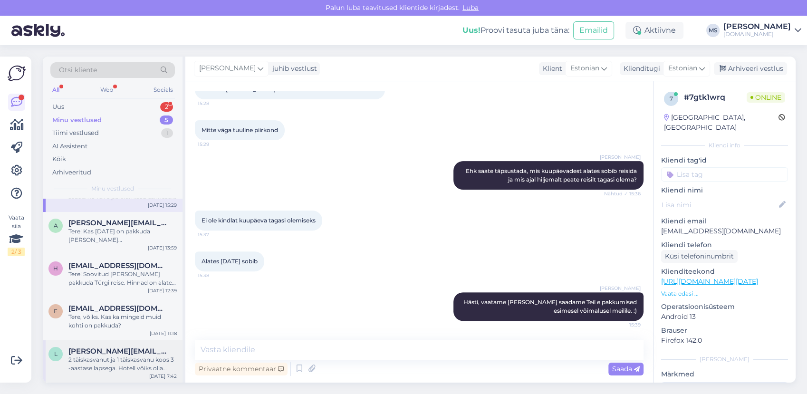
click at [119, 352] on span "[PERSON_NAME][EMAIL_ADDRESS][DOMAIN_NAME]" at bounding box center [117, 351] width 99 height 9
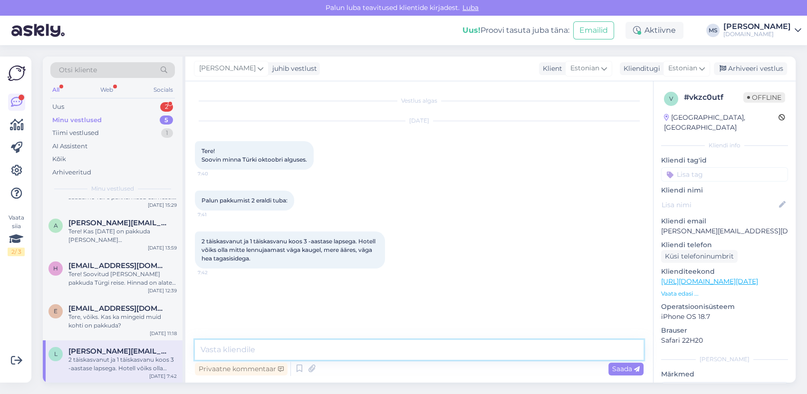
click at [250, 348] on textarea at bounding box center [419, 350] width 449 height 20
type textarea "Tere! [PERSON_NAME] päringu kätte saanud. Saadame Teile pakkumised peatselt mei…"
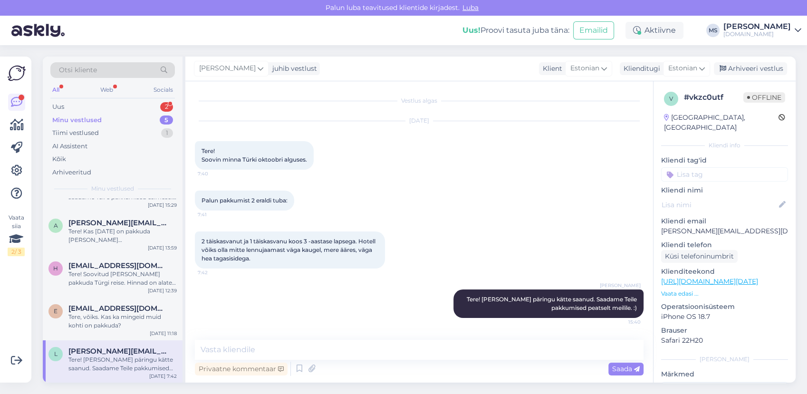
click at [760, 55] on div "Otsi kliente All Web Socials Uus 2 Minu vestlused 5 Tiimi vestlused 1 AI Assist…" at bounding box center [422, 219] width 770 height 349
click at [755, 64] on div "Arhiveeri vestlus" at bounding box center [750, 68] width 73 height 13
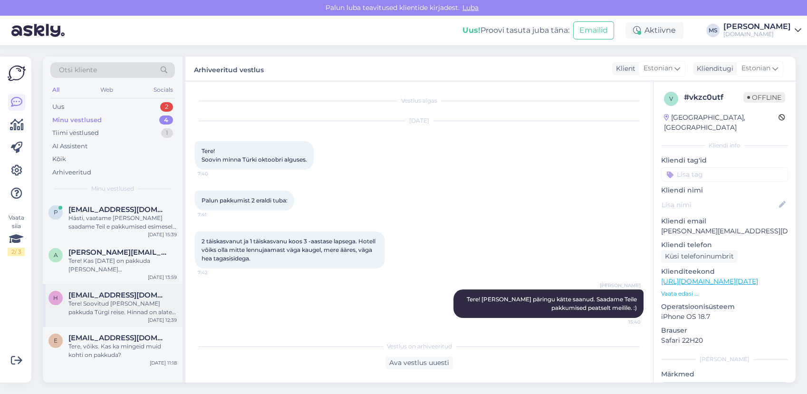
drag, startPoint x: 131, startPoint y: 336, endPoint x: 123, endPoint y: 321, distance: 17.9
click at [131, 337] on span "[EMAIL_ADDRESS][DOMAIN_NAME]" at bounding box center [117, 338] width 99 height 9
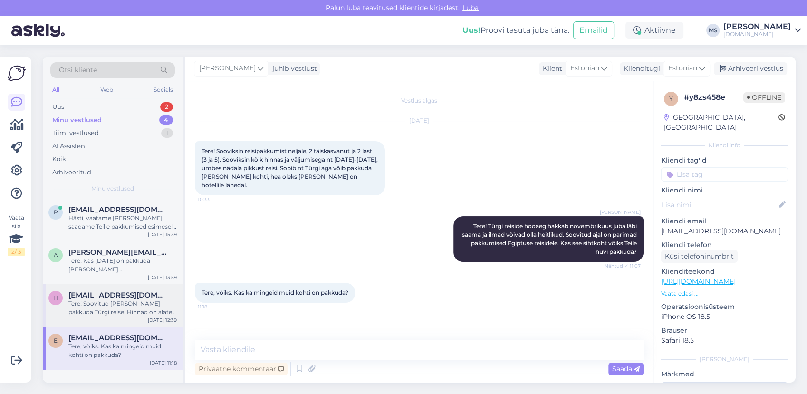
click at [123, 317] on div "h [EMAIL_ADDRESS][DOMAIN_NAME] Tere! Soovitud [PERSON_NAME] pakkuda Türgi reise…" at bounding box center [113, 305] width 140 height 43
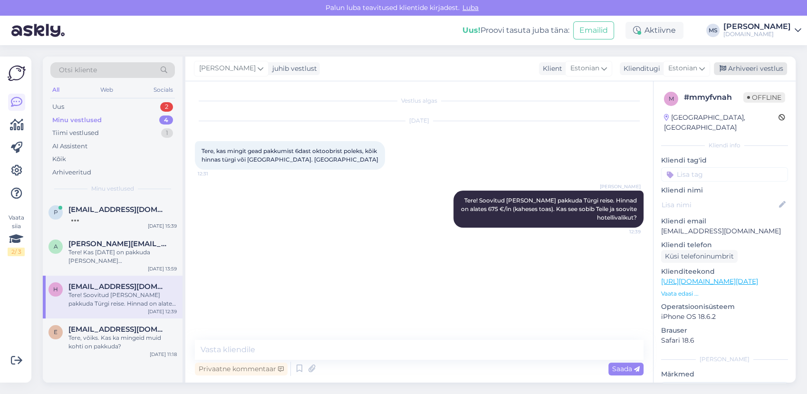
click at [736, 69] on div "Arhiveeri vestlus" at bounding box center [750, 68] width 73 height 13
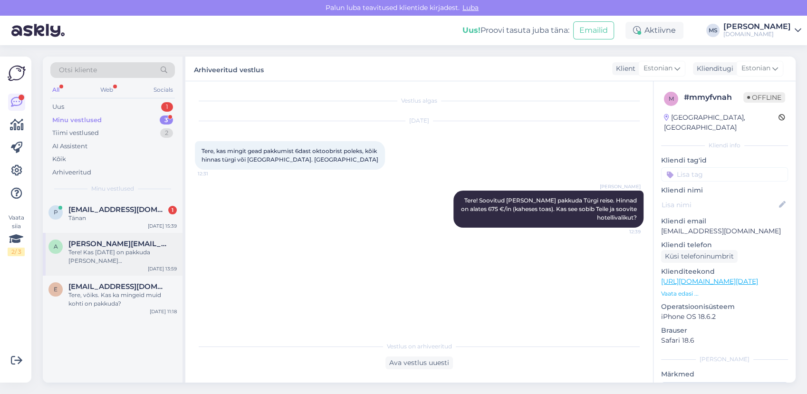
click at [146, 263] on div "Tere! Kas [DATE] on pakkuda [PERSON_NAME][GEOGRAPHIC_DATA] või [GEOGRAPHIC_DATA]" at bounding box center [122, 256] width 108 height 17
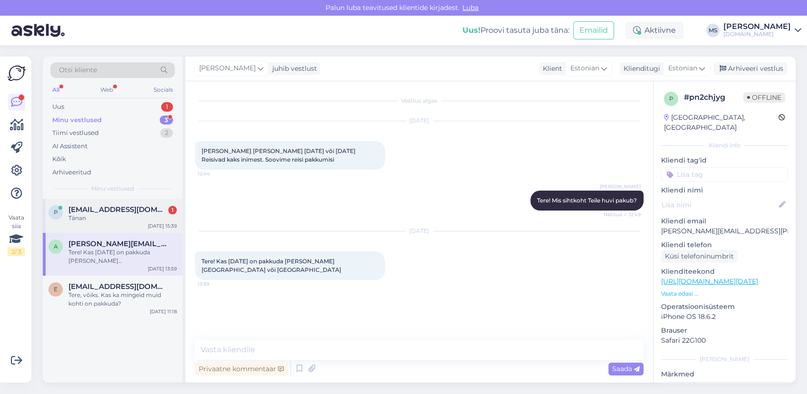
click at [129, 221] on div "Tänan" at bounding box center [122, 218] width 108 height 9
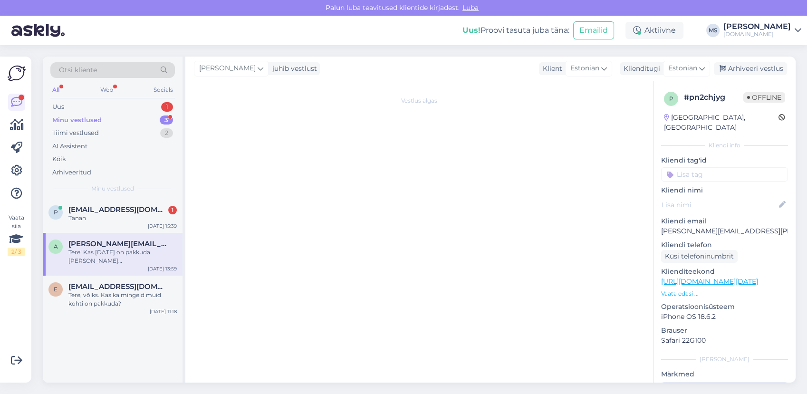
scroll to position [365, 0]
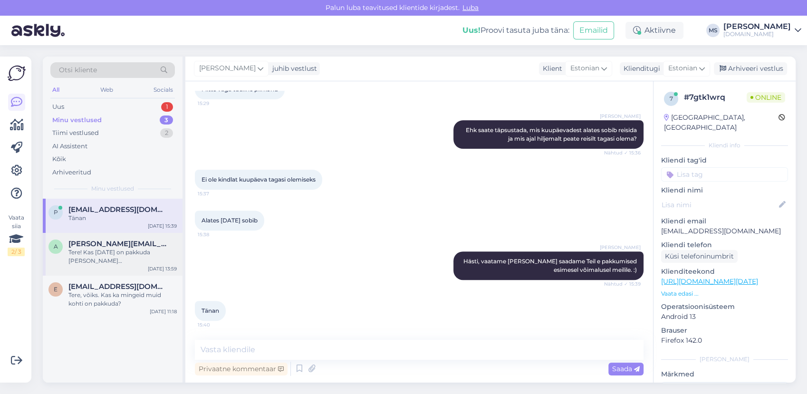
drag, startPoint x: 115, startPoint y: 243, endPoint x: 110, endPoint y: 264, distance: 20.9
click at [115, 244] on span "[PERSON_NAME][EMAIL_ADDRESS][PERSON_NAME][DOMAIN_NAME]" at bounding box center [117, 244] width 99 height 9
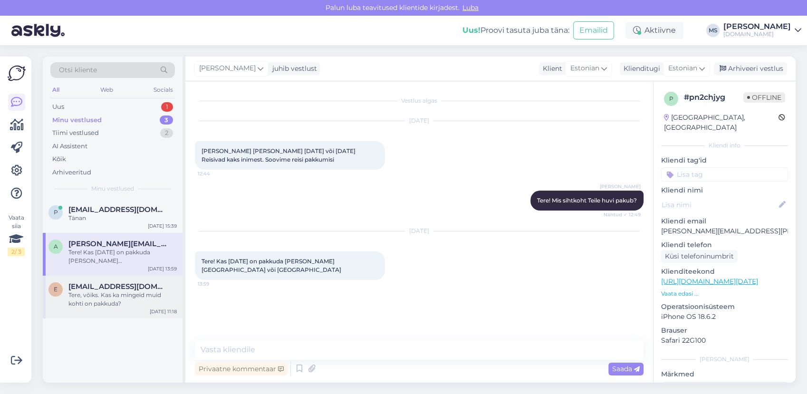
drag, startPoint x: 103, startPoint y: 292, endPoint x: 91, endPoint y: 311, distance: 22.6
click at [103, 292] on div "Tere, võiks. Kas ka mingeid muid kohti on pakkuda?" at bounding box center [122, 299] width 108 height 17
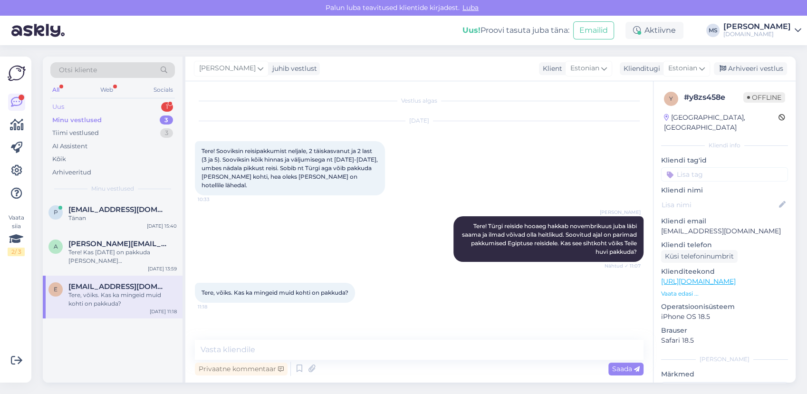
click at [86, 101] on div "Uus 1" at bounding box center [112, 106] width 125 height 13
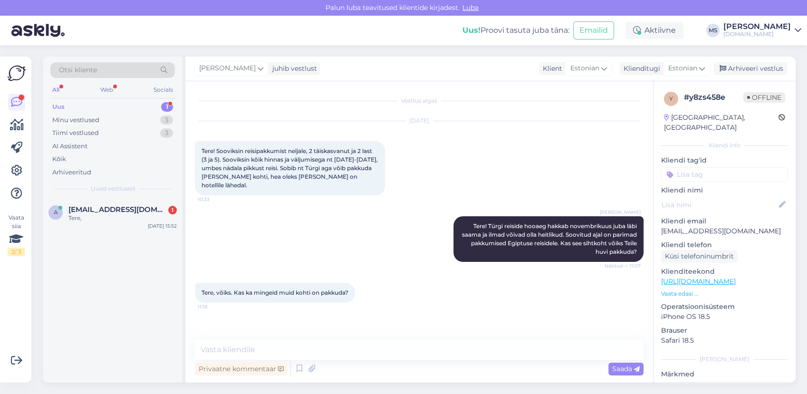
click at [83, 111] on div "Uus 1" at bounding box center [112, 106] width 125 height 13
click at [77, 121] on div "Minu vestlused" at bounding box center [75, 120] width 47 height 10
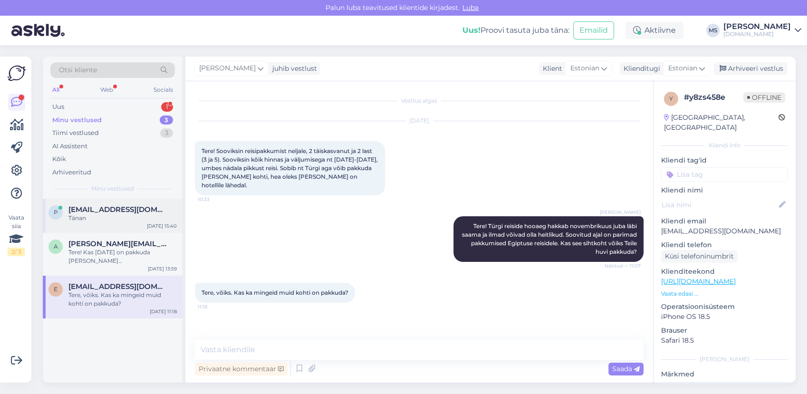
click at [78, 219] on div "Tänan" at bounding box center [122, 218] width 108 height 9
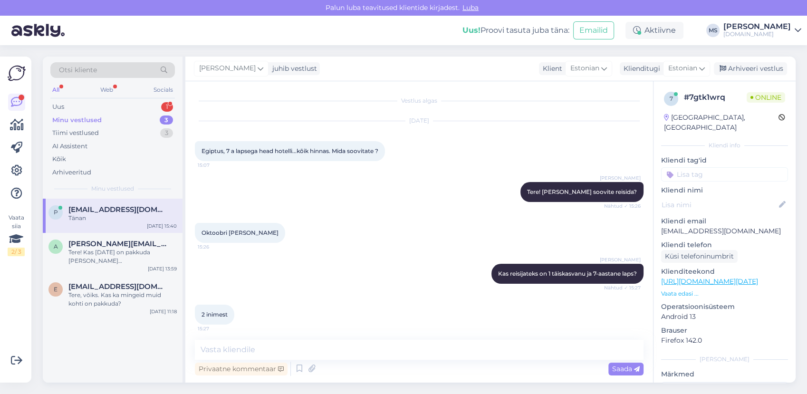
scroll to position [365, 0]
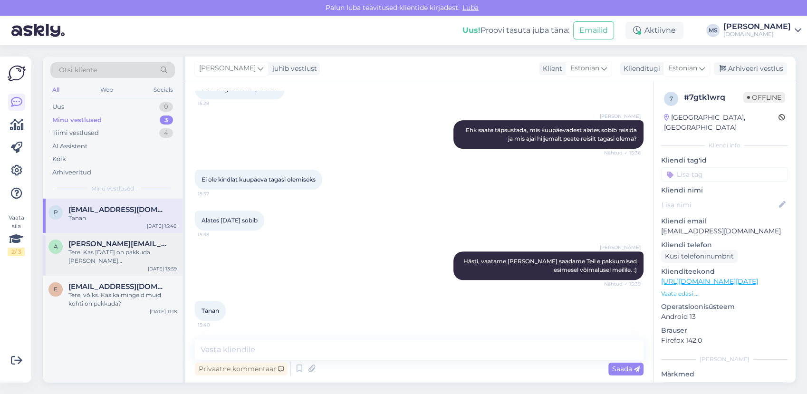
click at [122, 257] on div "Tere! Kas [DATE] on pakkuda [PERSON_NAME][GEOGRAPHIC_DATA] või [GEOGRAPHIC_DATA]" at bounding box center [122, 256] width 108 height 17
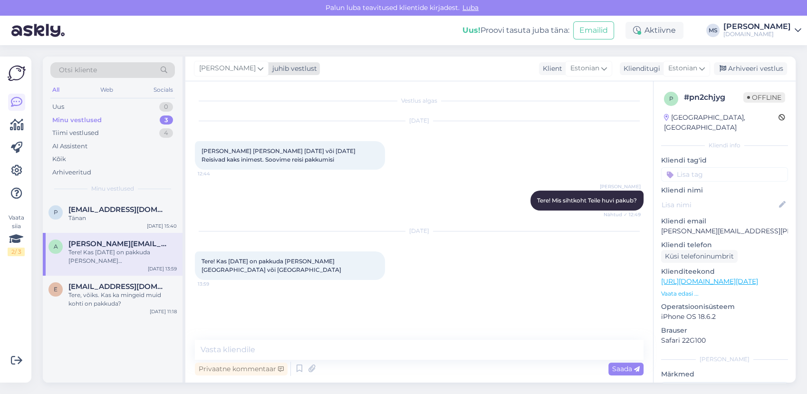
click at [240, 71] on span "[PERSON_NAME]" at bounding box center [227, 68] width 57 height 10
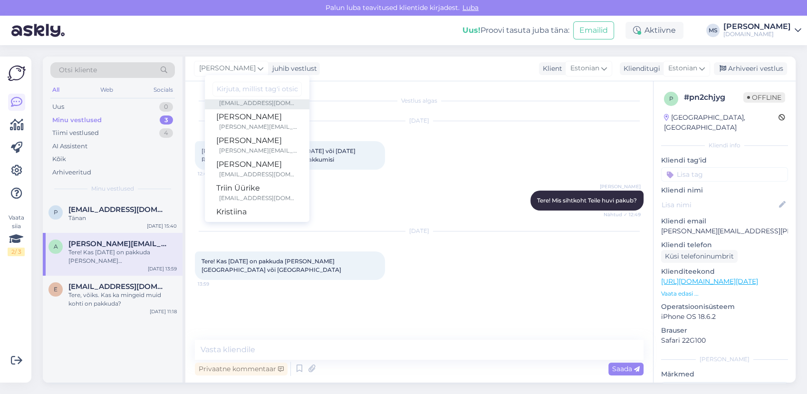
scroll to position [87, 0]
click at [240, 146] on div "[PERSON_NAME]" at bounding box center [257, 142] width 82 height 11
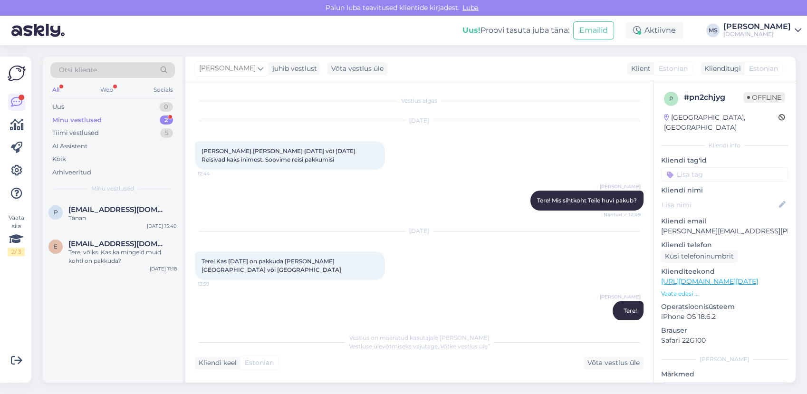
scroll to position [52, 0]
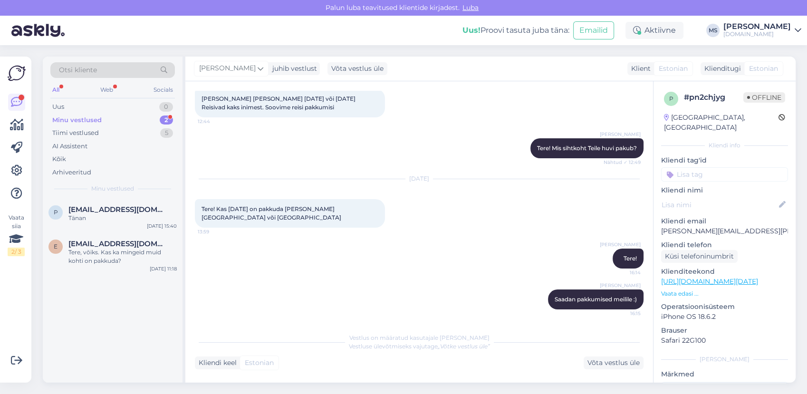
click at [125, 122] on div "Minu vestlused 2" at bounding box center [112, 120] width 125 height 13
click at [124, 120] on div "Minu vestlused 2" at bounding box center [112, 120] width 125 height 13
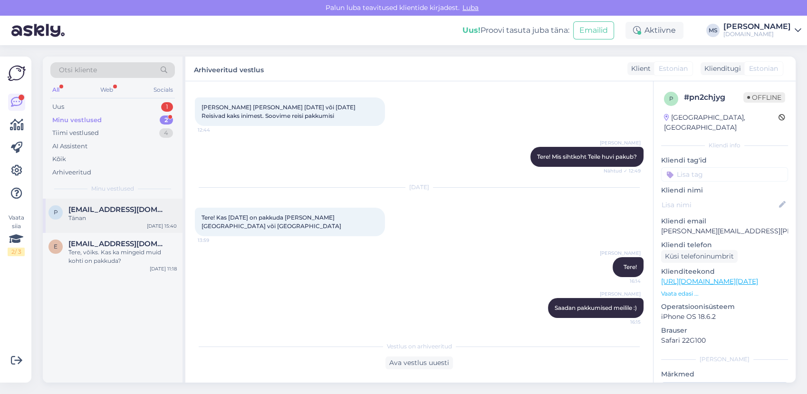
click at [123, 218] on div "Tänan" at bounding box center [122, 218] width 108 height 9
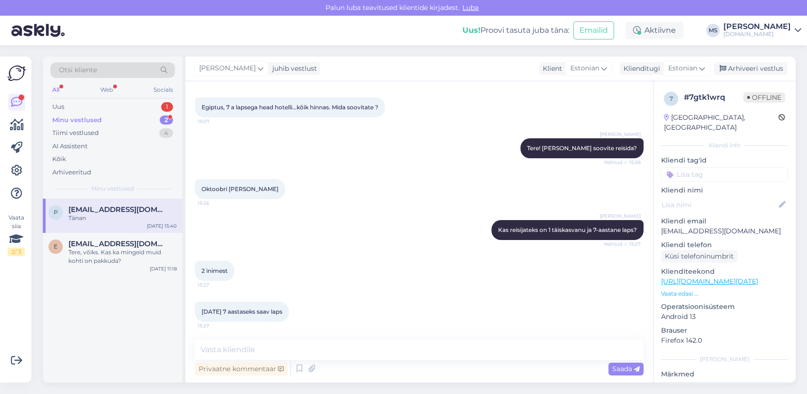
scroll to position [365, 0]
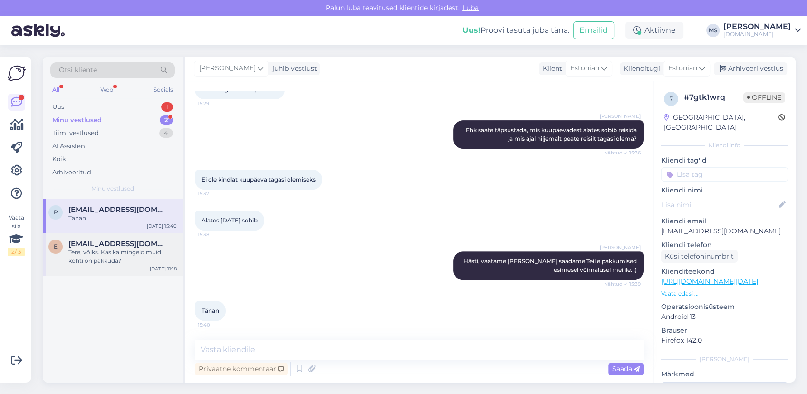
click at [104, 259] on div "Tere, võiks. Kas ka mingeid muid kohti on pakkuda?" at bounding box center [122, 256] width 108 height 17
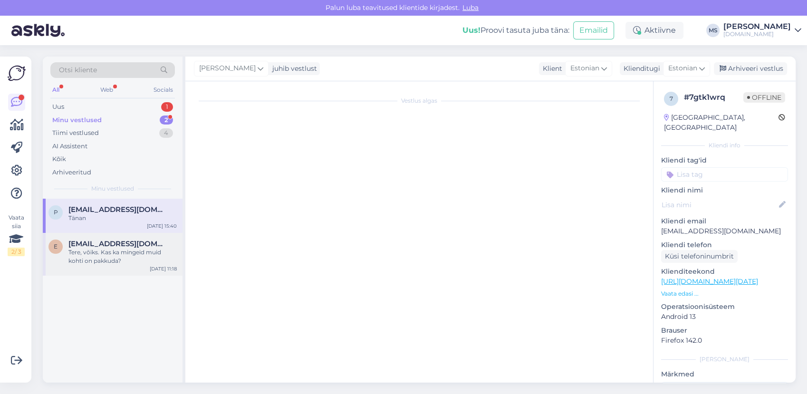
scroll to position [0, 0]
